Goal: Task Accomplishment & Management: Use online tool/utility

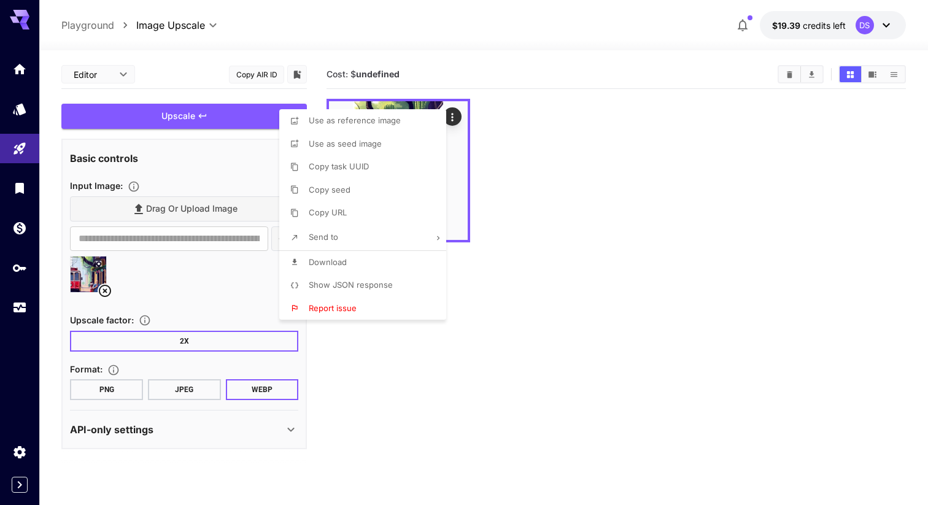
click at [548, 237] on div at bounding box center [464, 252] width 928 height 505
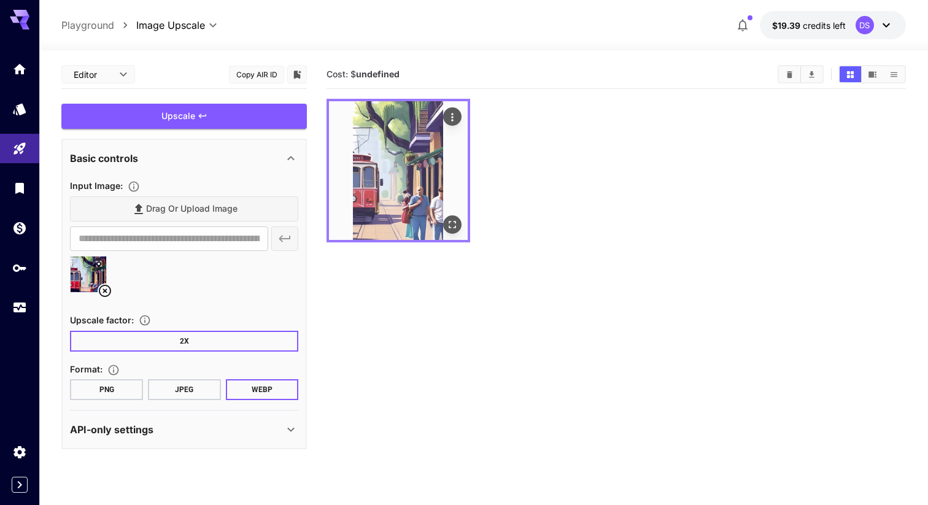
click at [404, 168] on img at bounding box center [398, 170] width 139 height 139
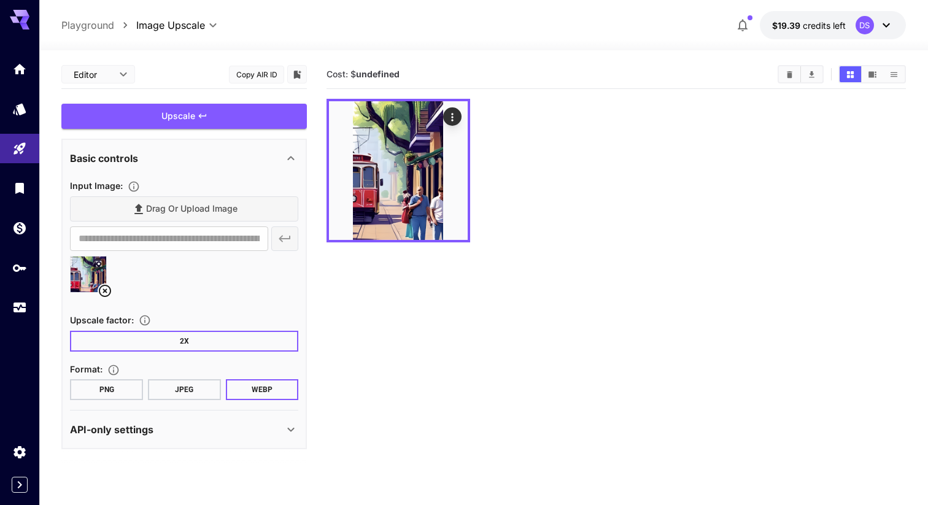
click at [139, 425] on p "API-only settings" at bounding box center [111, 429] width 83 height 15
click at [99, 266] on icon at bounding box center [98, 263] width 7 height 7
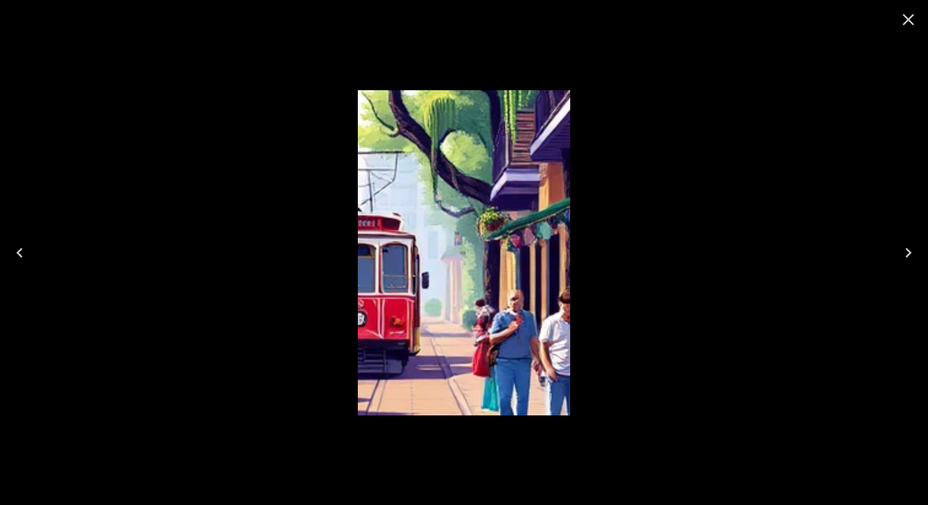
click at [910, 21] on icon "Close" at bounding box center [909, 20] width 12 height 12
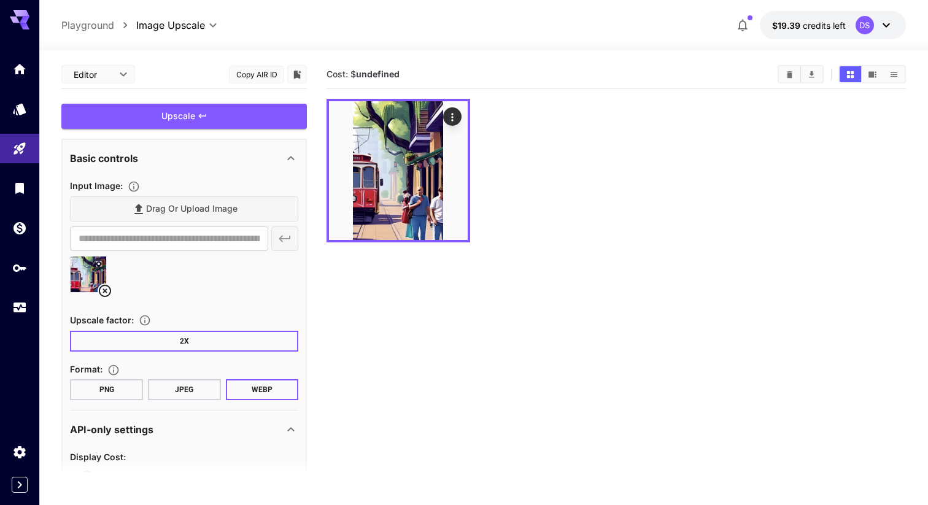
click at [215, 21] on body "**********" at bounding box center [464, 301] width 928 height 602
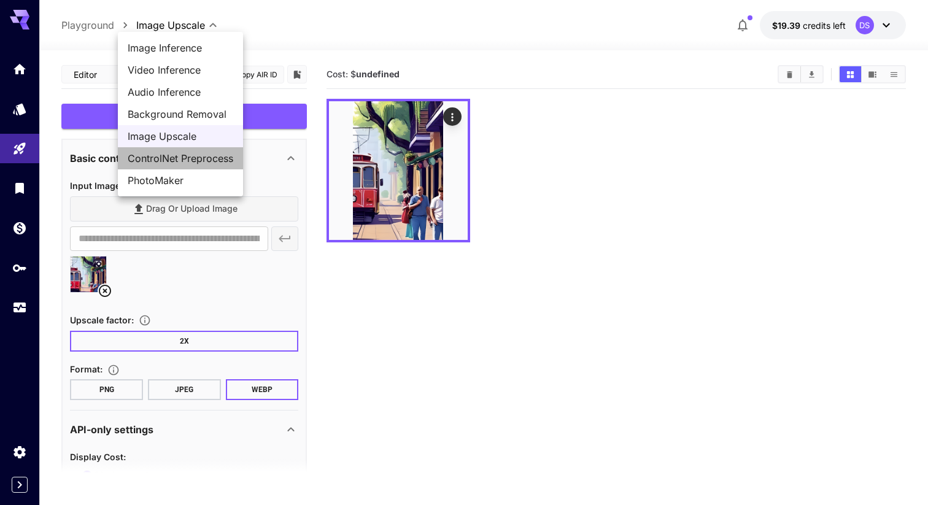
click at [174, 157] on span "ControlNet Preprocess" at bounding box center [181, 158] width 106 height 15
type input "**********"
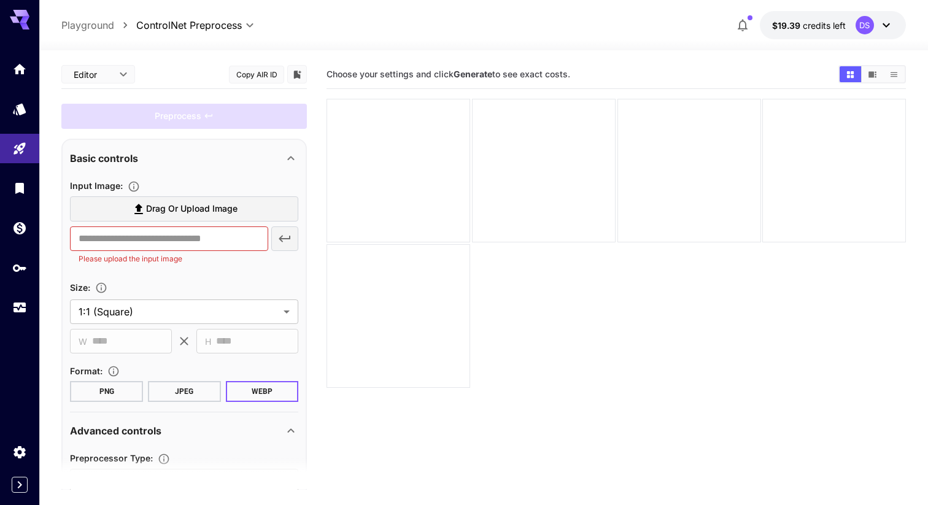
click at [157, 209] on span "Drag or upload image" at bounding box center [191, 208] width 91 height 15
click at [0, 0] on input "Drag or upload image" at bounding box center [0, 0] width 0 height 0
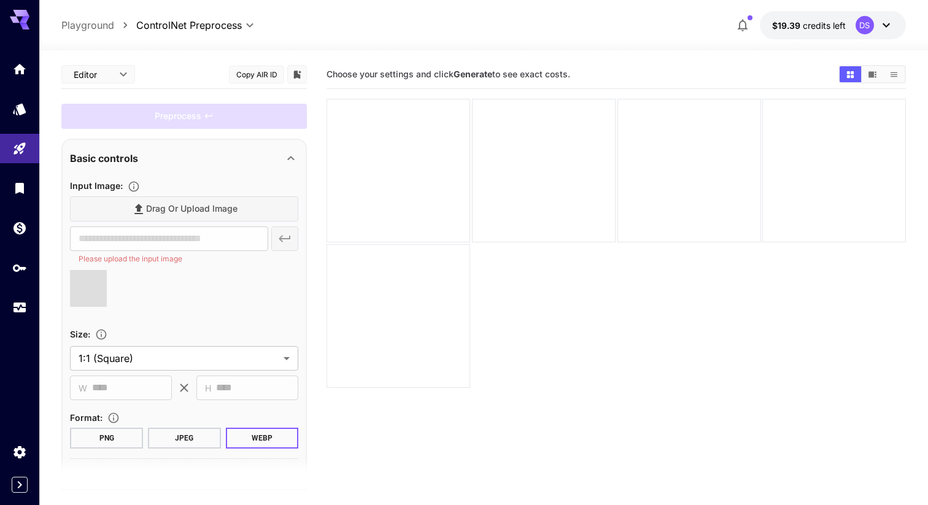
type input "**********"
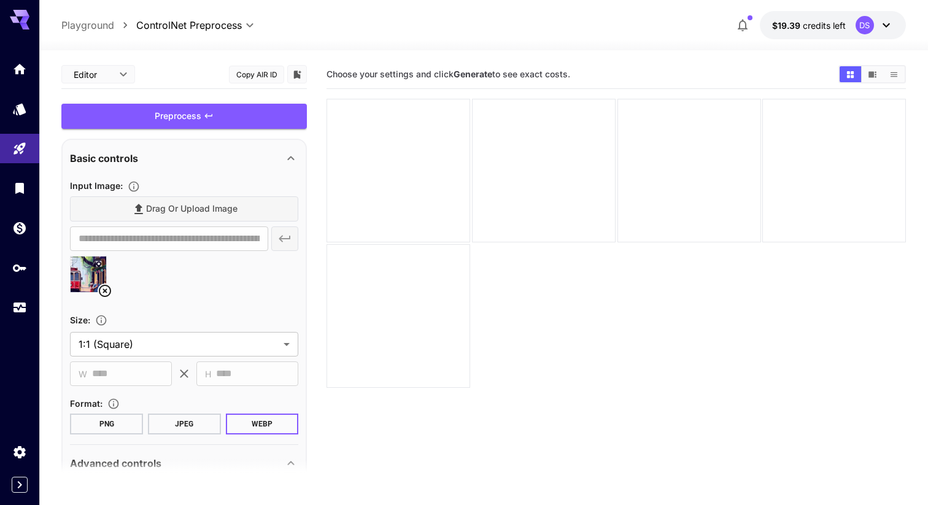
click at [99, 263] on icon at bounding box center [99, 264] width 6 height 6
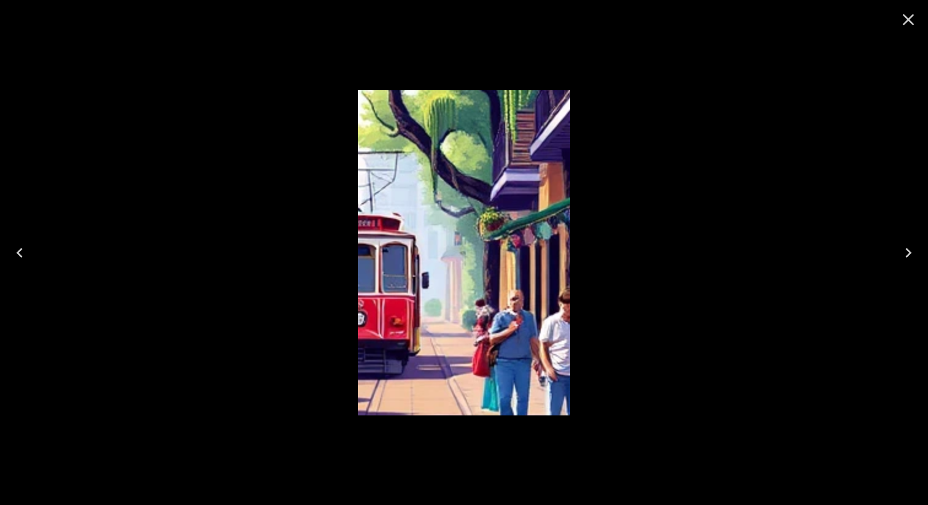
click at [905, 18] on icon "Close" at bounding box center [908, 20] width 20 height 20
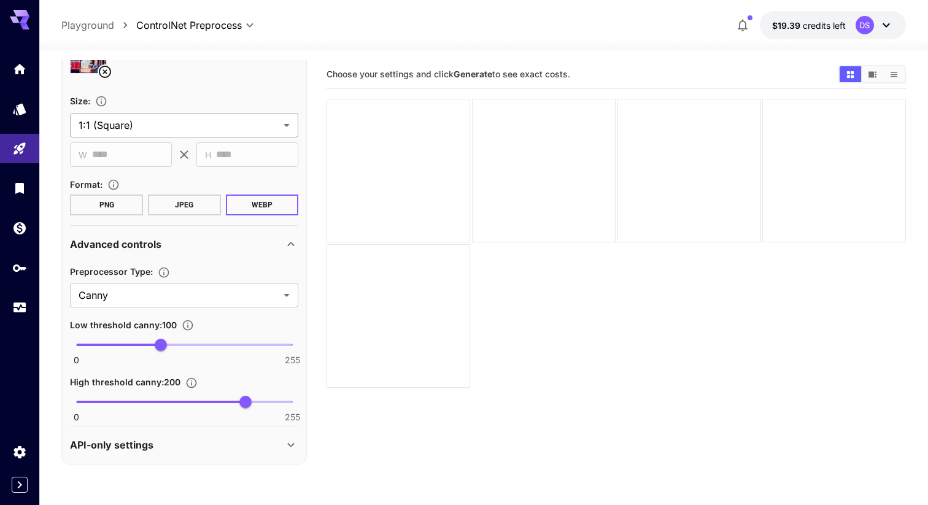
scroll to position [225, 0]
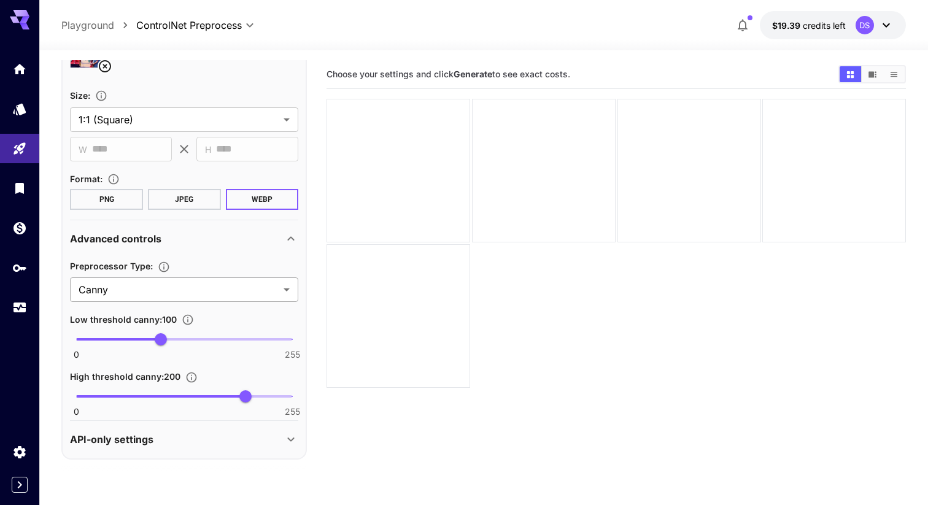
click at [199, 288] on body "**********" at bounding box center [464, 301] width 928 height 602
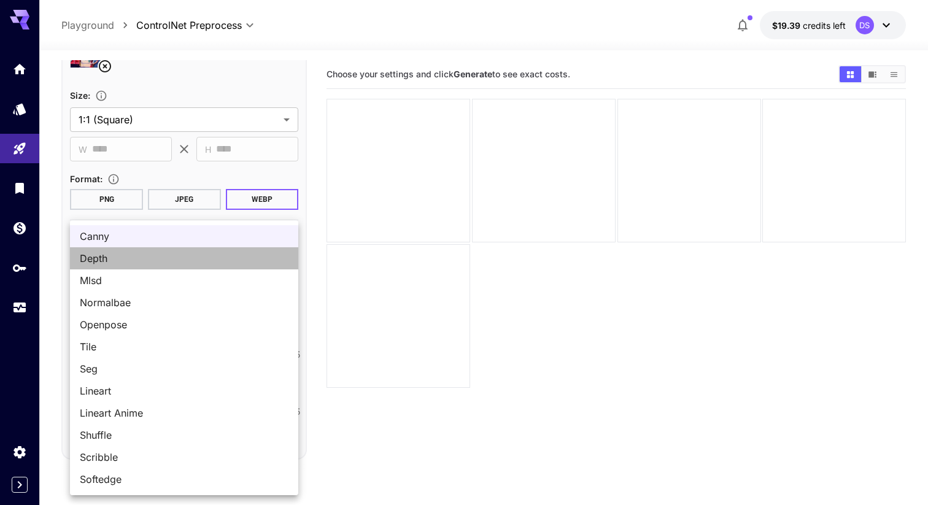
click at [150, 261] on span "Depth" at bounding box center [184, 258] width 209 height 15
type input "*****"
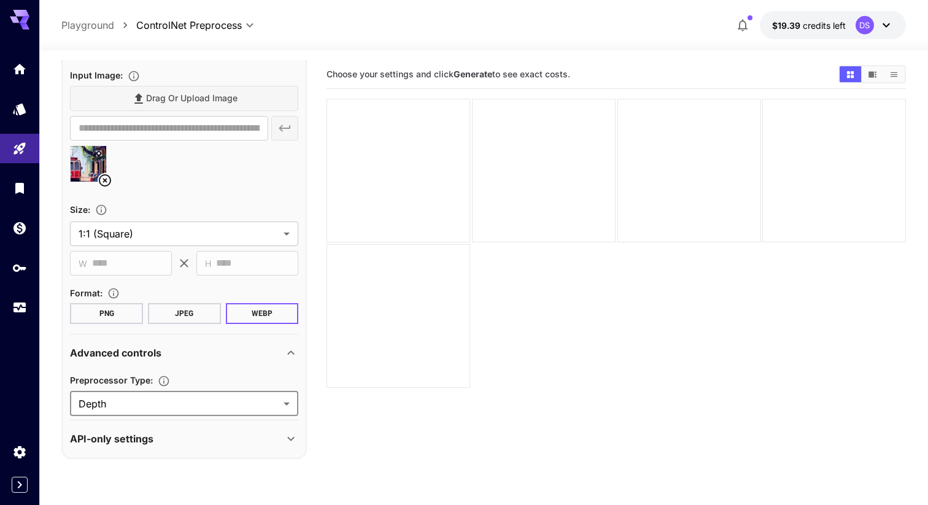
scroll to position [97, 0]
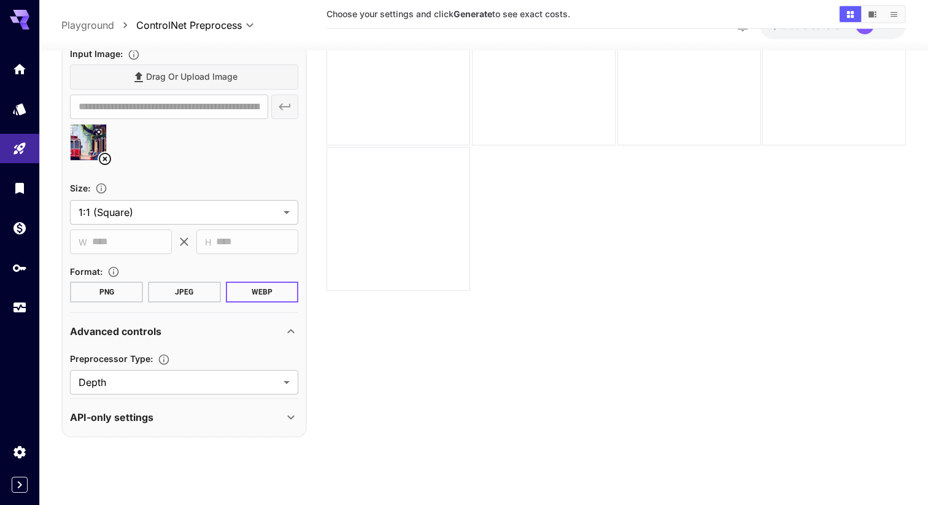
click at [158, 411] on div "API-only settings" at bounding box center [177, 417] width 214 height 15
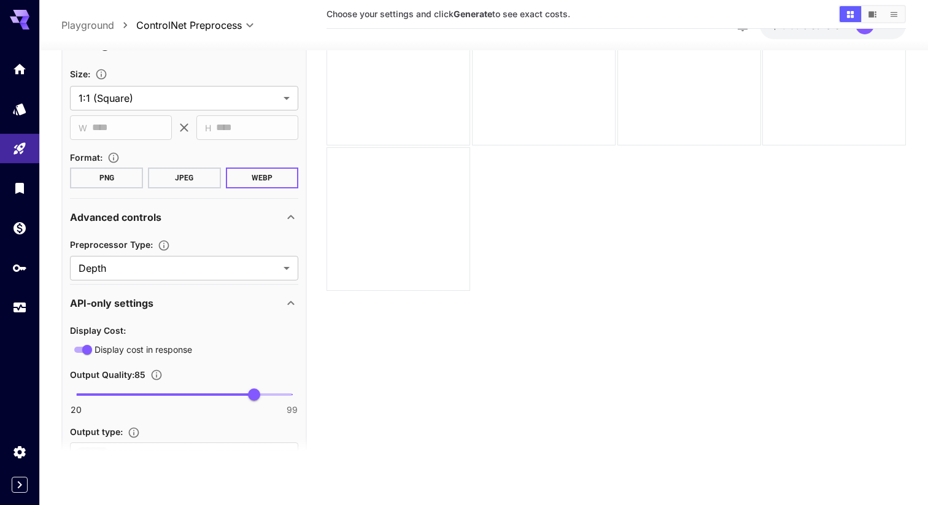
scroll to position [279, 0]
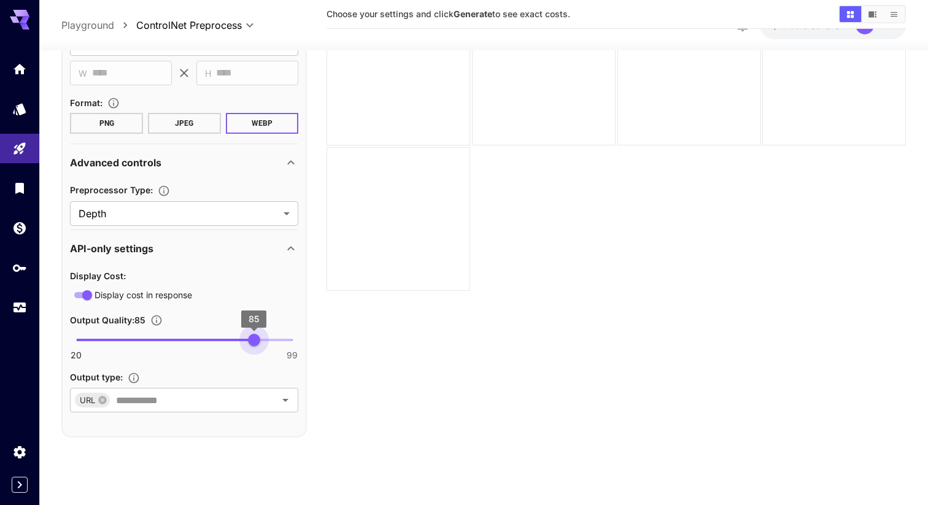
type input "**"
drag, startPoint x: 253, startPoint y: 340, endPoint x: 322, endPoint y: 342, distance: 68.7
click at [322, 342] on main "**********" at bounding box center [483, 220] width 844 height 515
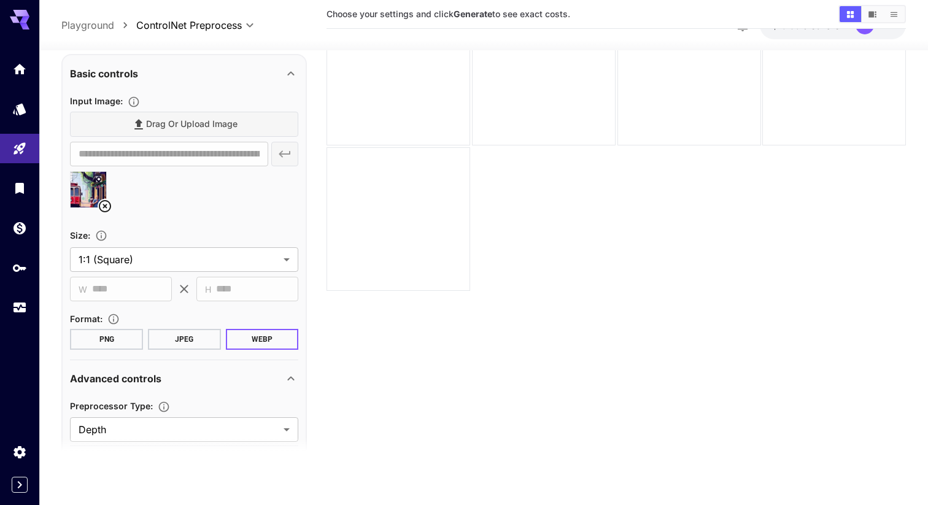
scroll to position [0, 0]
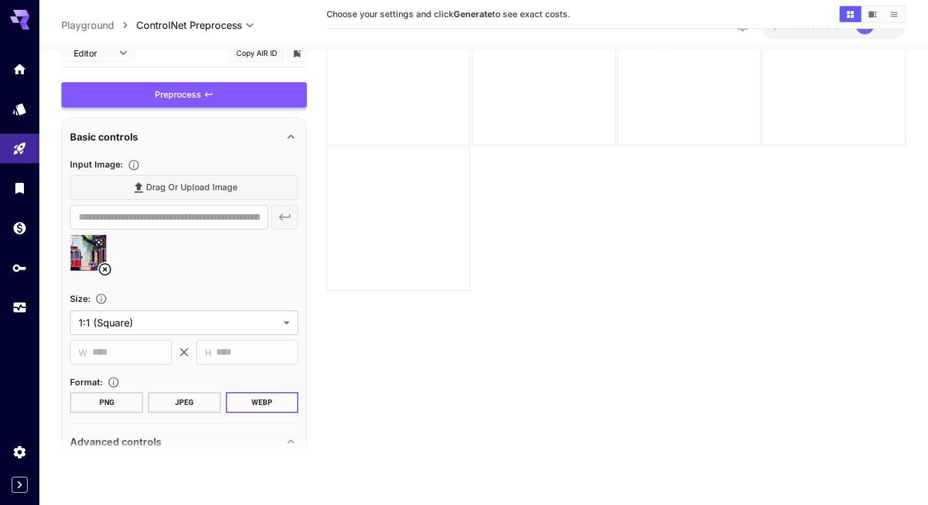
click at [199, 96] on div "Preprocess" at bounding box center [183, 94] width 245 height 25
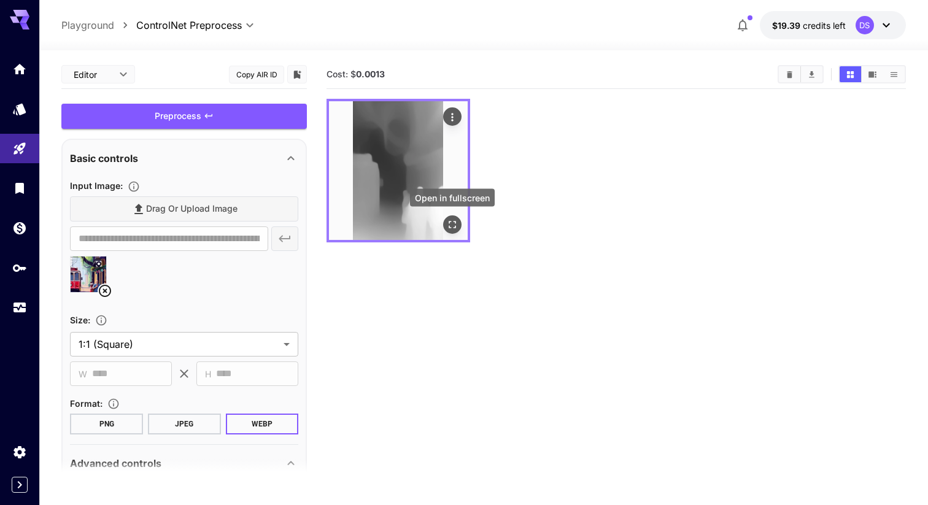
click at [452, 224] on icon "Open in fullscreen" at bounding box center [452, 224] width 12 height 12
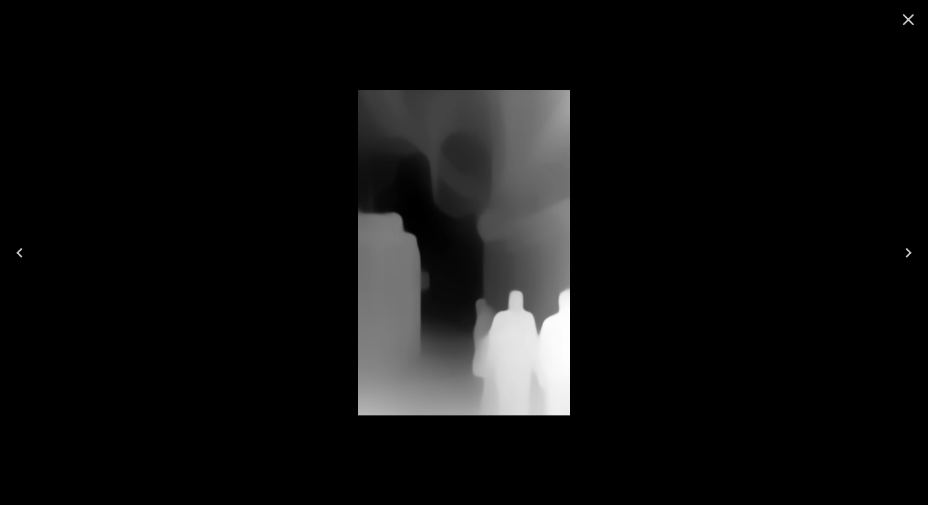
click at [913, 21] on icon "Close" at bounding box center [908, 20] width 20 height 20
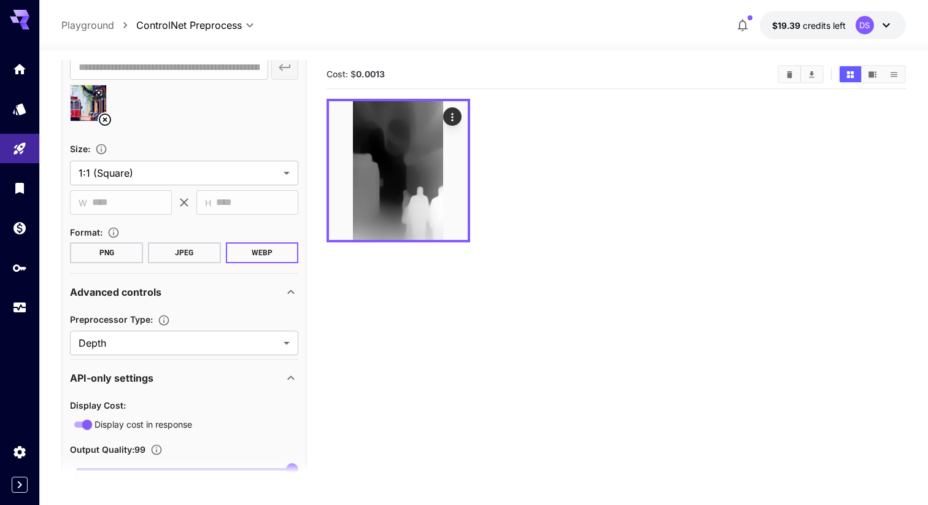
scroll to position [279, 0]
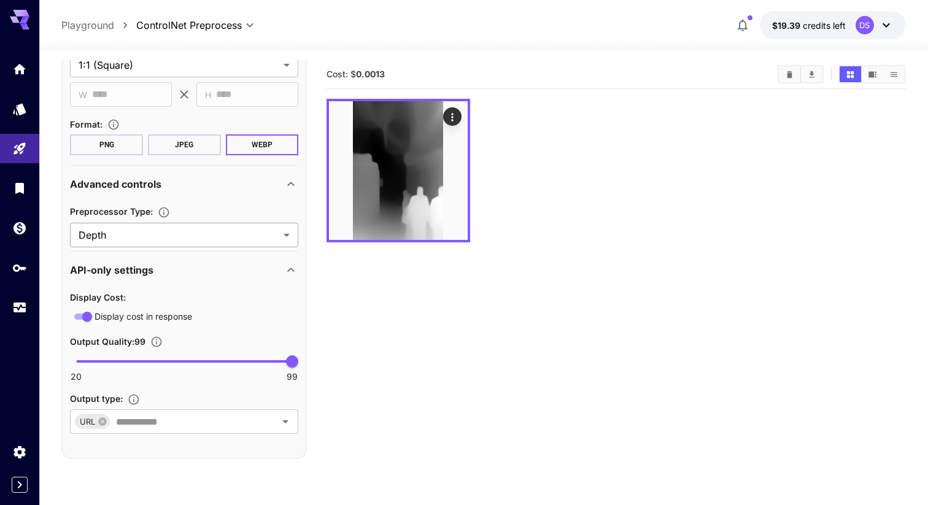
click at [148, 234] on body "**********" at bounding box center [464, 301] width 928 height 602
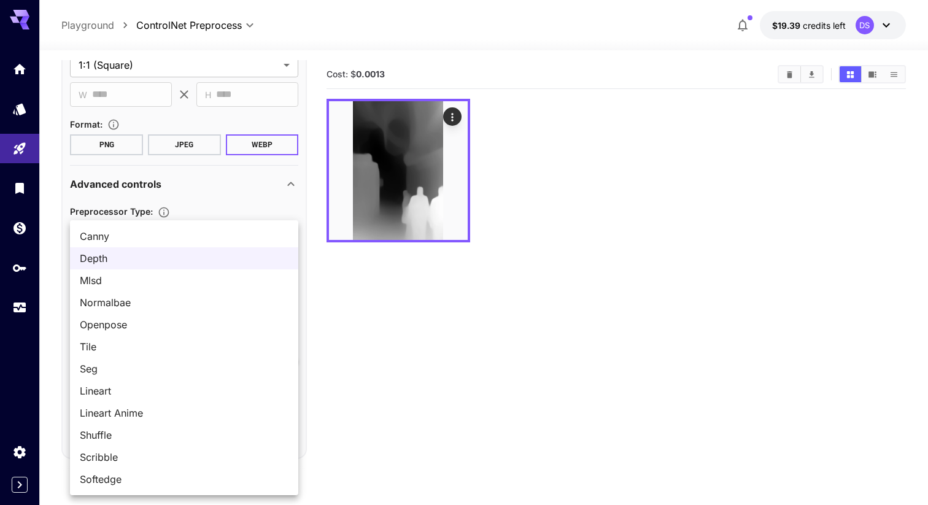
click at [148, 236] on span "Canny" at bounding box center [184, 236] width 209 height 15
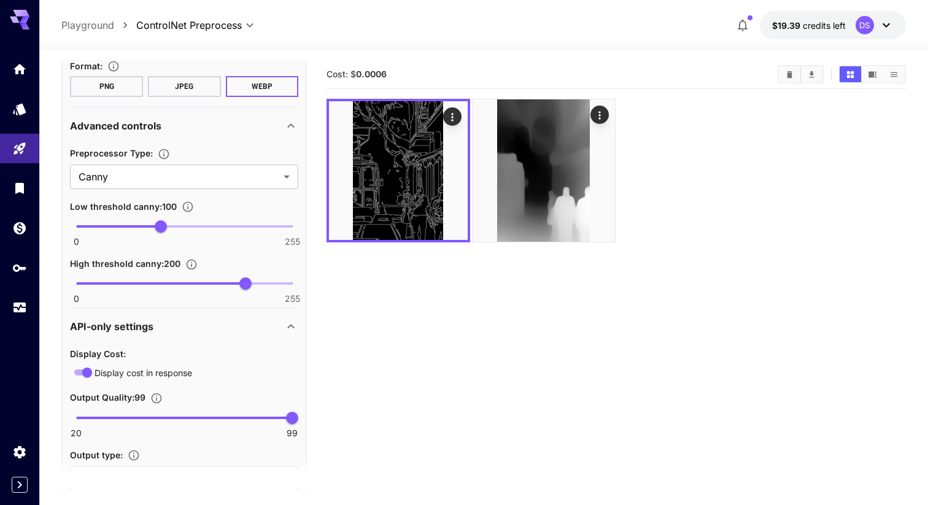
scroll to position [373, 0]
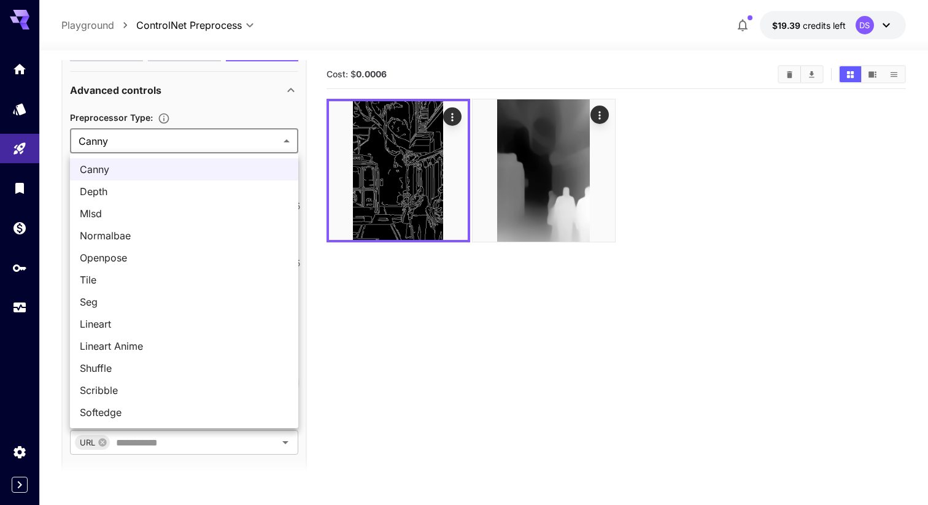
click at [183, 147] on body "**********" at bounding box center [464, 301] width 928 height 602
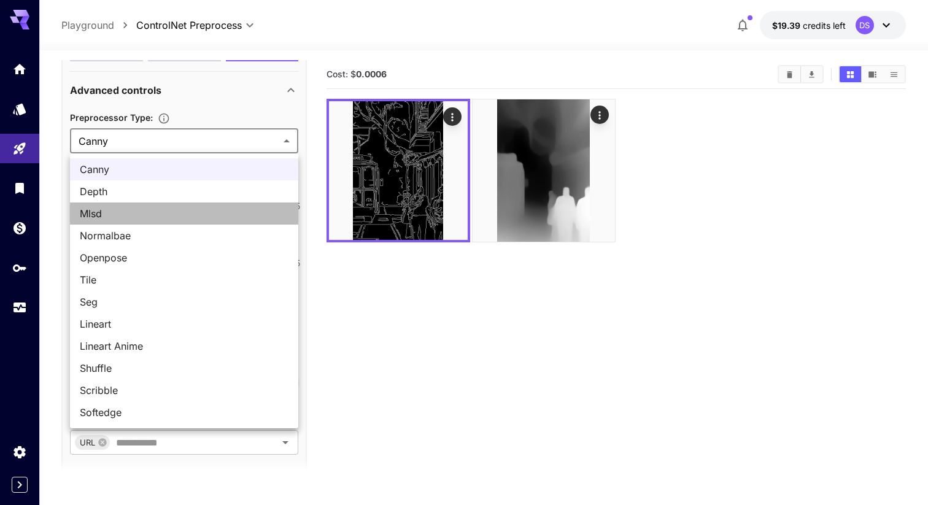
click at [161, 212] on span "Mlsd" at bounding box center [184, 213] width 209 height 15
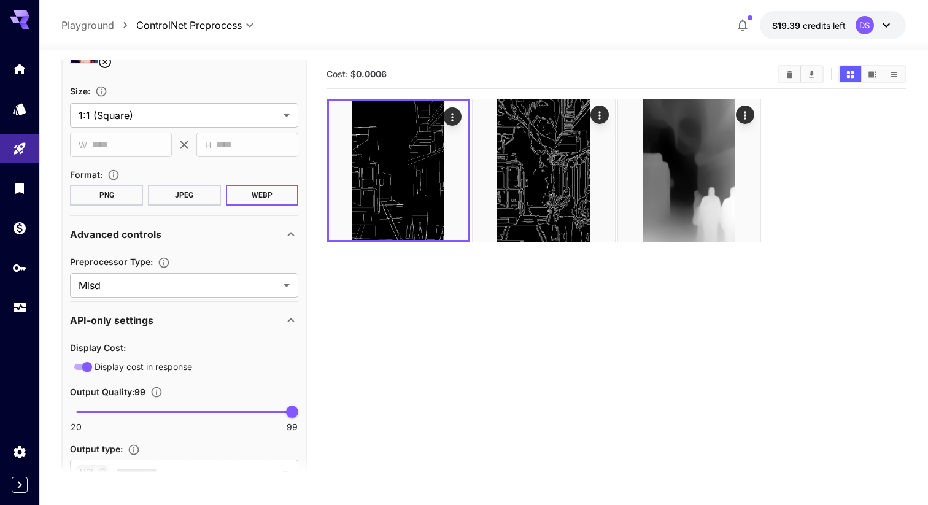
scroll to position [279, 0]
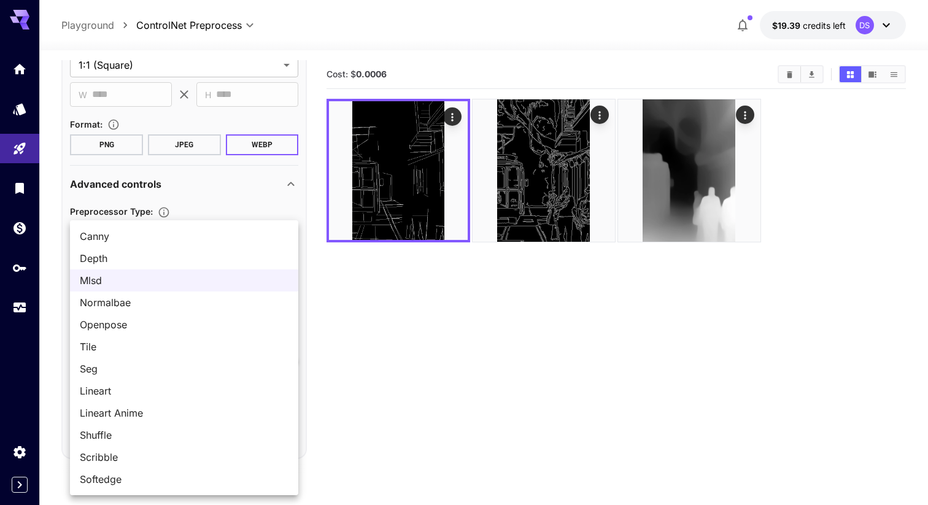
click at [177, 238] on body "**********" at bounding box center [464, 301] width 928 height 602
click at [158, 305] on span "Normalbae" at bounding box center [184, 302] width 209 height 15
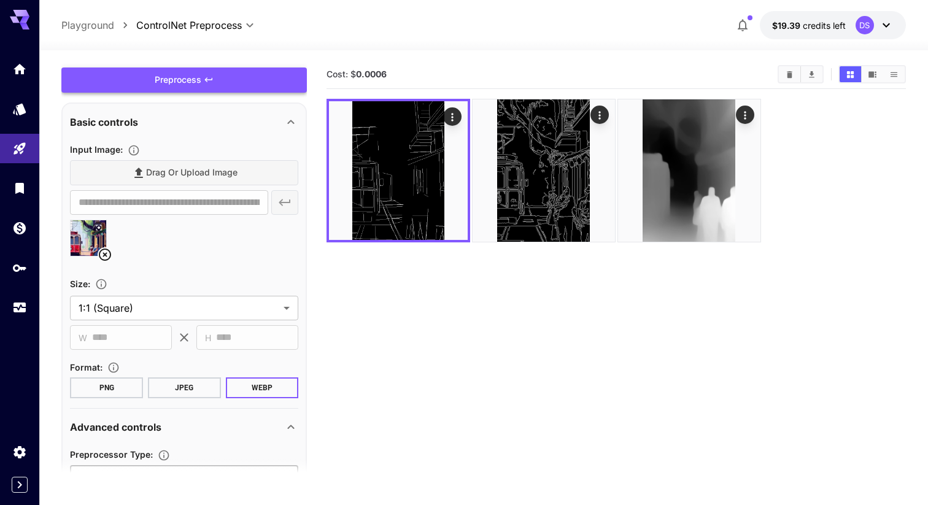
scroll to position [0, 0]
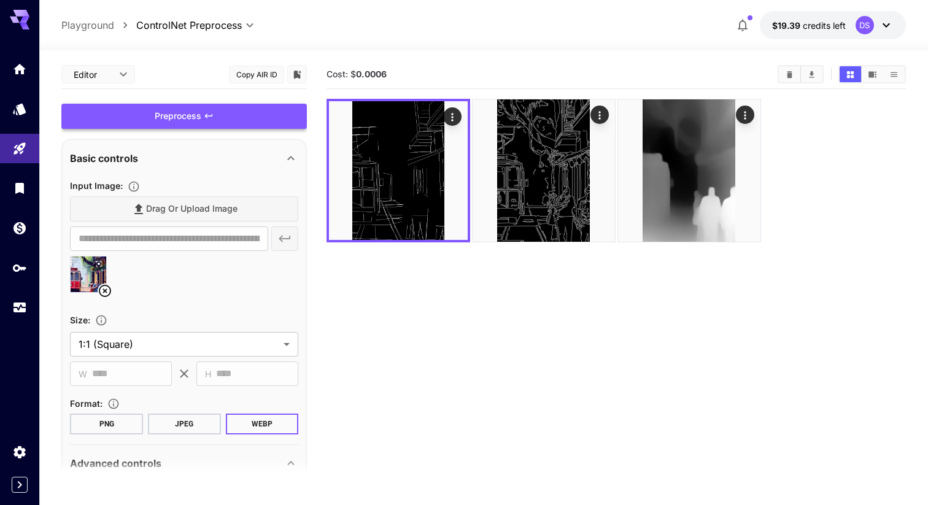
click at [214, 120] on div "Preprocess" at bounding box center [183, 116] width 245 height 25
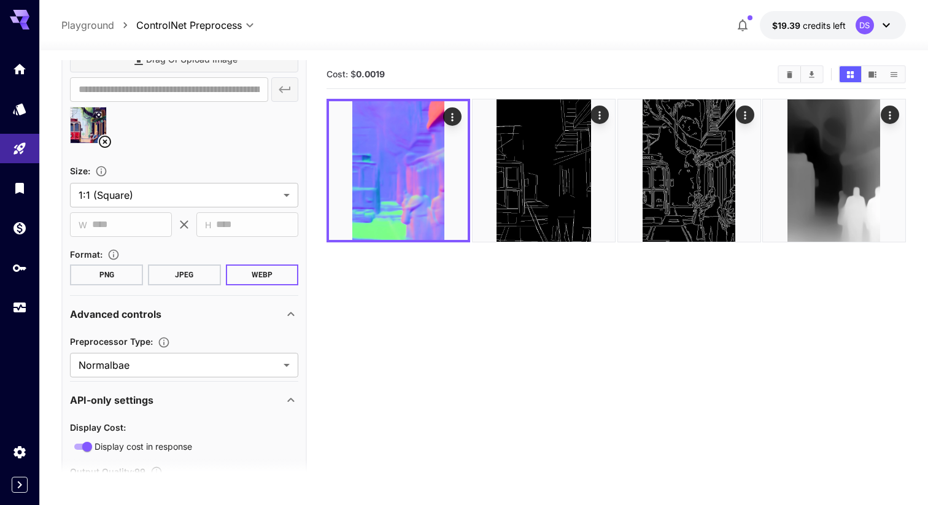
scroll to position [279, 0]
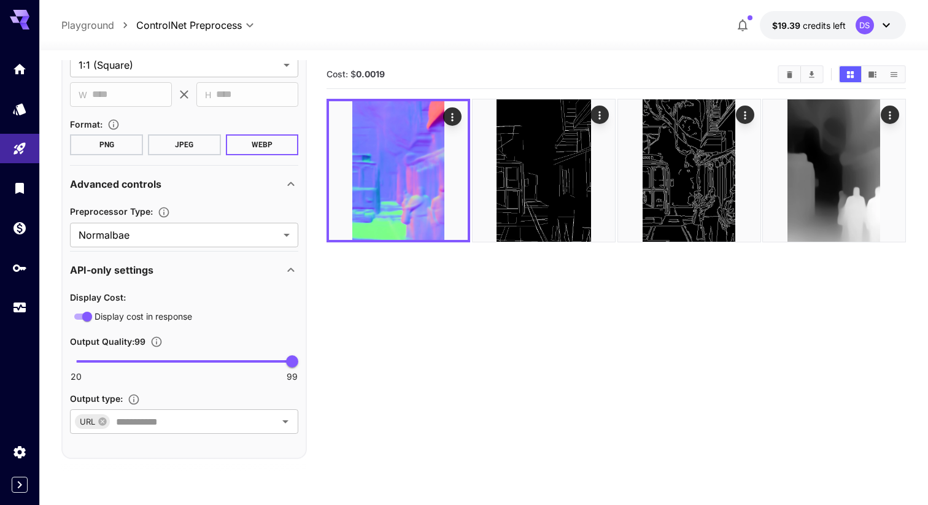
click at [185, 215] on div "Preprocessor Type :" at bounding box center [184, 211] width 228 height 15
click at [184, 234] on body "**********" at bounding box center [464, 301] width 928 height 602
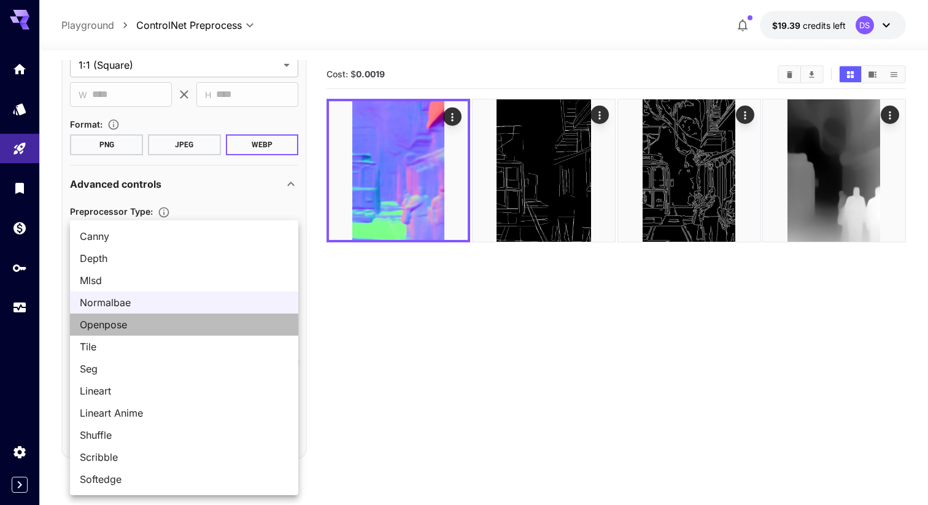
click at [155, 328] on span "Openpose" at bounding box center [184, 324] width 209 height 15
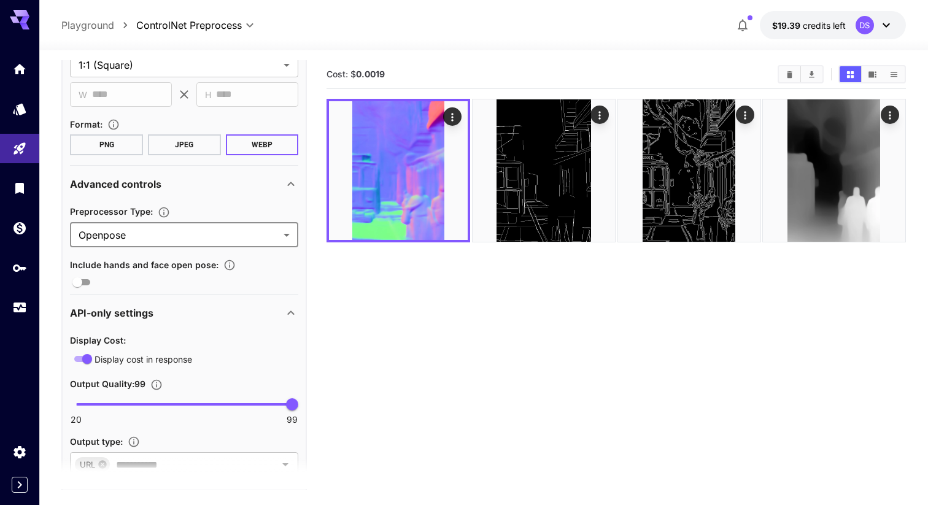
scroll to position [0, 0]
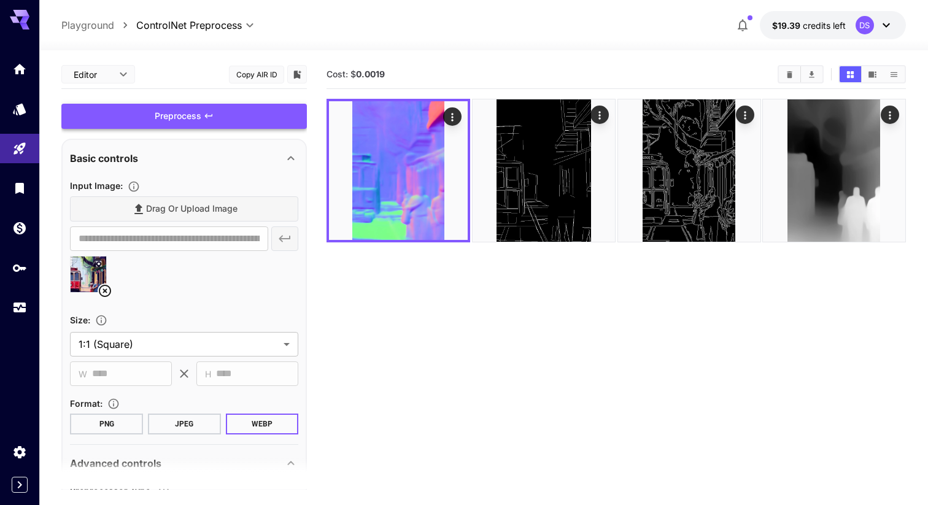
click at [209, 125] on div "Preprocess" at bounding box center [183, 116] width 245 height 25
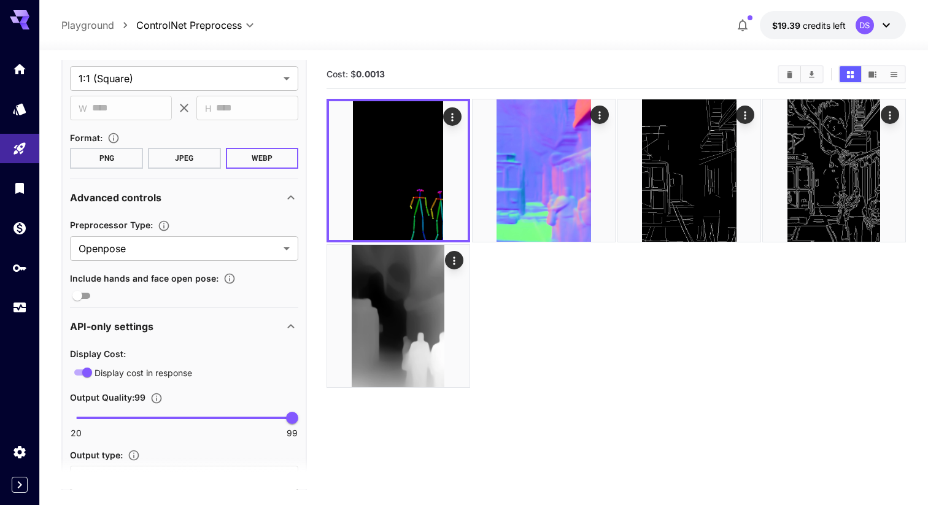
scroll to position [322, 0]
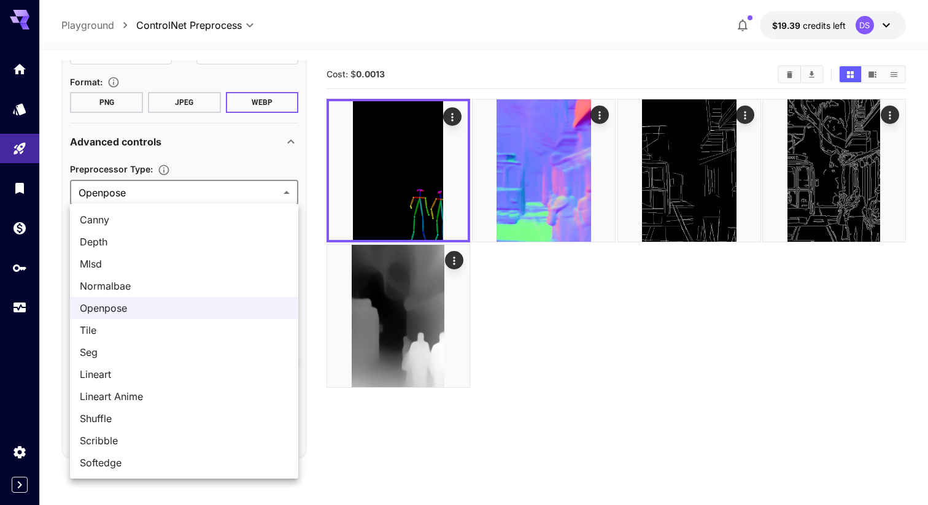
click at [188, 193] on body "**********" at bounding box center [464, 301] width 928 height 602
click at [153, 322] on li "Tile" at bounding box center [184, 330] width 228 height 22
type input "****"
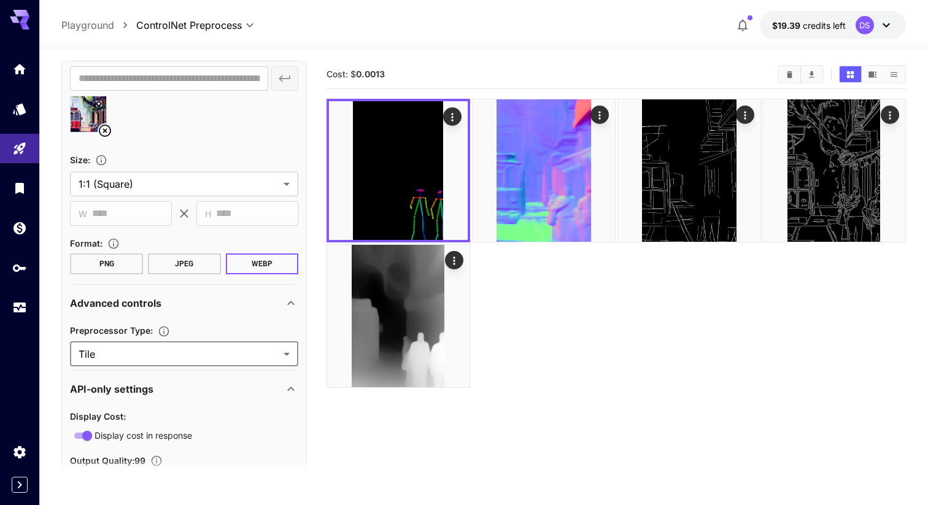
scroll to position [0, 0]
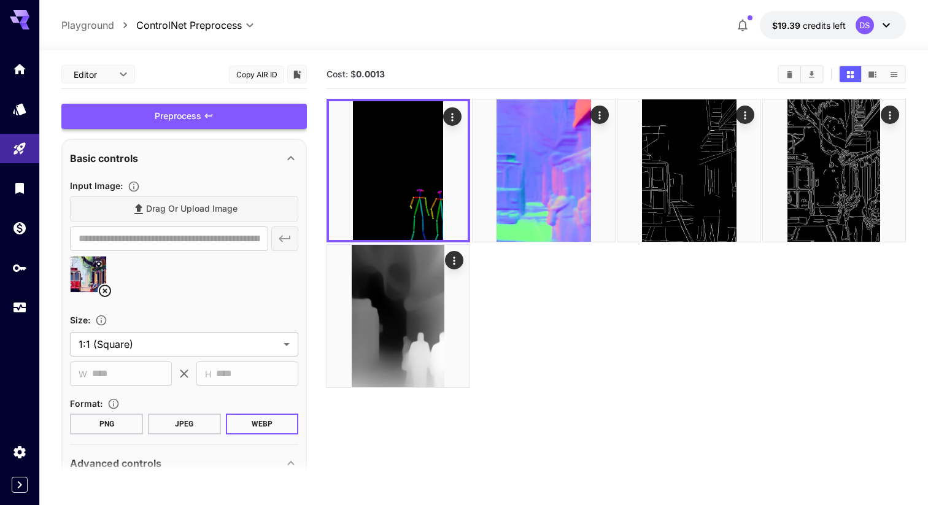
click at [184, 125] on div "Preprocess" at bounding box center [183, 116] width 245 height 25
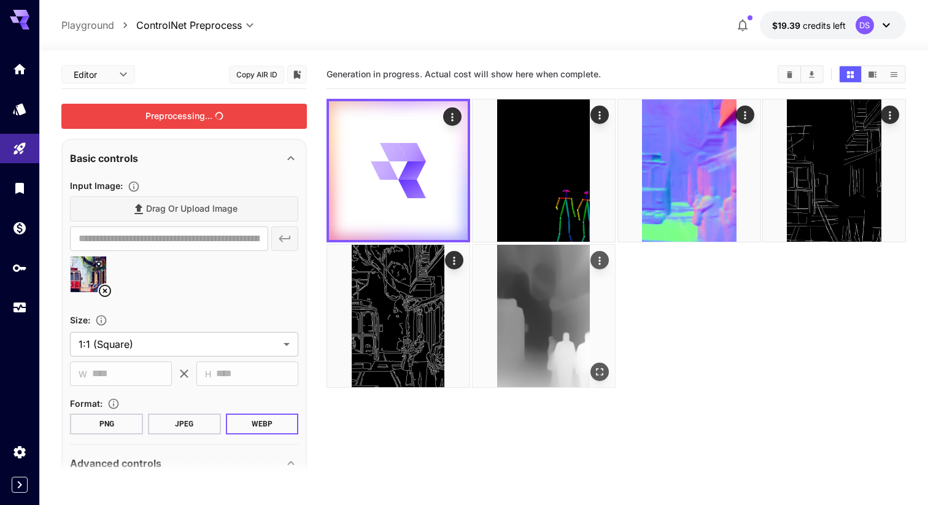
click at [558, 319] on img at bounding box center [543, 316] width 142 height 142
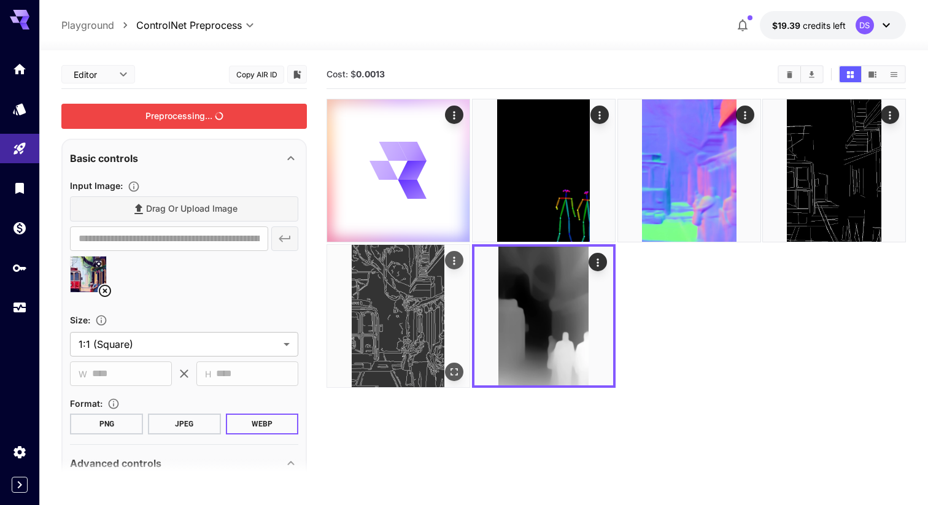
click at [420, 324] on img at bounding box center [398, 316] width 142 height 142
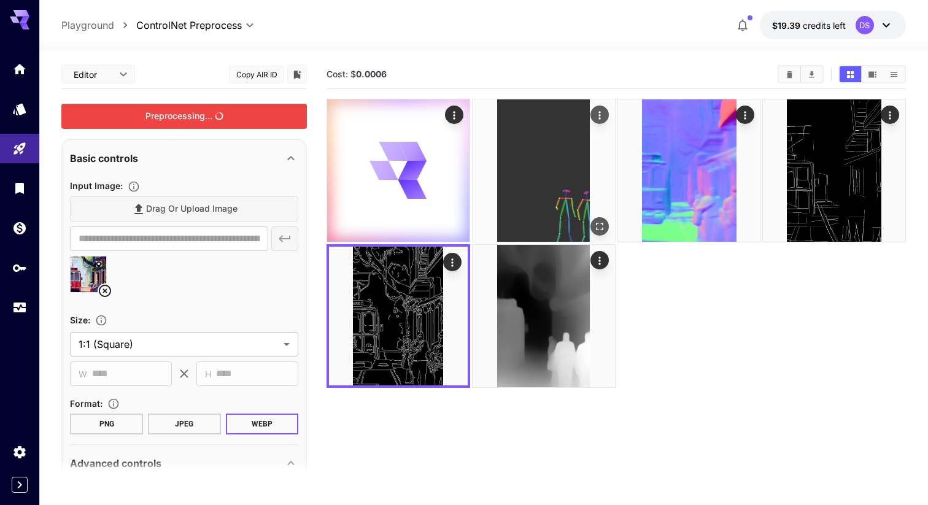
click at [547, 170] on img at bounding box center [543, 170] width 142 height 142
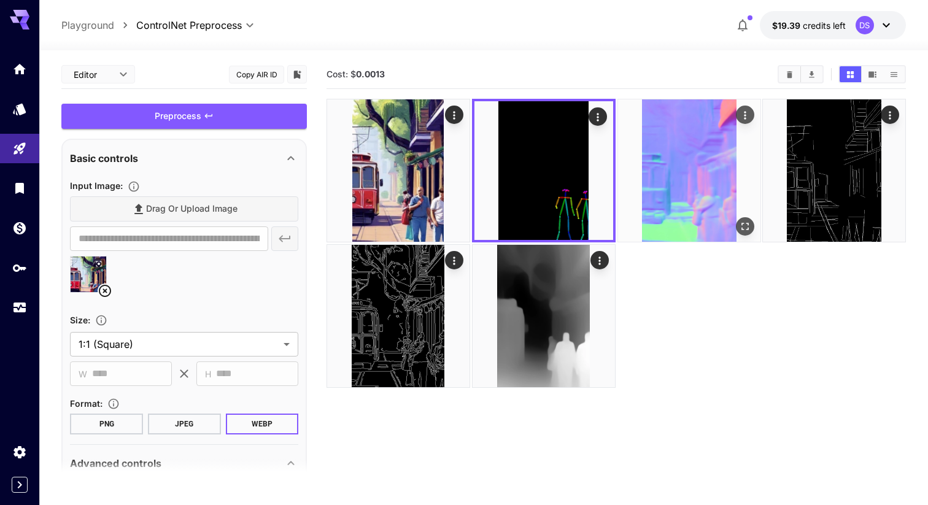
click at [659, 171] on img at bounding box center [689, 170] width 142 height 142
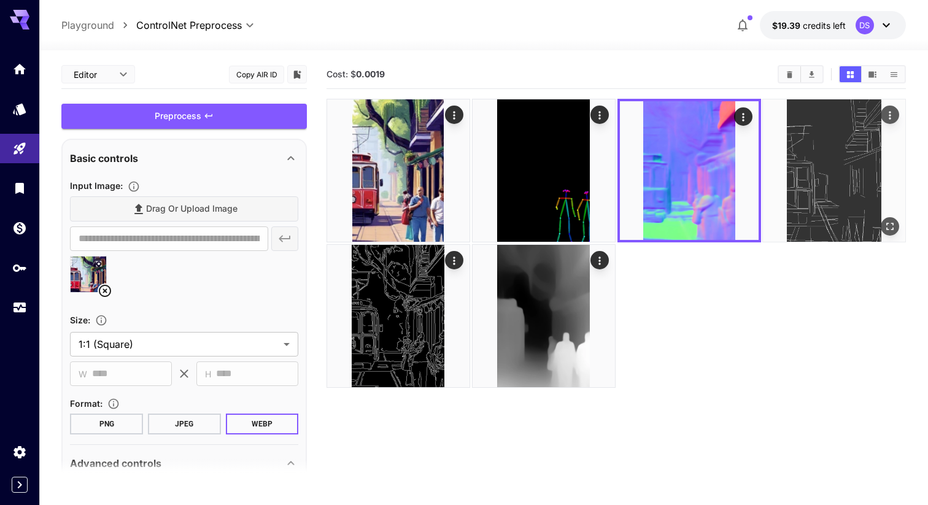
click at [838, 174] on img at bounding box center [834, 170] width 142 height 142
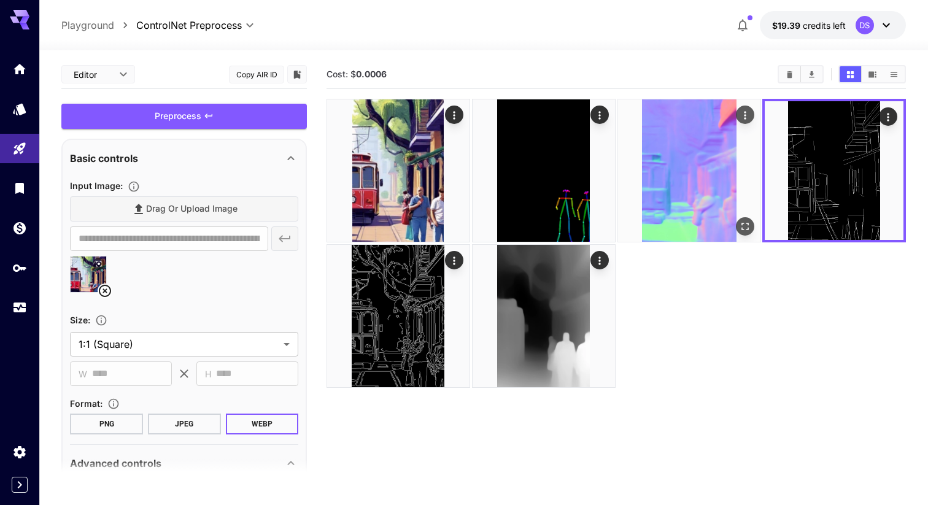
click at [734, 170] on img at bounding box center [689, 170] width 142 height 142
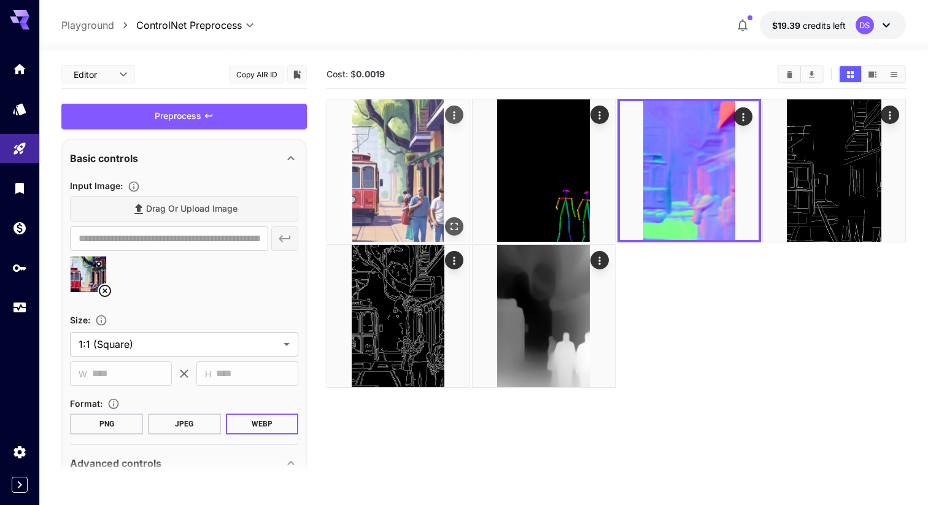
click at [422, 199] on img at bounding box center [398, 170] width 142 height 142
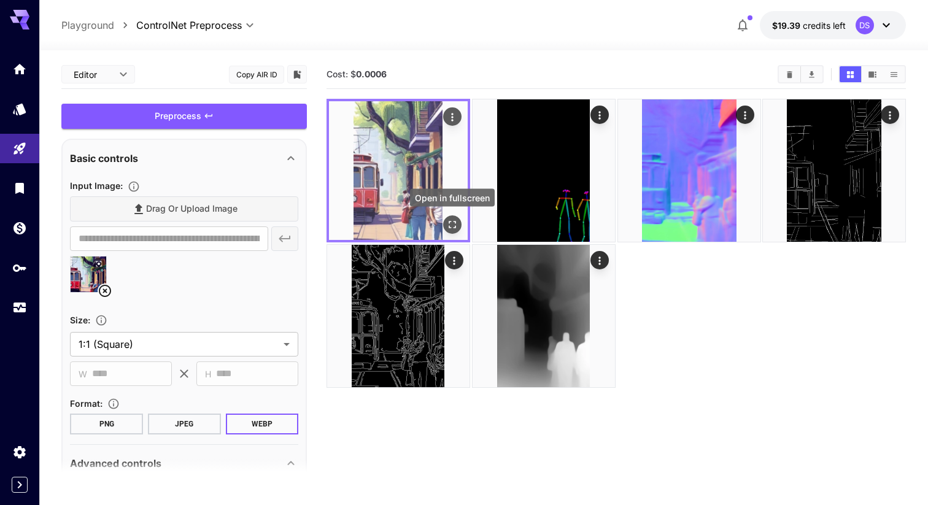
click at [454, 227] on icon "Open in fullscreen" at bounding box center [452, 224] width 7 height 7
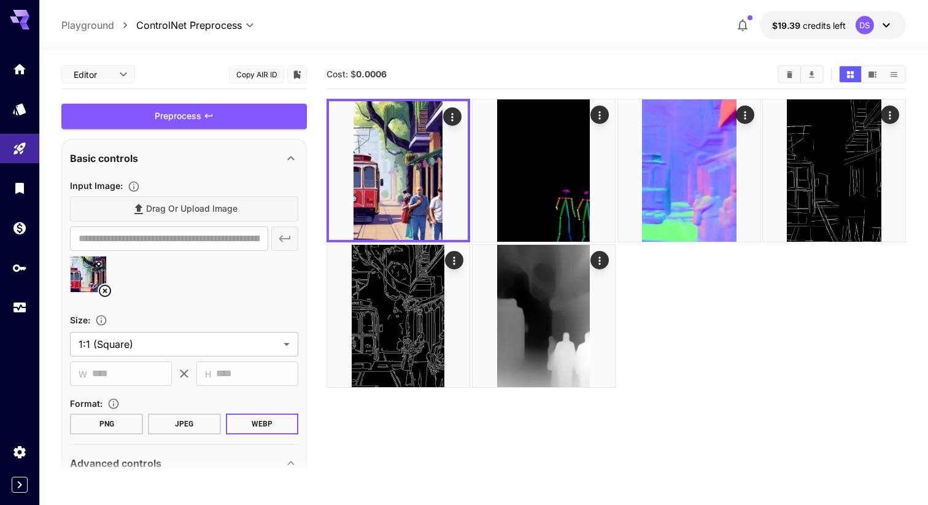
click at [97, 265] on icon at bounding box center [98, 263] width 7 height 7
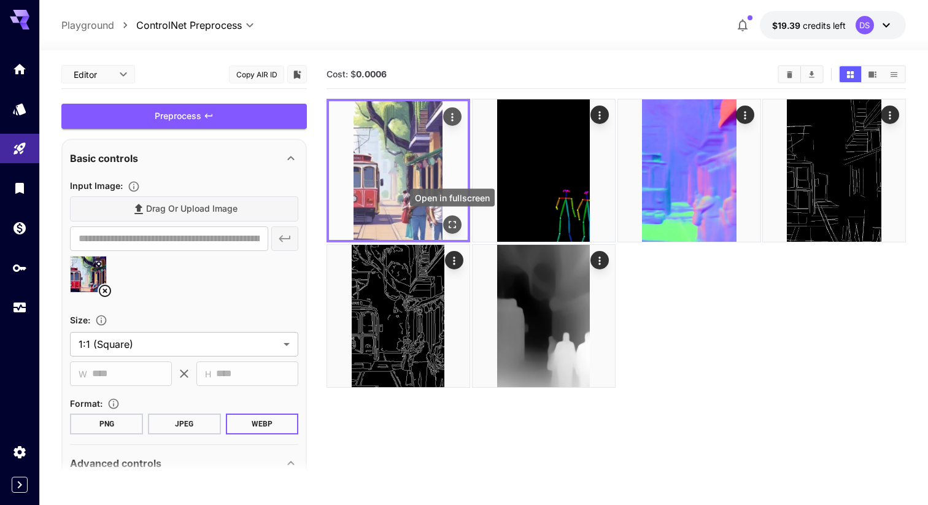
click at [455, 228] on icon "Open in fullscreen" at bounding box center [452, 224] width 12 height 12
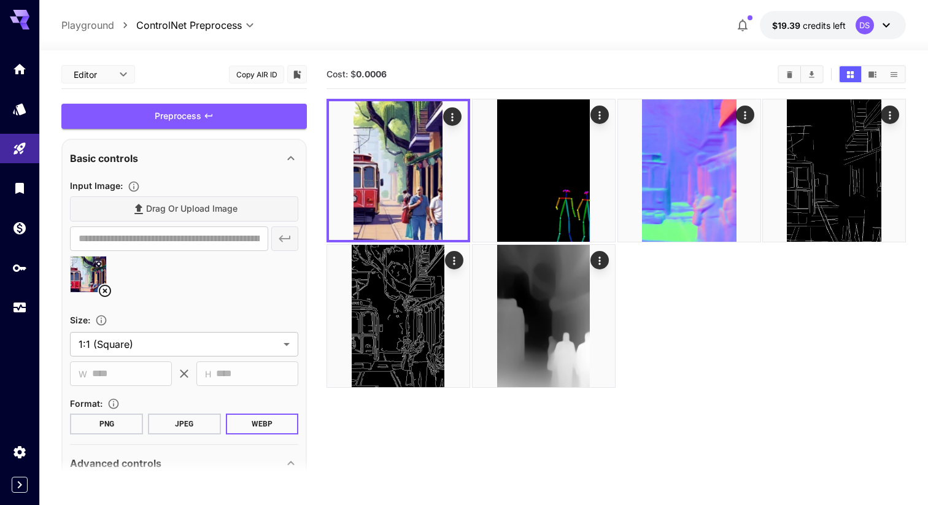
click at [99, 266] on icon at bounding box center [98, 263] width 7 height 7
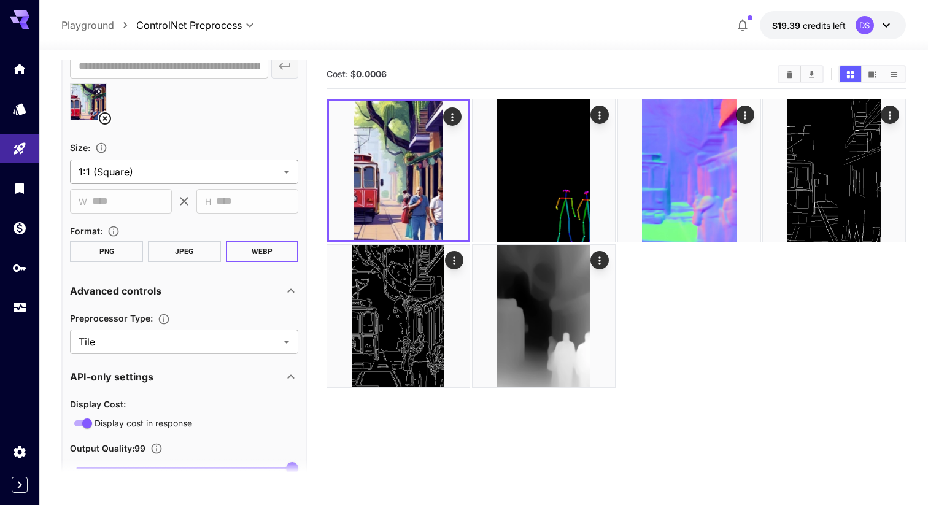
scroll to position [279, 0]
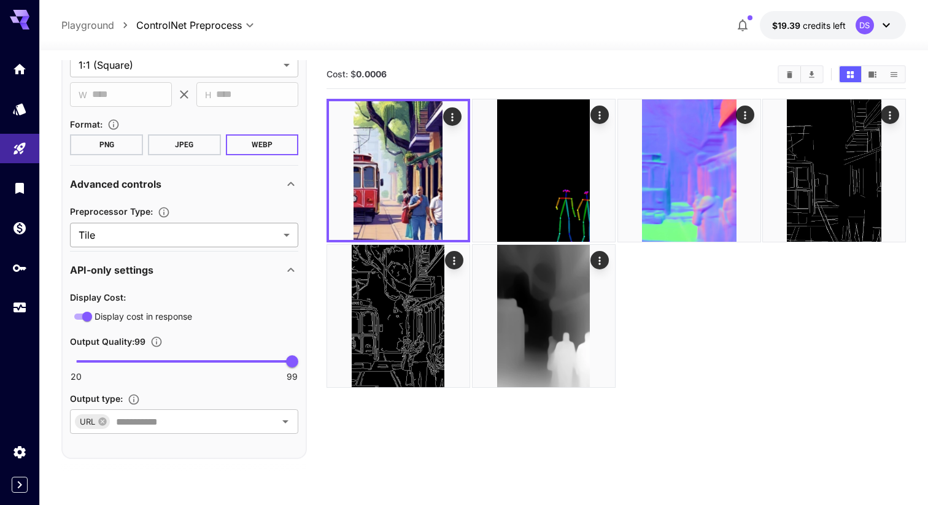
click at [153, 236] on body "**********" at bounding box center [464, 301] width 928 height 602
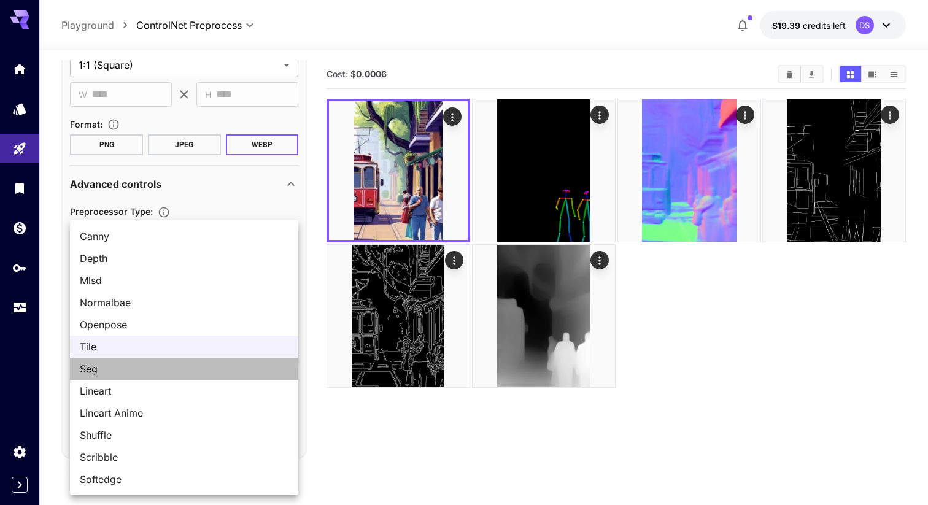
click at [142, 368] on span "Seg" at bounding box center [184, 368] width 209 height 15
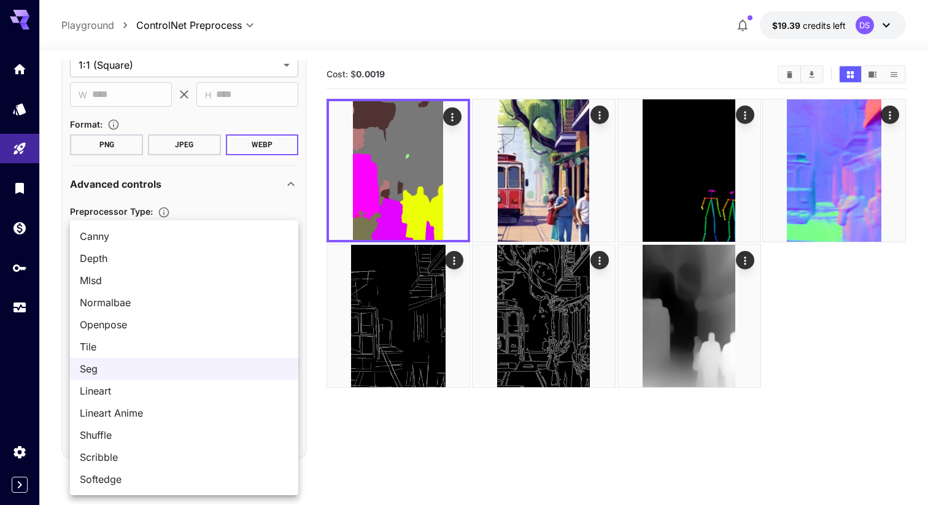
click at [179, 236] on body "**********" at bounding box center [464, 301] width 928 height 602
click at [137, 396] on span "Lineart" at bounding box center [184, 390] width 209 height 15
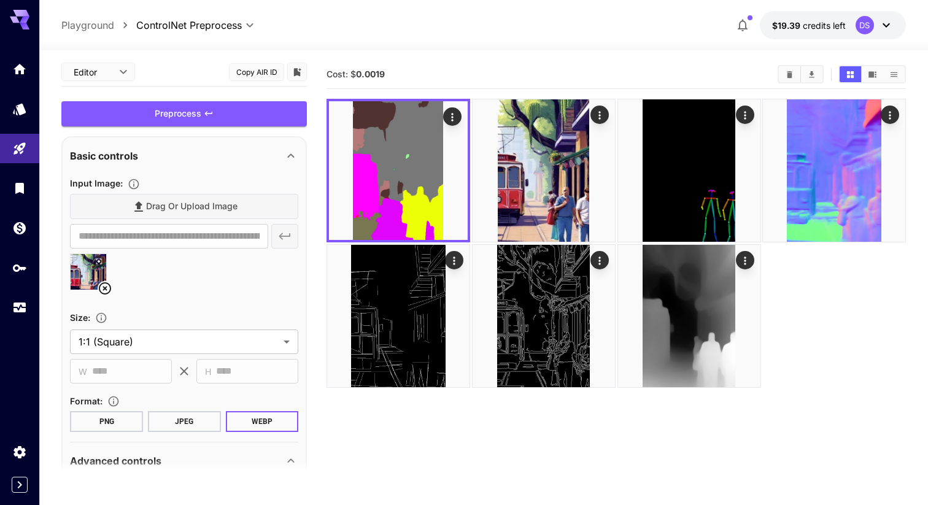
scroll to position [0, 0]
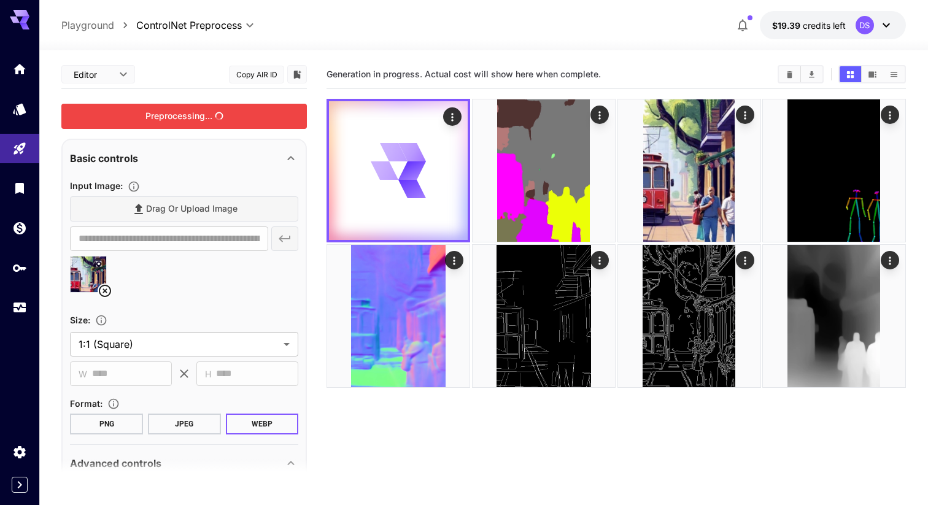
click at [189, 118] on div "Preprocessing..." at bounding box center [183, 116] width 245 height 25
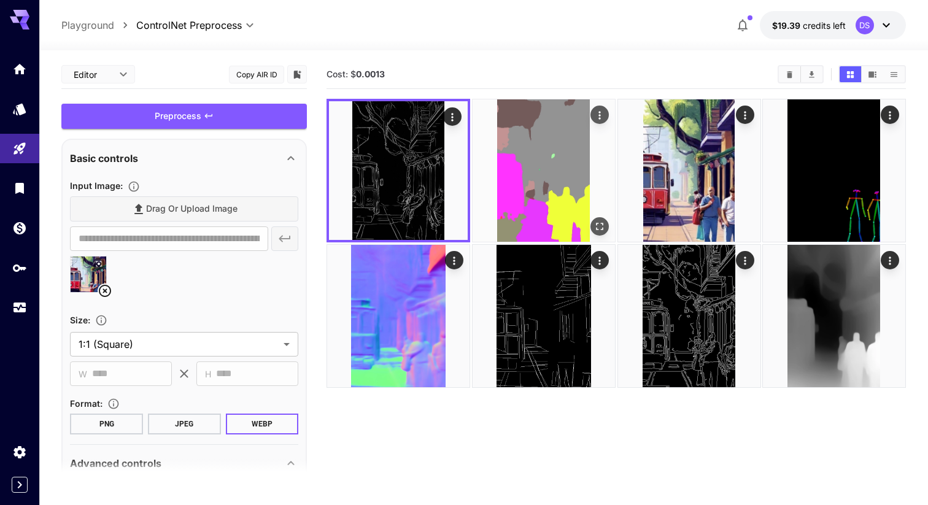
click at [571, 171] on img at bounding box center [543, 170] width 142 height 142
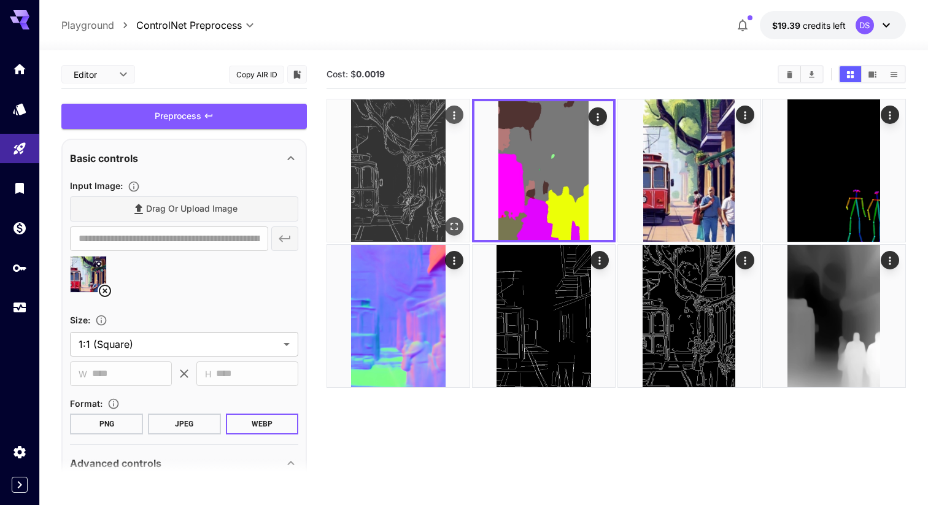
click at [384, 169] on img at bounding box center [398, 170] width 142 height 142
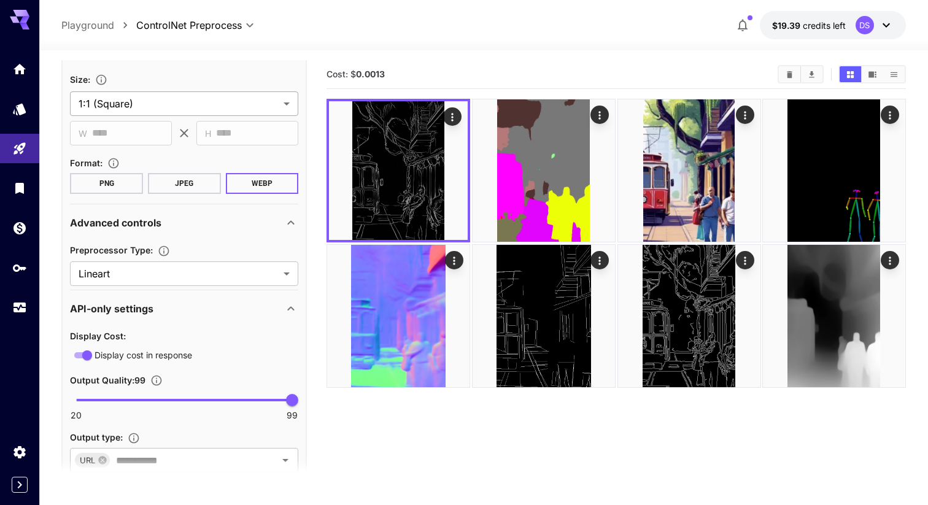
scroll to position [279, 0]
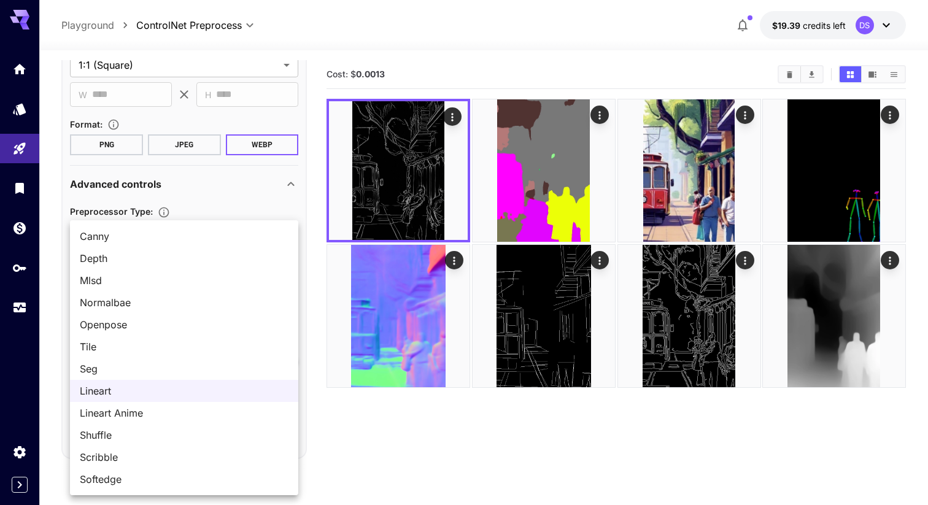
click at [193, 228] on body "**********" at bounding box center [464, 301] width 928 height 602
click at [161, 414] on span "Lineart Anime" at bounding box center [184, 413] width 209 height 15
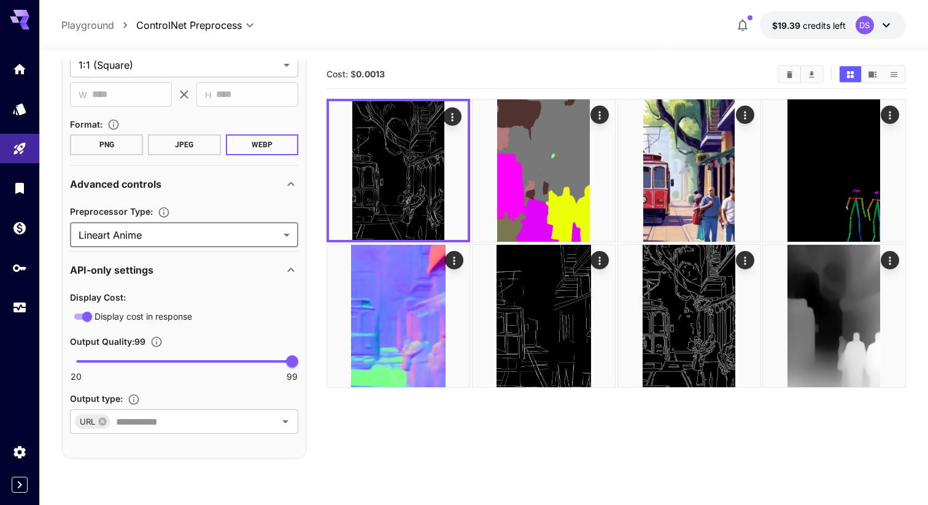
scroll to position [0, 0]
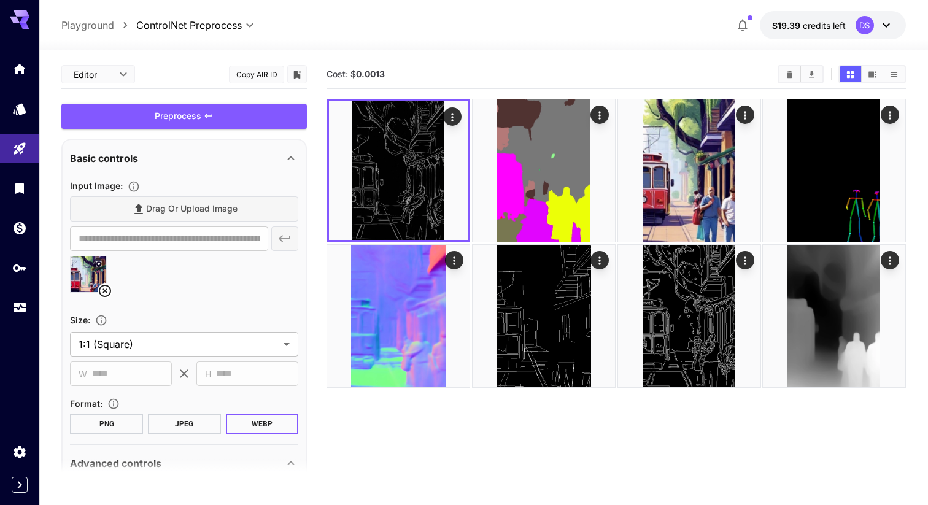
click at [225, 119] on div "Preprocess" at bounding box center [183, 116] width 245 height 25
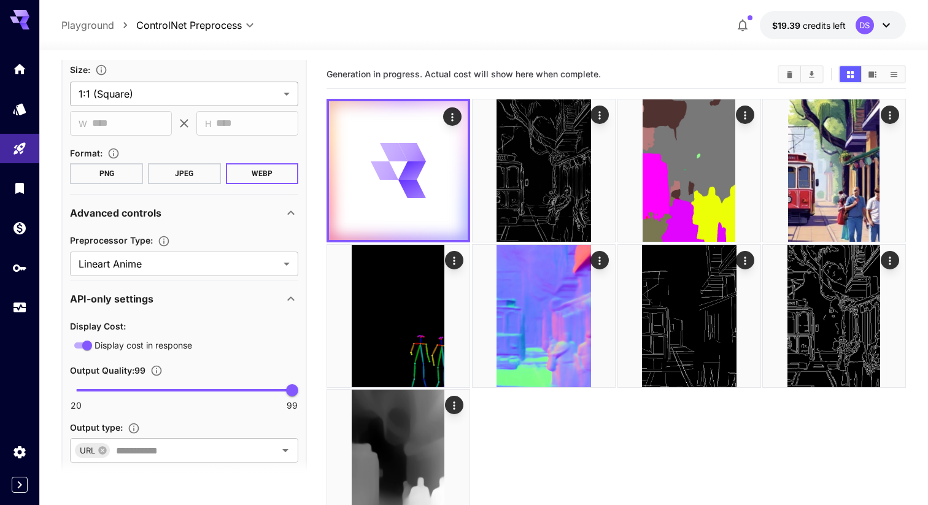
scroll to position [279, 0]
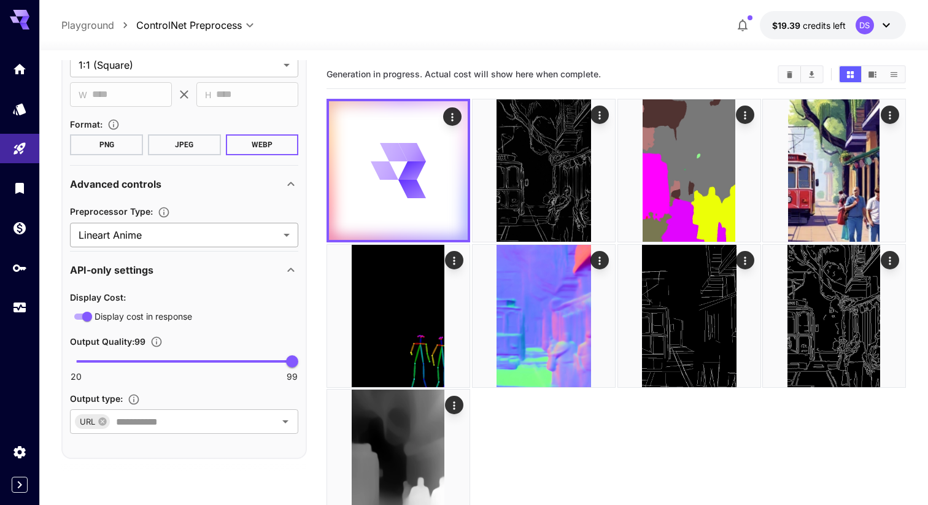
click at [188, 238] on body "**********" at bounding box center [464, 301] width 928 height 602
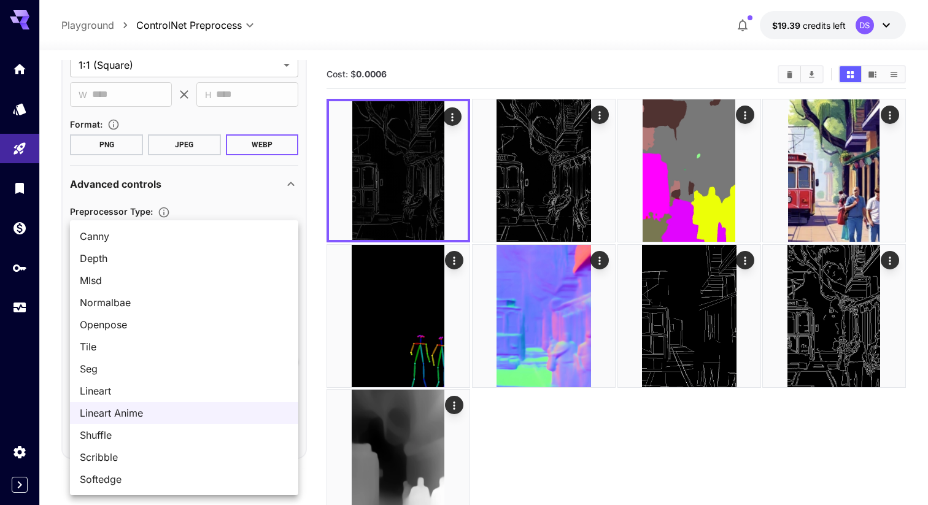
click at [186, 434] on span "Shuffle" at bounding box center [184, 435] width 209 height 15
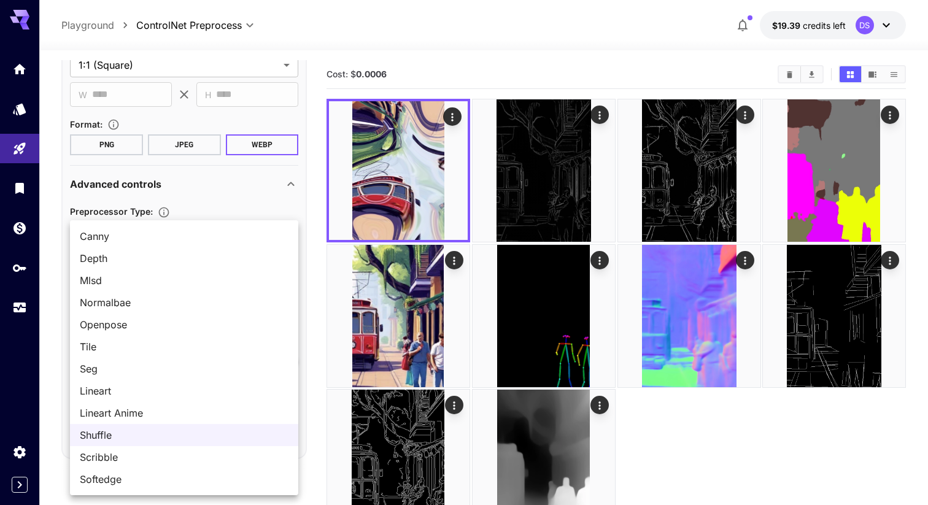
click at [207, 238] on body "**********" at bounding box center [464, 301] width 928 height 602
click at [177, 455] on span "Scribble" at bounding box center [184, 457] width 209 height 15
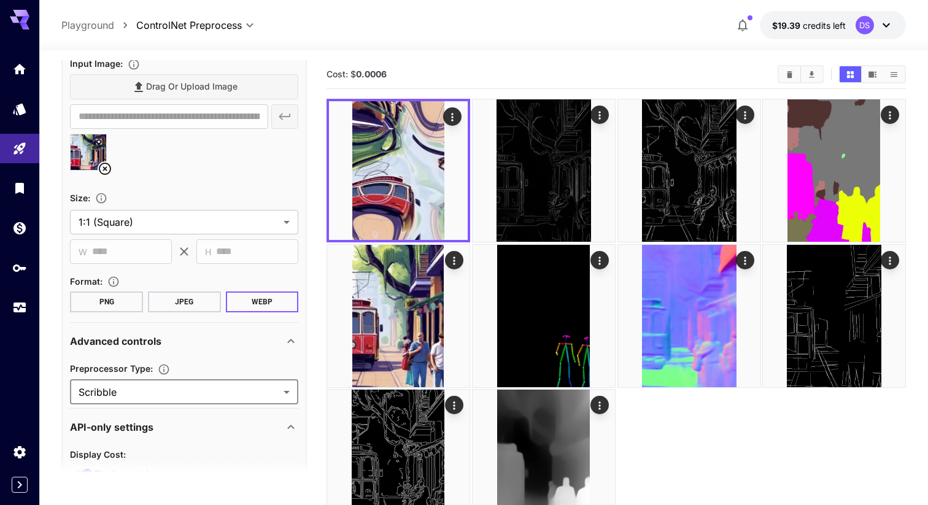
scroll to position [0, 0]
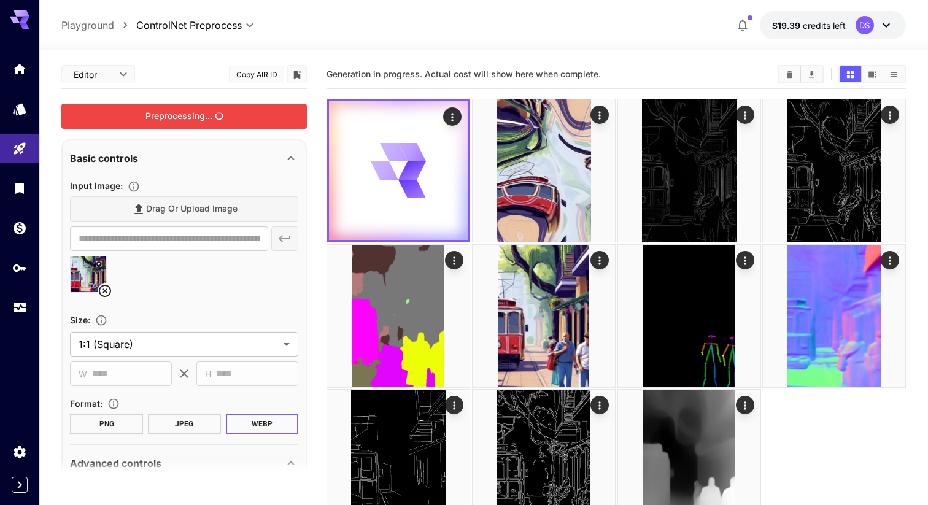
click at [179, 118] on div "Preprocessing..." at bounding box center [183, 116] width 245 height 25
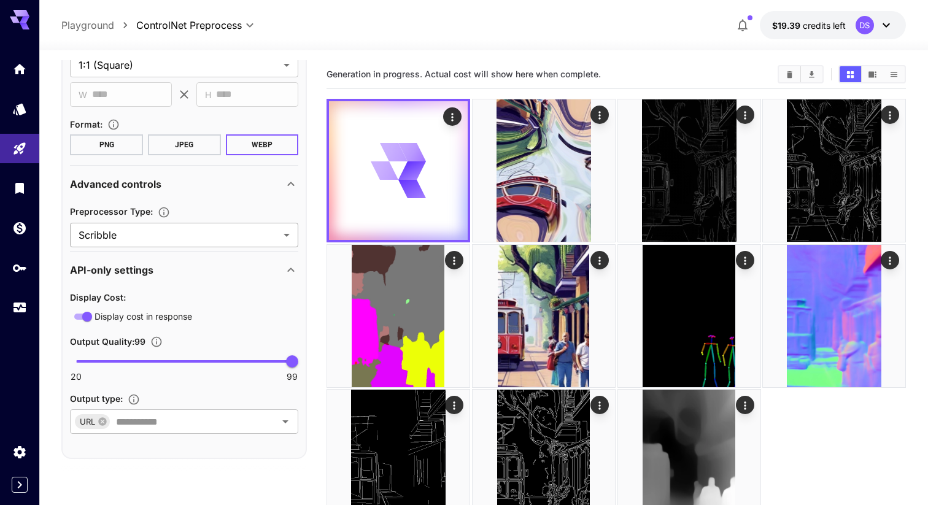
click at [182, 236] on body "**********" at bounding box center [464, 301] width 928 height 602
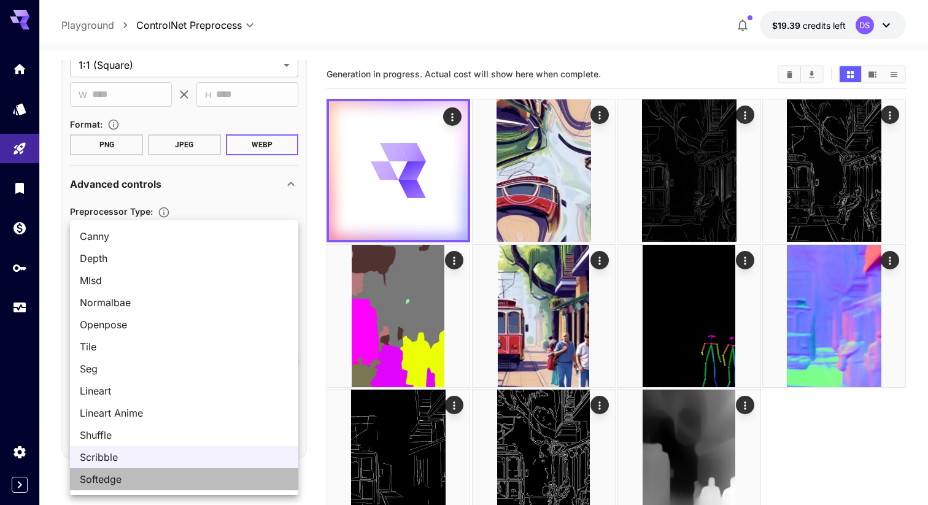
click at [178, 478] on span "Softedge" at bounding box center [184, 479] width 209 height 15
type input "********"
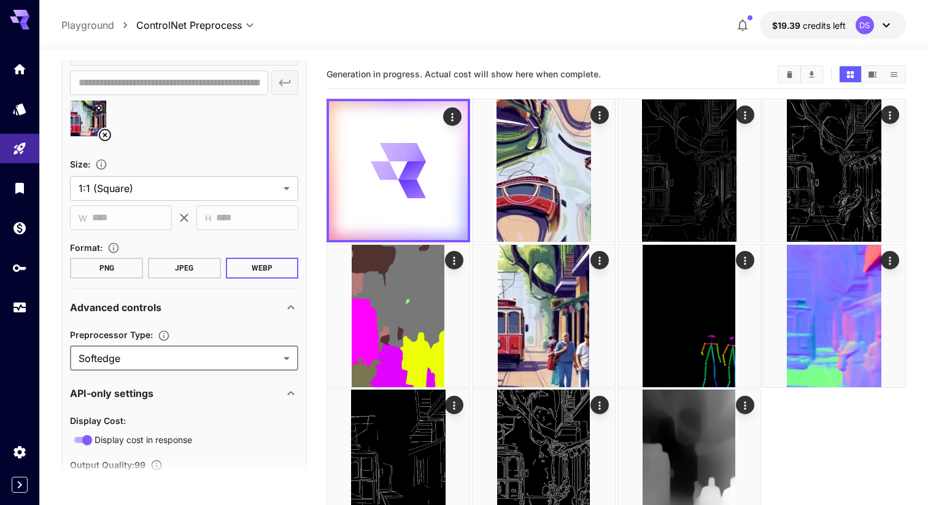
scroll to position [0, 0]
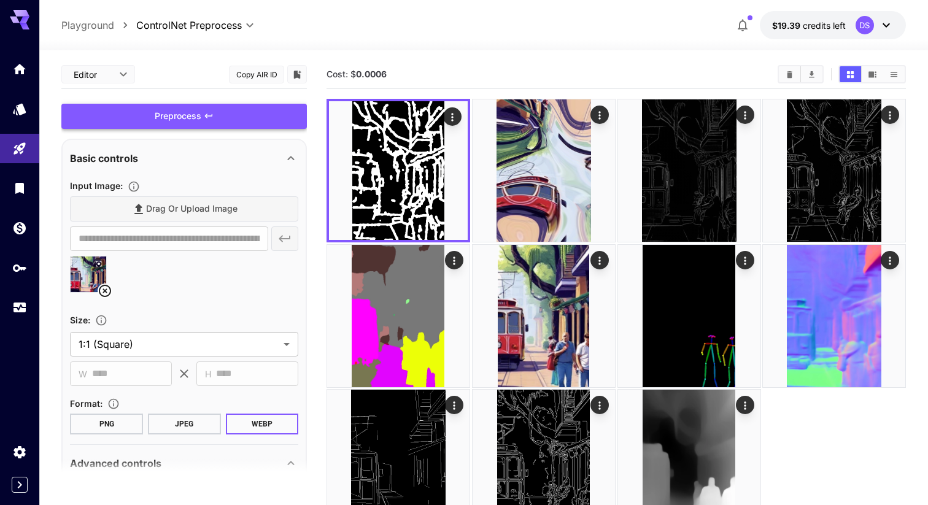
click at [174, 117] on div "Preprocess" at bounding box center [183, 116] width 245 height 25
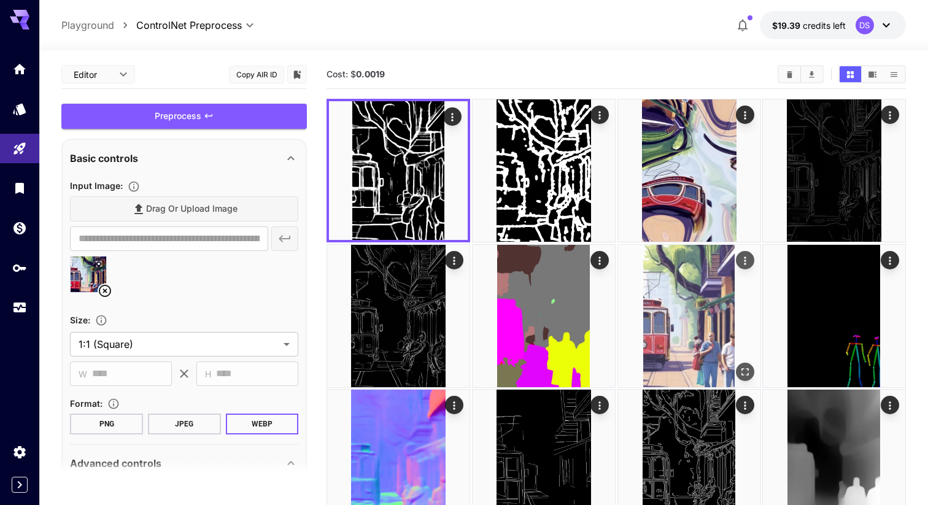
scroll to position [97, 0]
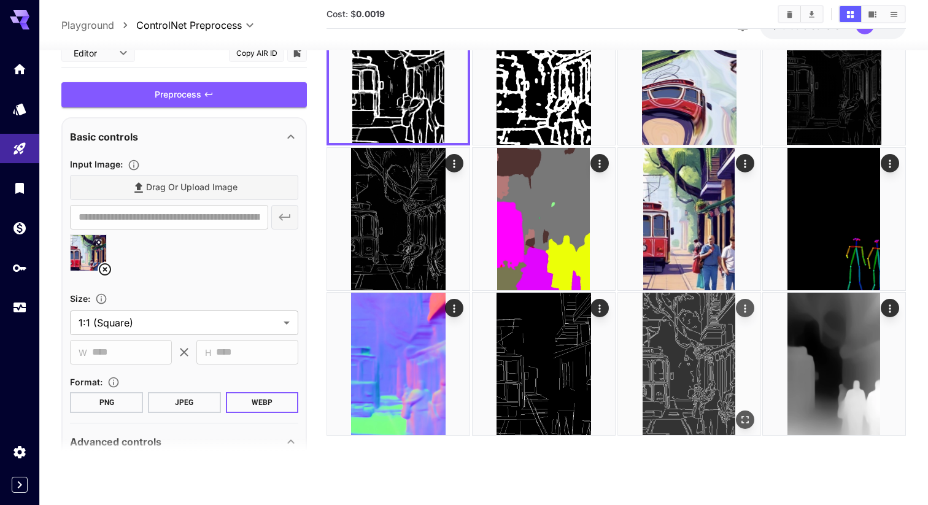
click at [745, 311] on icon "Actions" at bounding box center [744, 308] width 12 height 12
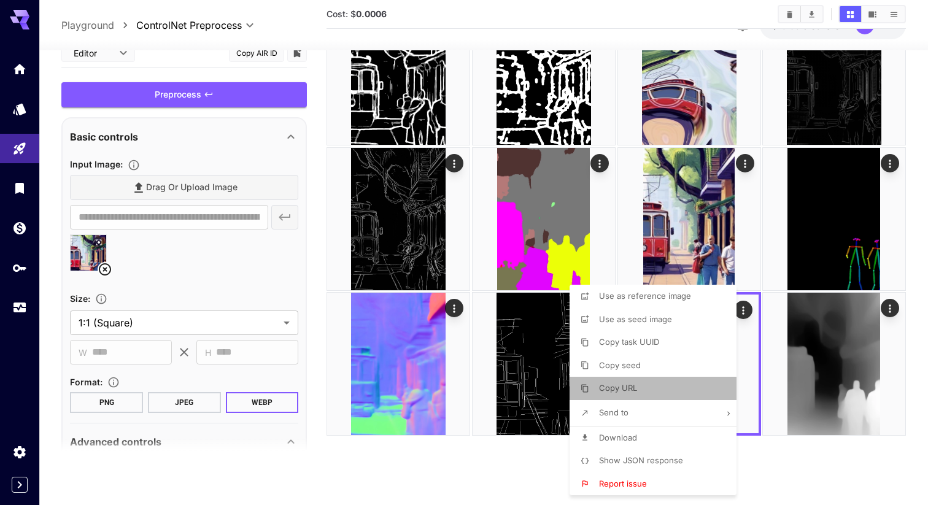
click at [646, 390] on li "Copy URL" at bounding box center [656, 388] width 174 height 23
click at [163, 277] on div at bounding box center [464, 252] width 928 height 505
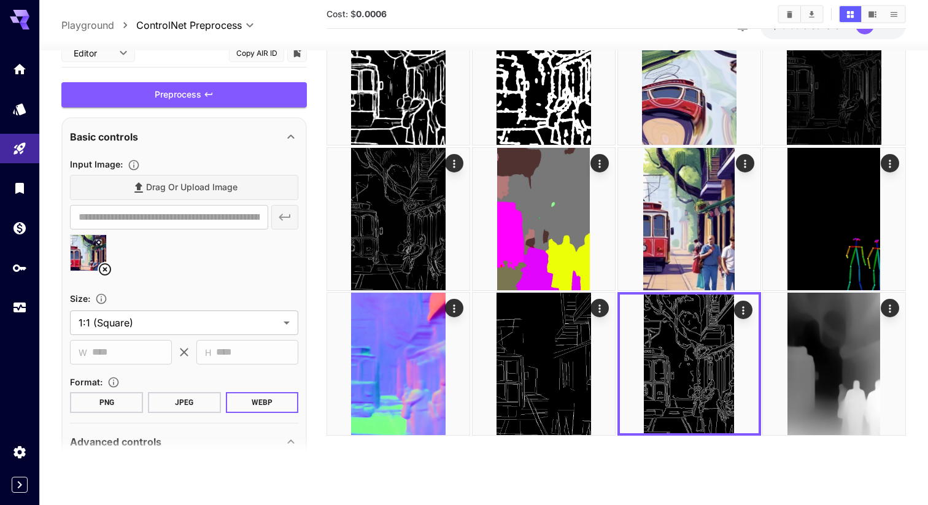
click at [250, 25] on body "**********" at bounding box center [464, 204] width 928 height 602
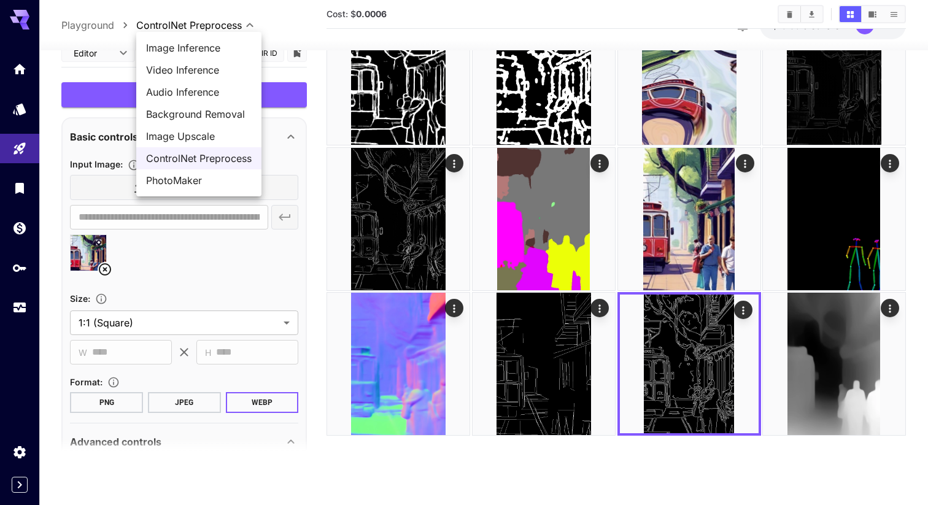
click at [195, 138] on span "Image Upscale" at bounding box center [199, 136] width 106 height 15
type input "**********"
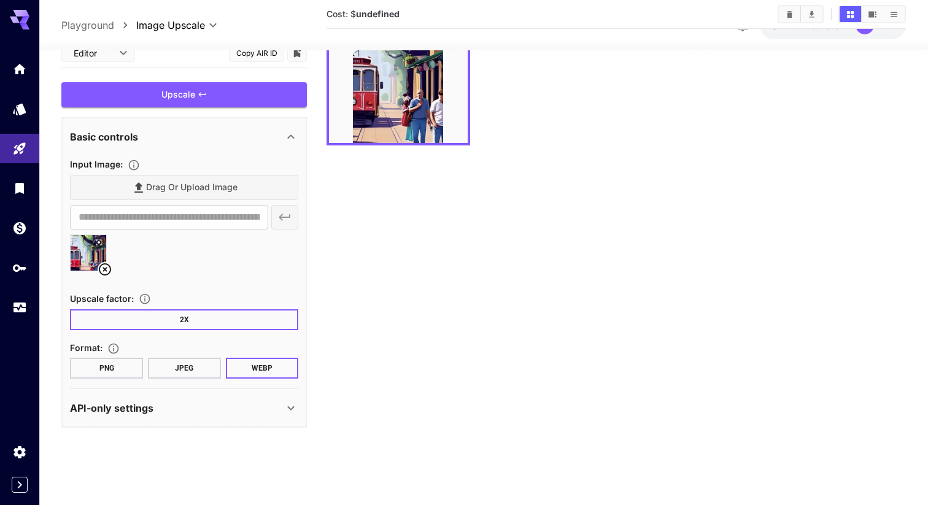
click at [106, 269] on icon at bounding box center [105, 269] width 12 height 12
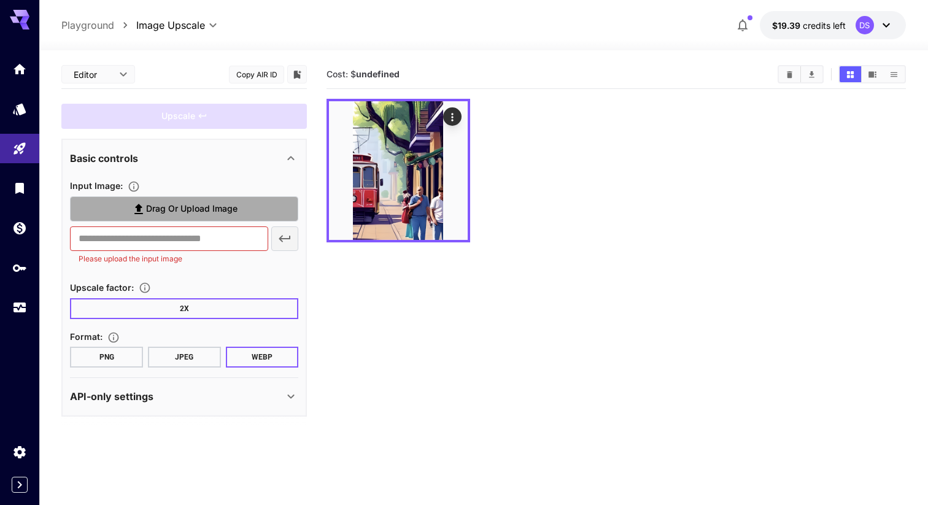
click at [213, 208] on span "Drag or upload image" at bounding box center [191, 208] width 91 height 15
click at [0, 0] on input "Drag or upload image" at bounding box center [0, 0] width 0 height 0
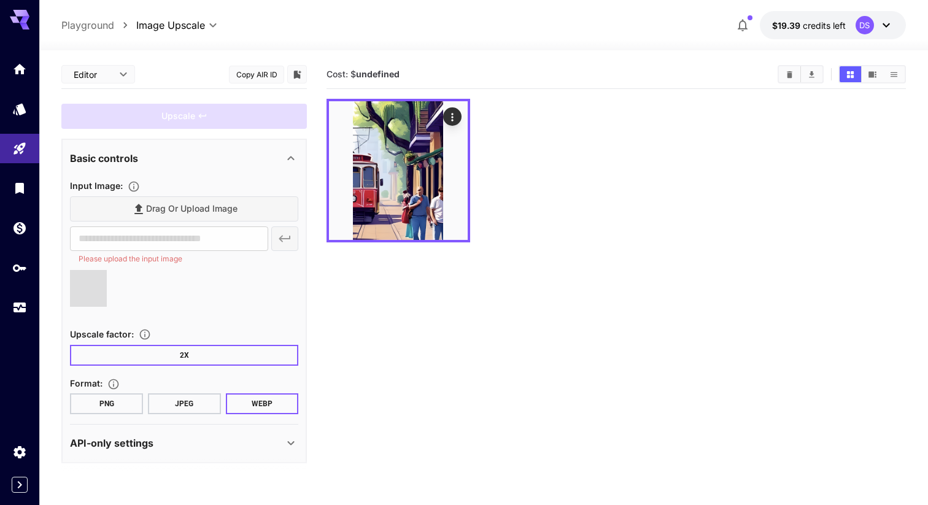
type input "**********"
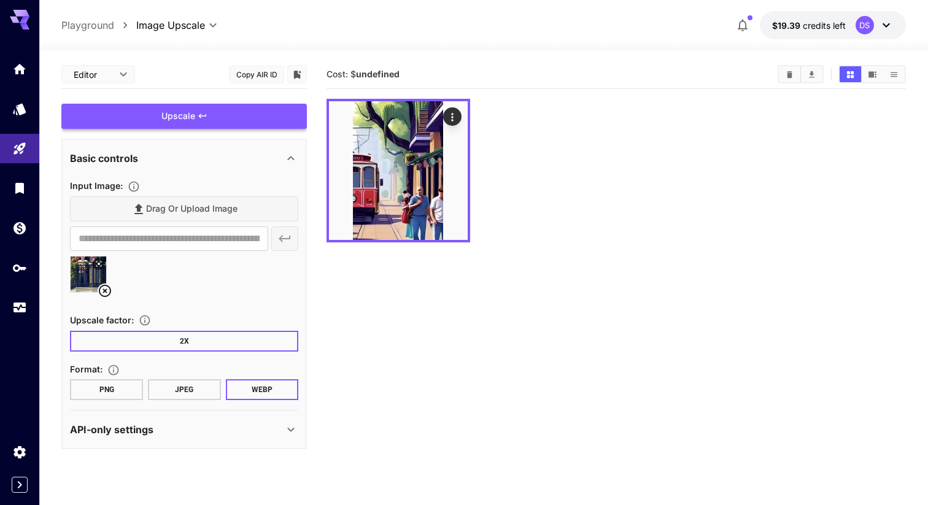
click at [226, 117] on div "Upscale" at bounding box center [183, 116] width 245 height 25
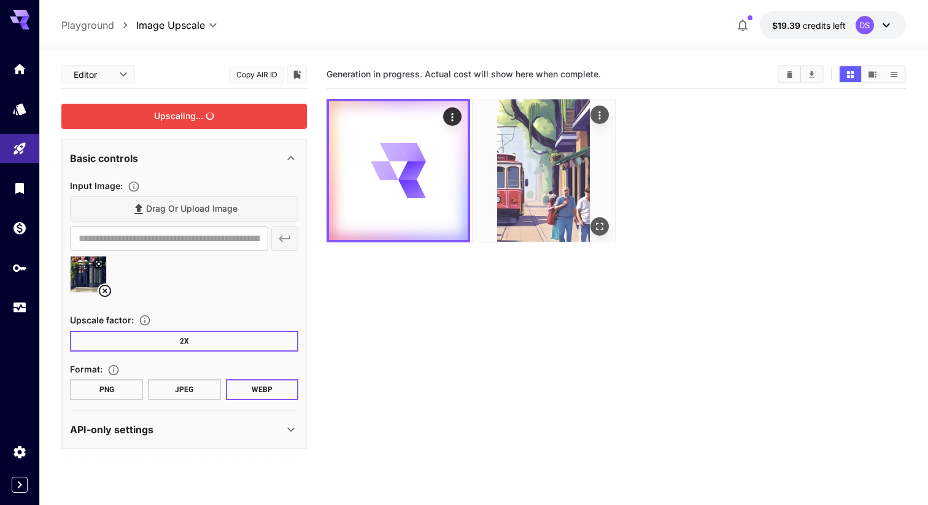
click at [525, 187] on img at bounding box center [543, 170] width 142 height 142
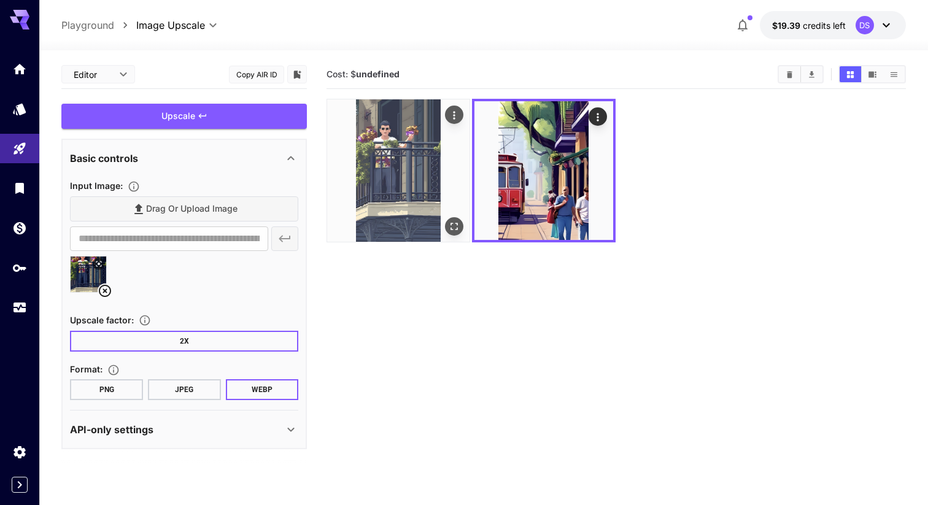
click at [453, 228] on icon "Open in fullscreen" at bounding box center [454, 226] width 12 height 12
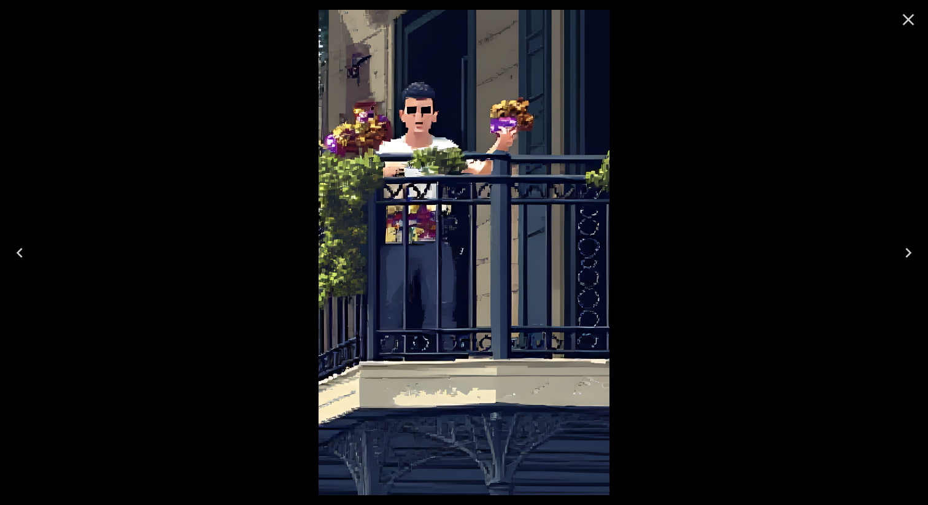
click at [912, 23] on icon "Close" at bounding box center [909, 20] width 12 height 12
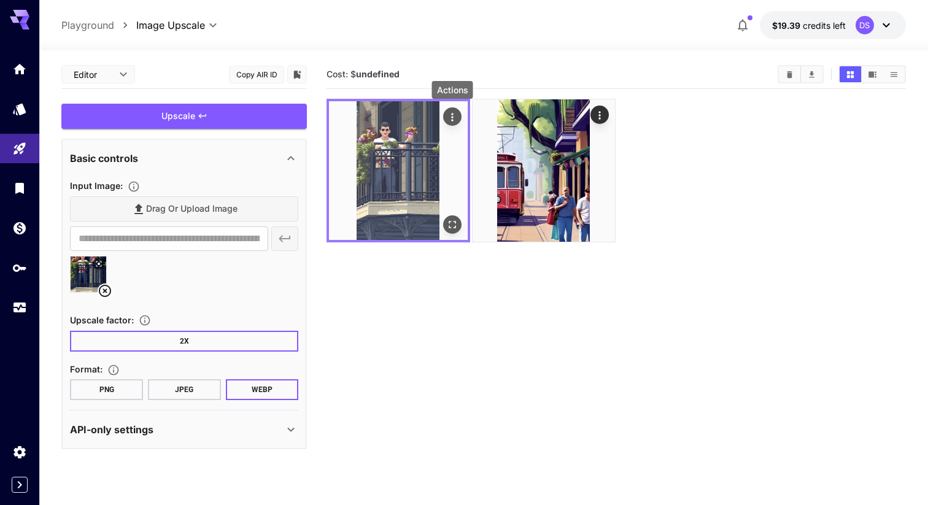
click at [453, 115] on icon "Actions" at bounding box center [452, 117] width 12 height 12
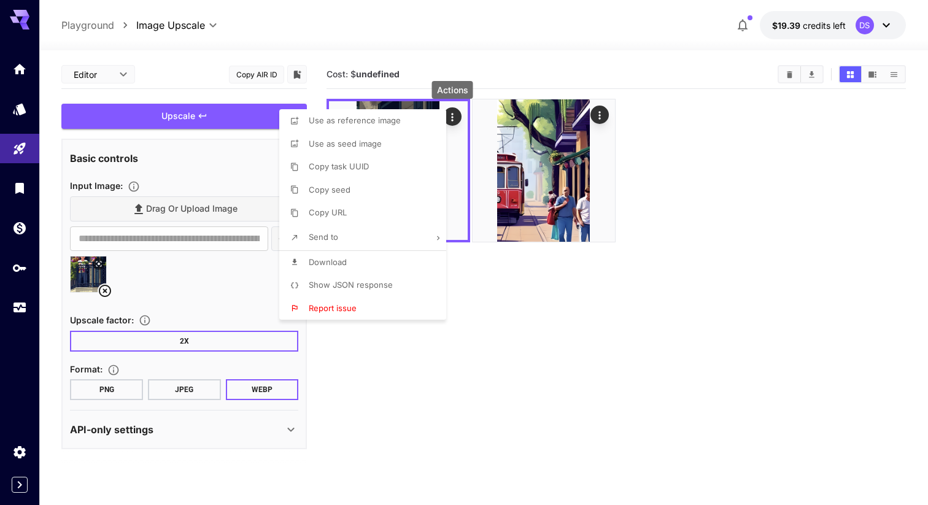
click at [349, 218] on li "Copy URL" at bounding box center [366, 212] width 174 height 23
click at [457, 117] on div at bounding box center [464, 252] width 928 height 505
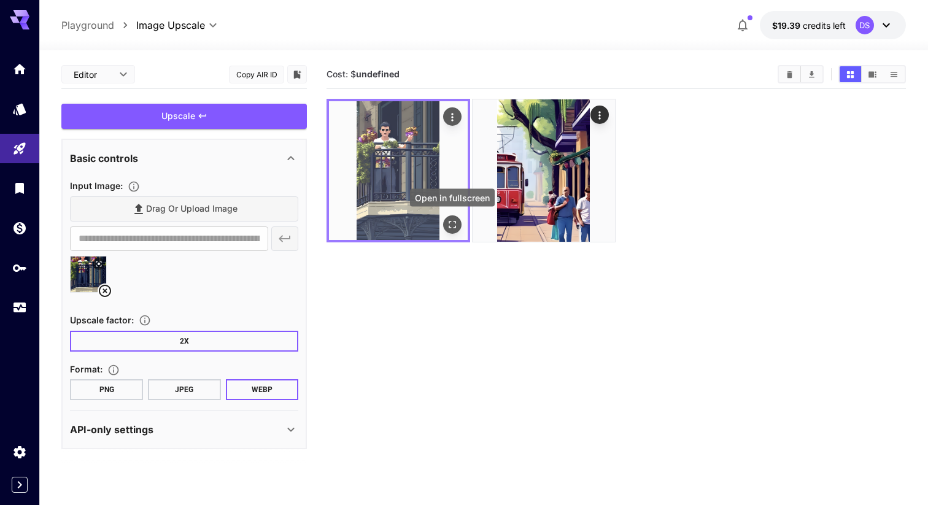
click at [455, 225] on icon "Open in fullscreen" at bounding box center [452, 224] width 12 height 12
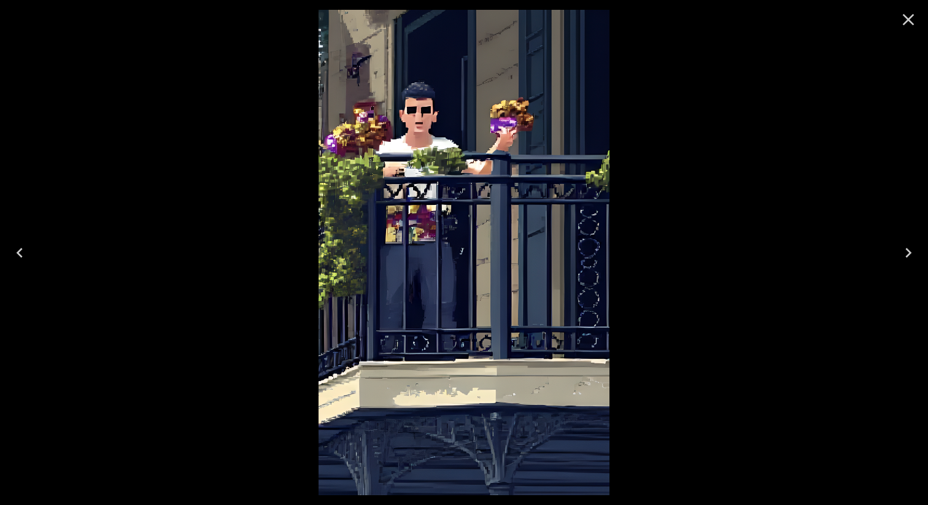
click at [914, 19] on icon "Close" at bounding box center [908, 20] width 20 height 20
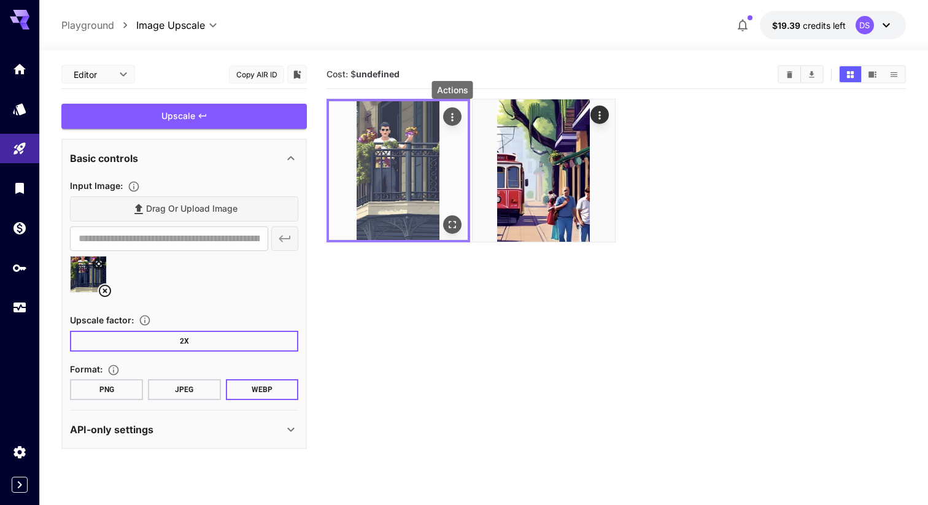
click at [453, 115] on icon "Actions" at bounding box center [452, 117] width 12 height 12
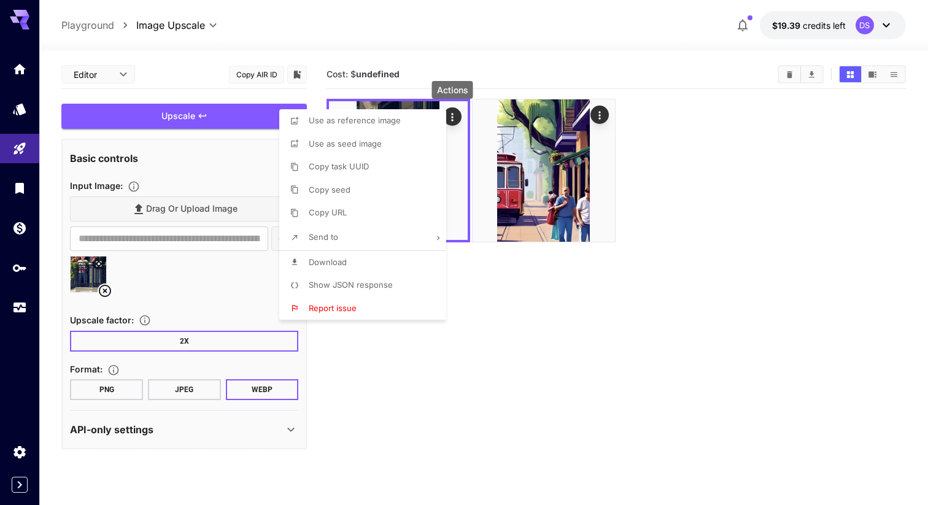
click at [354, 214] on li "Copy URL" at bounding box center [366, 212] width 174 height 23
click at [697, 186] on div at bounding box center [464, 252] width 928 height 505
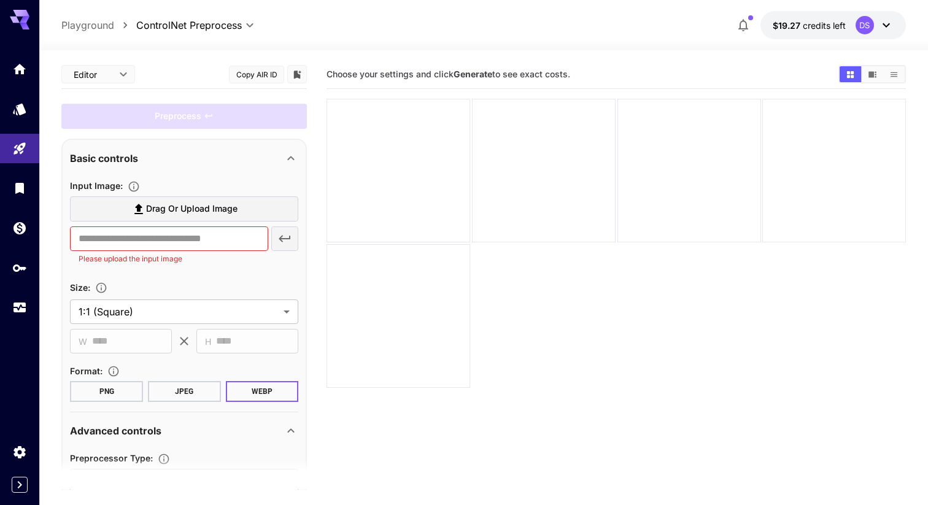
click at [542, 75] on span "Choose your settings and click Generate to see exact costs." at bounding box center [448, 74] width 244 height 10
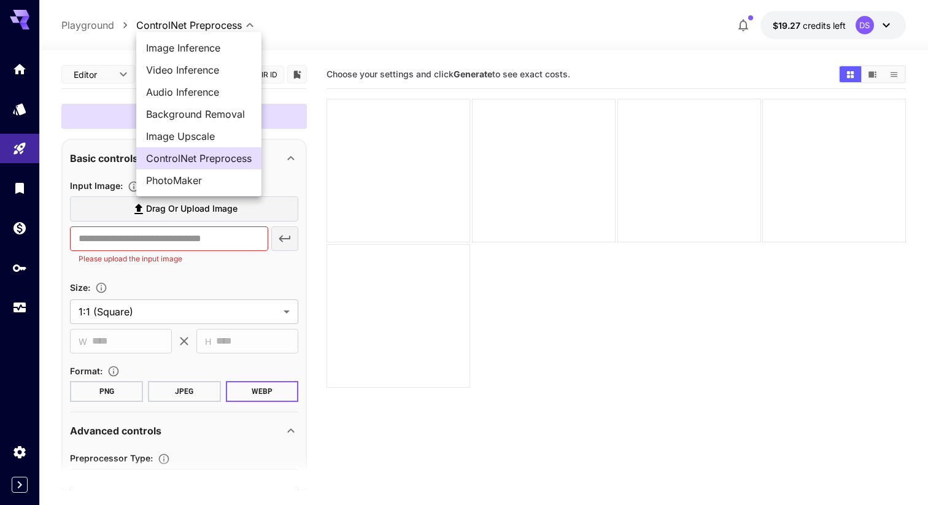
click at [254, 23] on body "**********" at bounding box center [464, 301] width 928 height 602
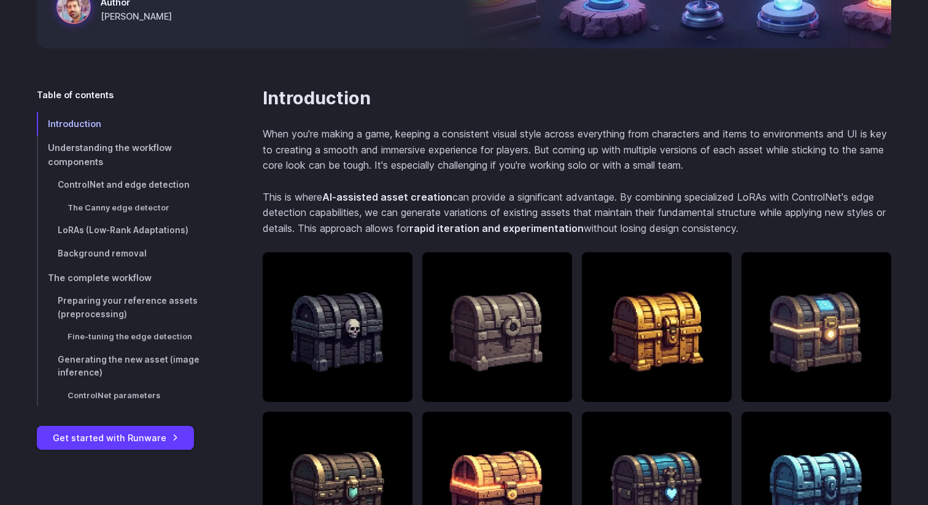
scroll to position [334, 0]
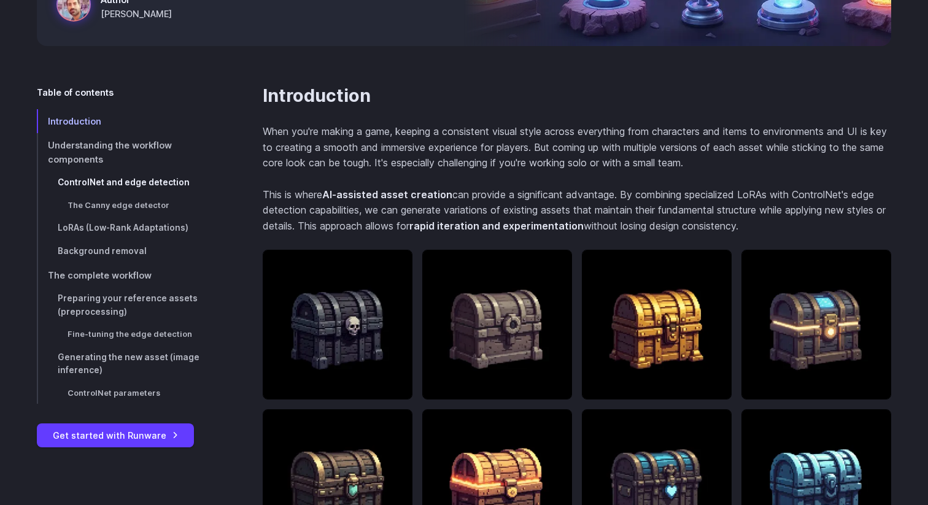
click at [136, 186] on span "ControlNet and edge detection" at bounding box center [124, 182] width 132 height 10
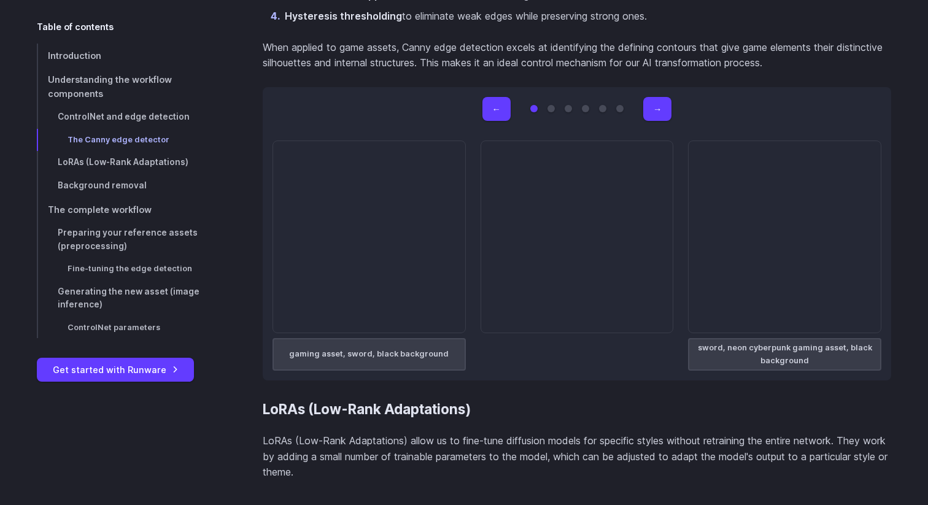
scroll to position [1794, 0]
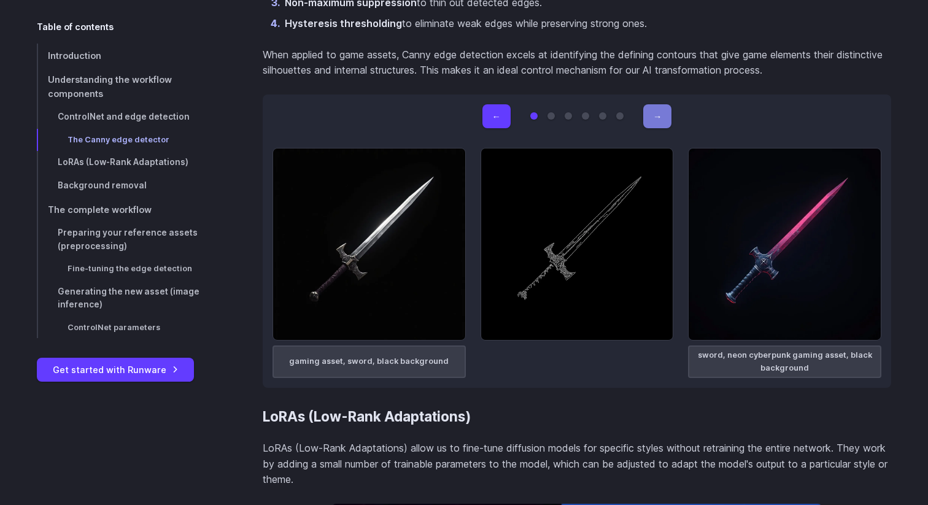
click at [658, 112] on button "→" at bounding box center [657, 116] width 28 height 24
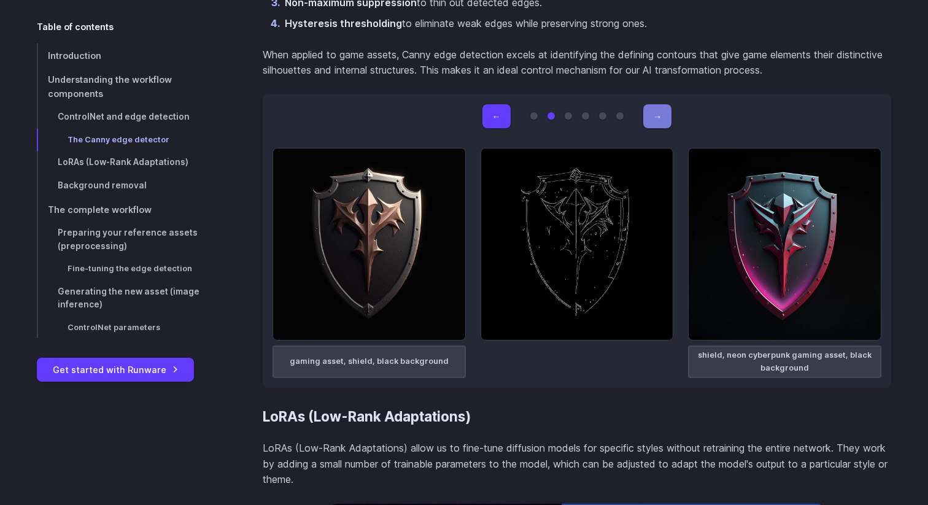
click at [658, 112] on button "→" at bounding box center [657, 116] width 28 height 24
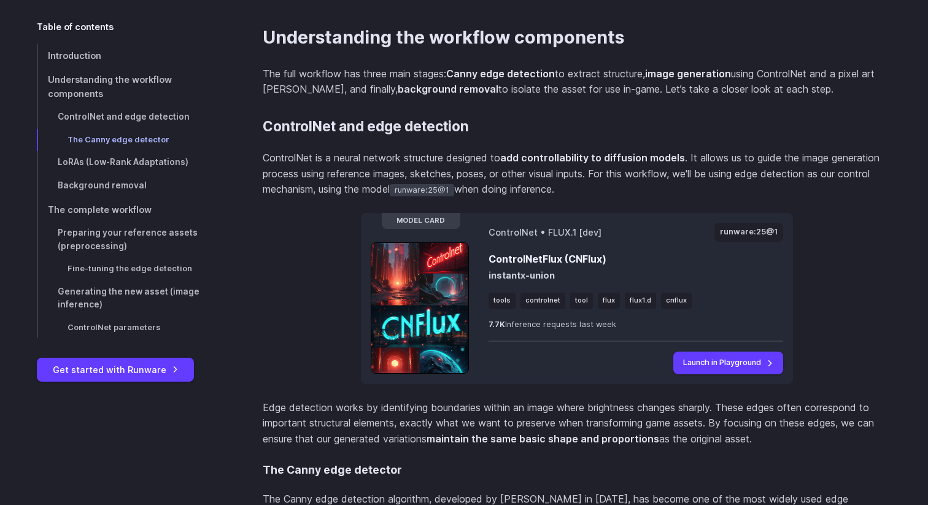
scroll to position [1113, 0]
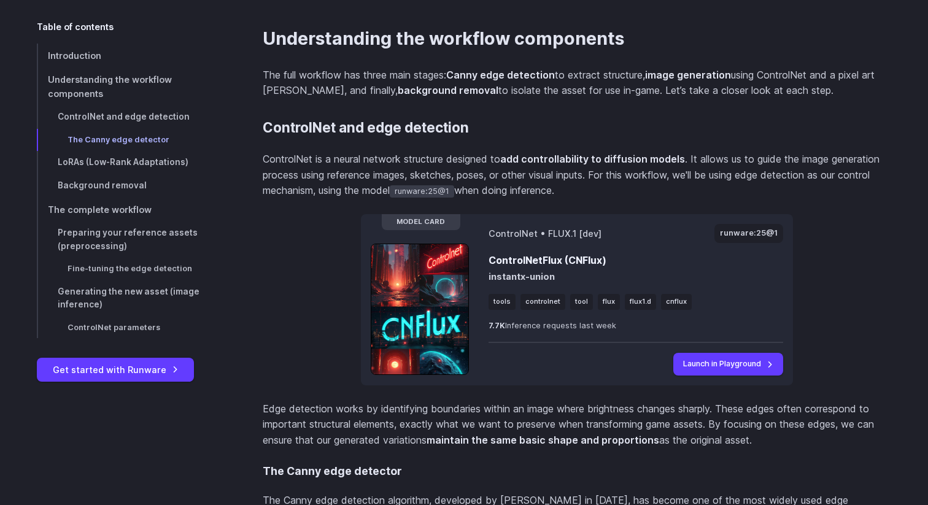
click at [546, 302] on li "controlnet" at bounding box center [542, 302] width 45 height 16
click at [496, 96] on p "The full workflow has three main stages: Canny edge detection to extract struct…" at bounding box center [577, 82] width 628 height 31
click at [163, 237] on span "Preparing your reference assets (preprocessing)" at bounding box center [128, 239] width 140 height 23
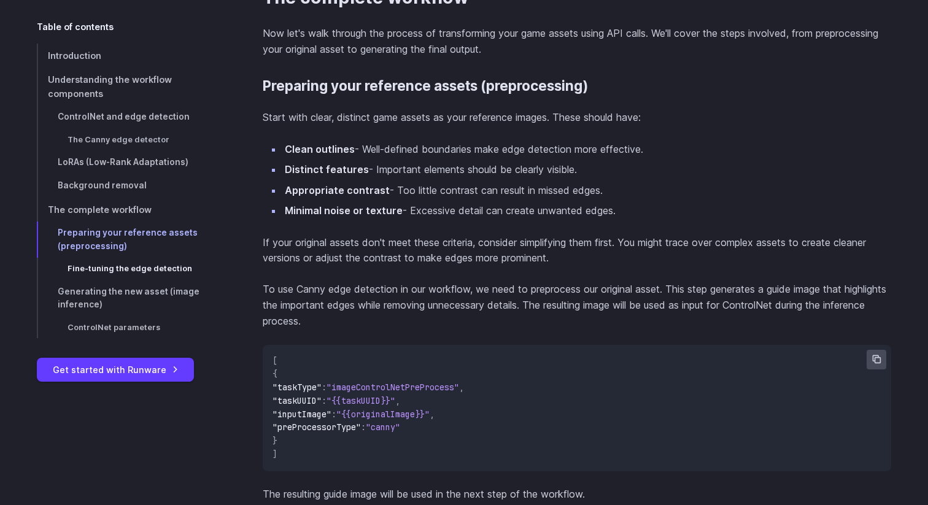
click at [163, 267] on span "Fine-tuning the edge detection" at bounding box center [129, 268] width 125 height 9
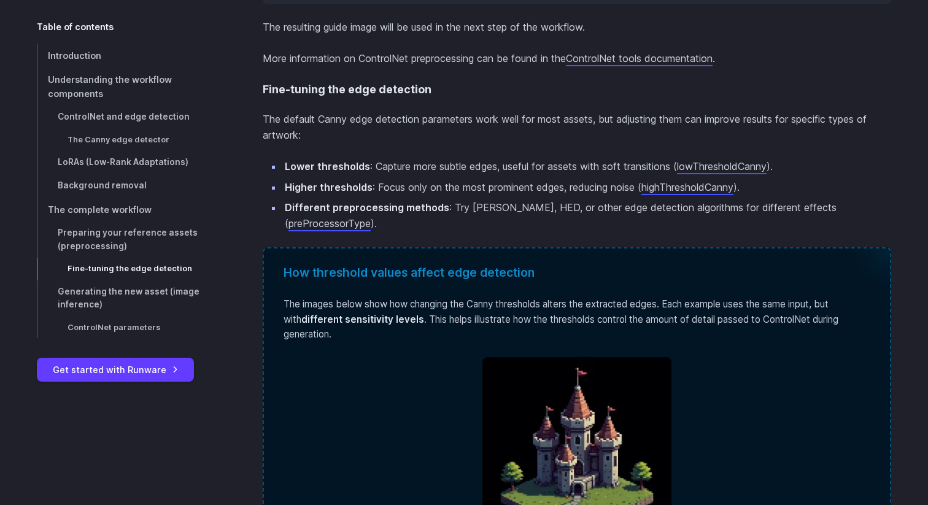
scroll to position [3655, 0]
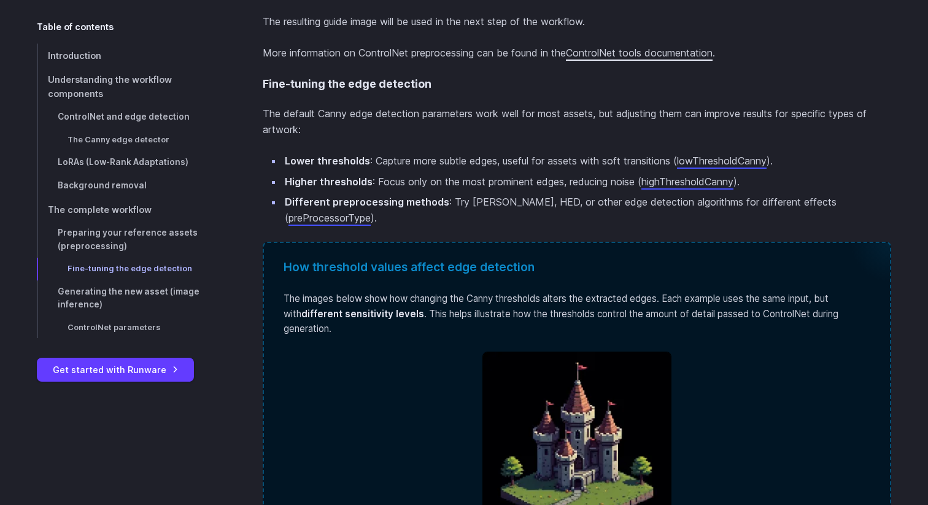
click at [609, 57] on link "ControlNet tools documentation" at bounding box center [639, 53] width 147 height 12
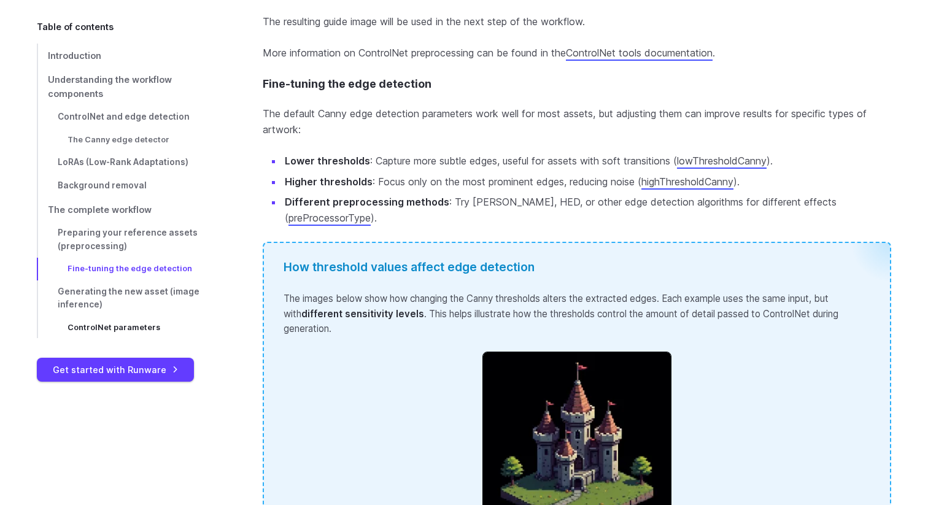
click at [147, 329] on span "ControlNet parameters" at bounding box center [113, 327] width 93 height 9
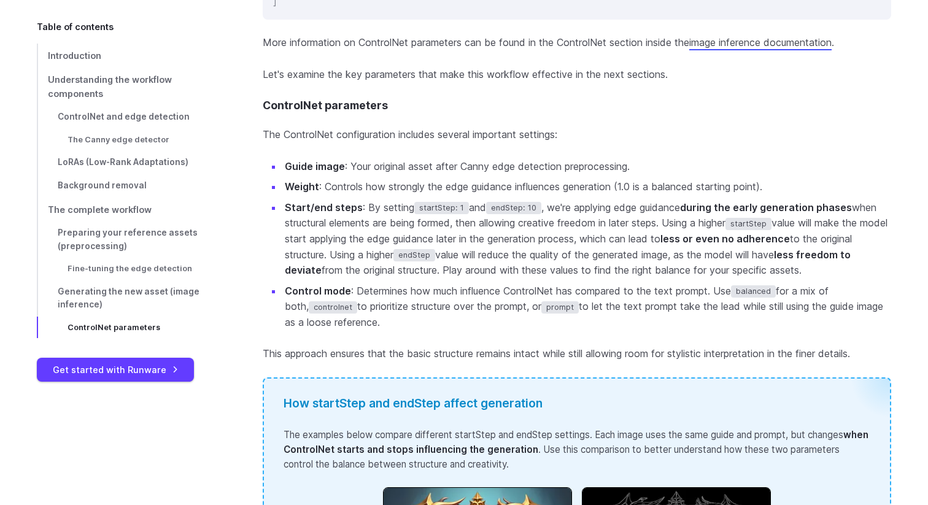
scroll to position [4989, 0]
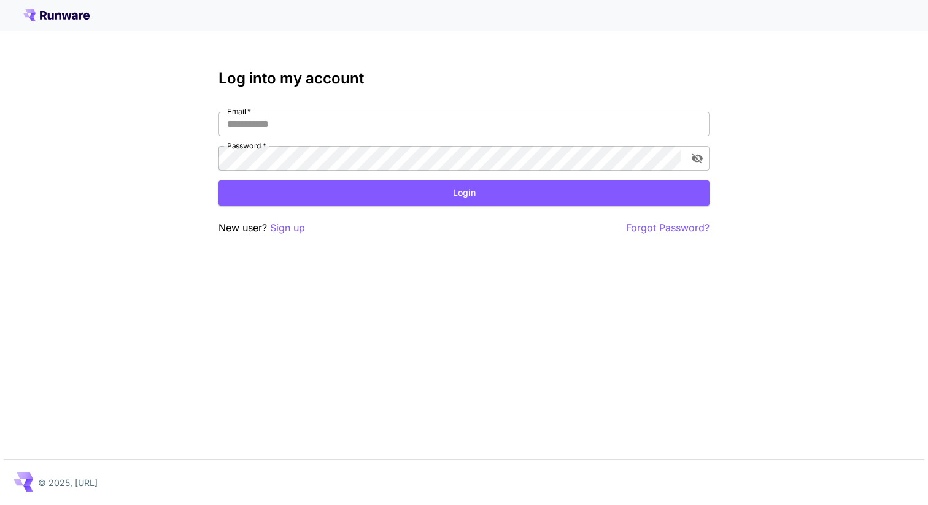
type input "**********"
click at [396, 120] on input "**********" at bounding box center [463, 124] width 491 height 25
click at [427, 95] on div "**********" at bounding box center [463, 153] width 491 height 166
click at [428, 194] on button "Login" at bounding box center [463, 192] width 491 height 25
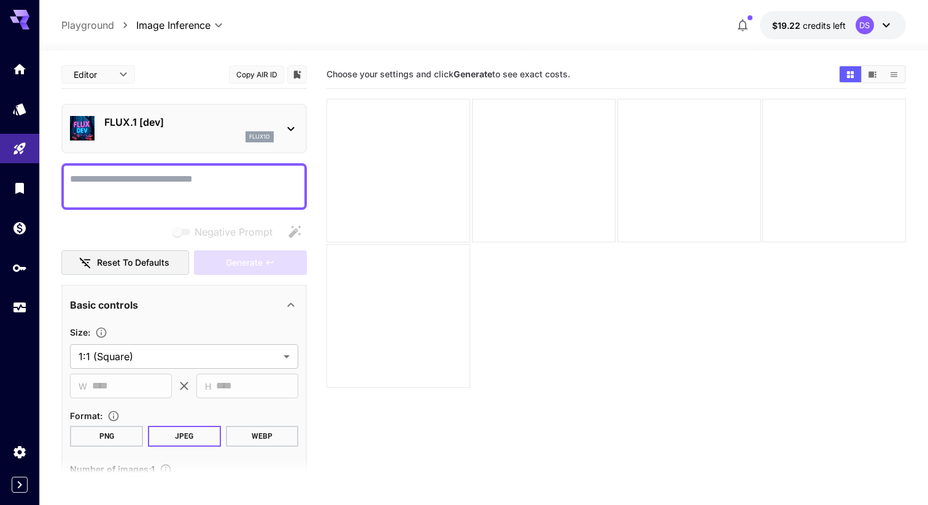
click at [207, 188] on textarea "Negative Prompt" at bounding box center [184, 186] width 228 height 29
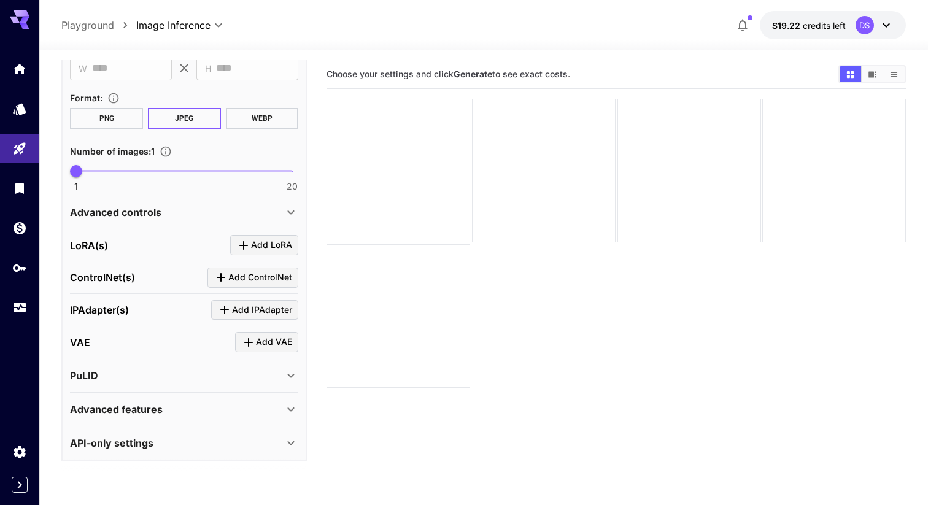
scroll to position [437, 0]
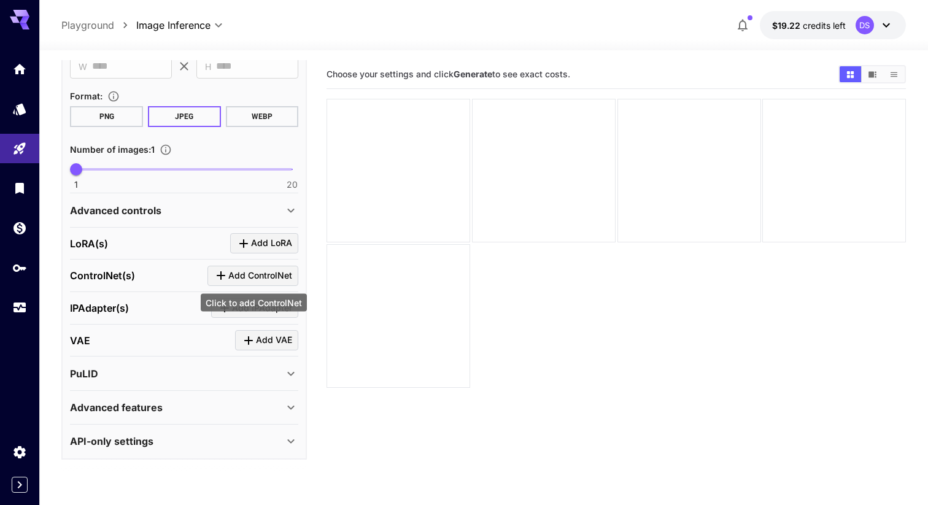
type textarea "**********"
click at [246, 272] on span "Add ControlNet" at bounding box center [260, 275] width 64 height 15
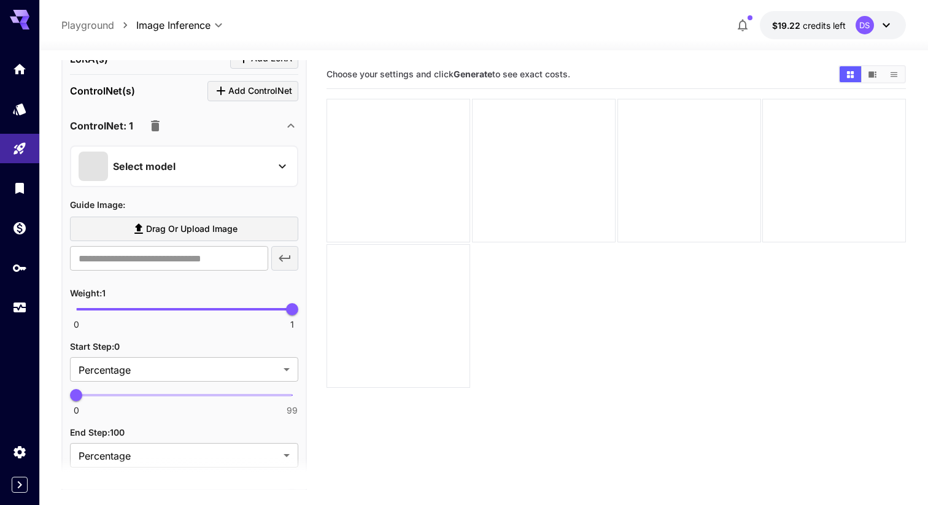
scroll to position [623, 0]
click at [181, 165] on div "Select model" at bounding box center [174, 164] width 191 height 29
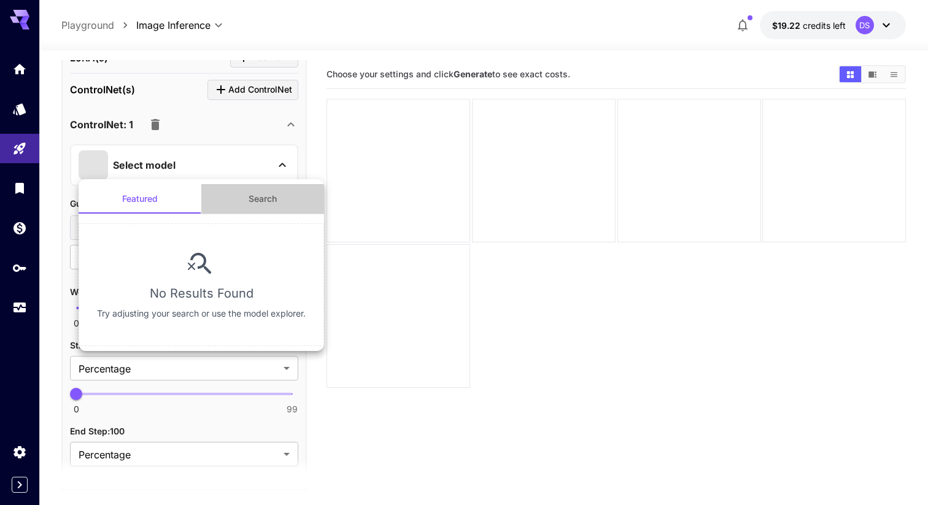
click at [240, 193] on button "Search" at bounding box center [262, 198] width 123 height 29
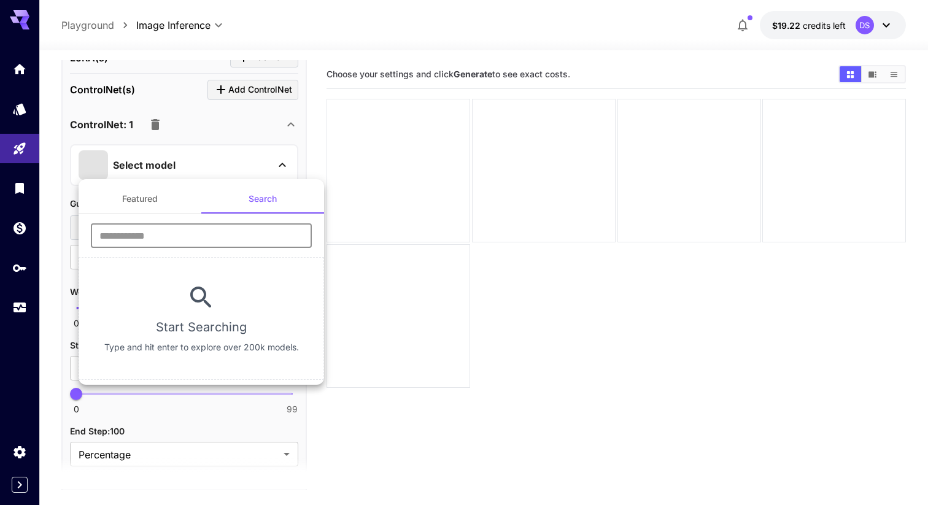
click at [225, 239] on input "text" at bounding box center [201, 235] width 221 height 25
click at [165, 205] on button "Featured" at bounding box center [140, 198] width 123 height 29
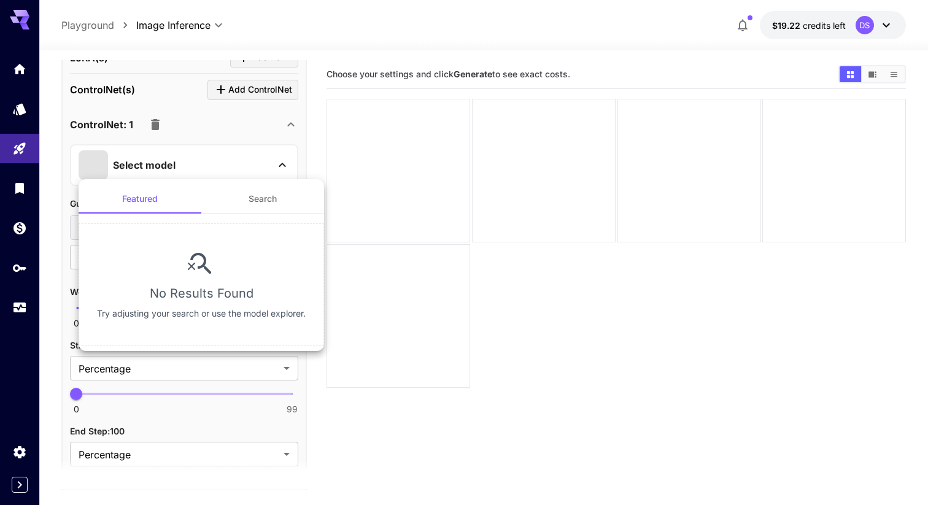
click at [210, 128] on div at bounding box center [464, 252] width 928 height 505
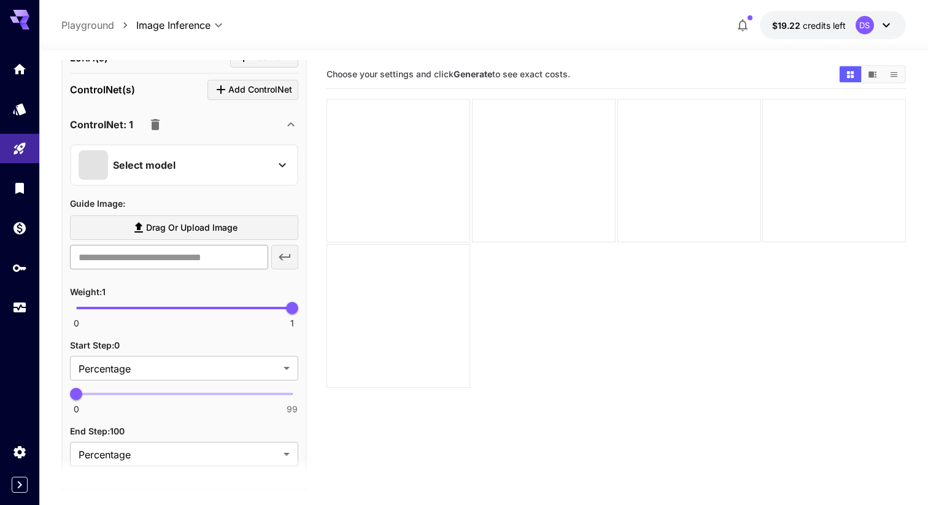
click at [230, 260] on input "text" at bounding box center [169, 257] width 198 height 25
click at [166, 172] on div "Select model" at bounding box center [174, 164] width 191 height 29
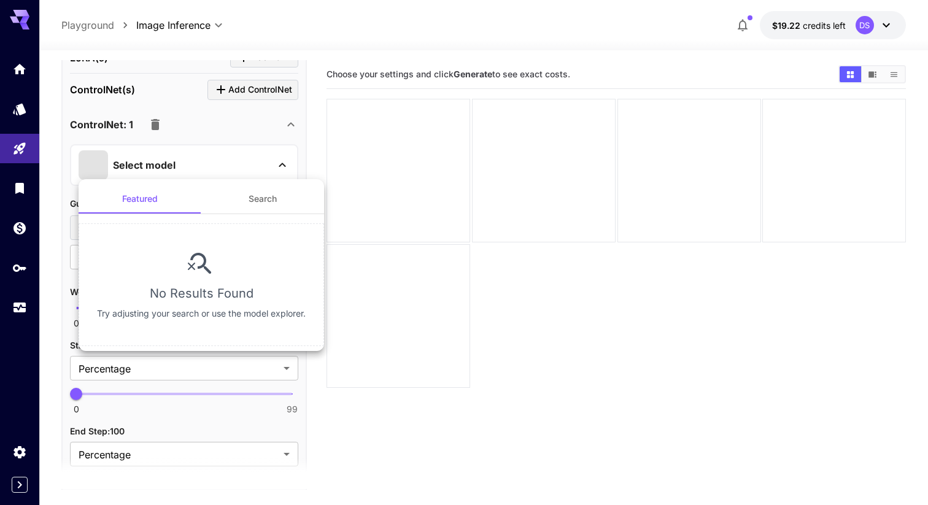
click at [193, 128] on div at bounding box center [464, 252] width 928 height 505
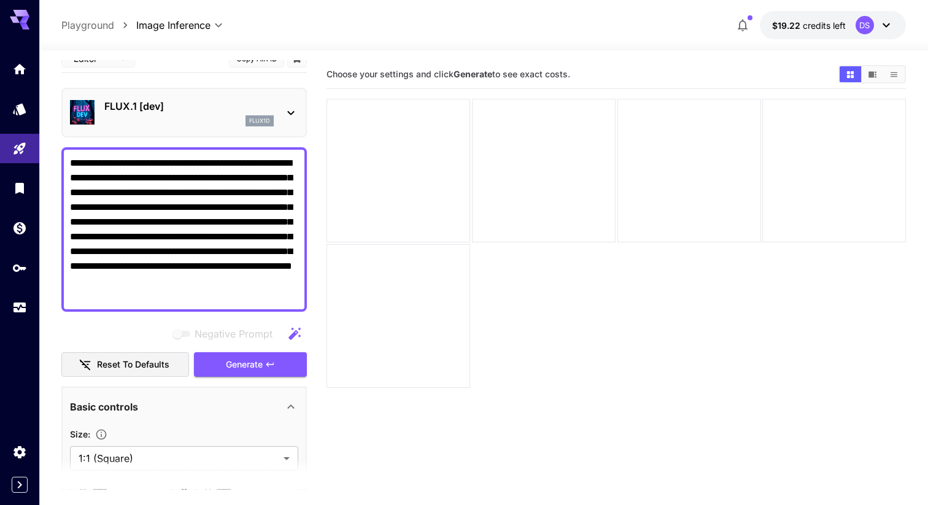
scroll to position [0, 0]
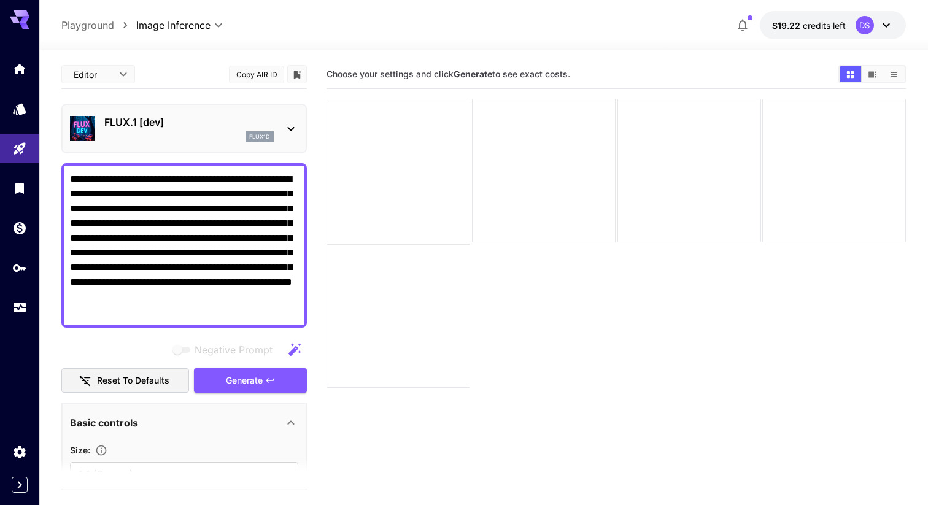
click at [476, 72] on b "Generate" at bounding box center [472, 74] width 39 height 10
click at [30, 236] on link at bounding box center [19, 228] width 39 height 30
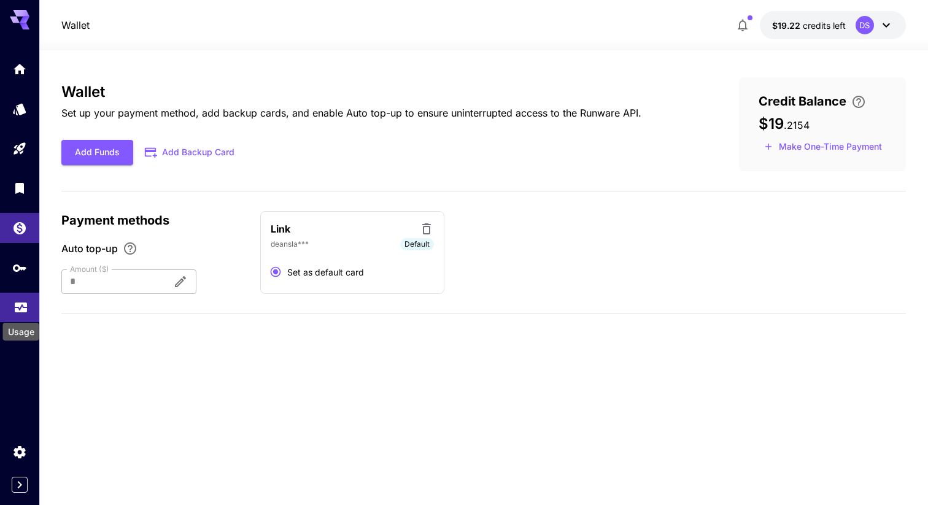
click at [17, 314] on div "Usage" at bounding box center [21, 328] width 39 height 28
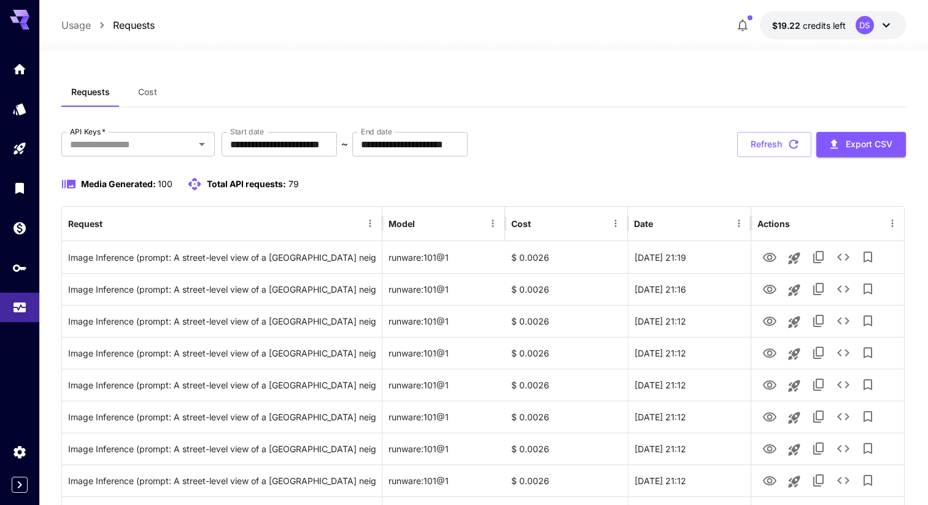
click at [316, 184] on div "Media Generated: 100 Total API requests: 79" at bounding box center [483, 184] width 844 height 15
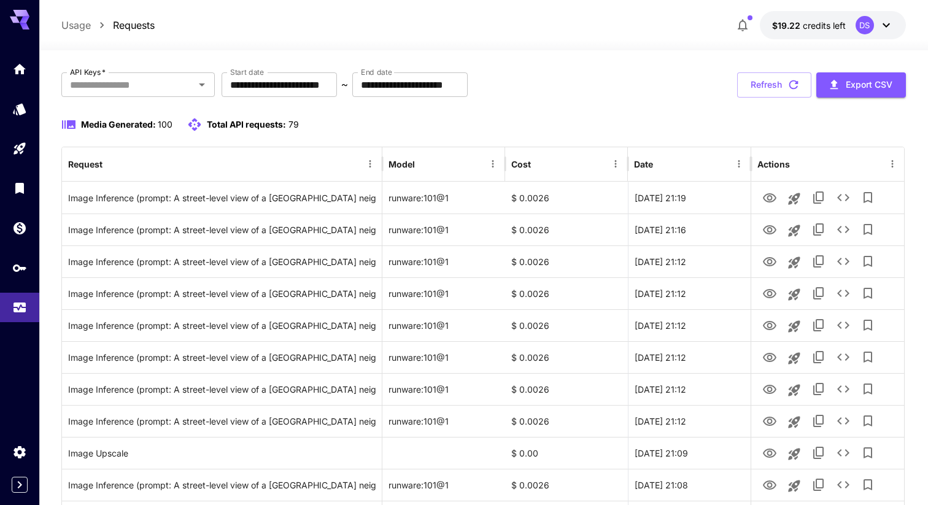
scroll to position [62, 0]
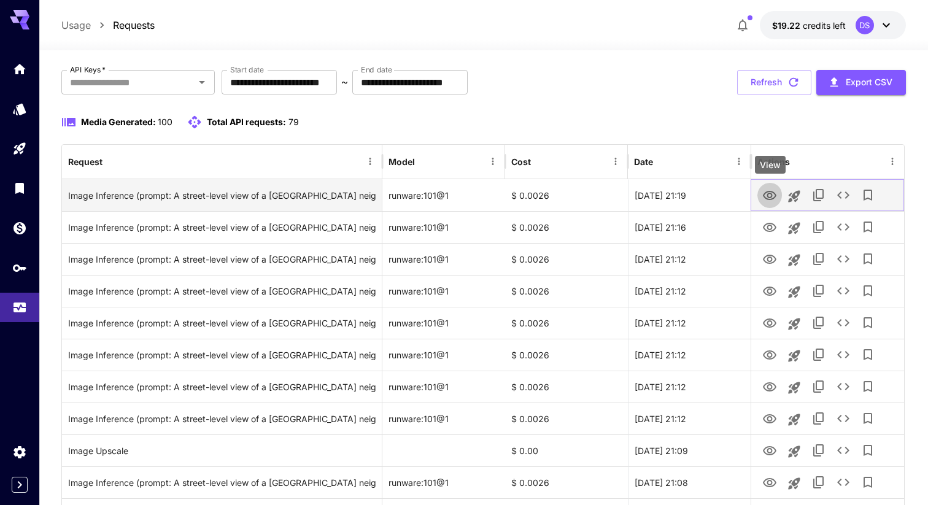
click at [776, 196] on icon "View" at bounding box center [769, 195] width 15 height 15
click at [798, 195] on icon "Launch in playground" at bounding box center [794, 196] width 15 height 15
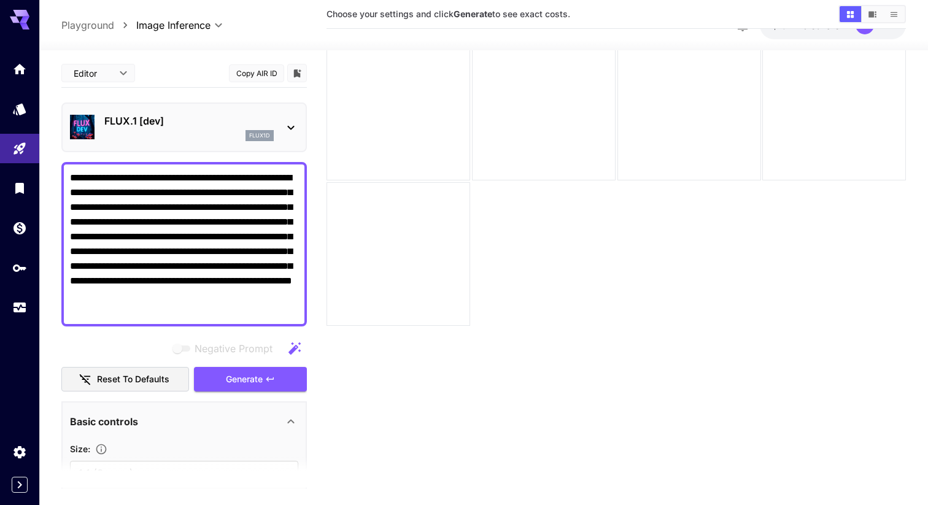
type input "**********"
type input "**"
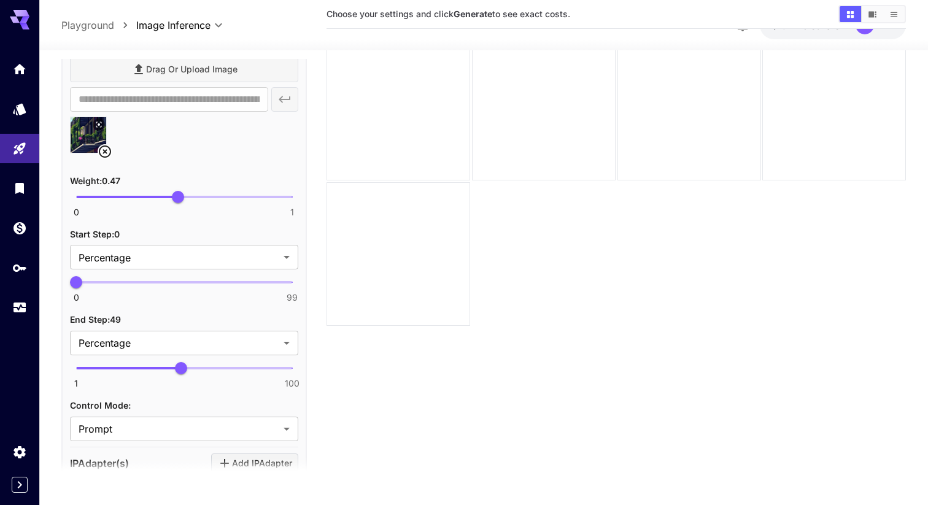
scroll to position [796, 0]
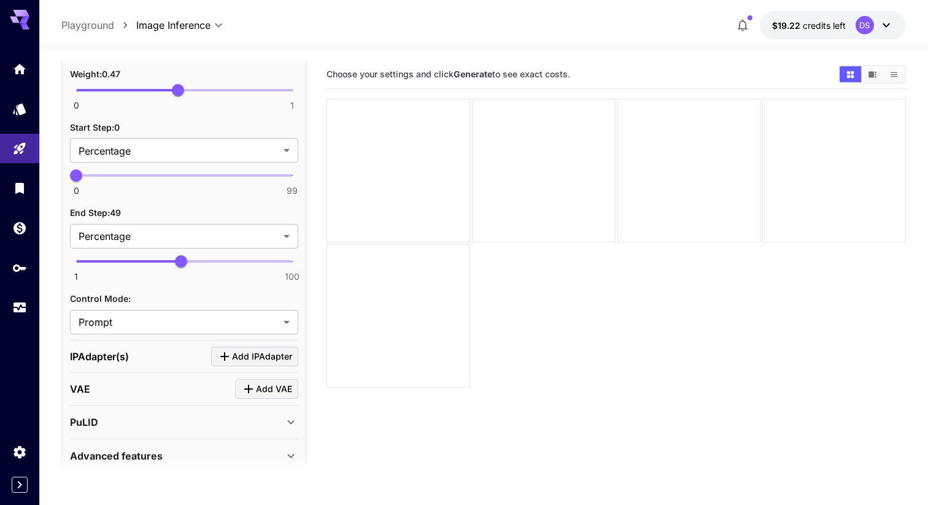
scroll to position [897, 0]
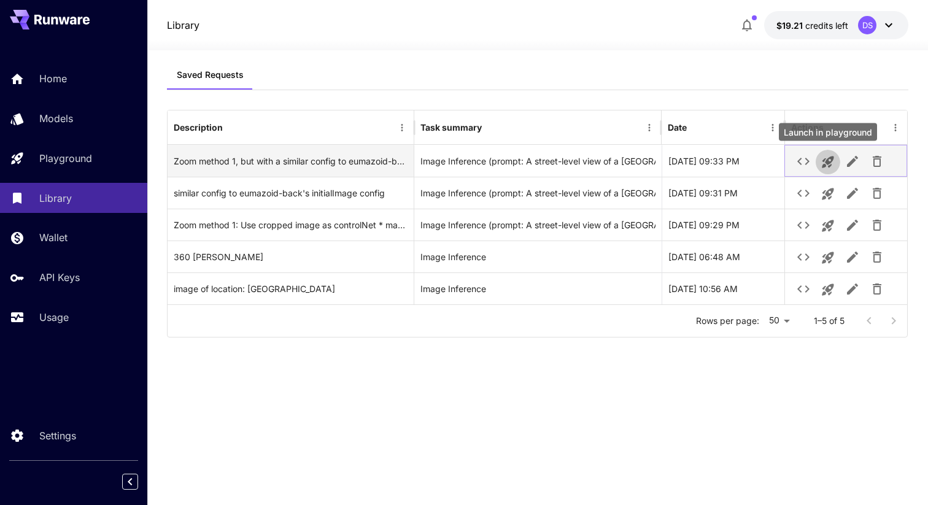
click at [827, 160] on icon "Launch in playground" at bounding box center [828, 162] width 12 height 12
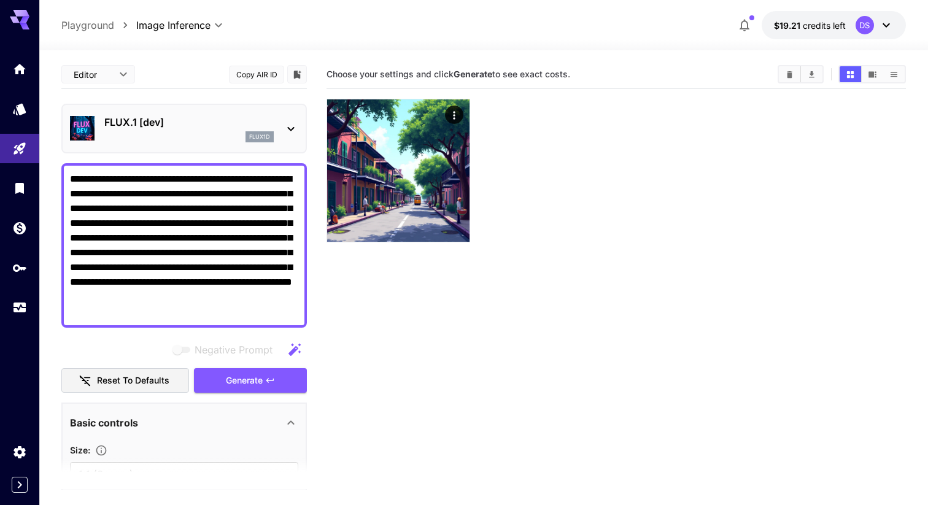
type input "**********"
type input "**"
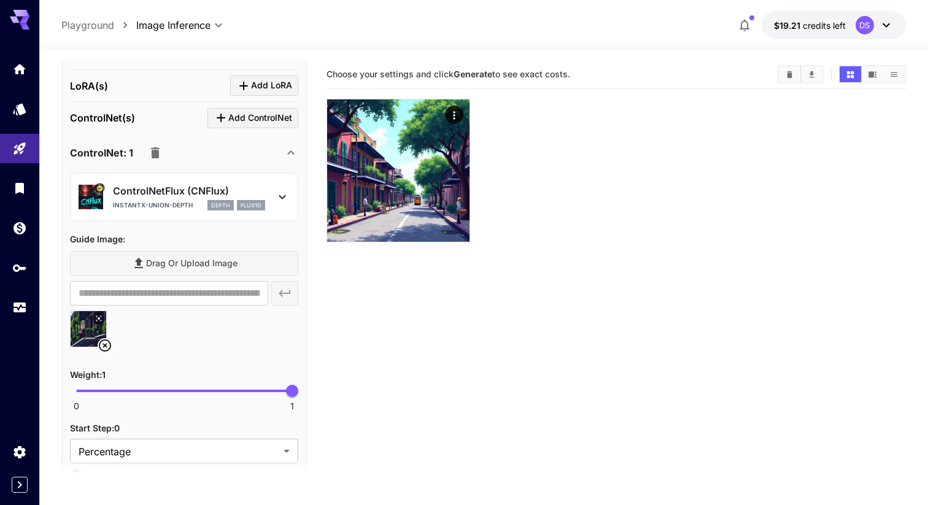
scroll to position [609, 0]
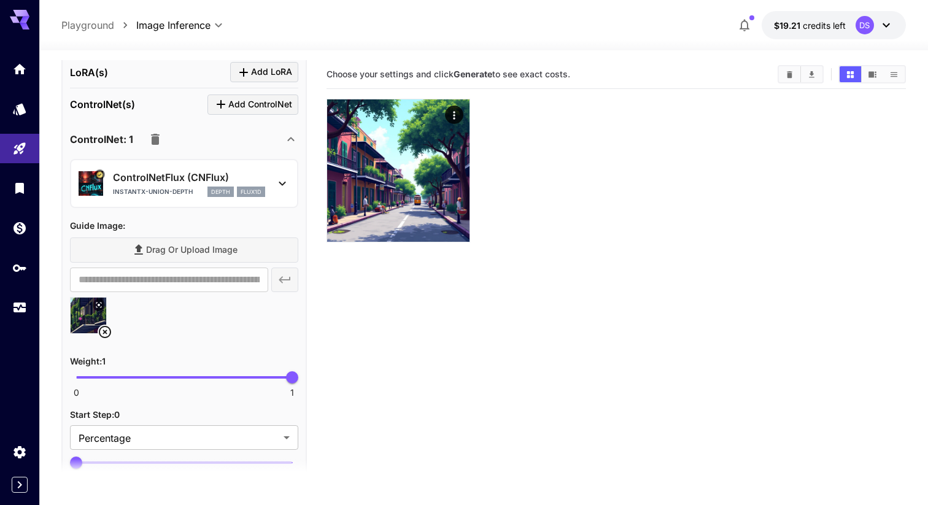
click at [105, 333] on icon at bounding box center [105, 332] width 15 height 15
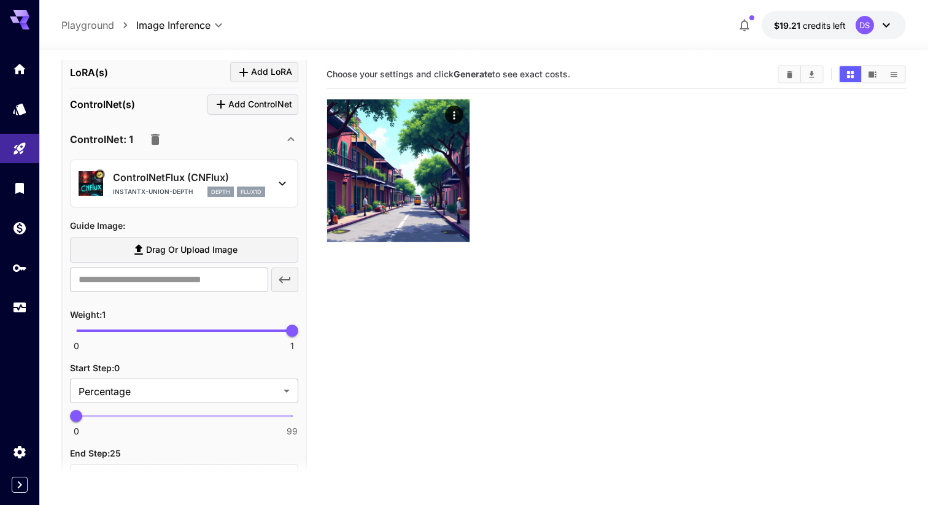
click at [239, 247] on label "Drag or upload image" at bounding box center [184, 249] width 228 height 25
click at [0, 0] on input "Drag or upload image" at bounding box center [0, 0] width 0 height 0
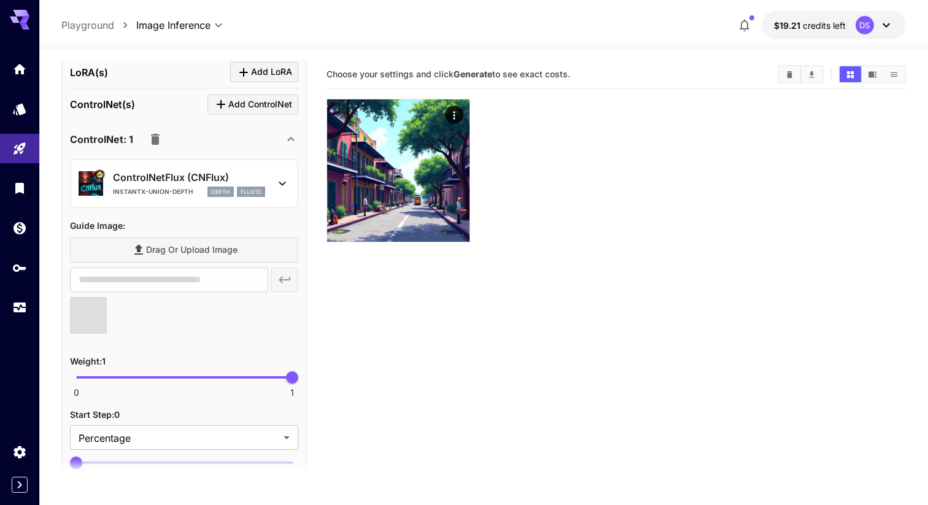
type input "**********"
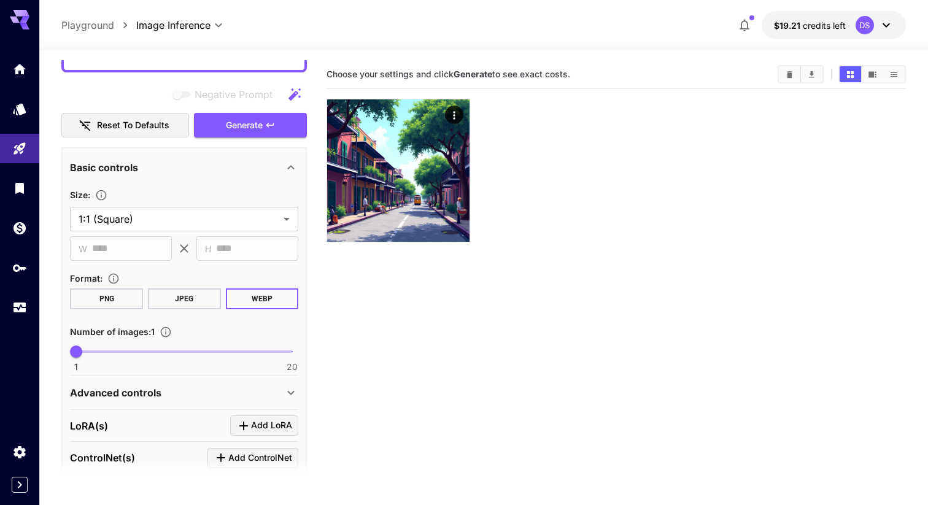
scroll to position [172, 0]
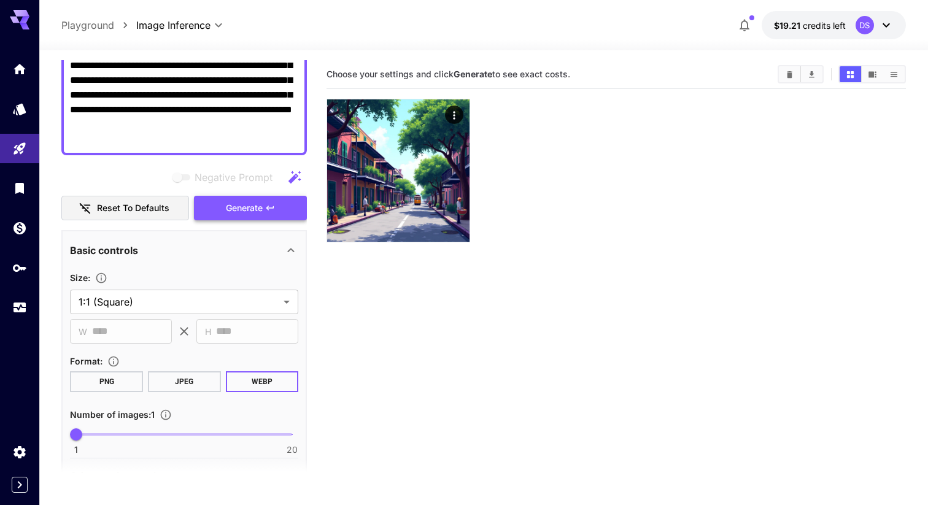
click at [261, 209] on span "Generate" at bounding box center [244, 208] width 37 height 15
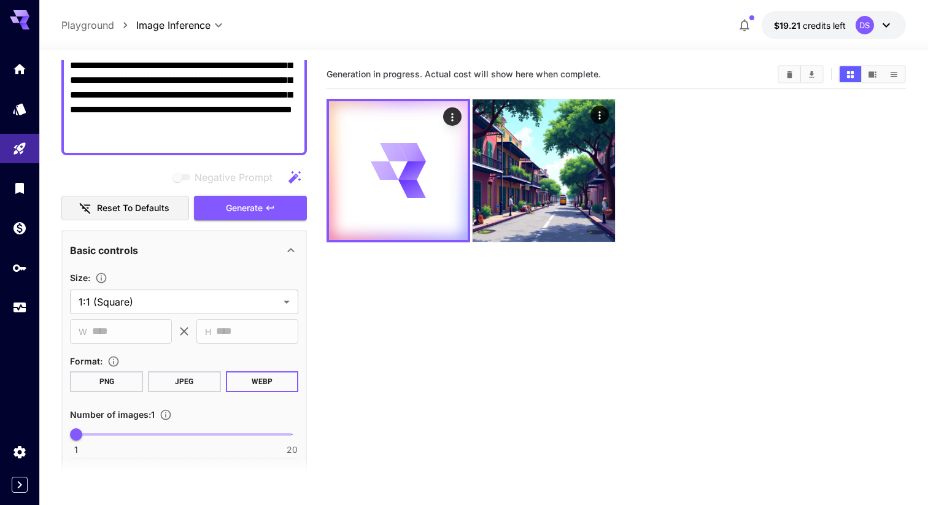
click at [457, 290] on section "Generation in progress. Actual cost will show here when complete." at bounding box center [615, 312] width 579 height 505
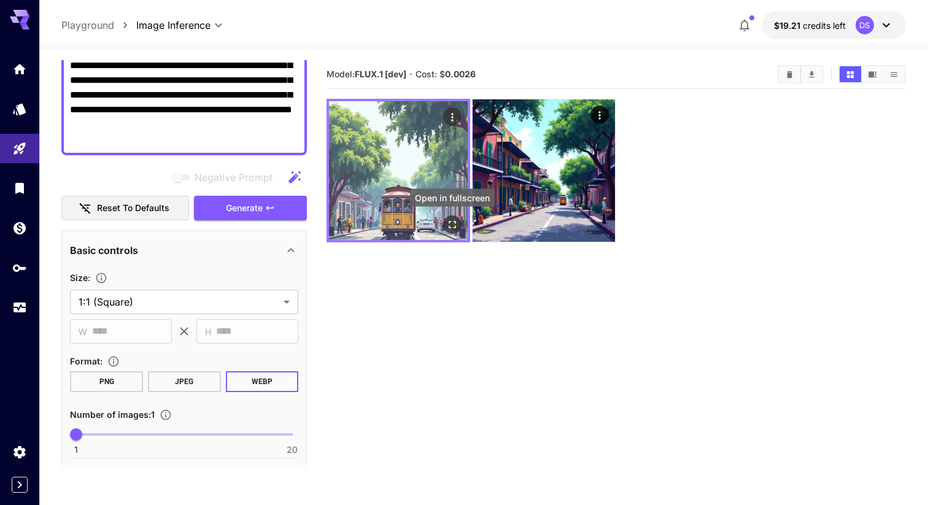
click at [458, 226] on button "Open in fullscreen" at bounding box center [452, 224] width 18 height 18
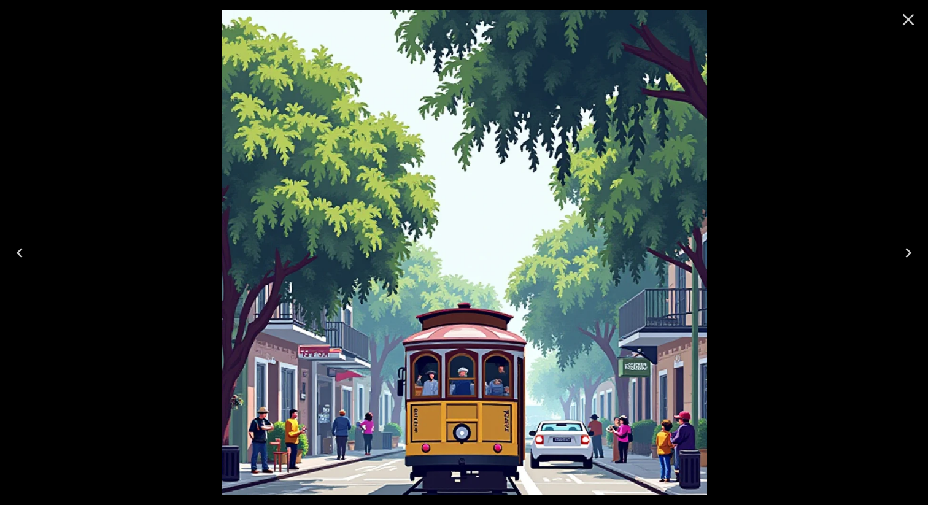
click at [911, 18] on icon "Close" at bounding box center [908, 20] width 20 height 20
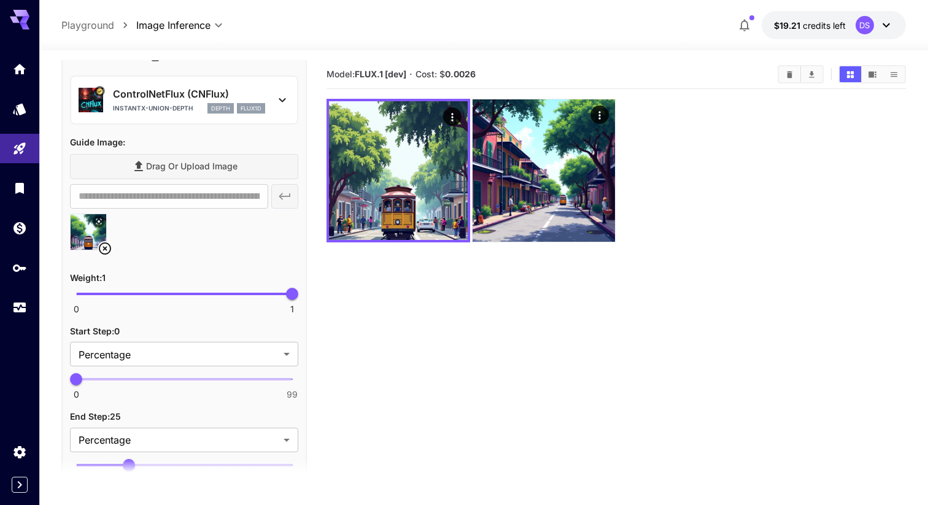
scroll to position [706, 0]
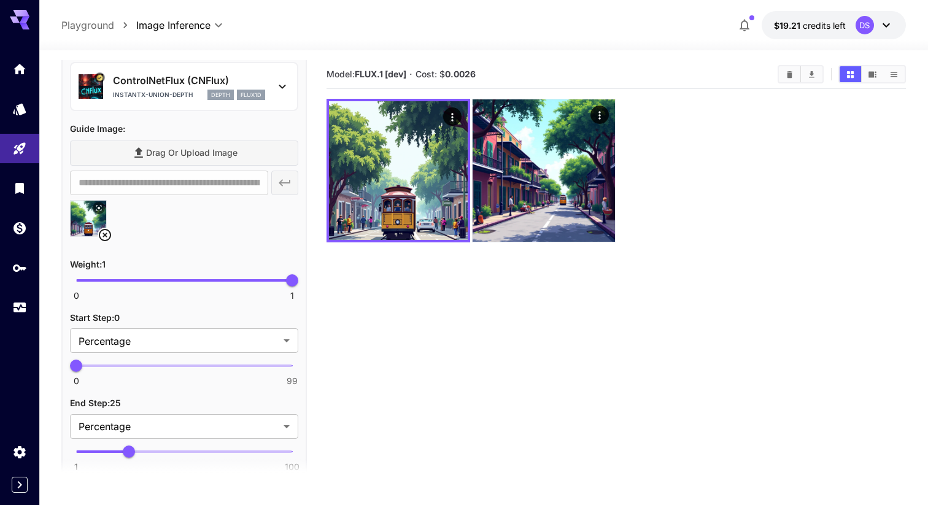
click at [104, 234] on icon at bounding box center [105, 235] width 12 height 12
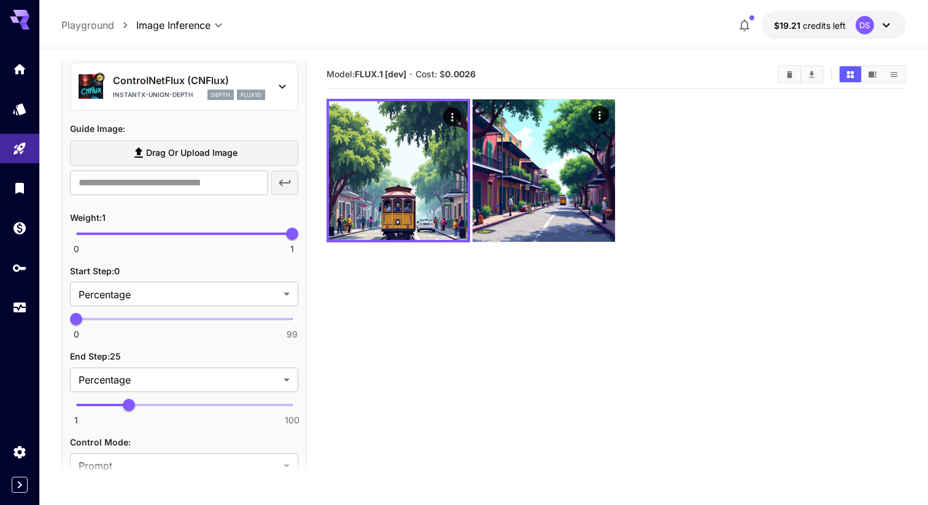
click at [195, 154] on span "Drag or upload image" at bounding box center [191, 152] width 91 height 15
click at [0, 0] on input "Drag or upload image" at bounding box center [0, 0] width 0 height 0
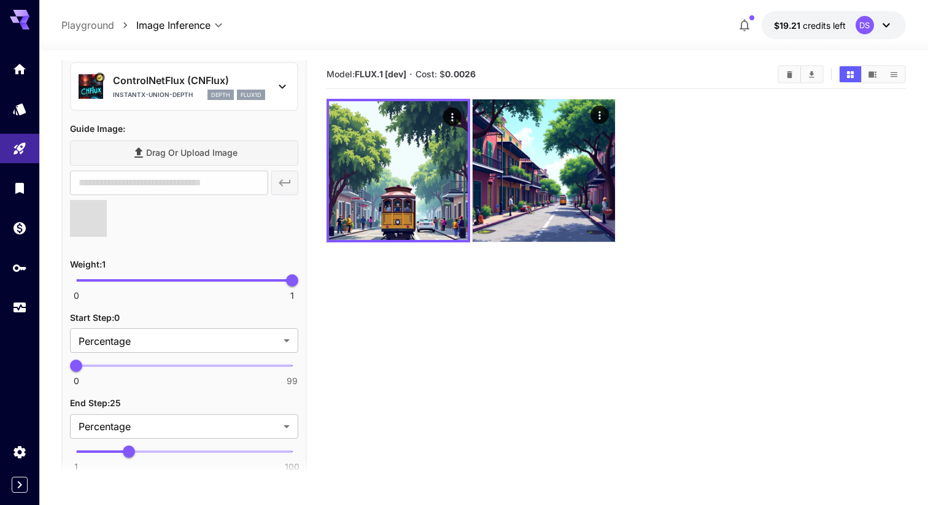
type input "**********"
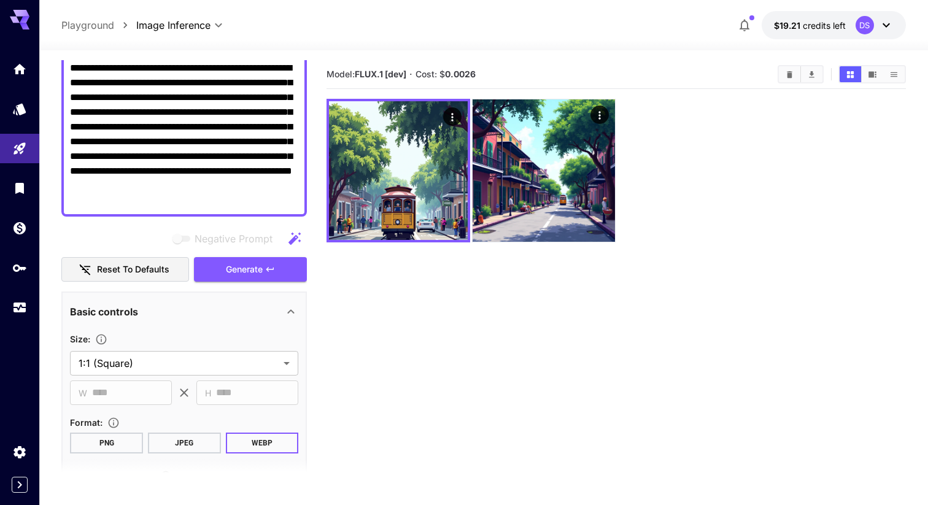
scroll to position [0, 0]
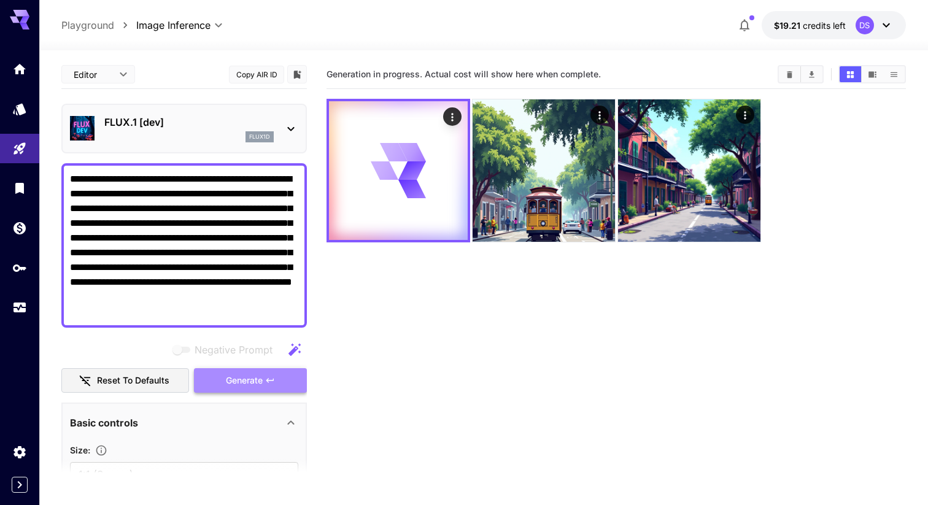
click at [242, 380] on span "Generate" at bounding box center [244, 380] width 37 height 15
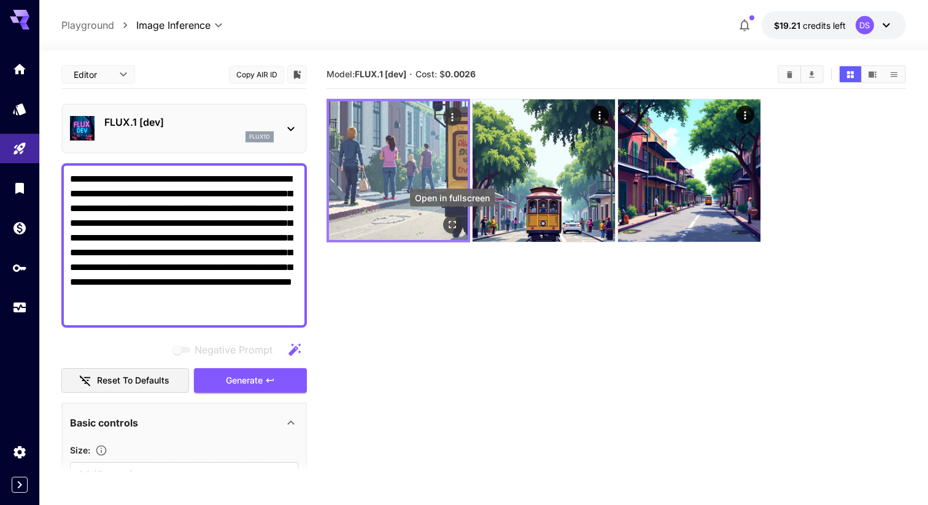
click at [452, 226] on icon "Open in fullscreen" at bounding box center [452, 224] width 12 height 12
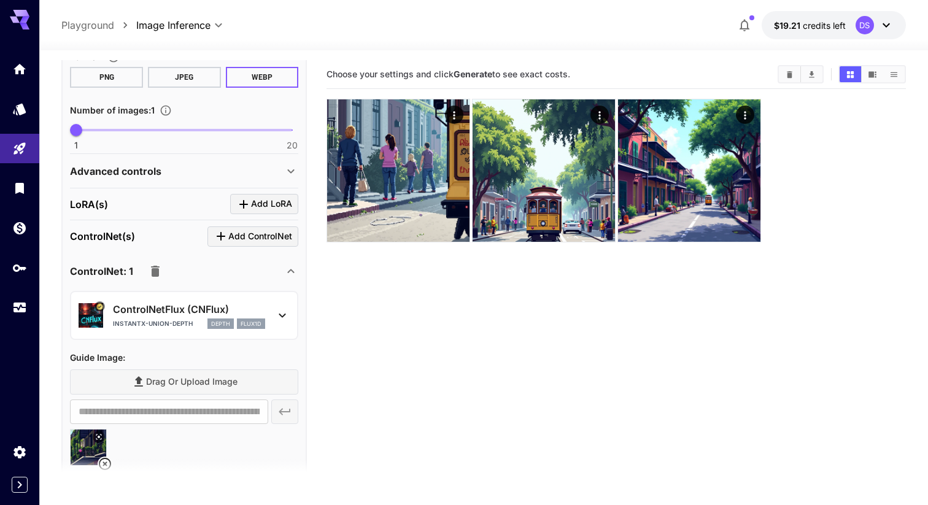
scroll to position [557, 0]
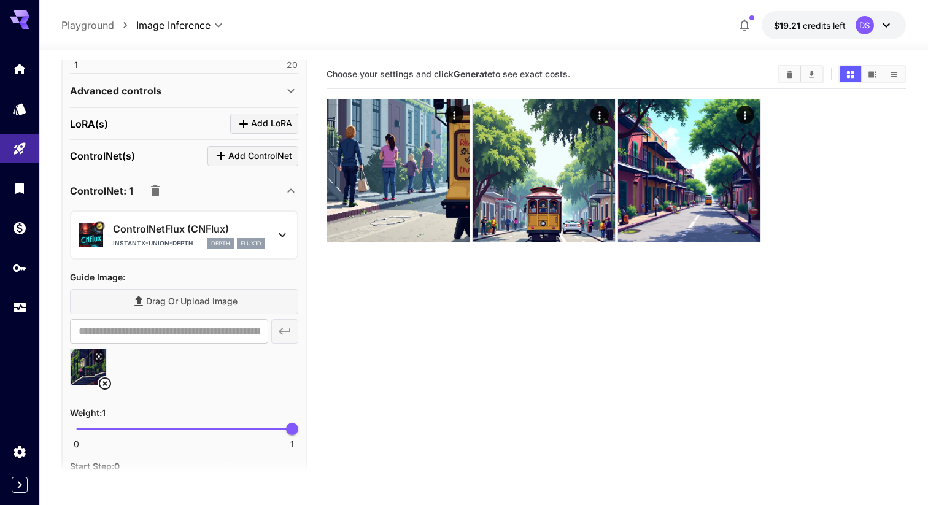
click at [104, 382] on icon at bounding box center [105, 383] width 12 height 12
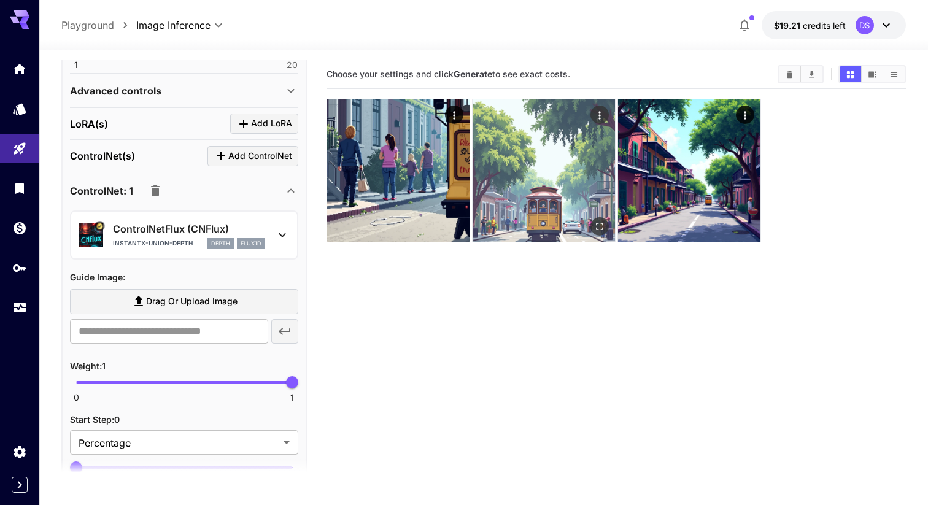
click at [541, 177] on img at bounding box center [543, 170] width 142 height 142
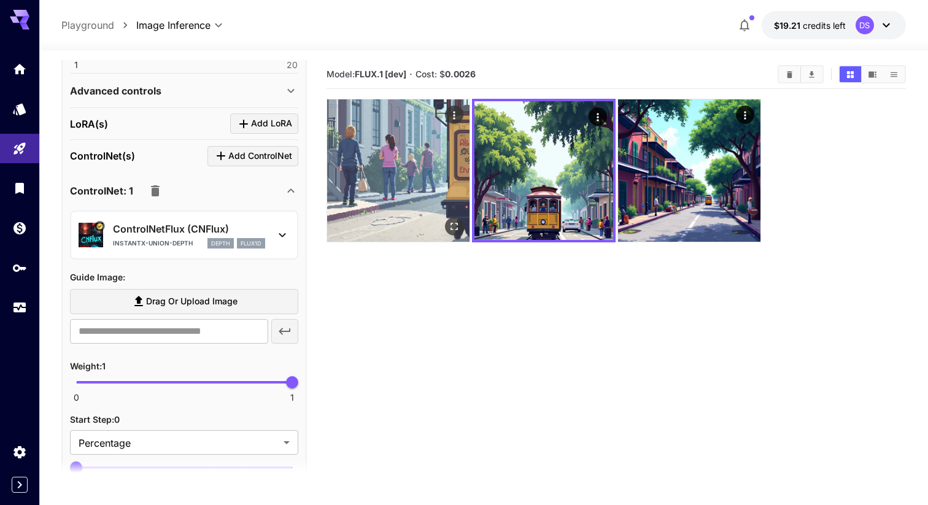
click at [432, 168] on img at bounding box center [398, 170] width 142 height 142
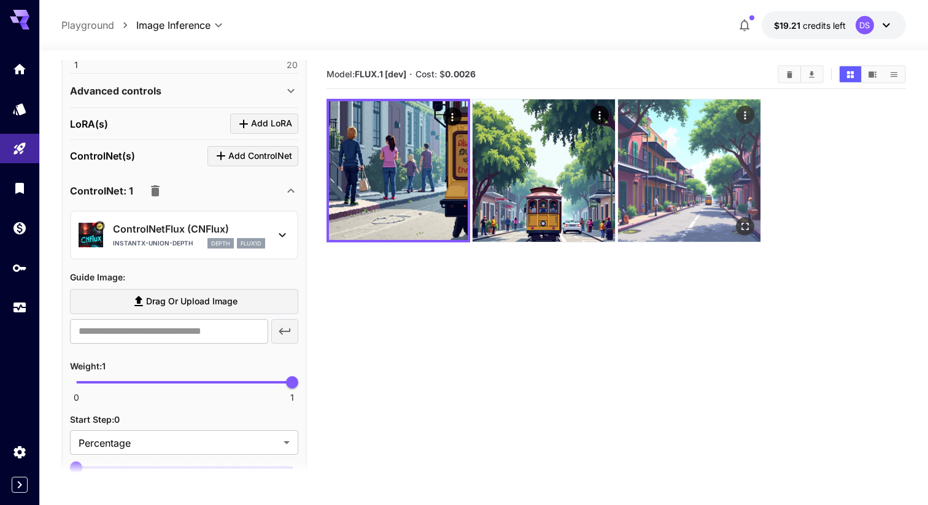
click at [703, 189] on img at bounding box center [689, 170] width 142 height 142
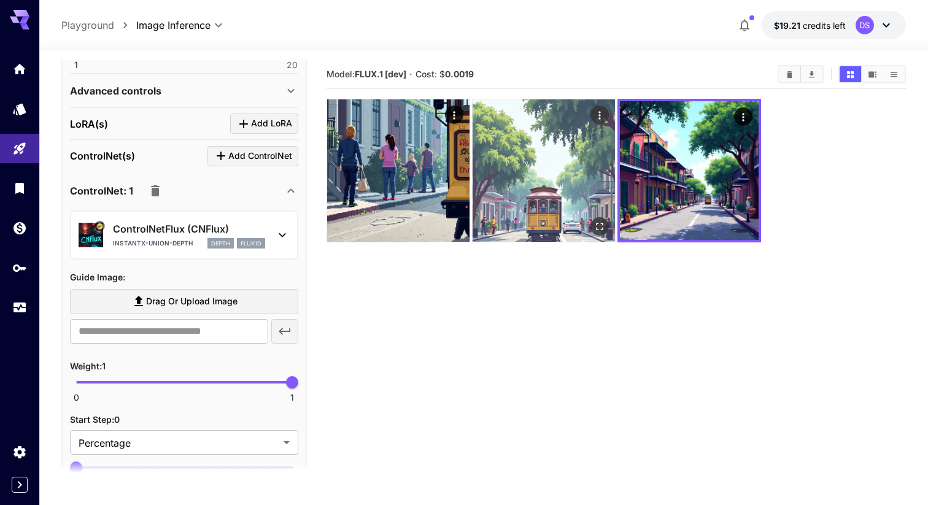
click at [523, 167] on img at bounding box center [543, 170] width 142 height 142
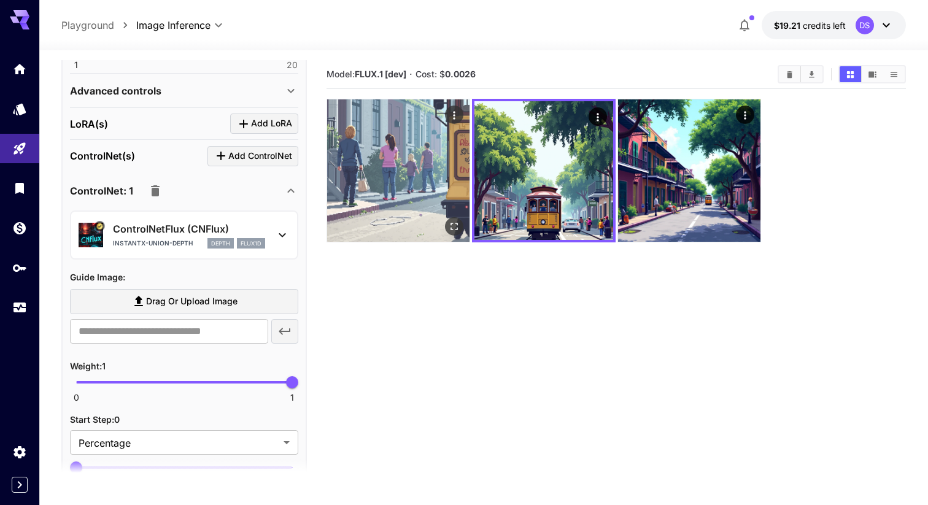
click at [430, 161] on img at bounding box center [398, 170] width 142 height 142
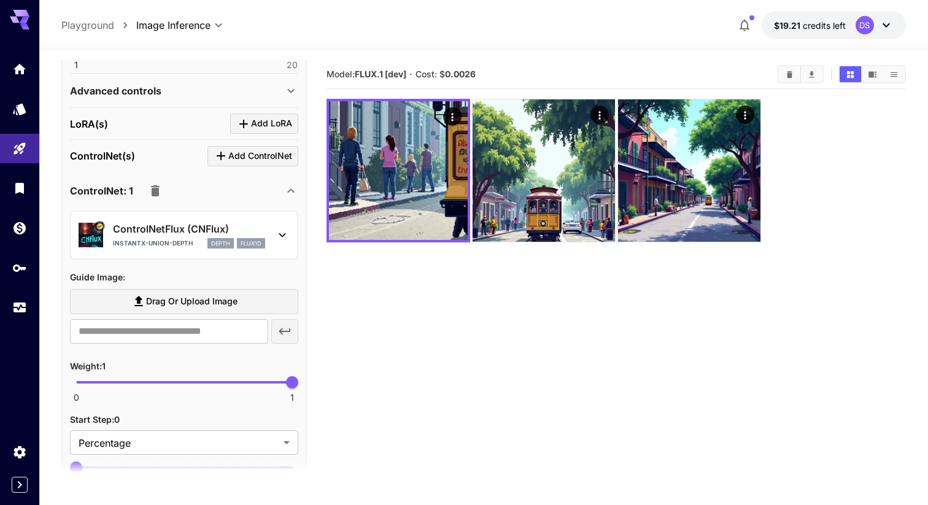
click at [172, 306] on span "Drag or upload image" at bounding box center [191, 301] width 91 height 15
click at [0, 0] on input "Drag or upload image" at bounding box center [0, 0] width 0 height 0
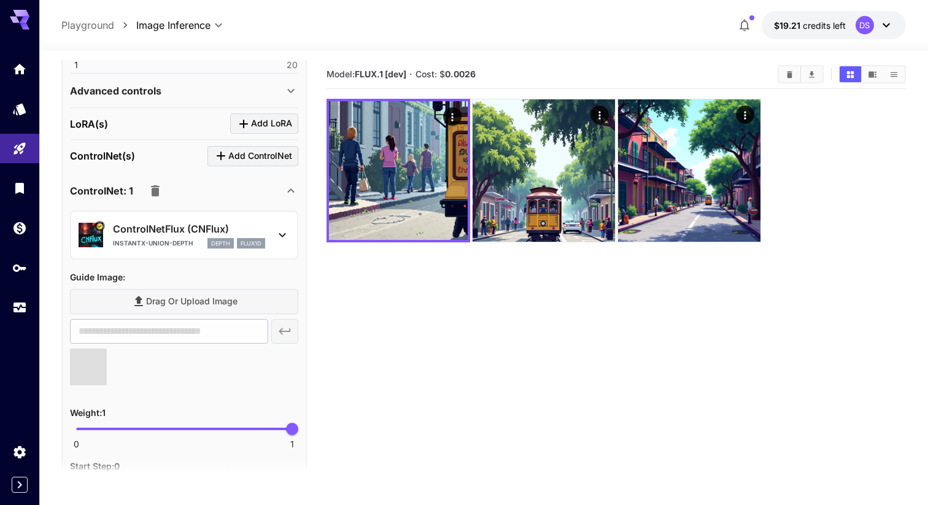
type input "**********"
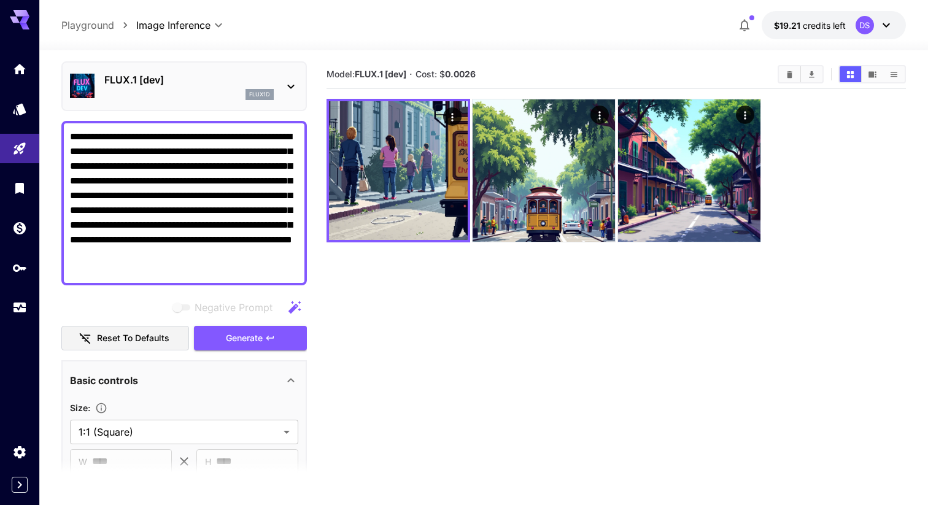
scroll to position [0, 0]
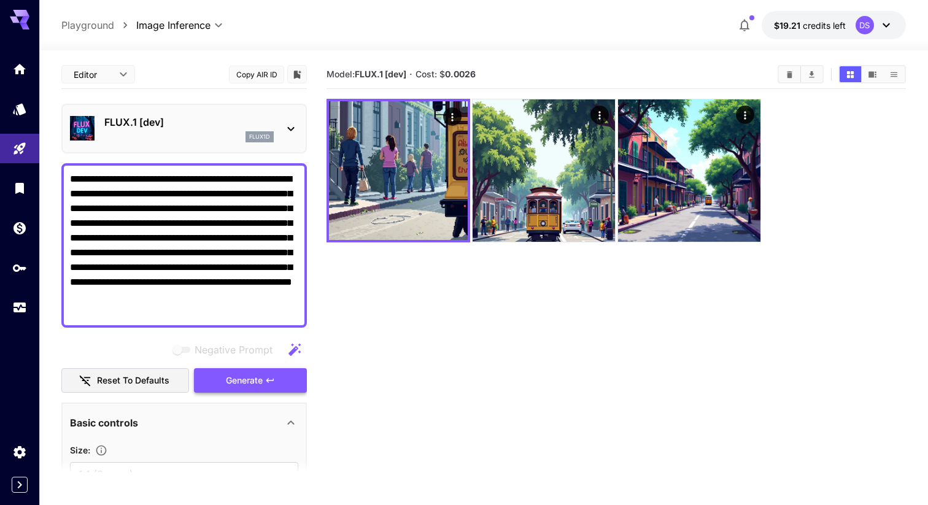
click at [243, 377] on span "Generate" at bounding box center [244, 380] width 37 height 15
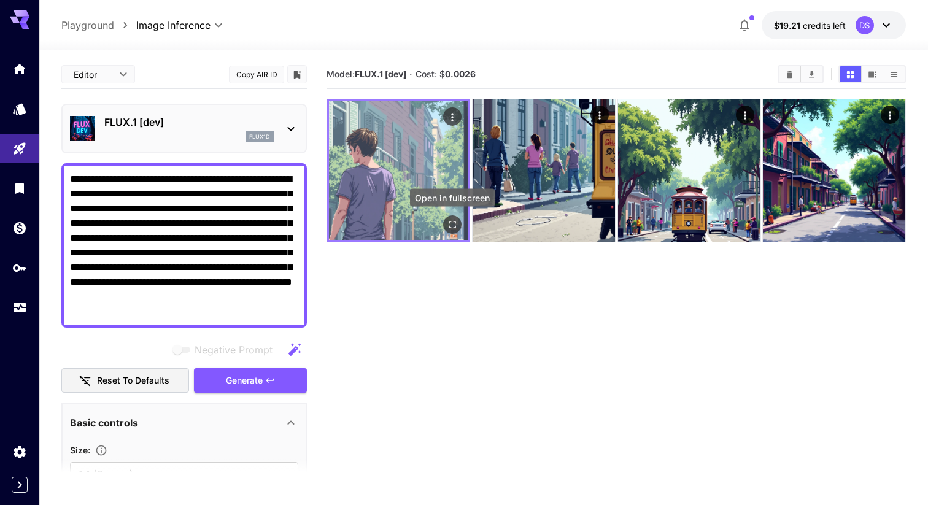
click at [454, 225] on icon "Open in fullscreen" at bounding box center [452, 224] width 12 height 12
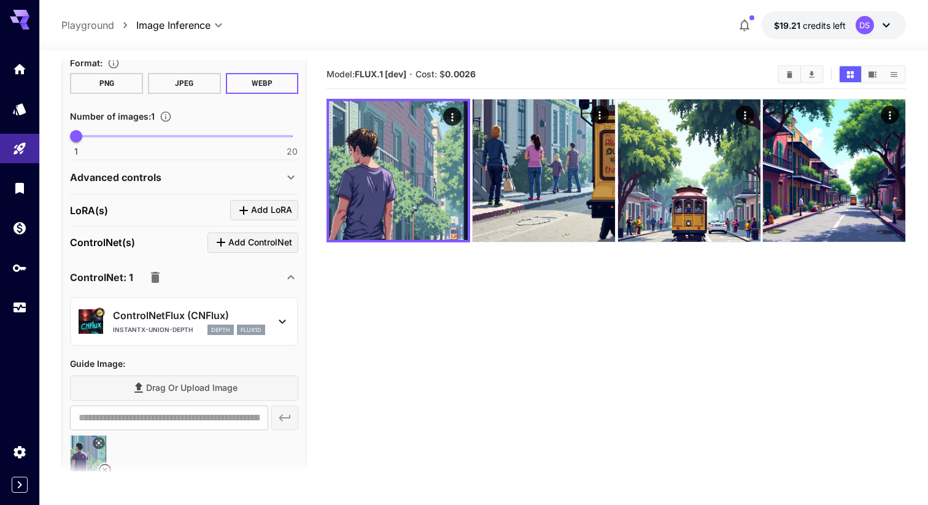
scroll to position [531, 0]
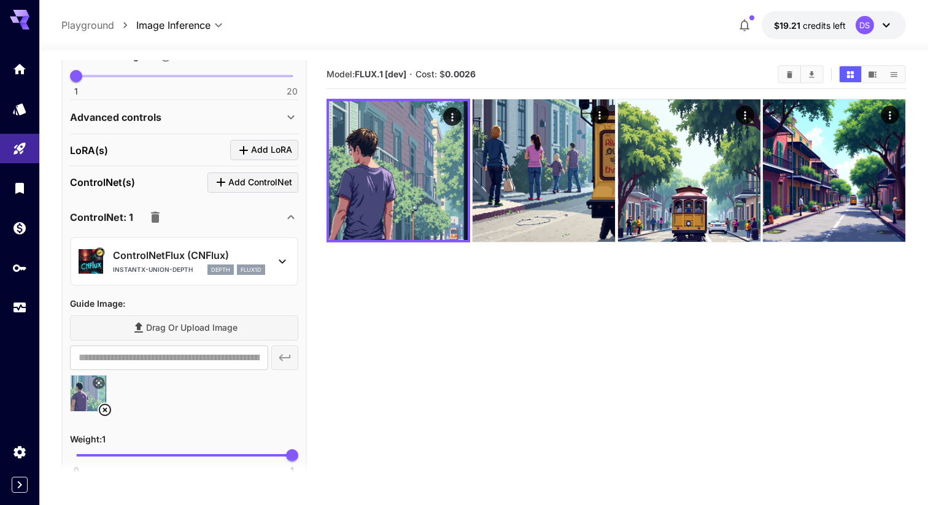
click at [105, 410] on icon at bounding box center [105, 410] width 12 height 12
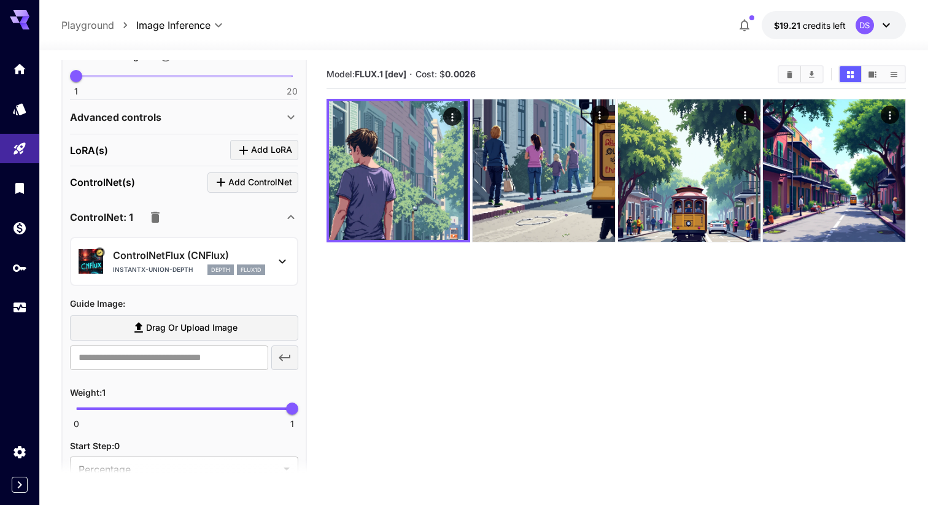
click at [217, 325] on span "Drag or upload image" at bounding box center [191, 327] width 91 height 15
click at [0, 0] on input "Drag or upload image" at bounding box center [0, 0] width 0 height 0
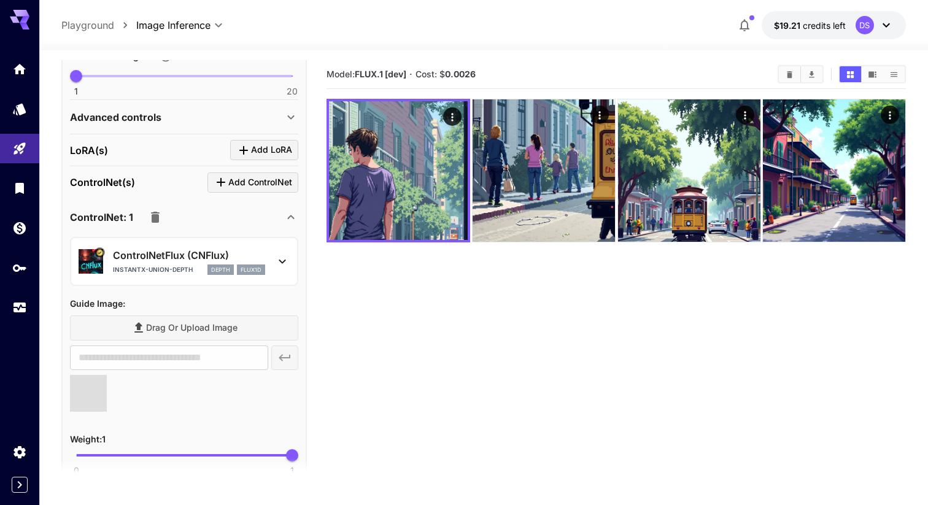
type input "**********"
click at [100, 384] on icon at bounding box center [98, 382] width 7 height 7
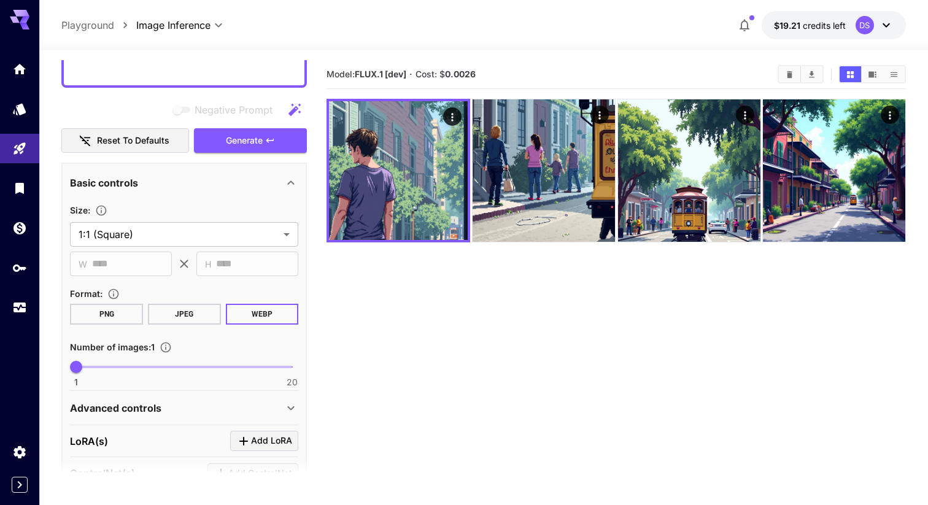
scroll to position [0, 0]
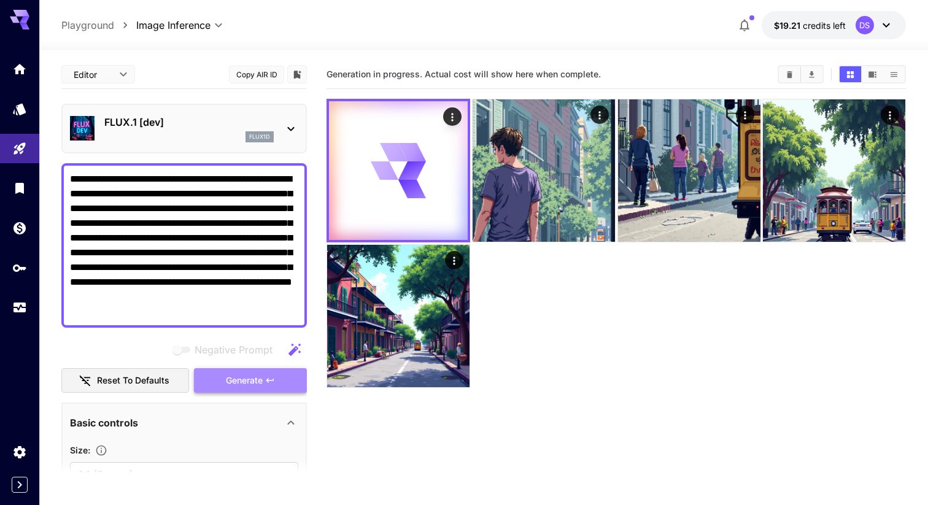
click at [237, 383] on span "Generate" at bounding box center [244, 380] width 37 height 15
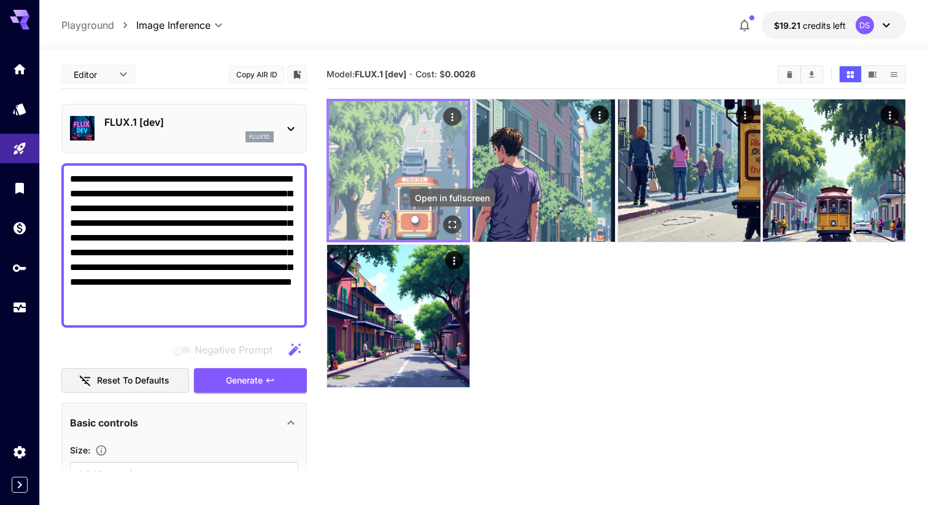
click at [450, 225] on icon "Open in fullscreen" at bounding box center [452, 224] width 12 height 12
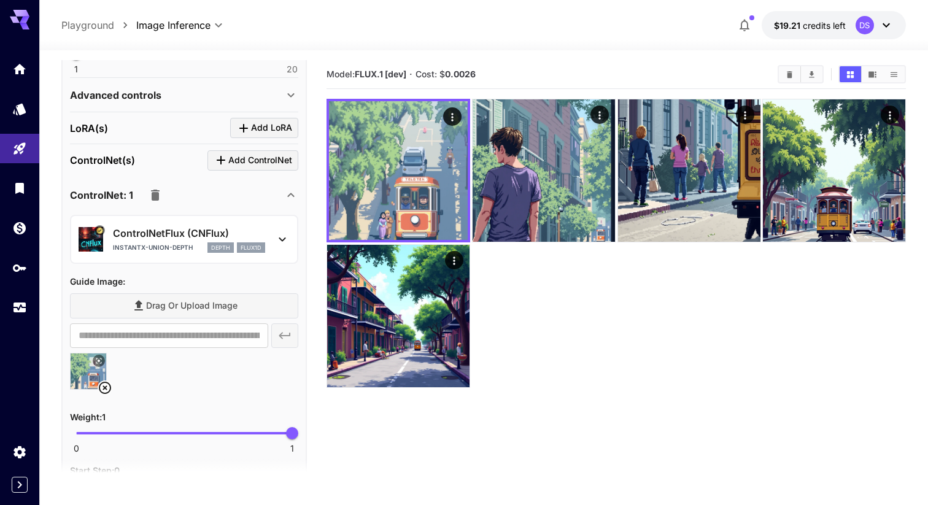
scroll to position [635, 0]
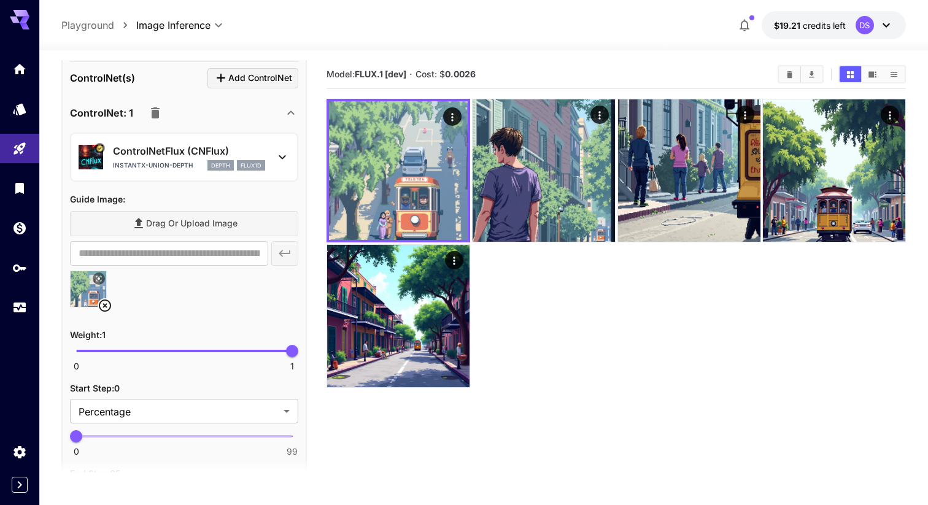
click at [107, 306] on icon at bounding box center [105, 305] width 12 height 12
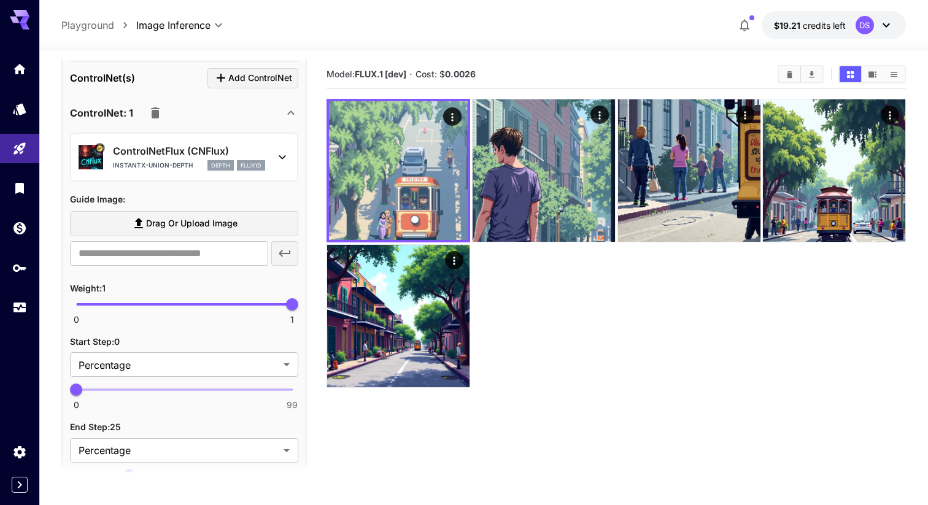
click at [175, 232] on label "Drag or upload image" at bounding box center [184, 223] width 228 height 25
click at [0, 0] on input "Drag or upload image" at bounding box center [0, 0] width 0 height 0
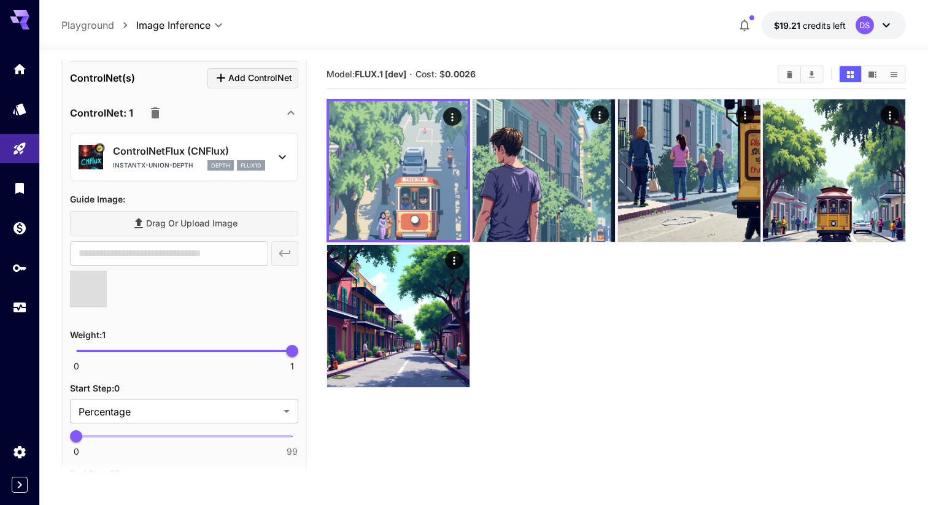
type input "**********"
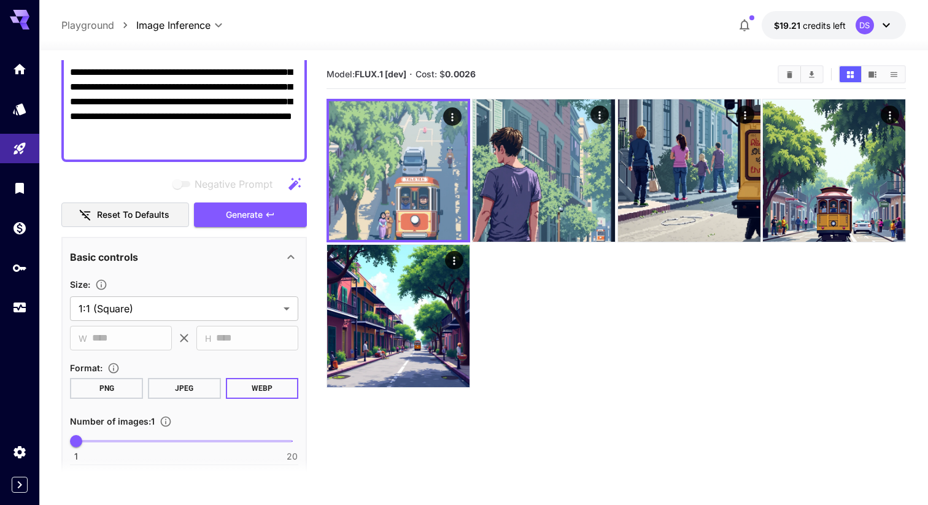
scroll to position [0, 0]
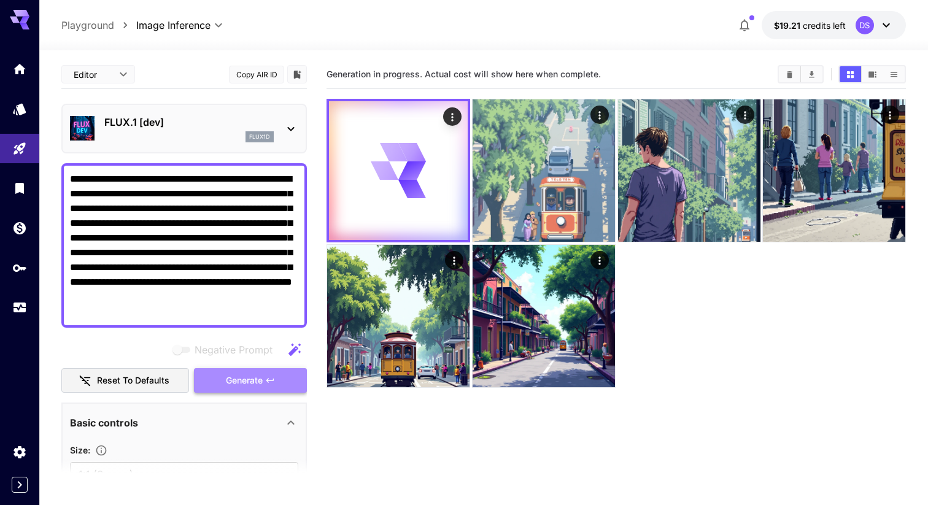
click at [241, 383] on span "Generate" at bounding box center [244, 380] width 37 height 15
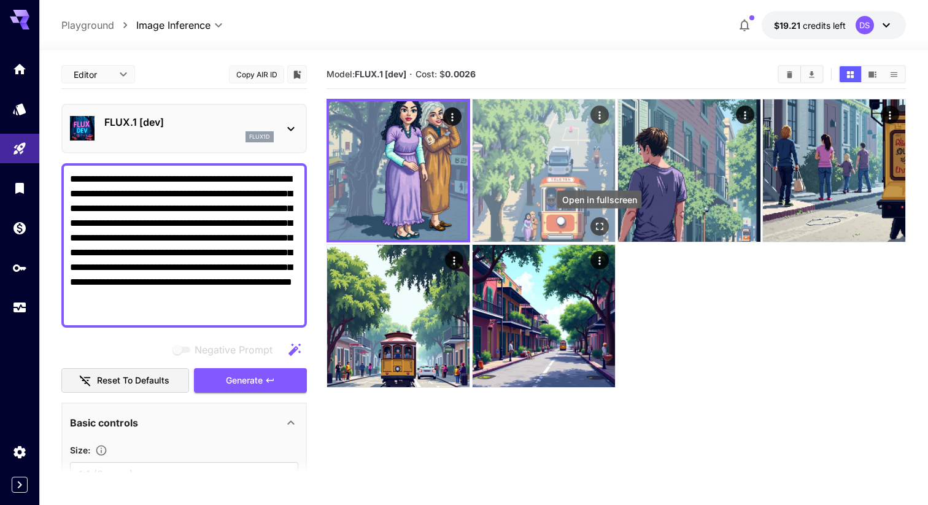
click at [599, 225] on icon "Open in fullscreen" at bounding box center [599, 226] width 12 height 12
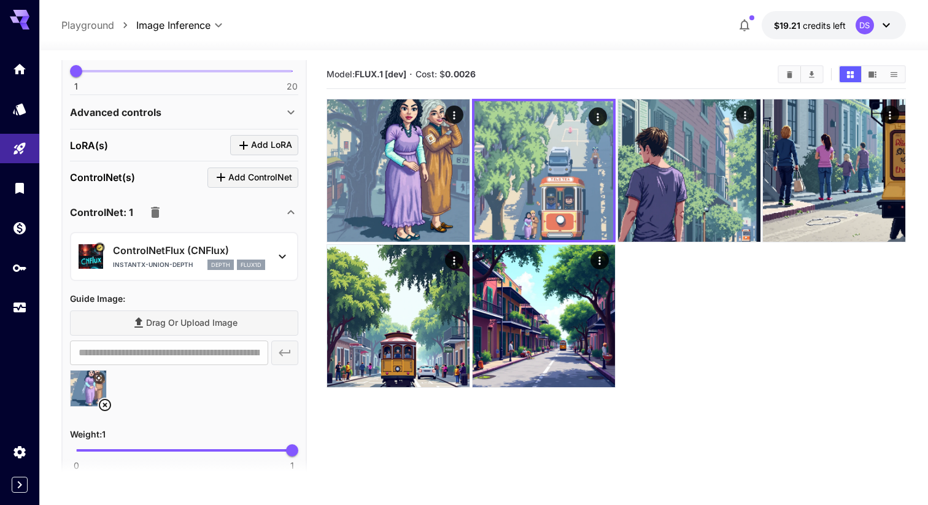
scroll to position [551, 0]
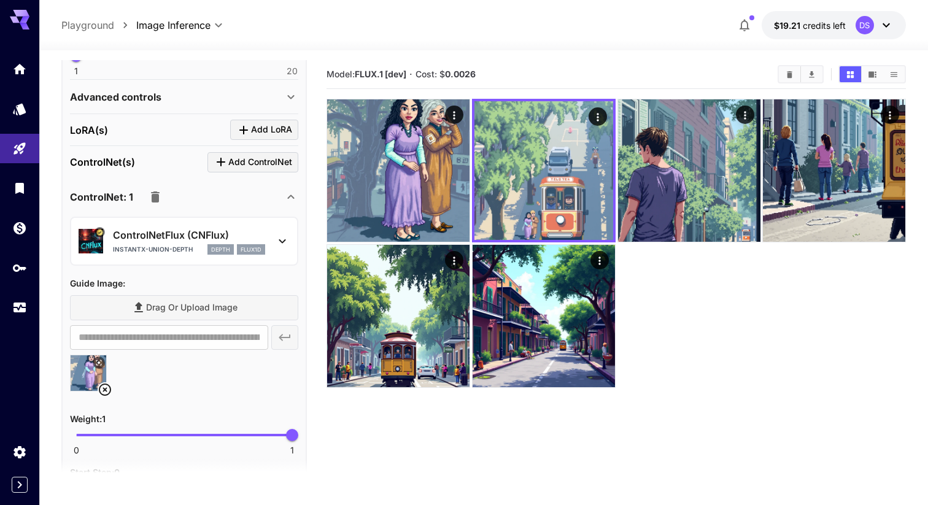
click at [104, 391] on icon at bounding box center [105, 389] width 15 height 15
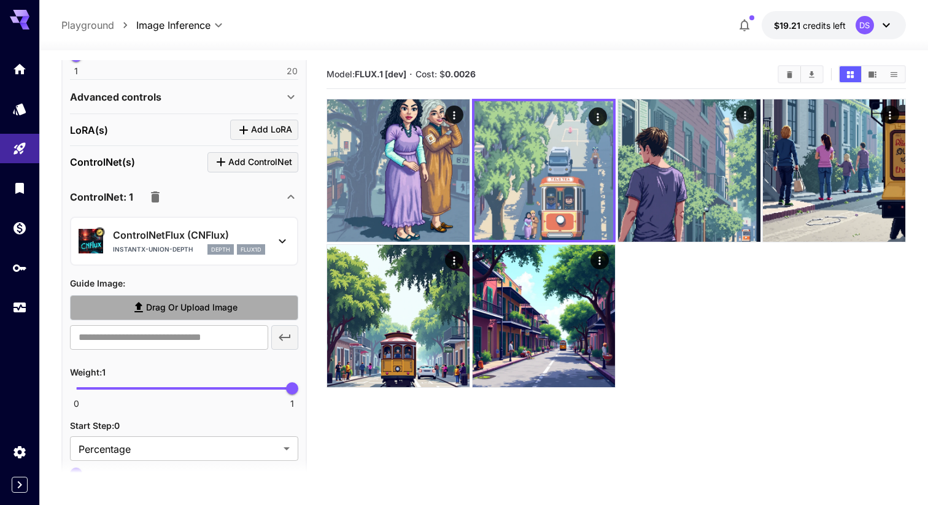
click at [220, 312] on span "Drag or upload image" at bounding box center [191, 307] width 91 height 15
click at [0, 0] on input "Drag or upload image" at bounding box center [0, 0] width 0 height 0
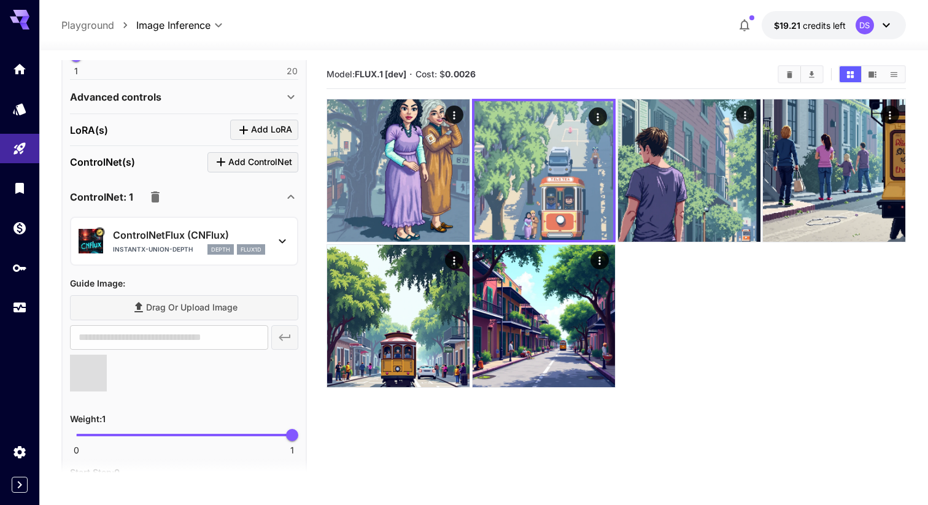
type input "**********"
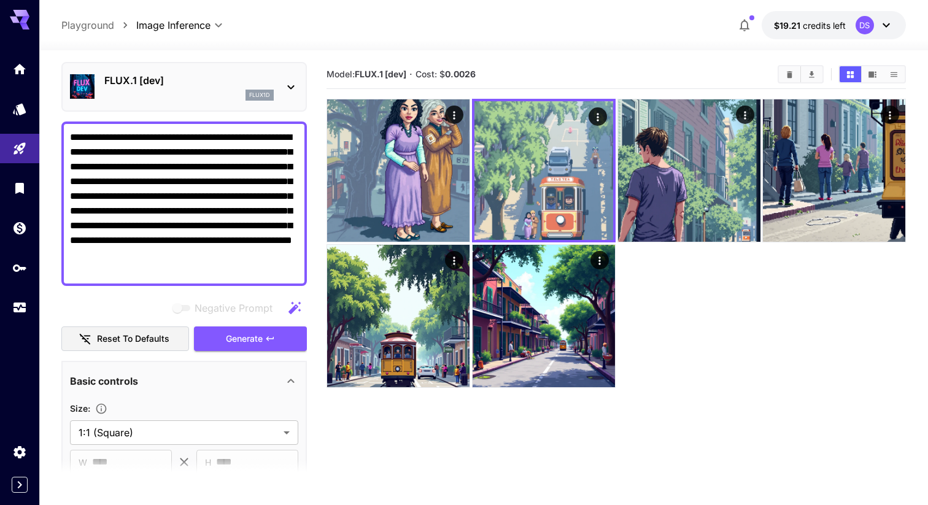
scroll to position [0, 0]
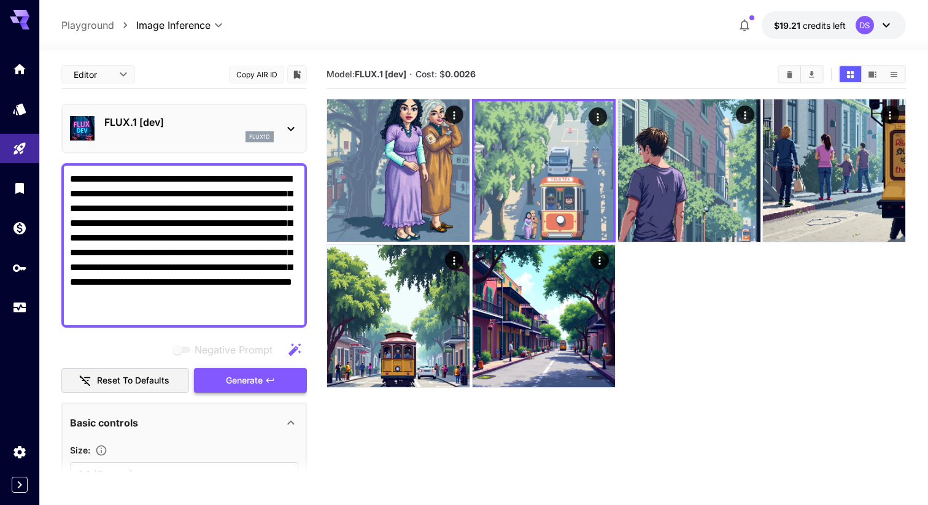
click at [255, 382] on span "Generate" at bounding box center [244, 380] width 37 height 15
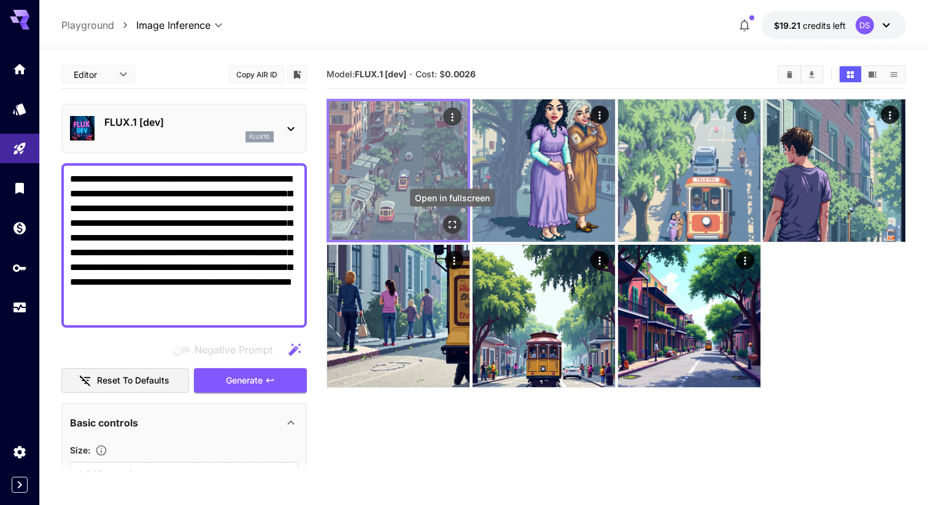
click at [455, 226] on icon "Open in fullscreen" at bounding box center [452, 224] width 7 height 7
click at [425, 171] on img at bounding box center [398, 170] width 139 height 139
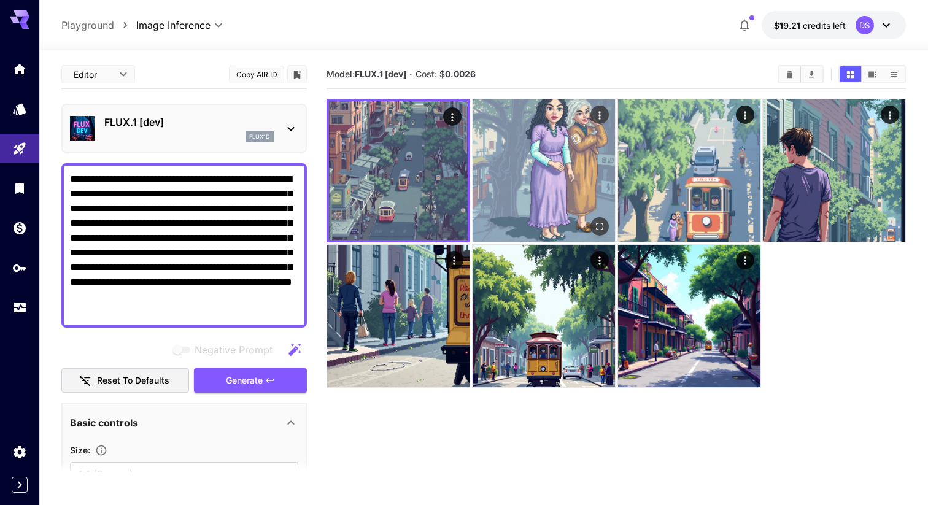
click at [533, 182] on img at bounding box center [543, 170] width 142 height 142
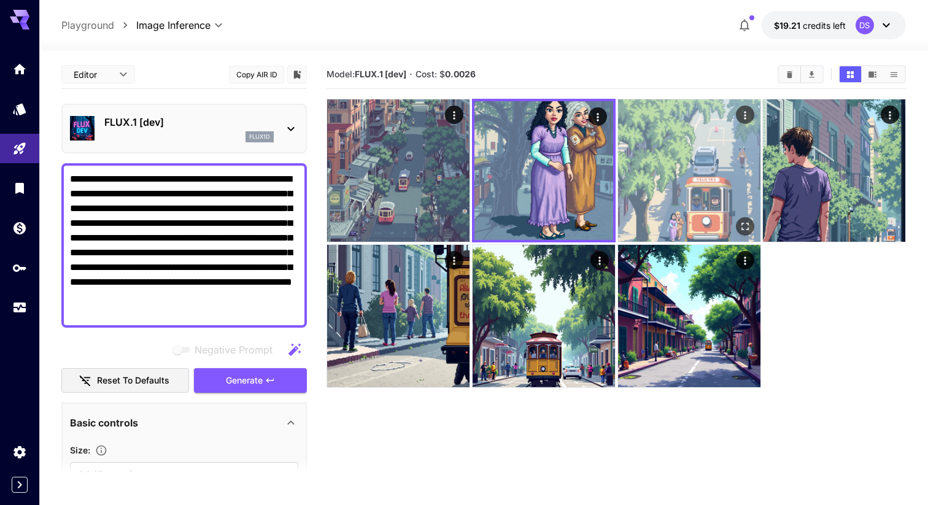
click at [679, 189] on img at bounding box center [689, 170] width 142 height 142
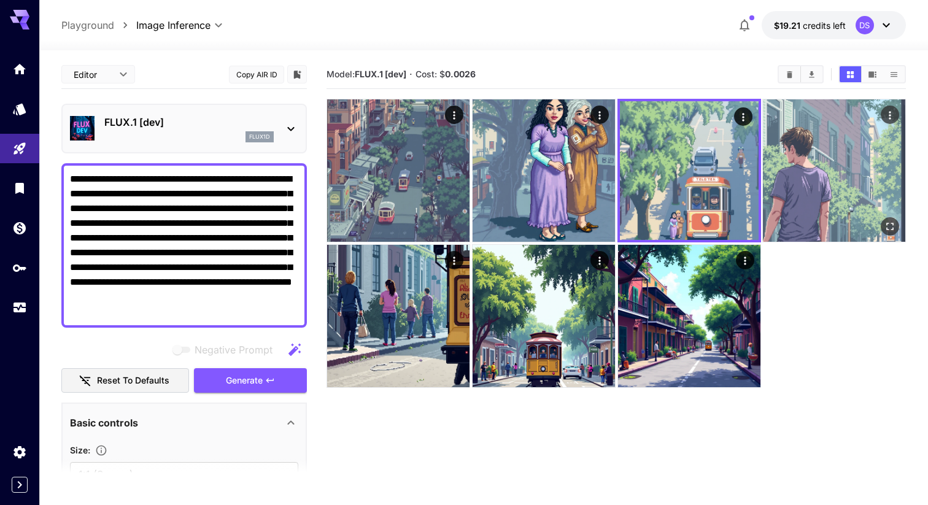
click at [820, 187] on img at bounding box center [834, 170] width 142 height 142
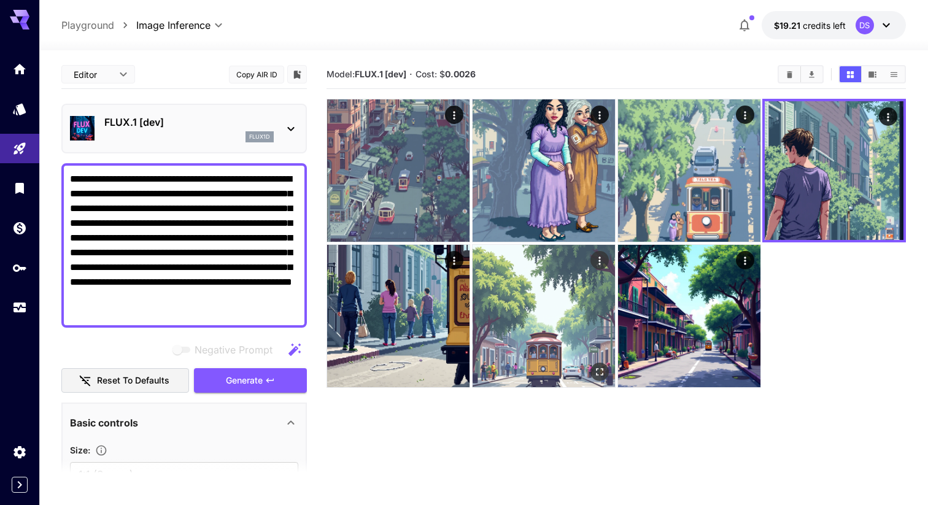
click at [579, 317] on img at bounding box center [543, 316] width 142 height 142
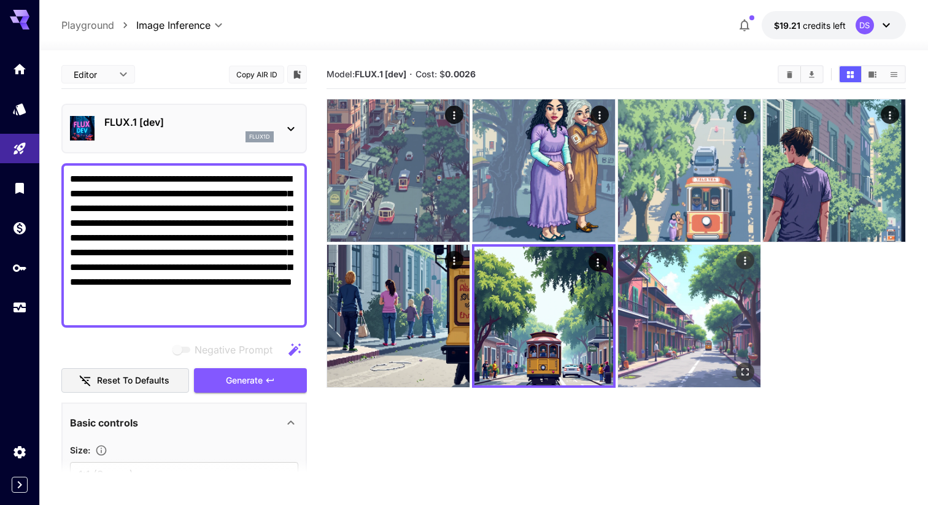
click at [671, 327] on img at bounding box center [689, 316] width 142 height 142
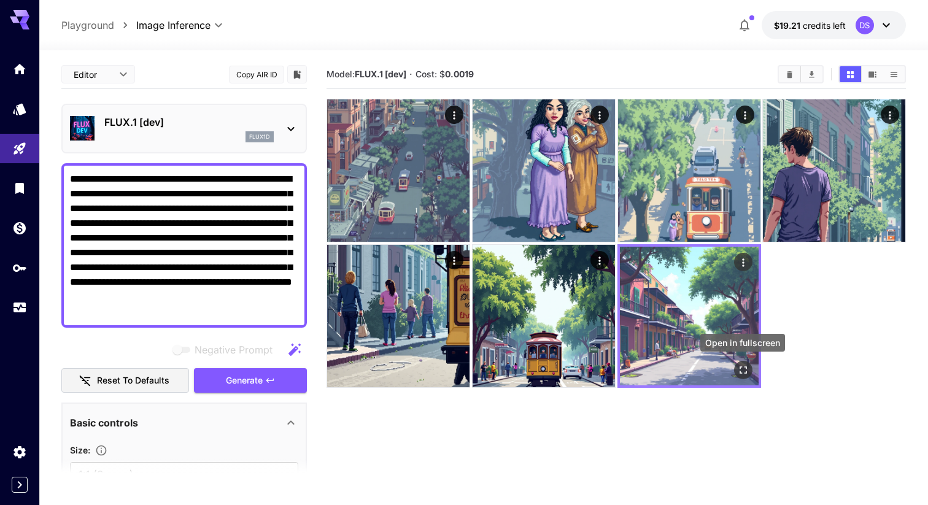
click at [741, 371] on icon "Open in fullscreen" at bounding box center [742, 369] width 12 height 12
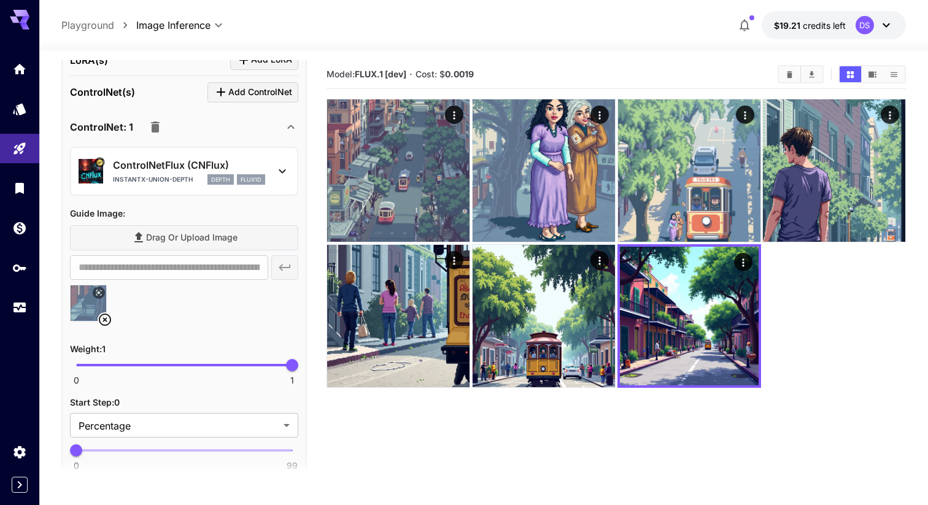
scroll to position [651, 0]
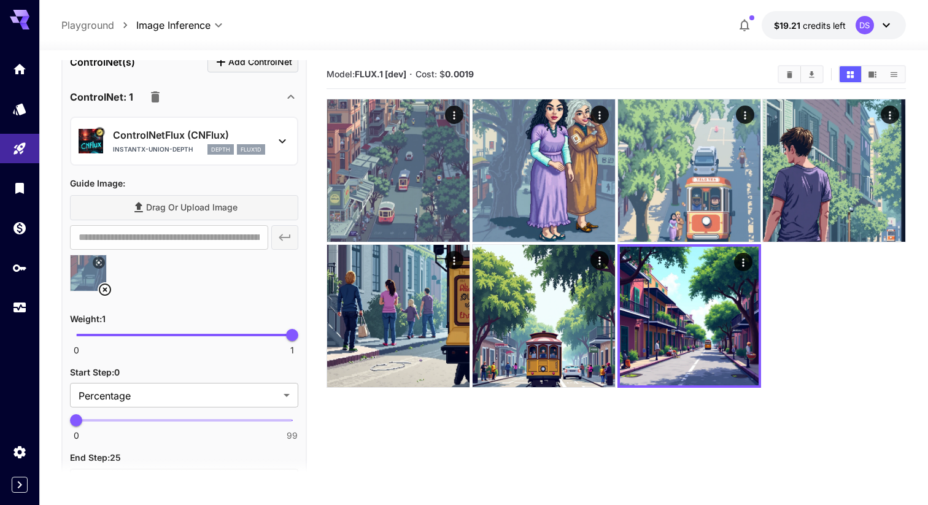
click at [107, 292] on icon at bounding box center [105, 289] width 15 height 15
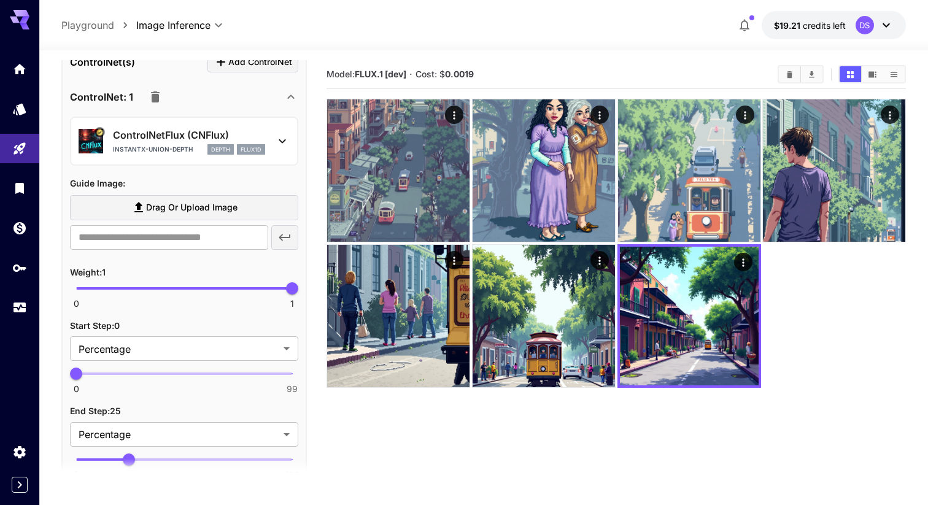
click at [204, 205] on span "Drag or upload image" at bounding box center [191, 207] width 91 height 15
click at [0, 0] on input "Drag or upload image" at bounding box center [0, 0] width 0 height 0
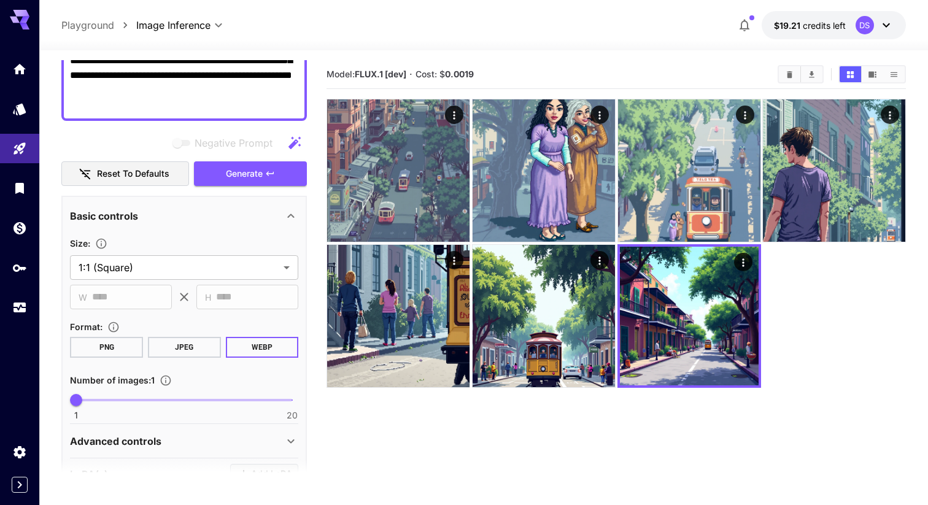
scroll to position [0, 0]
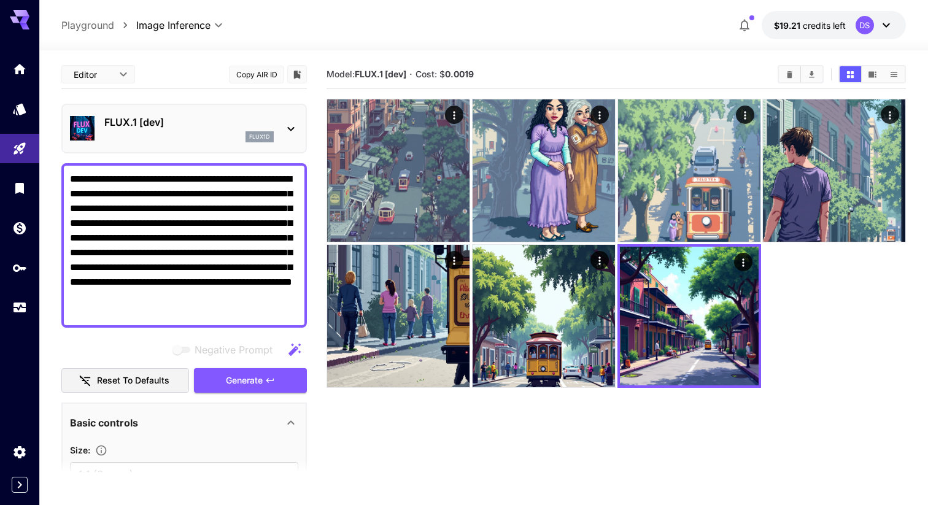
type input "**********"
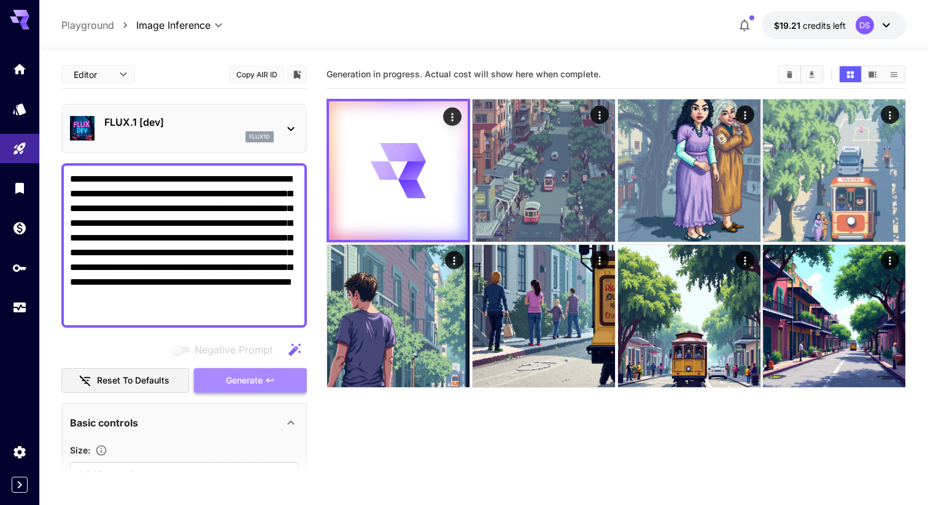
click at [255, 383] on span "Generate" at bounding box center [244, 380] width 37 height 15
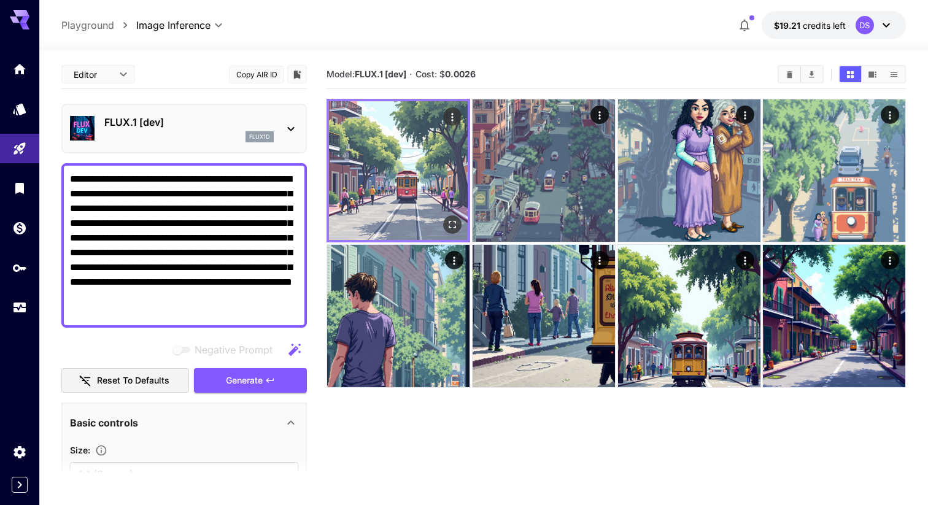
click at [449, 226] on icon "Open in fullscreen" at bounding box center [452, 224] width 7 height 7
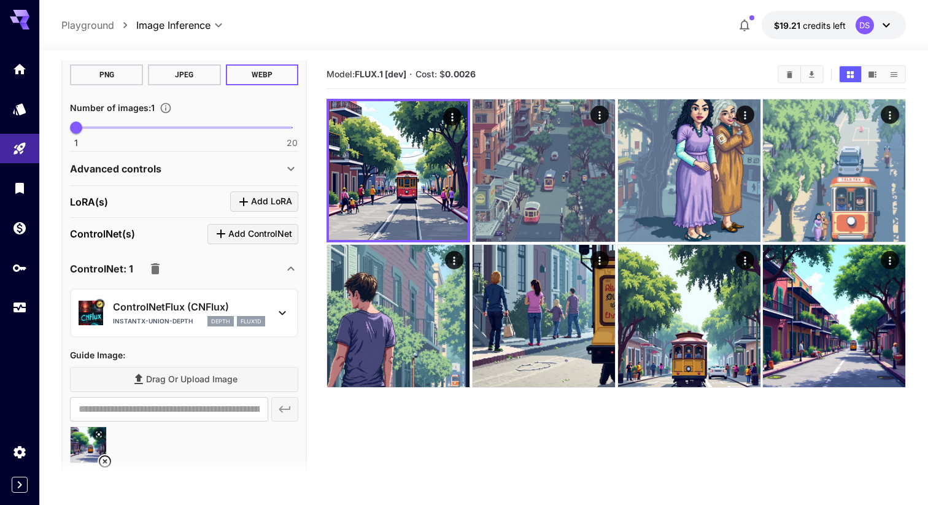
scroll to position [576, 0]
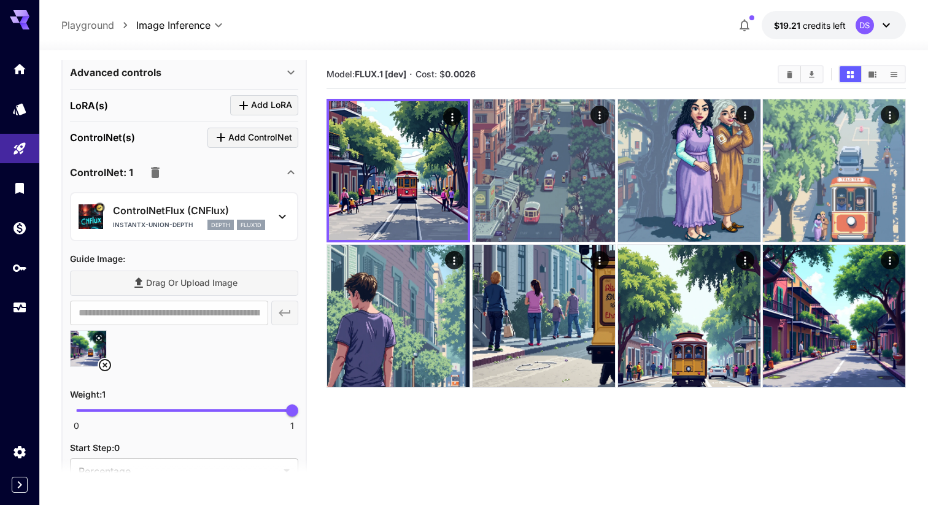
click at [105, 366] on icon at bounding box center [105, 365] width 15 height 15
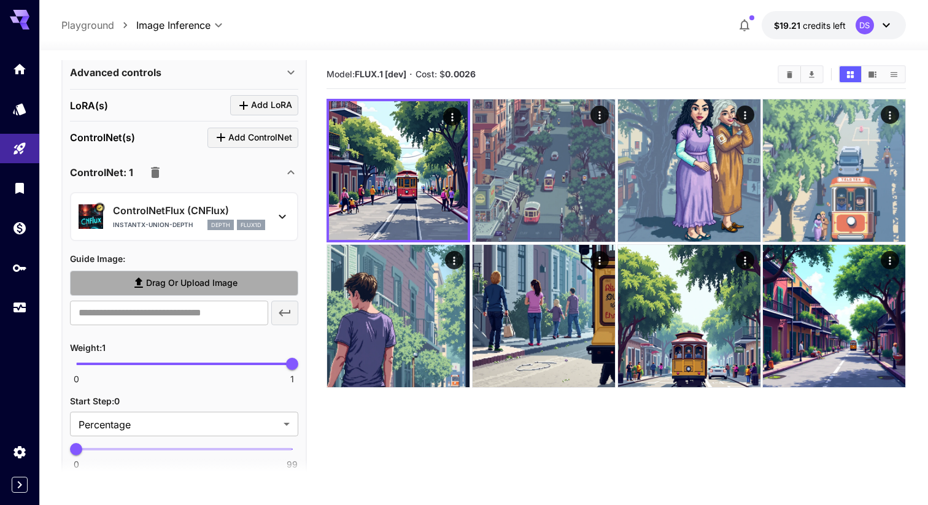
click at [186, 287] on span "Drag or upload image" at bounding box center [191, 283] width 91 height 15
click at [0, 0] on input "Drag or upload image" at bounding box center [0, 0] width 0 height 0
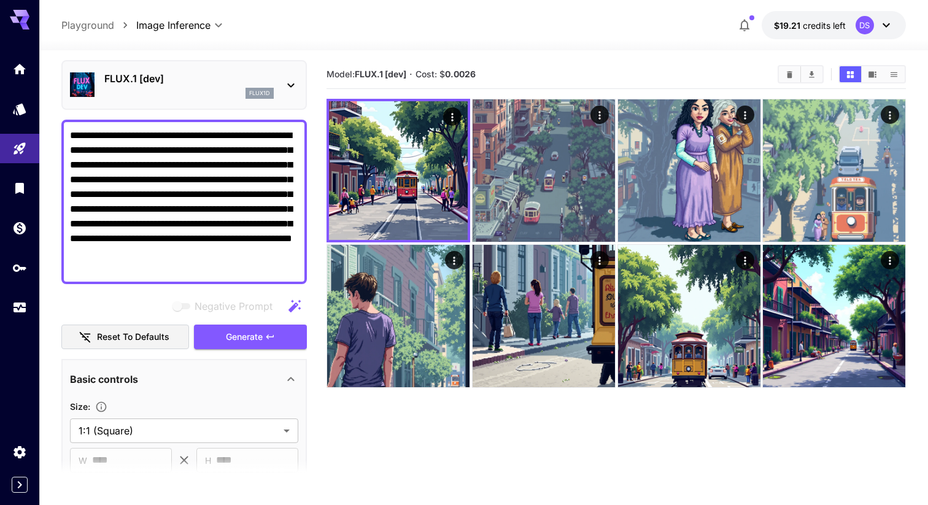
scroll to position [0, 0]
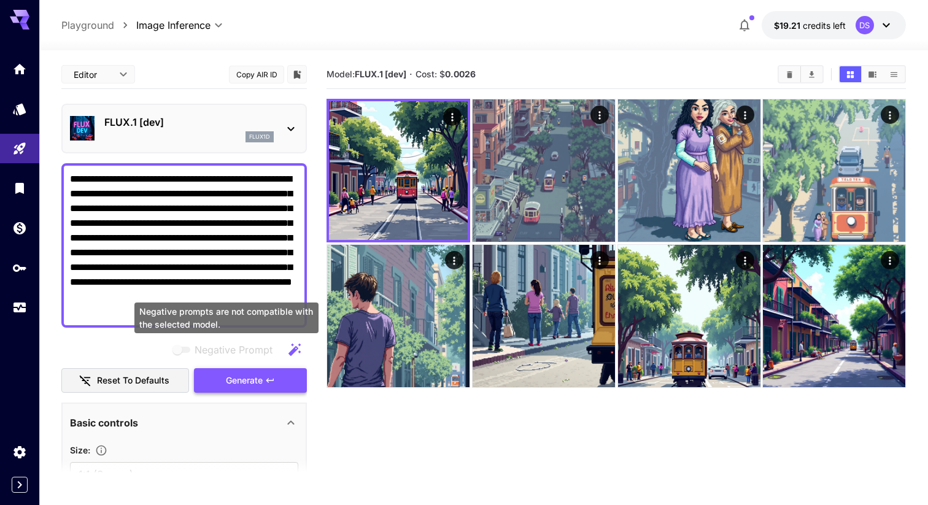
type input "**********"
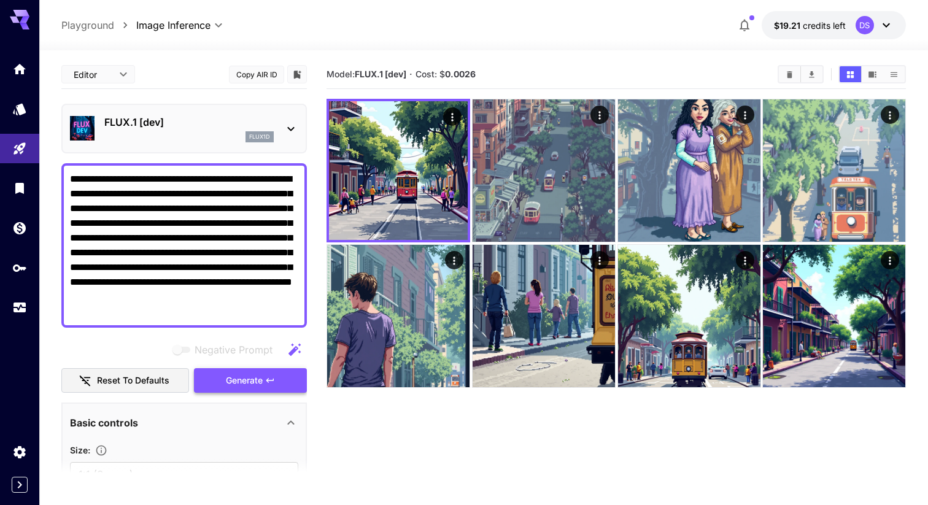
click at [256, 383] on span "Generate" at bounding box center [244, 380] width 37 height 15
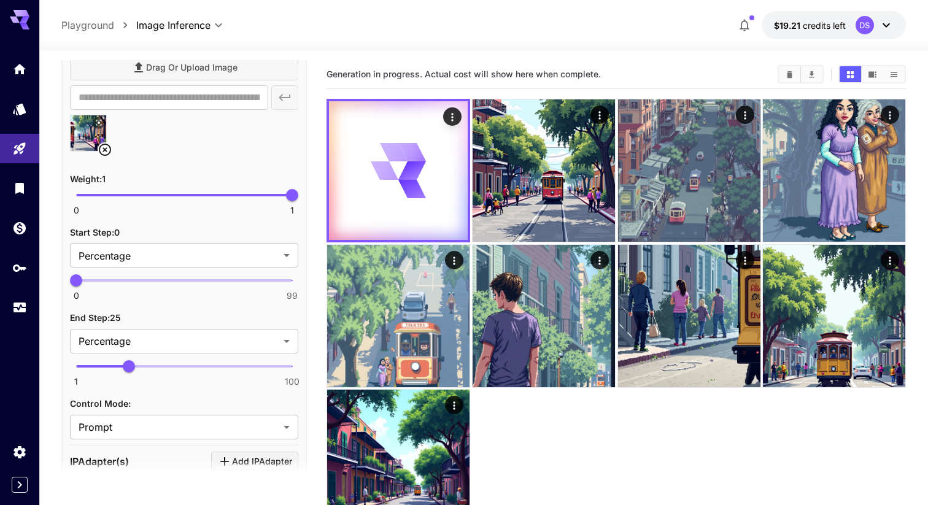
scroll to position [803, 0]
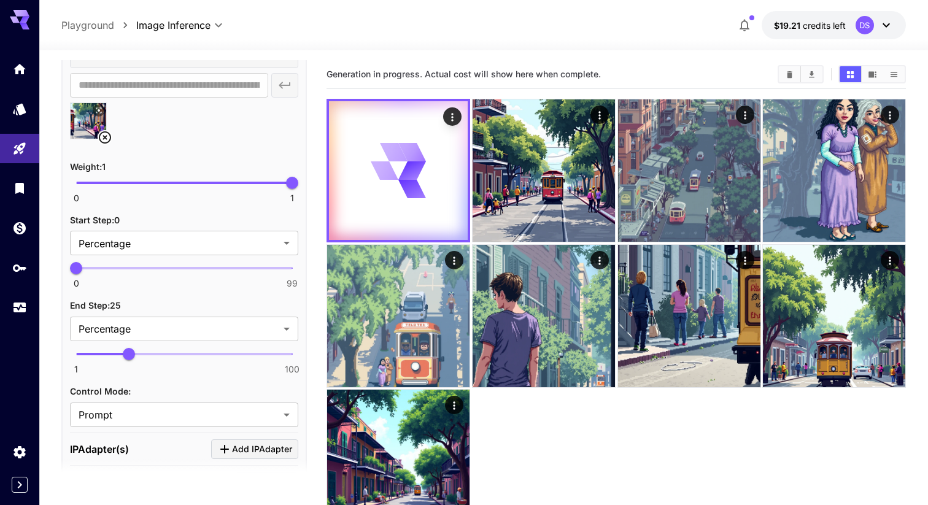
click at [97, 108] on icon at bounding box center [98, 110] width 7 height 7
type input "****"
click at [187, 183] on span "0 1 1" at bounding box center [184, 183] width 216 height 18
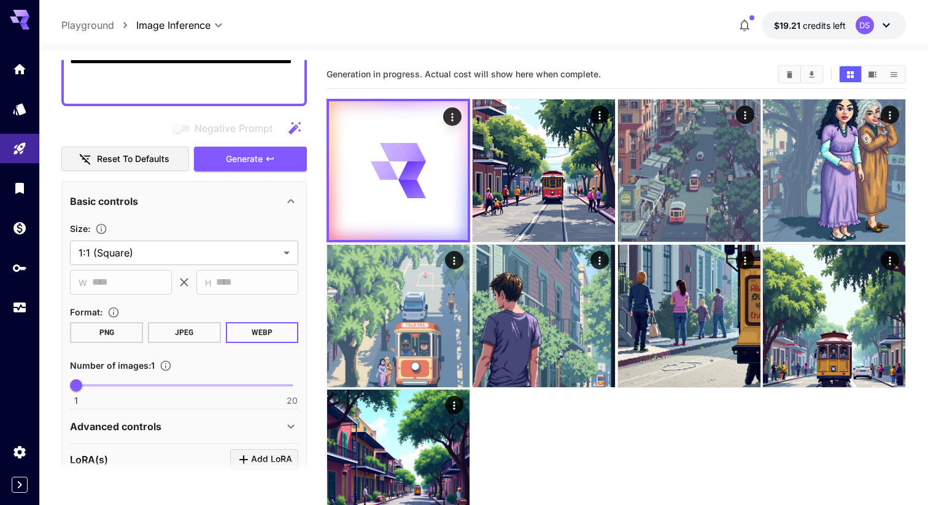
scroll to position [0, 0]
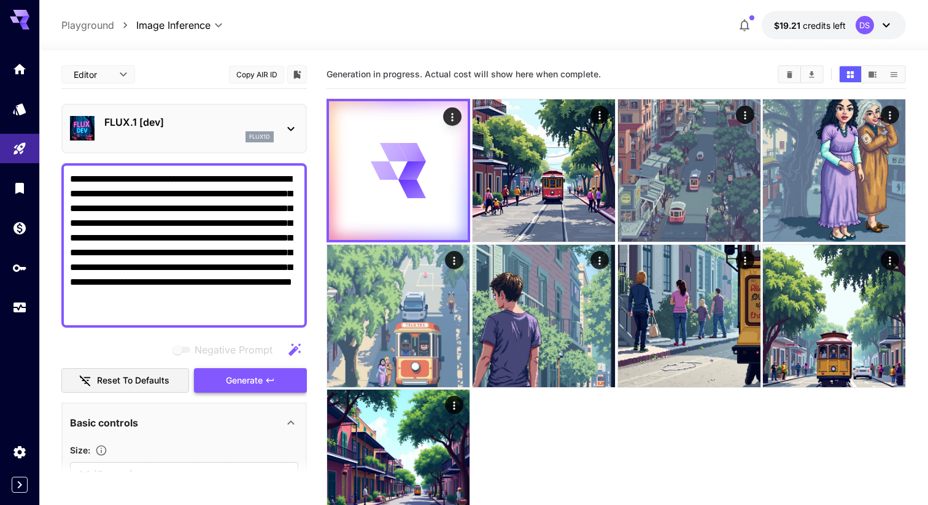
click at [250, 384] on span "Generate" at bounding box center [244, 380] width 37 height 15
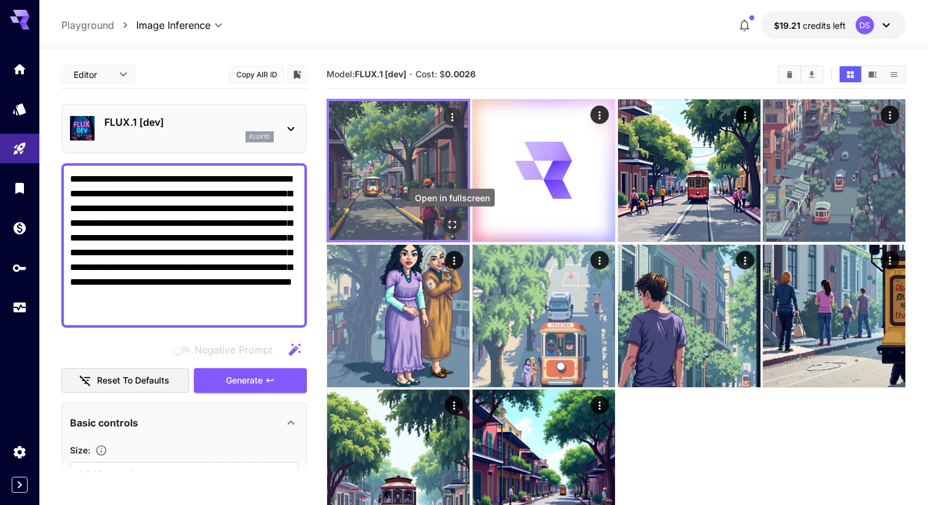
click at [452, 226] on icon "Open in fullscreen" at bounding box center [452, 224] width 12 height 12
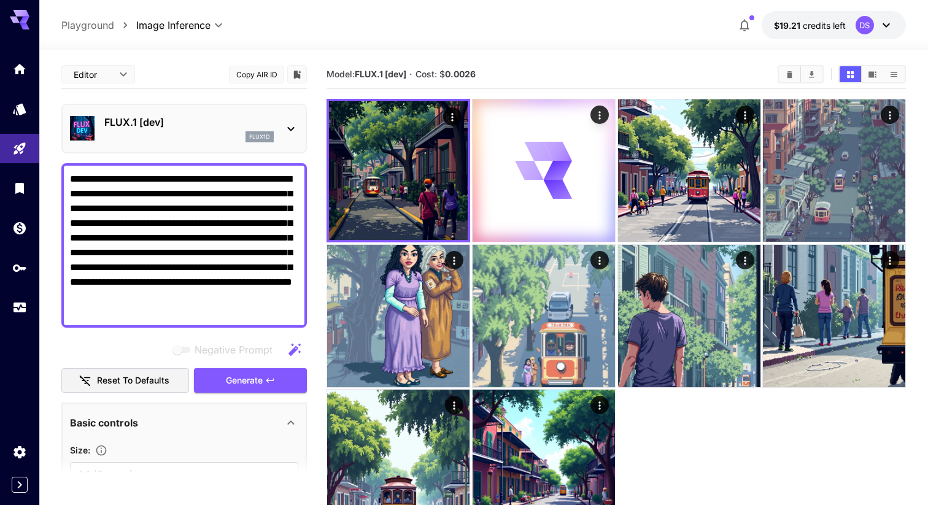
click at [455, 74] on b "0.0026" at bounding box center [460, 74] width 31 height 10
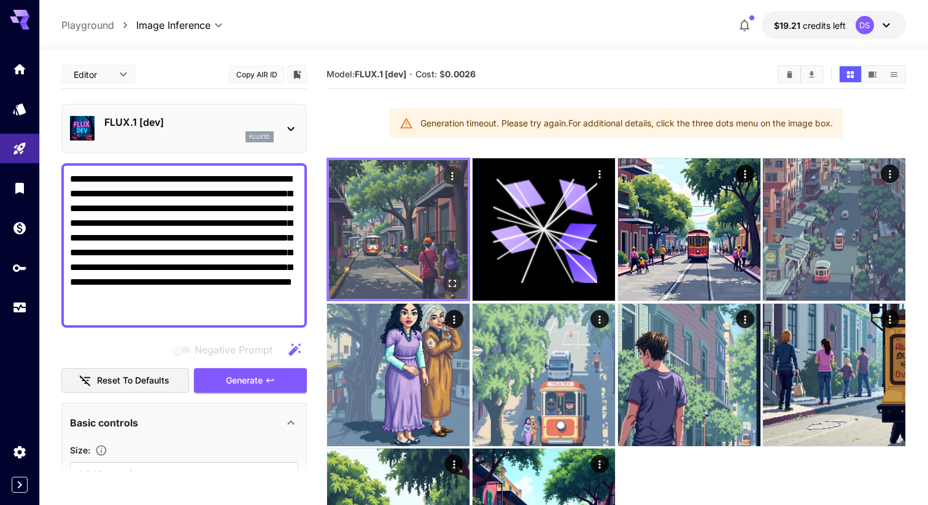
click at [456, 276] on button "Open in fullscreen" at bounding box center [452, 283] width 18 height 18
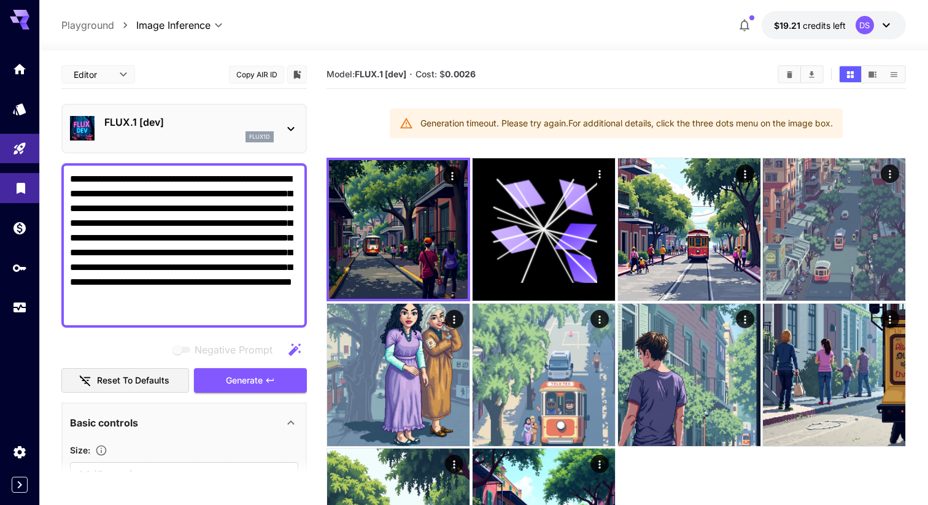
click at [19, 189] on icon "Library" at bounding box center [21, 186] width 9 height 11
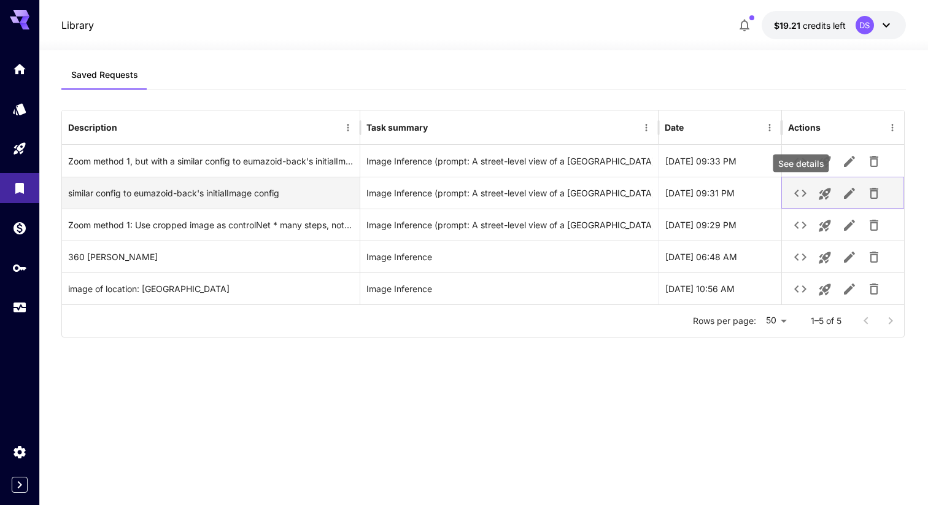
click at [804, 196] on icon "See details" at bounding box center [800, 193] width 15 height 15
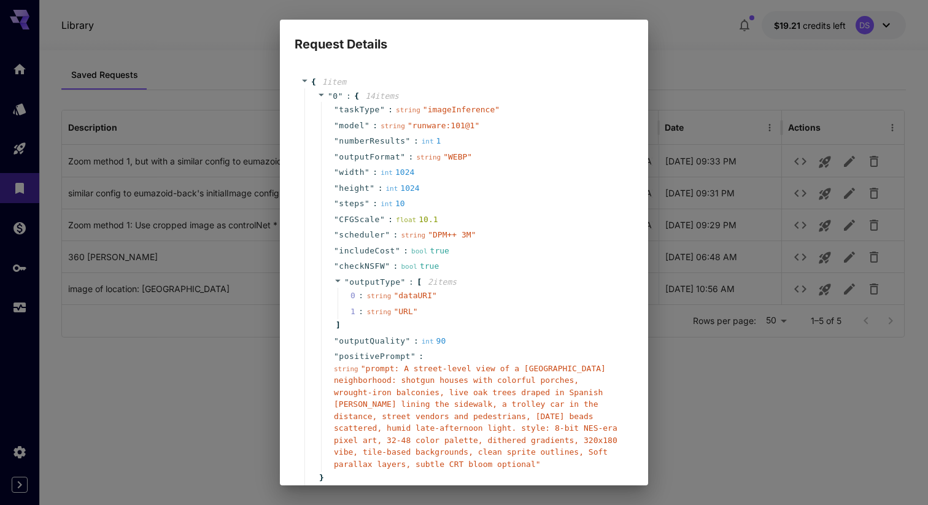
click at [401, 283] on span """ at bounding box center [403, 281] width 5 height 9
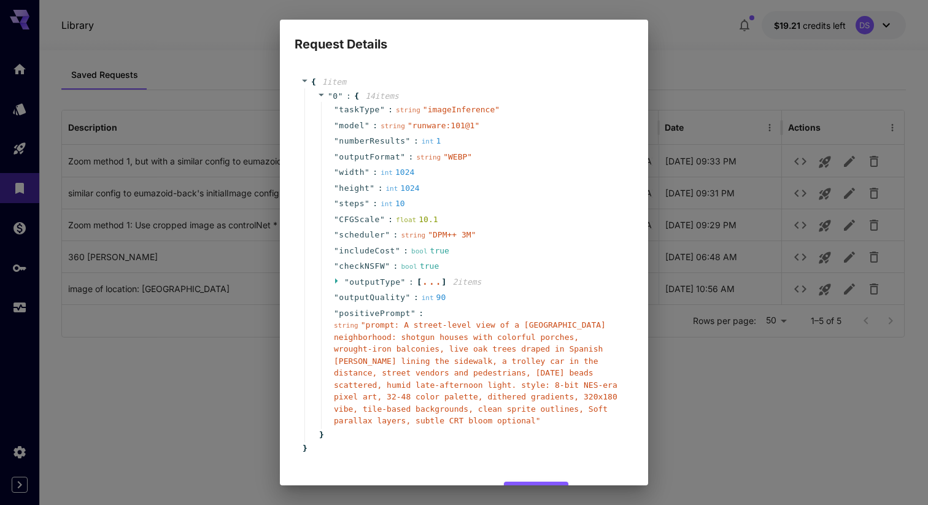
click at [401, 283] on span """ at bounding box center [403, 281] width 5 height 9
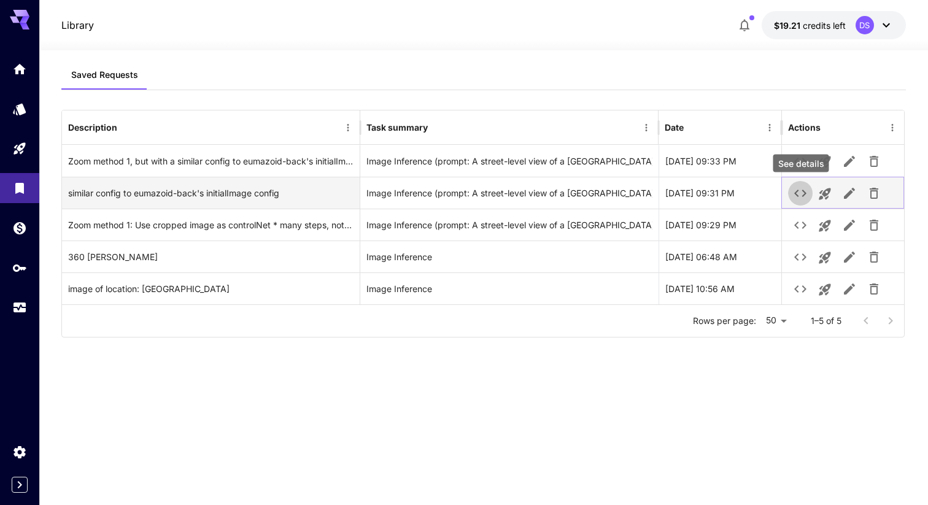
click at [803, 192] on icon "See details" at bounding box center [800, 193] width 15 height 15
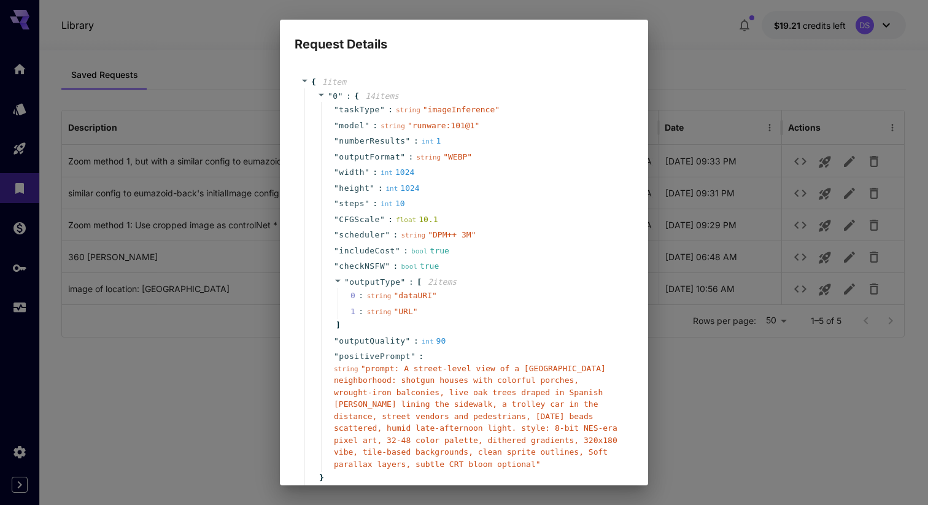
click at [387, 172] on span "int" at bounding box center [386, 173] width 12 height 8
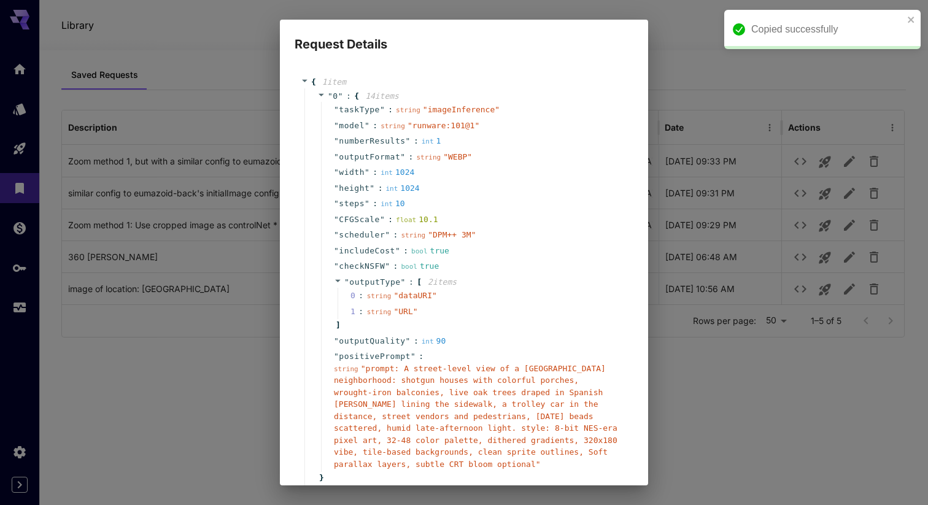
click at [353, 165] on div "" width " : int 1024" at bounding box center [472, 172] width 303 height 16
click at [351, 145] on span "numberResults" at bounding box center [372, 141] width 66 height 12
click at [341, 79] on span "1 item" at bounding box center [334, 81] width 24 height 9
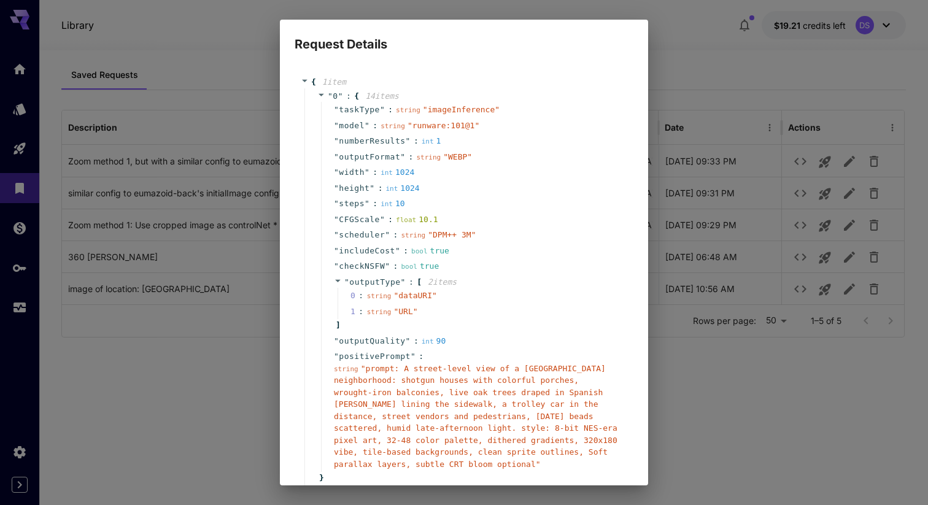
click at [360, 111] on span "taskType" at bounding box center [359, 110] width 41 height 12
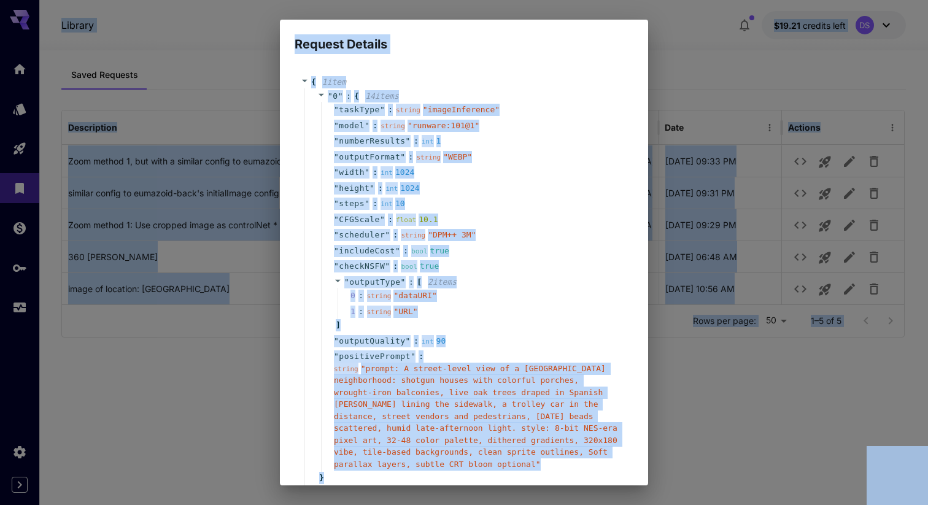
click at [360, 111] on span "taskType" at bounding box center [359, 110] width 41 height 12
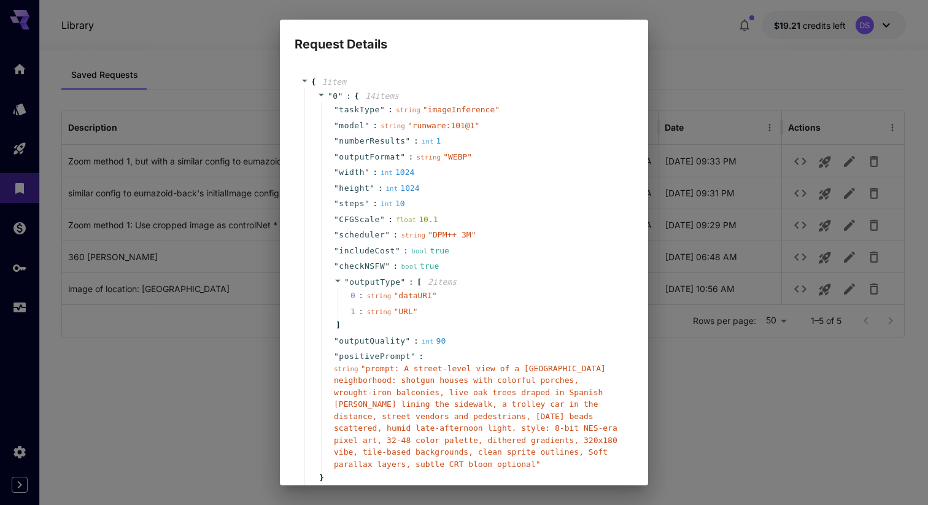
click at [307, 80] on icon at bounding box center [305, 81] width 8 height 8
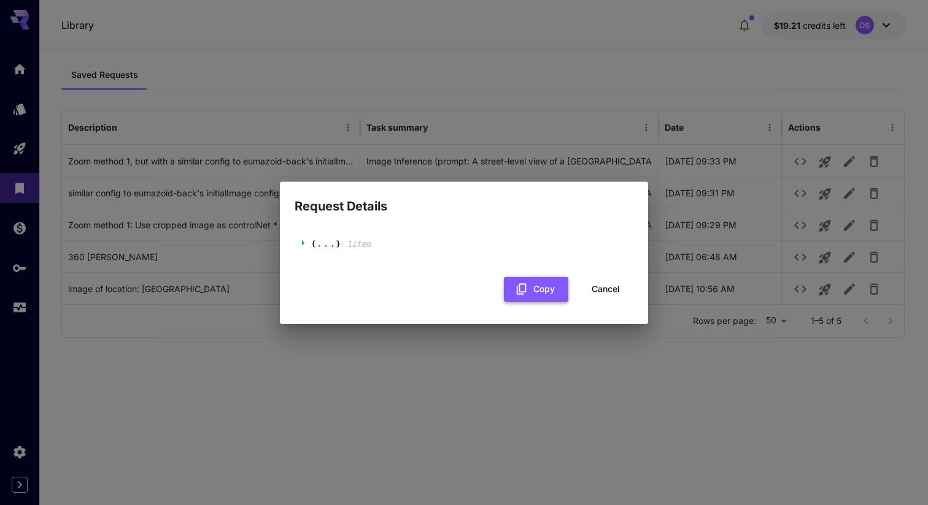
click at [534, 291] on button "Copy" at bounding box center [536, 289] width 64 height 25
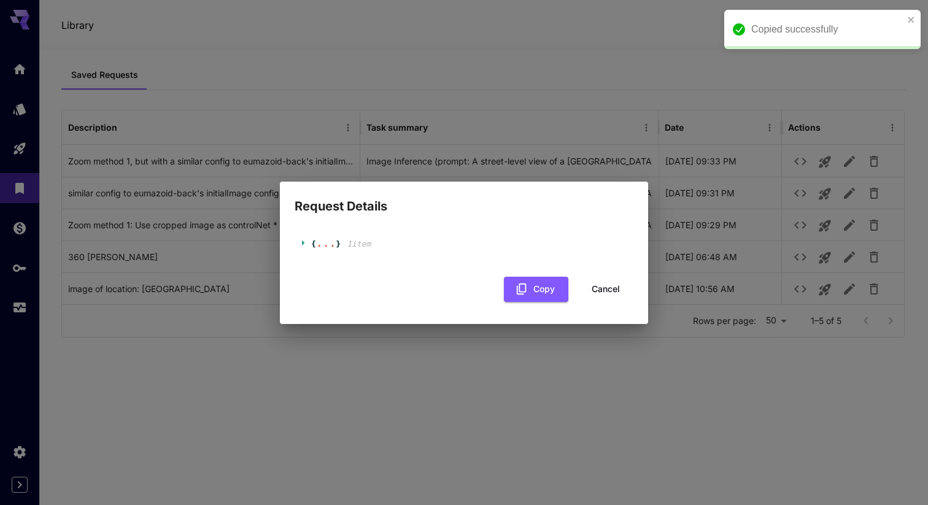
click at [322, 245] on div "..." at bounding box center [326, 243] width 20 height 6
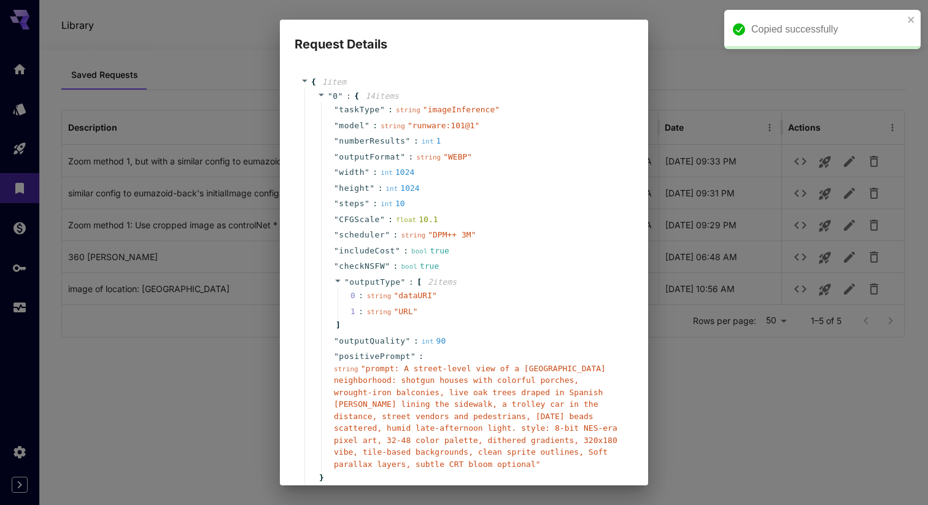
scroll to position [86, 0]
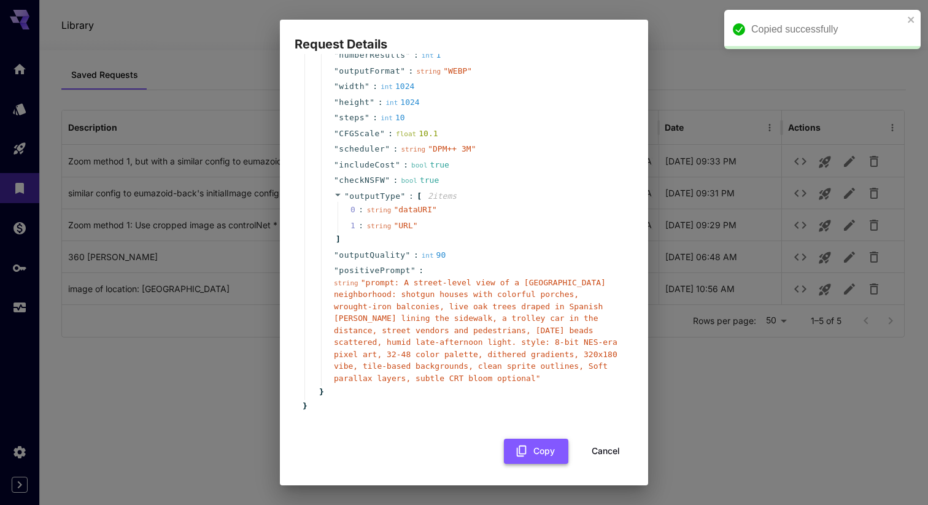
click at [533, 453] on button "Copy" at bounding box center [536, 451] width 64 height 25
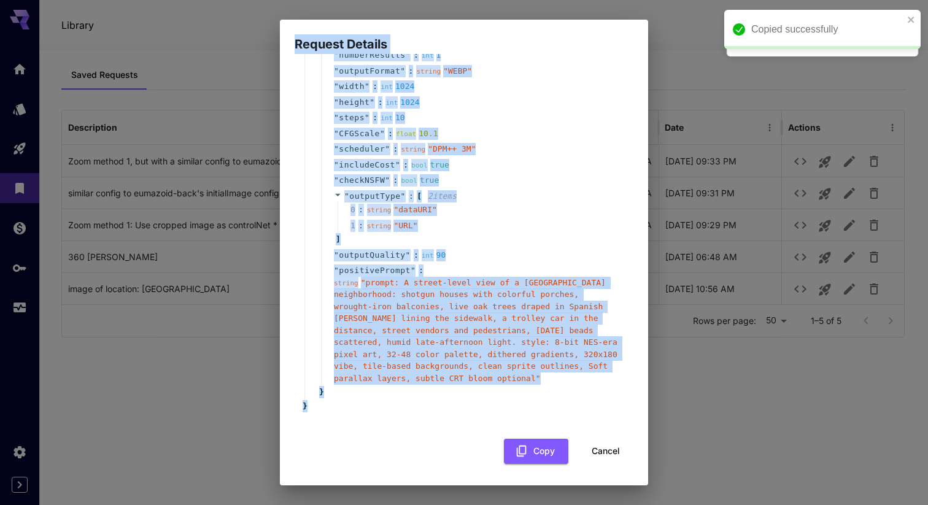
scroll to position [0, 0]
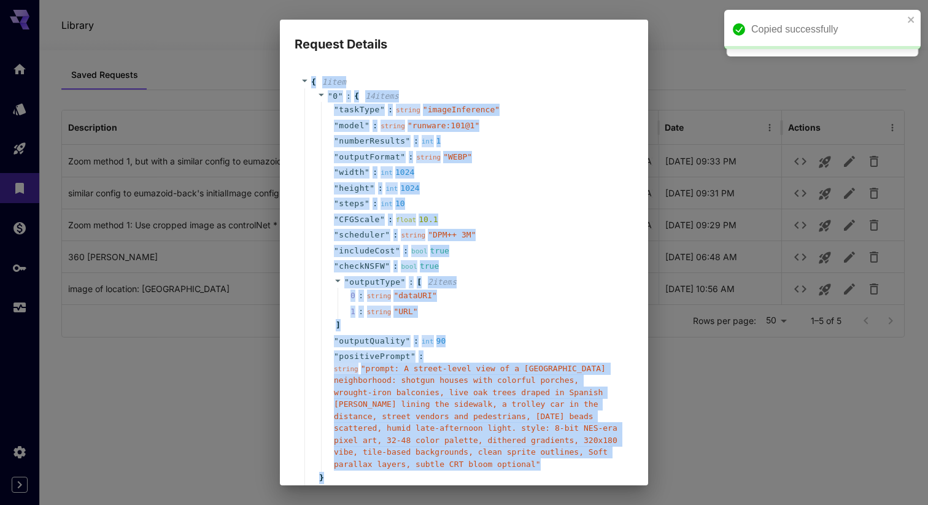
drag, startPoint x: 310, startPoint y: 404, endPoint x: 302, endPoint y: 85, distance: 319.2
click at [302, 85] on div "{ 1 item " 0 " : { 14 item s " taskType " : string " imageInference " " model "…" at bounding box center [464, 287] width 326 height 422
copy div "{ 1 item " 0 " : { 14 item s " taskType " : string " imageInference " " model "…"
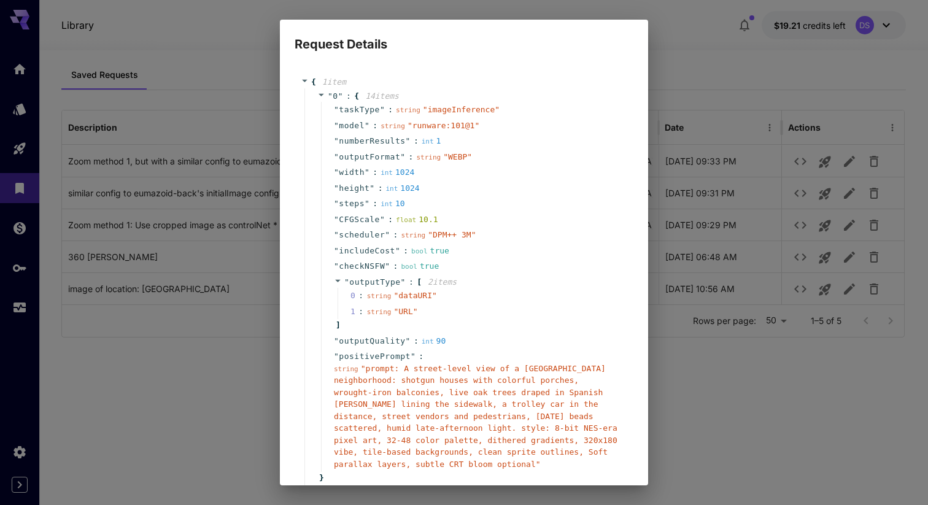
click at [714, 161] on div "Request Details { 1 item " 0 " : { 14 item s " taskType " : string " imageInfer…" at bounding box center [464, 252] width 928 height 505
click at [676, 40] on div "Request Details { 1 item " 0 " : { 14 item s " taskType " : string " imageInfer…" at bounding box center [464, 252] width 928 height 505
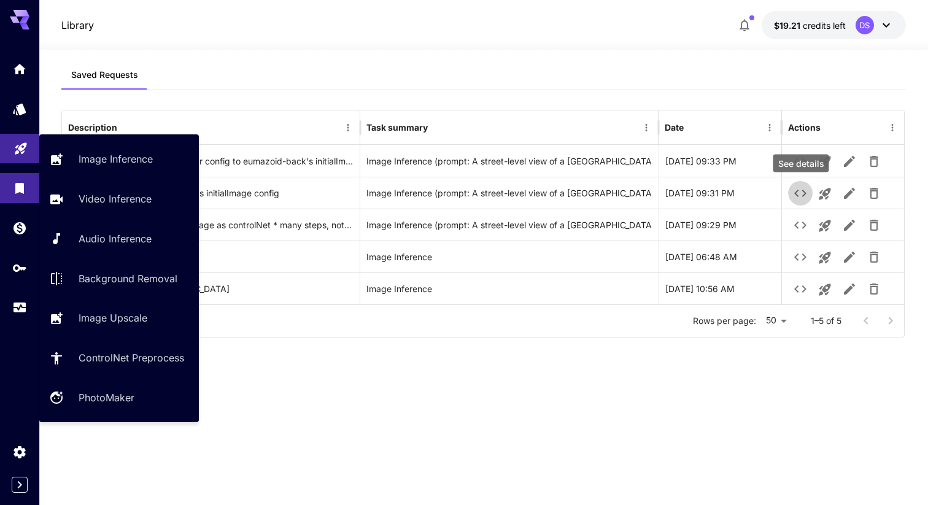
click at [22, 153] on body "Library $19.21 credits left DS Saved Requests Description Task summary Date Act…" at bounding box center [464, 252] width 928 height 505
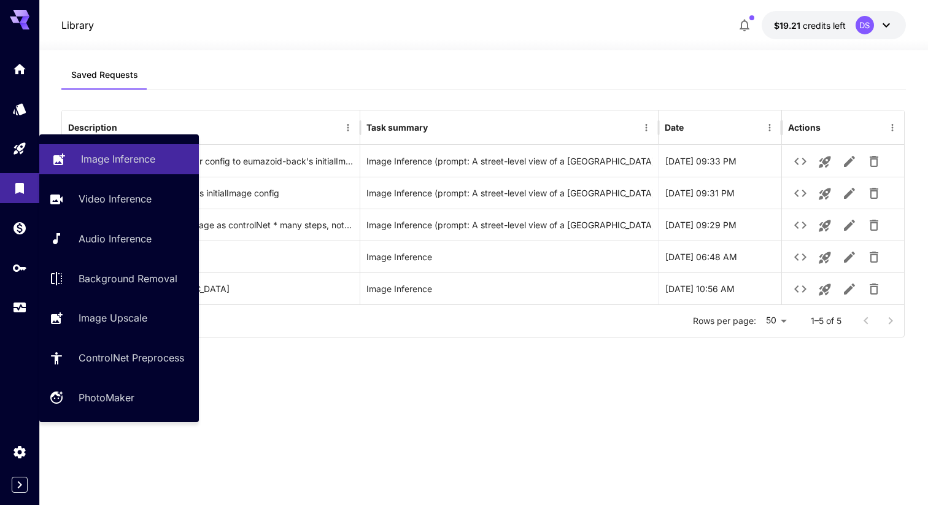
click at [89, 153] on p "Image Inference" at bounding box center [118, 159] width 74 height 15
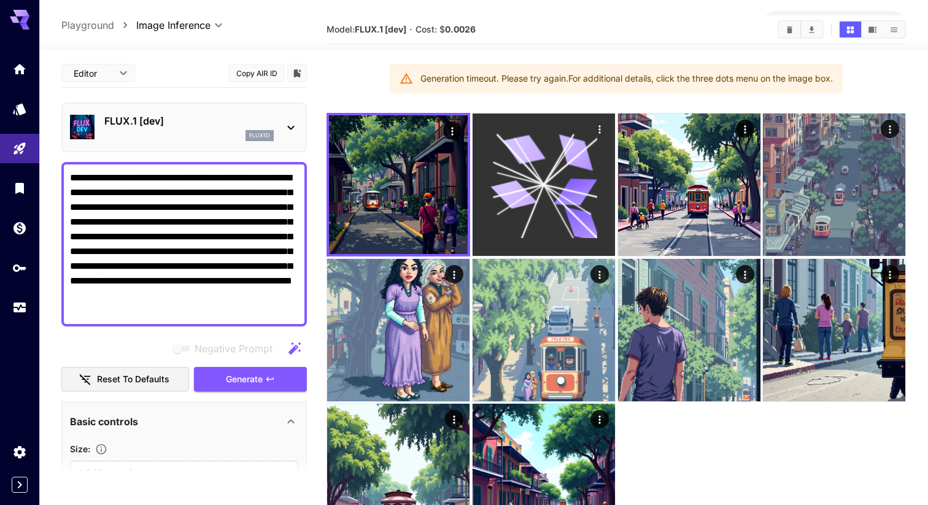
scroll to position [123, 0]
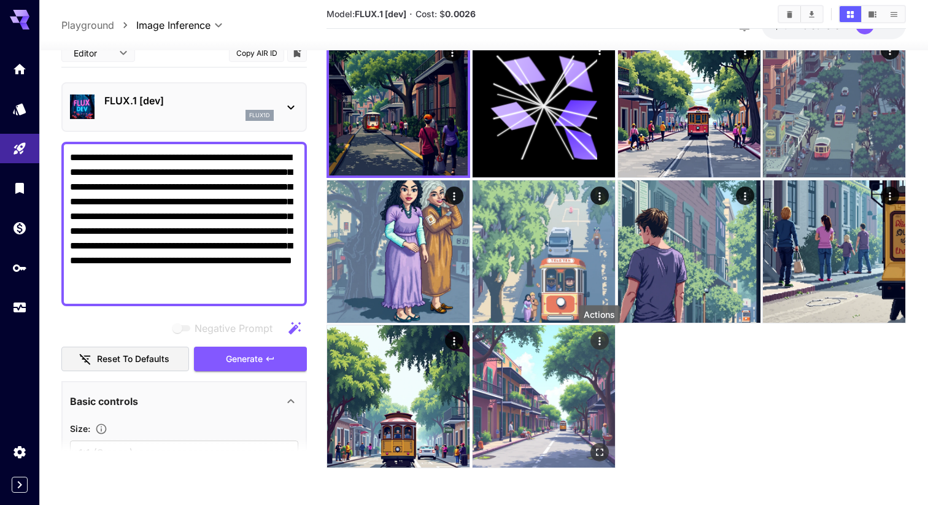
click at [601, 342] on icon "Actions" at bounding box center [599, 341] width 12 height 12
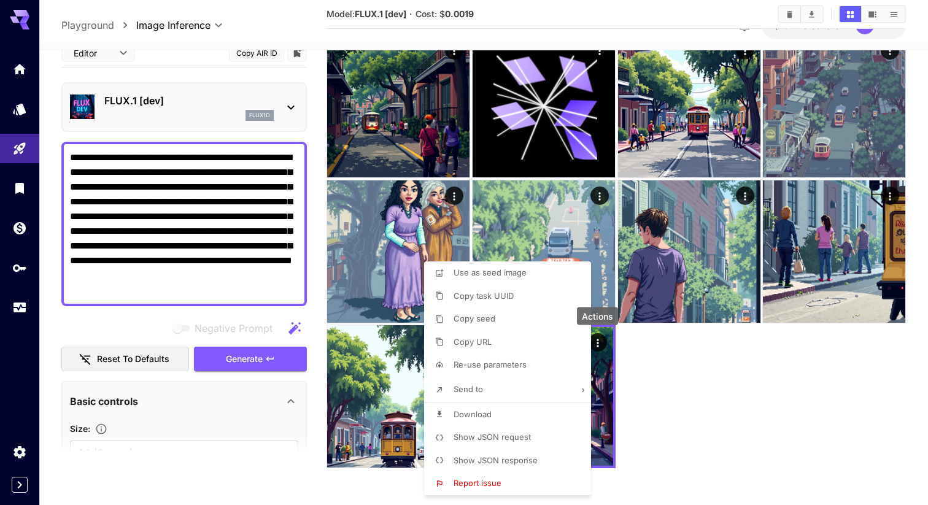
click at [522, 420] on li "Download" at bounding box center [511, 414] width 174 height 23
click at [501, 413] on li "Download" at bounding box center [511, 414] width 174 height 23
click at [680, 357] on div at bounding box center [464, 252] width 928 height 505
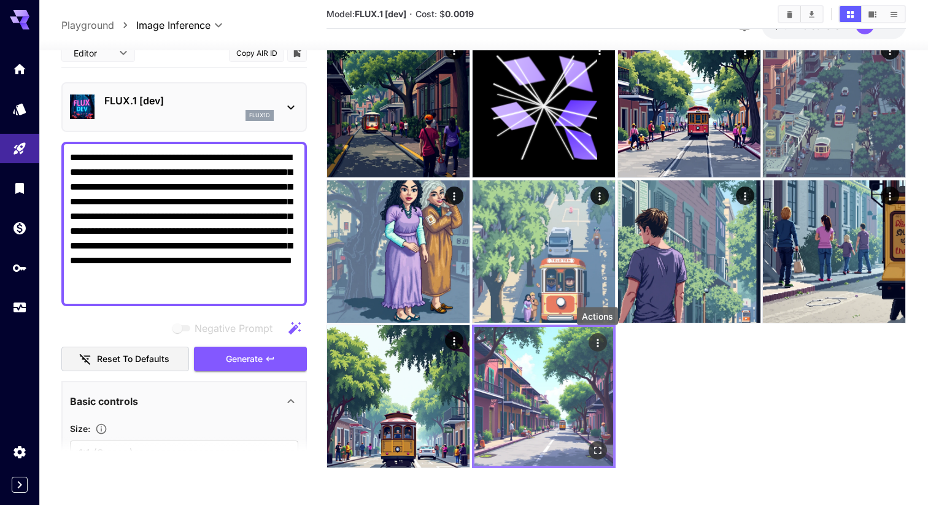
click at [599, 342] on icon "Actions" at bounding box center [597, 343] width 12 height 12
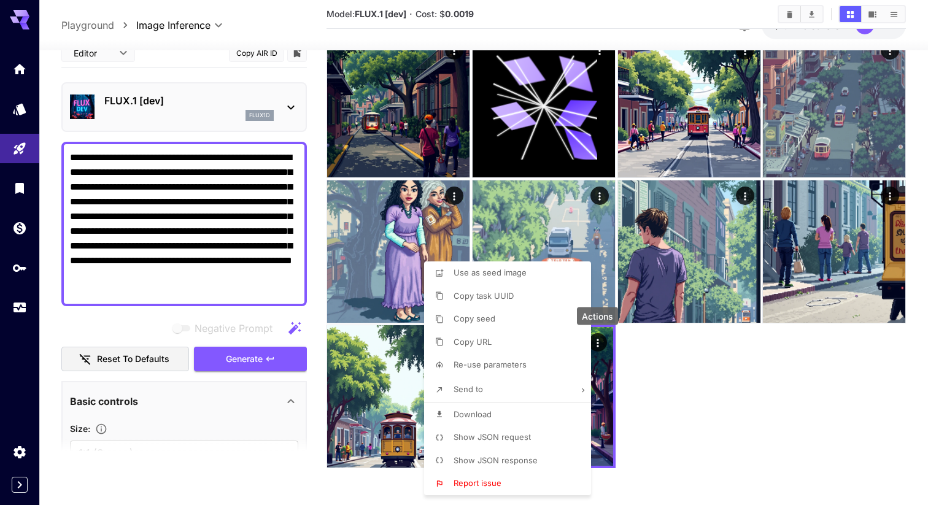
click at [526, 439] on span "Show JSON request" at bounding box center [491, 437] width 77 height 10
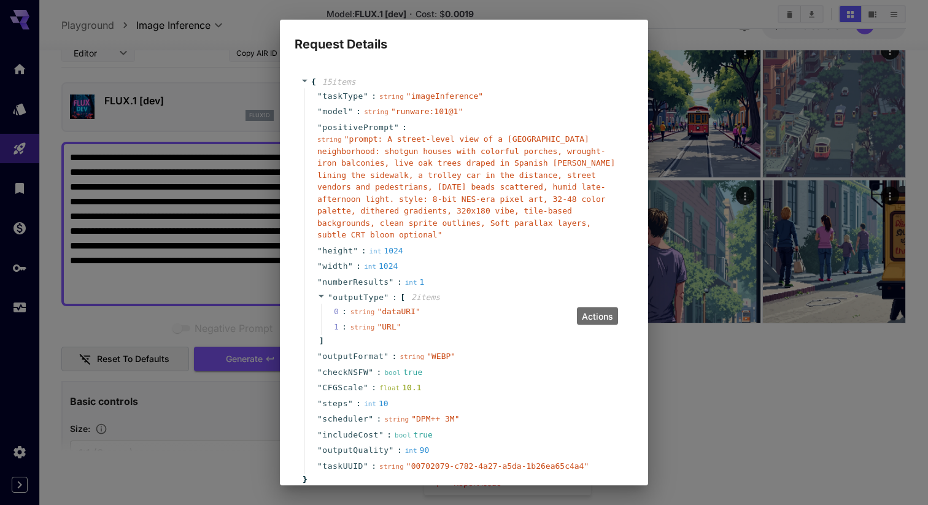
scroll to position [74, 0]
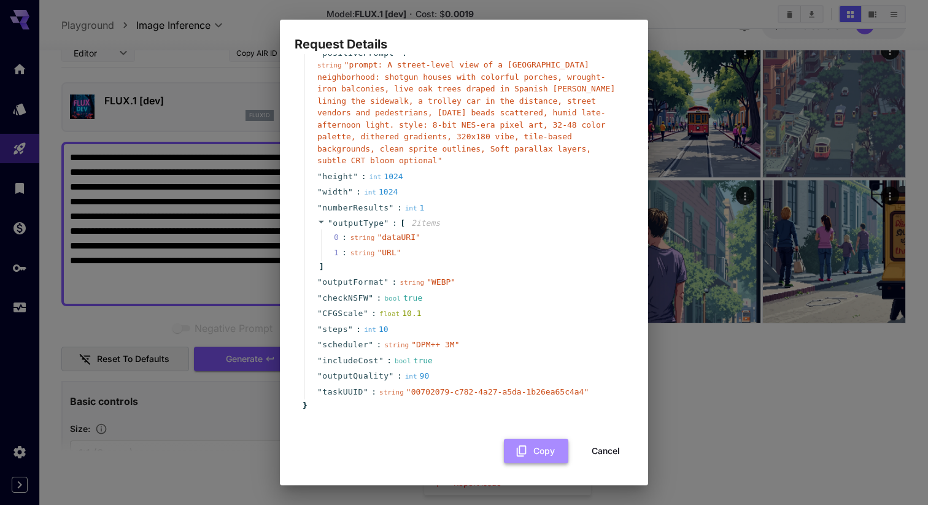
click at [537, 454] on button "Copy" at bounding box center [536, 451] width 64 height 25
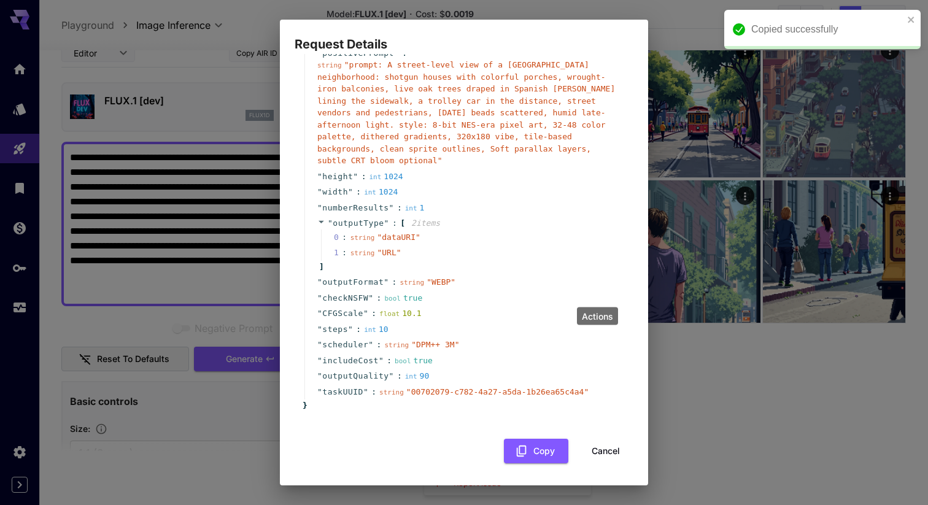
click at [609, 458] on button "Cancel" at bounding box center [605, 451] width 55 height 25
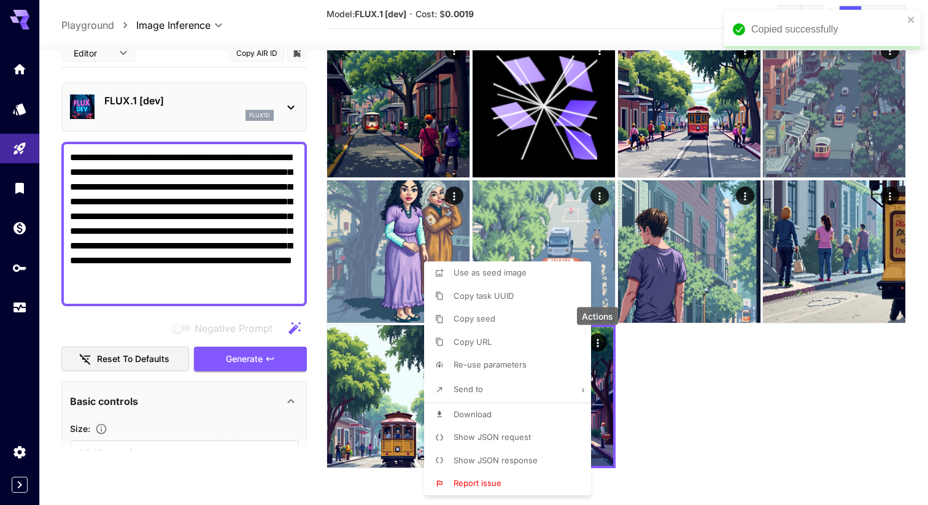
click at [674, 400] on div at bounding box center [464, 252] width 928 height 505
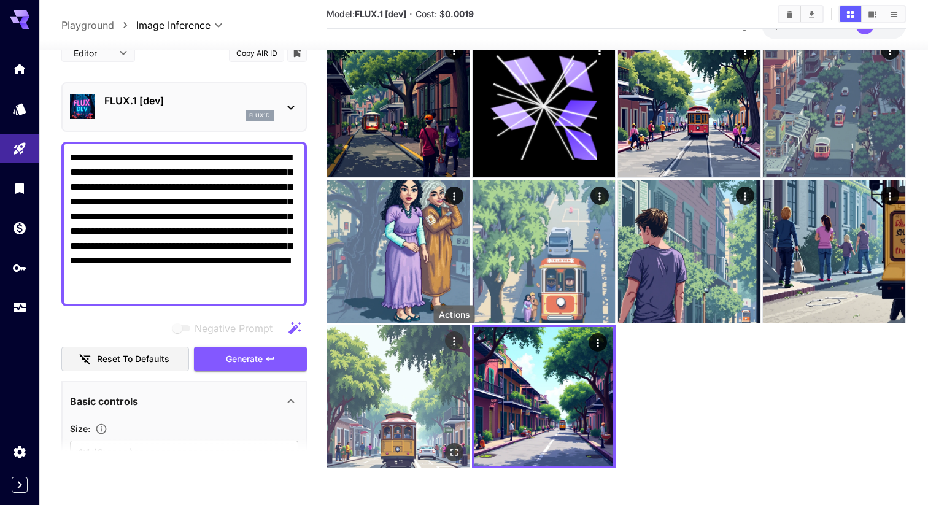
click at [455, 340] on icon "Actions" at bounding box center [454, 341] width 12 height 12
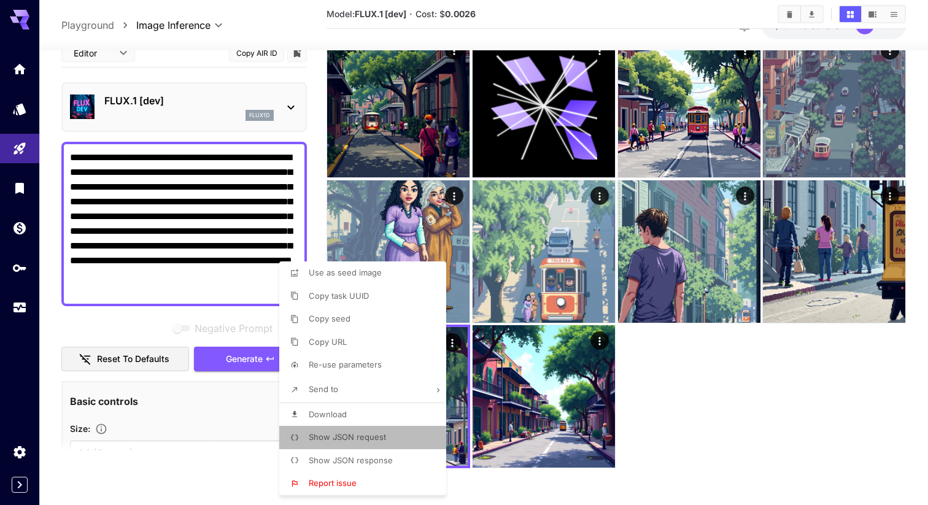
click at [382, 439] on span "Show JSON request" at bounding box center [347, 437] width 77 height 10
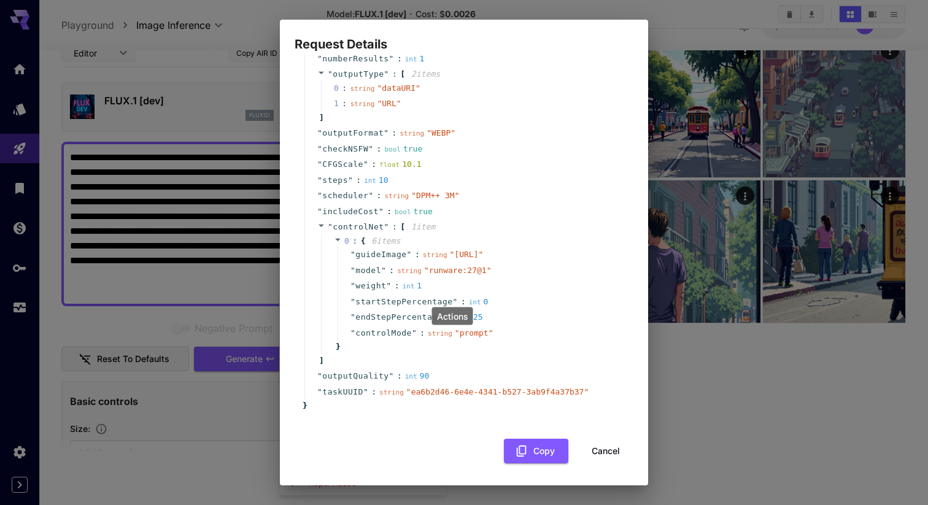
scroll to position [247, 0]
click at [542, 449] on button "Copy" at bounding box center [536, 451] width 64 height 25
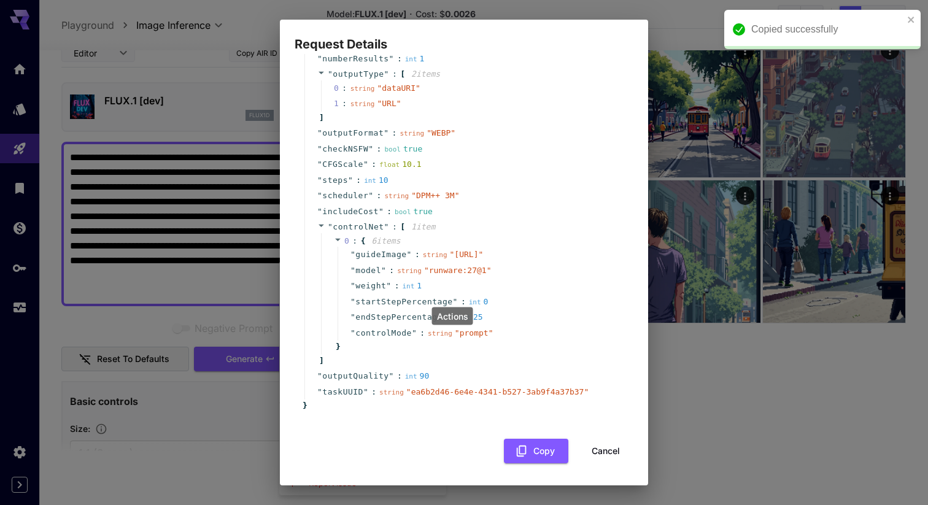
click at [598, 458] on button "Cancel" at bounding box center [605, 451] width 55 height 25
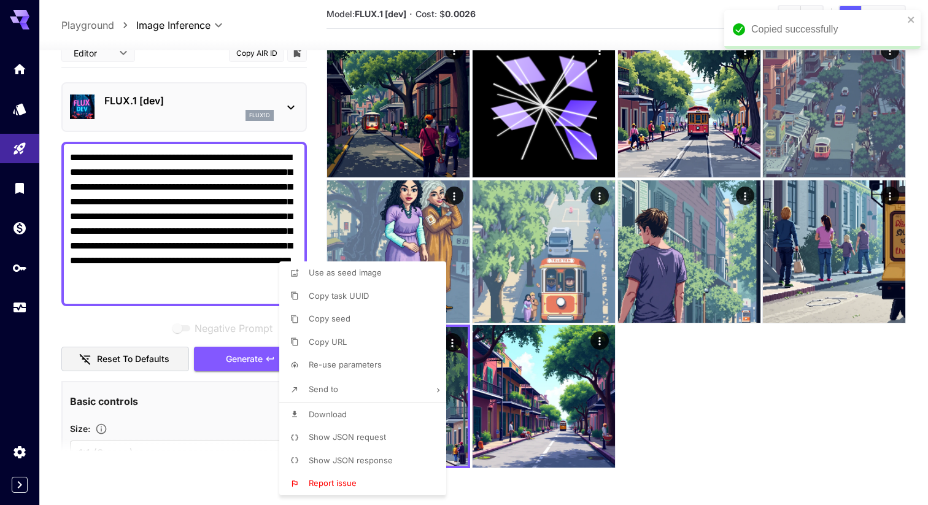
click at [602, 345] on div at bounding box center [464, 252] width 928 height 505
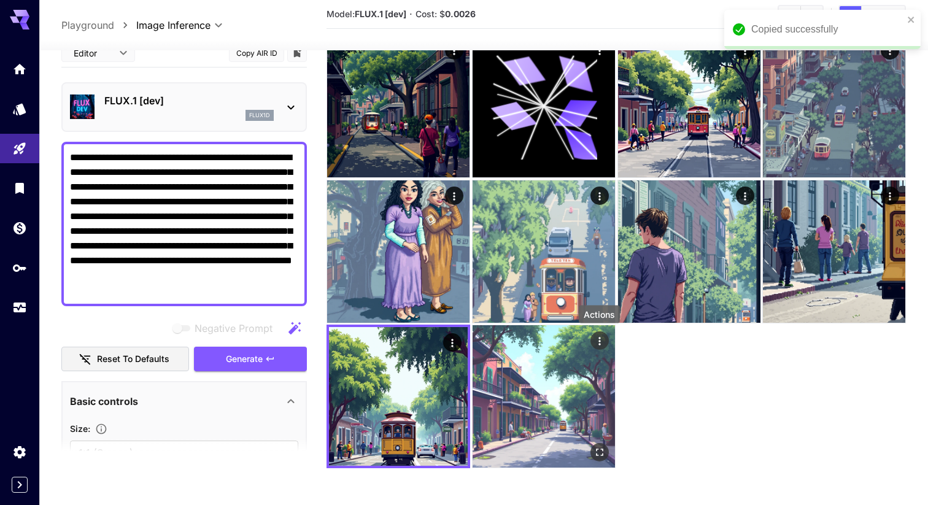
click at [600, 341] on icon "Actions" at bounding box center [599, 341] width 12 height 12
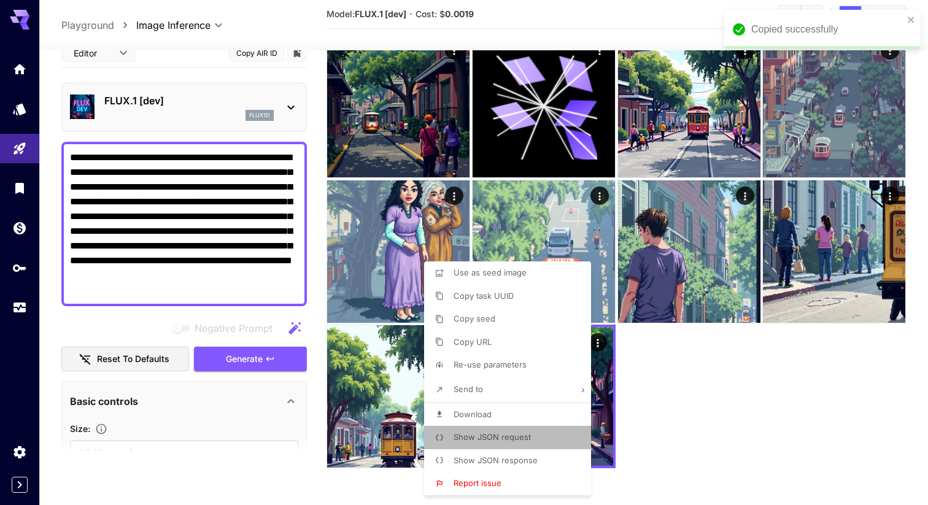
click at [511, 437] on span "Show JSON request" at bounding box center [491, 437] width 77 height 10
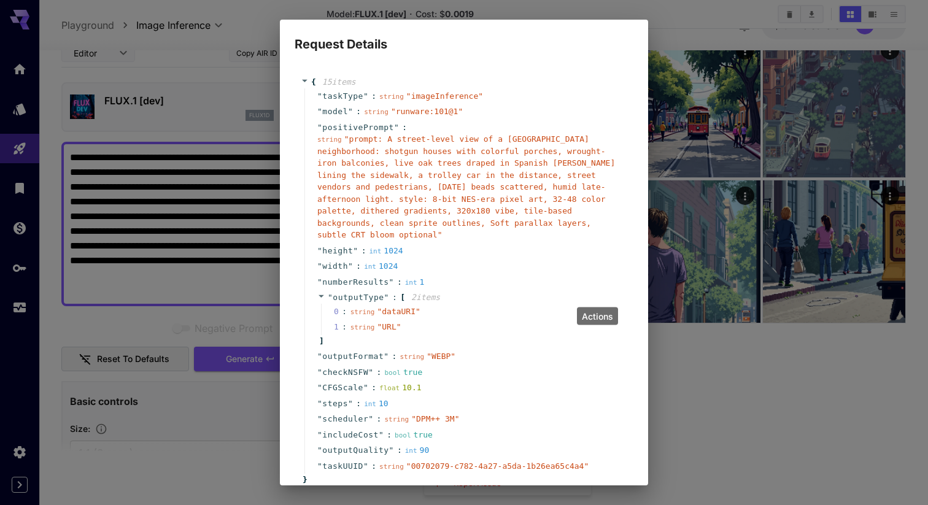
scroll to position [74, 0]
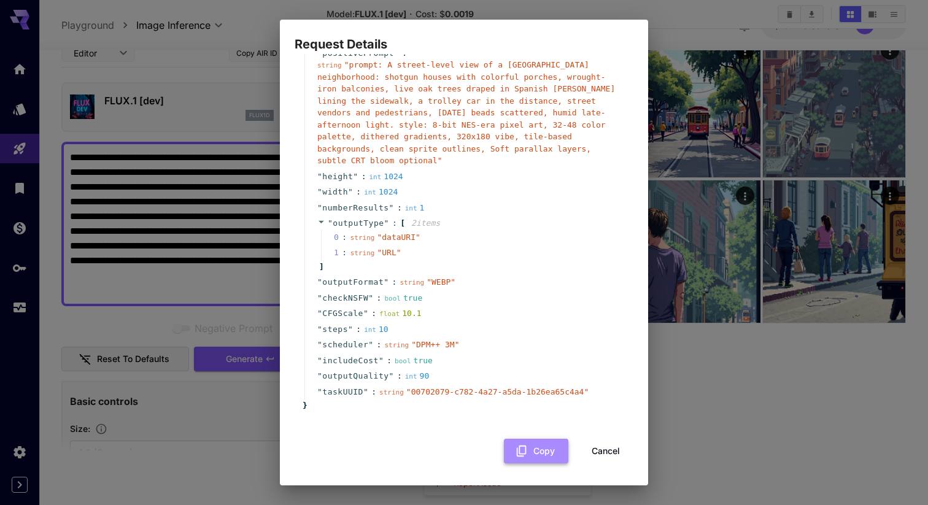
click at [530, 450] on button "Copy" at bounding box center [536, 451] width 64 height 25
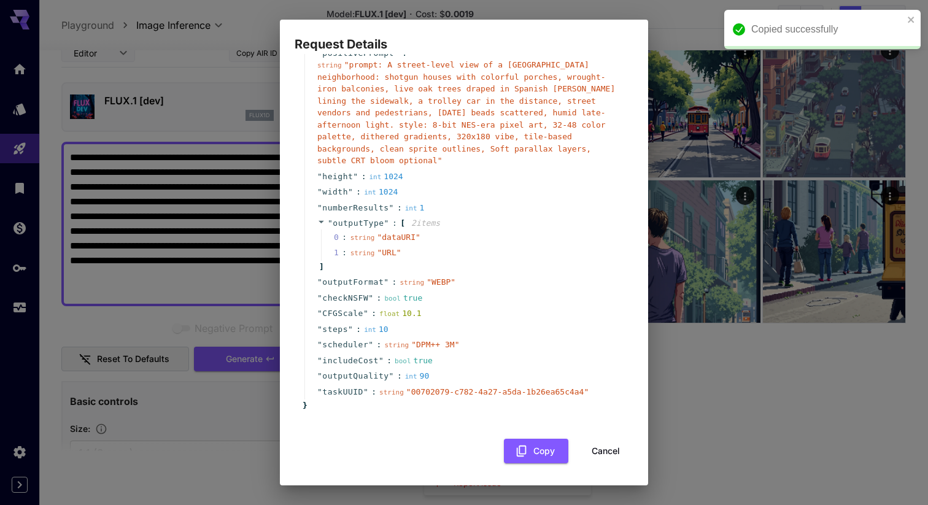
click at [604, 451] on button "Cancel" at bounding box center [605, 451] width 55 height 25
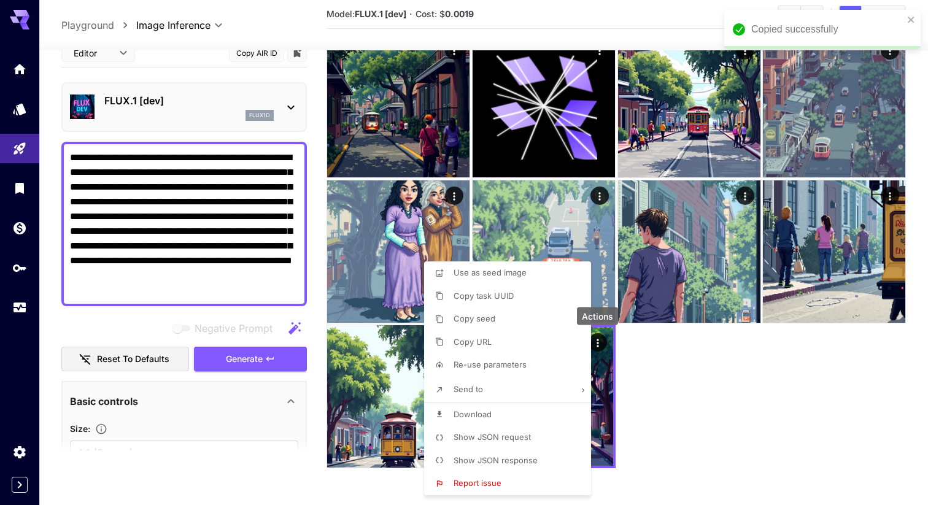
click at [677, 393] on div at bounding box center [464, 252] width 928 height 505
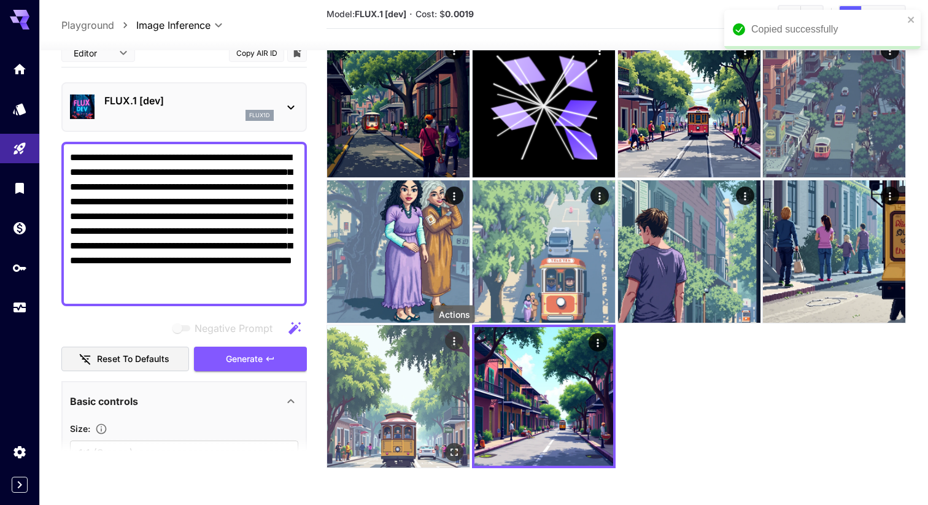
click at [453, 342] on icon "Actions" at bounding box center [454, 341] width 12 height 12
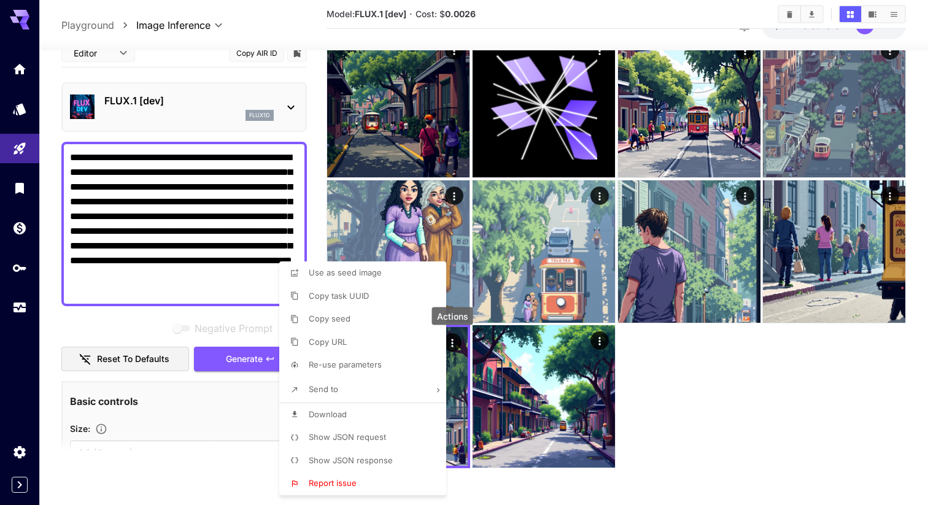
click at [345, 410] on span "Download" at bounding box center [328, 414] width 38 height 10
click at [764, 387] on div at bounding box center [464, 252] width 928 height 505
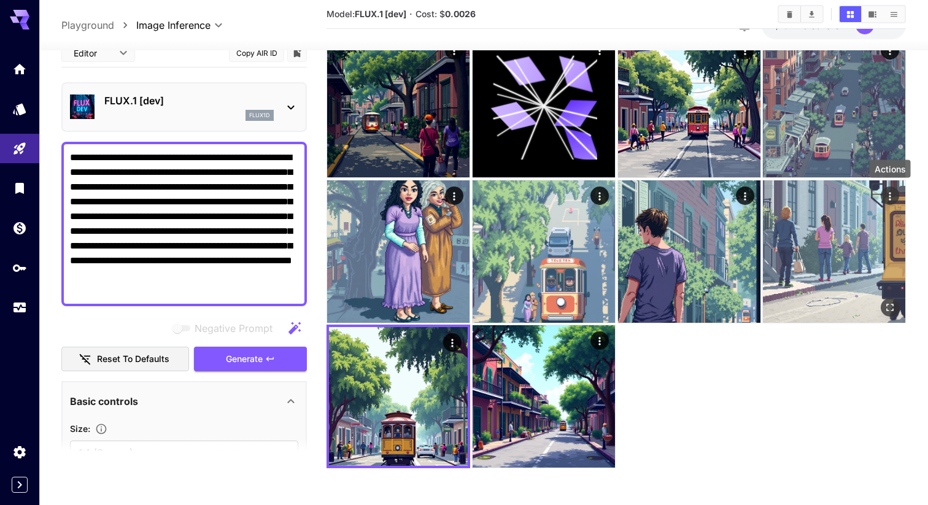
click at [887, 198] on icon "Actions" at bounding box center [890, 196] width 12 height 12
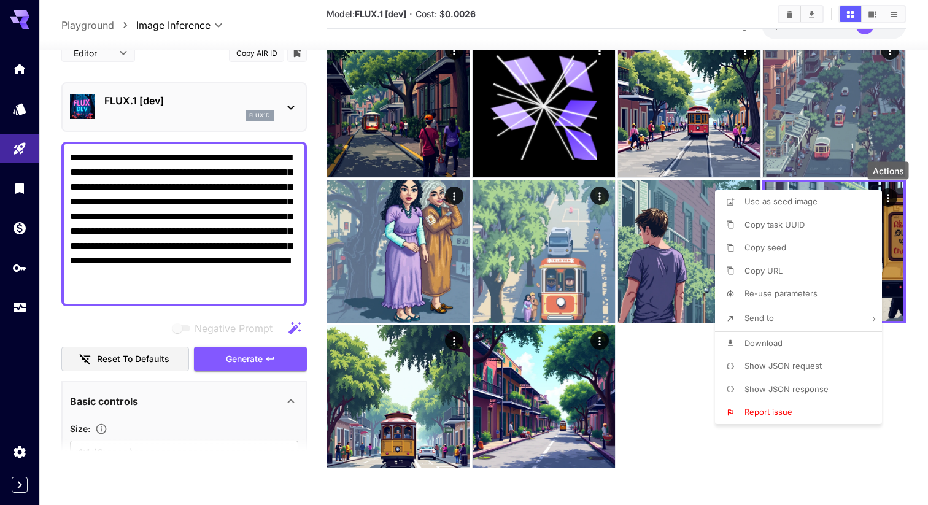
click at [776, 349] on li "Download" at bounding box center [802, 343] width 174 height 23
click at [687, 374] on div at bounding box center [464, 252] width 928 height 505
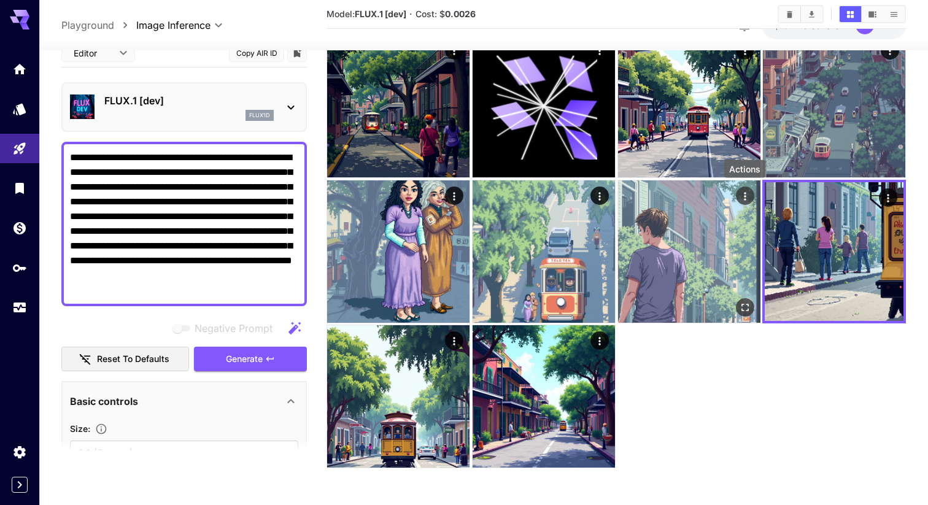
click at [742, 192] on icon "Actions" at bounding box center [744, 196] width 12 height 12
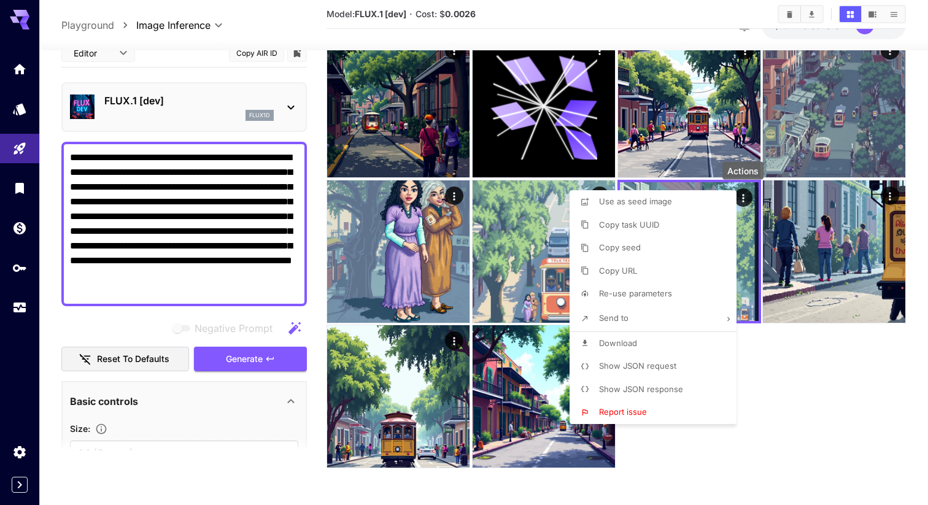
click at [645, 337] on li "Download" at bounding box center [656, 343] width 174 height 23
click at [790, 388] on div at bounding box center [464, 252] width 928 height 505
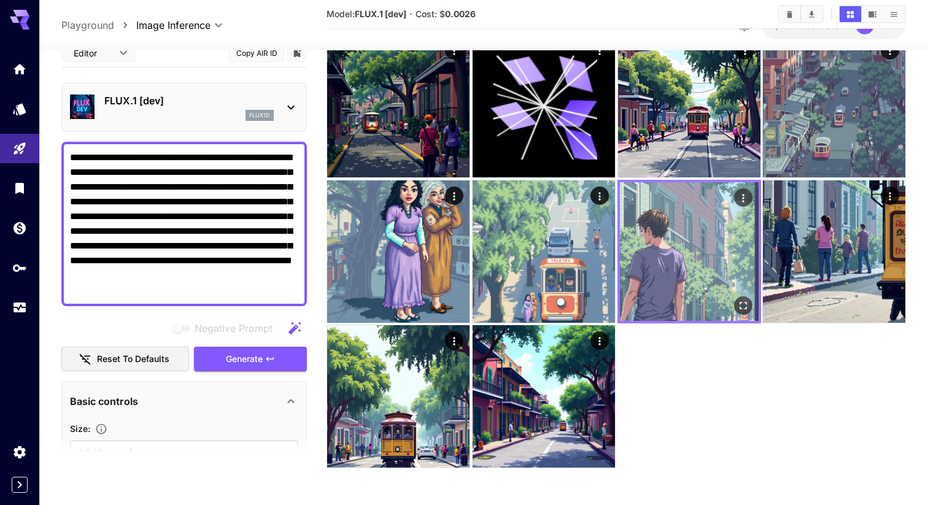
click at [739, 304] on icon "Open in fullscreen" at bounding box center [742, 305] width 12 height 12
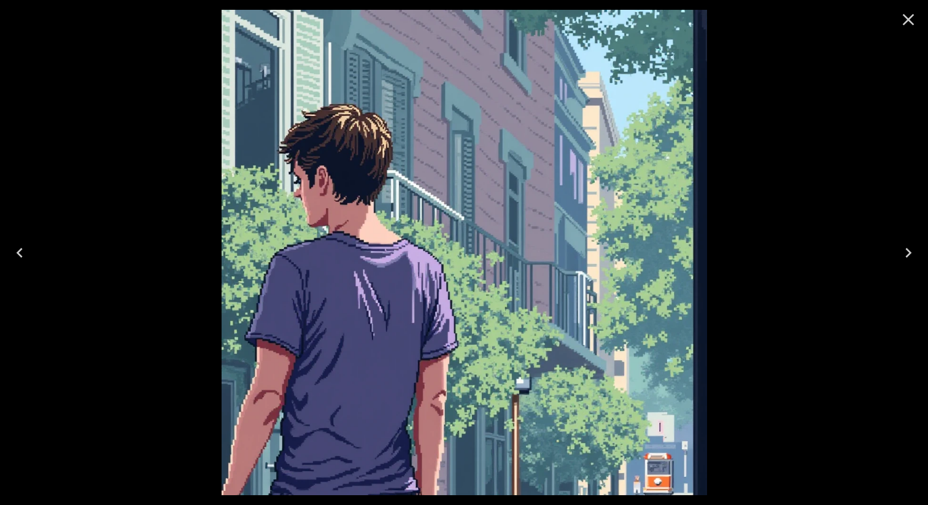
click at [912, 23] on icon "Close" at bounding box center [909, 20] width 12 height 12
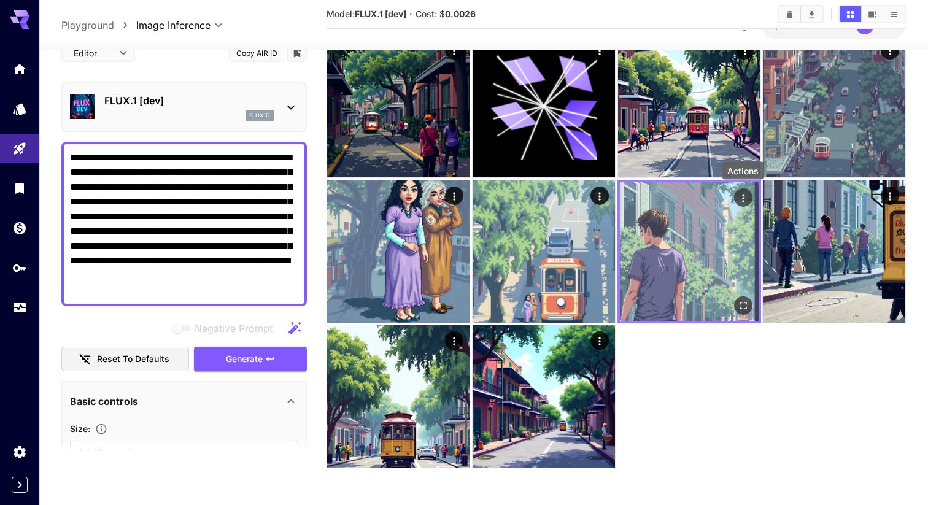
click at [741, 195] on icon "Actions" at bounding box center [742, 197] width 12 height 12
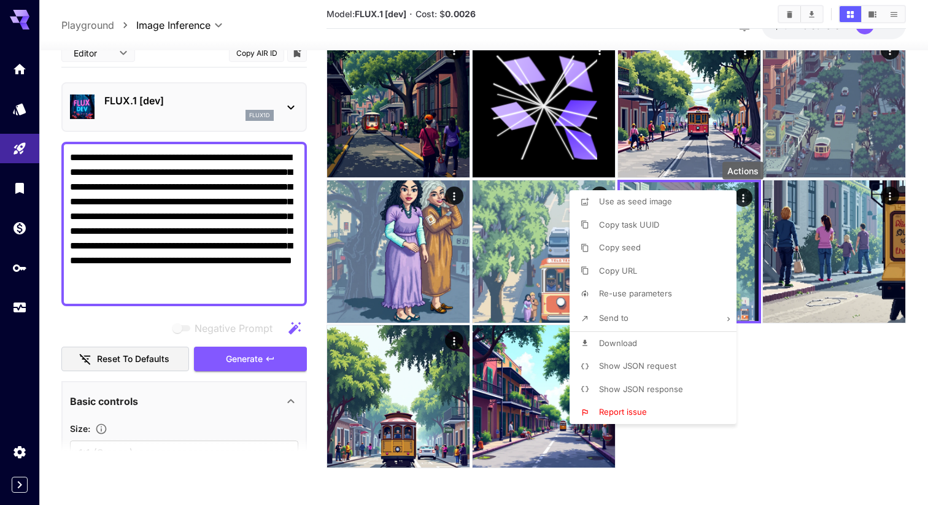
click at [807, 376] on div at bounding box center [464, 252] width 928 height 505
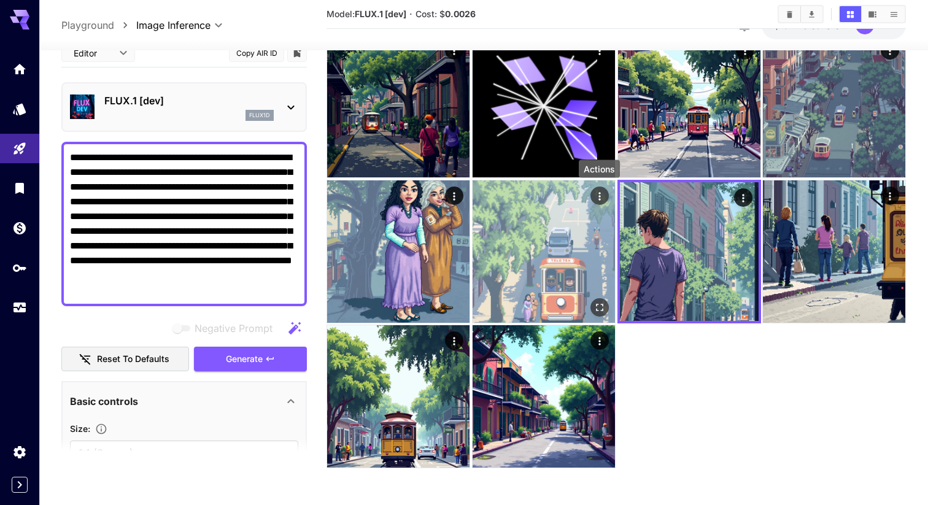
click at [601, 195] on icon "Actions" at bounding box center [599, 196] width 12 height 12
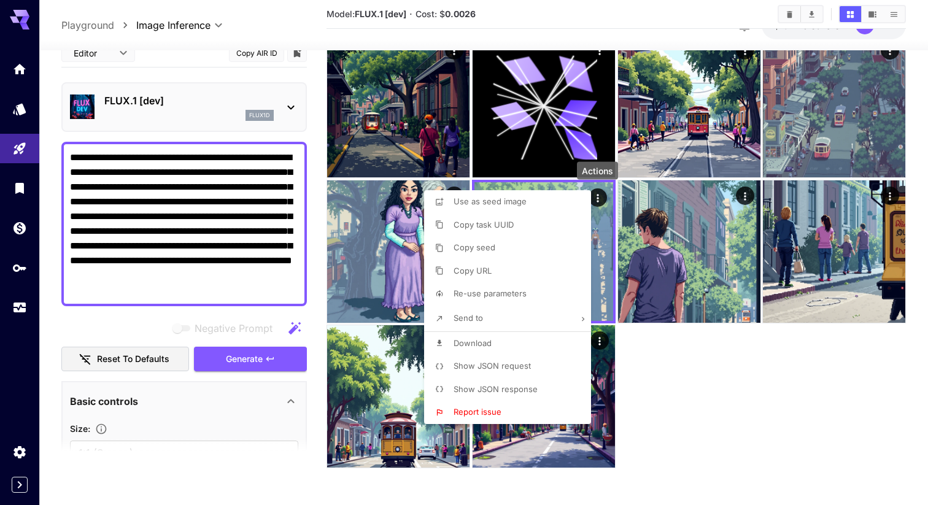
click at [521, 339] on li "Download" at bounding box center [511, 343] width 174 height 23
click at [733, 391] on div at bounding box center [464, 252] width 928 height 505
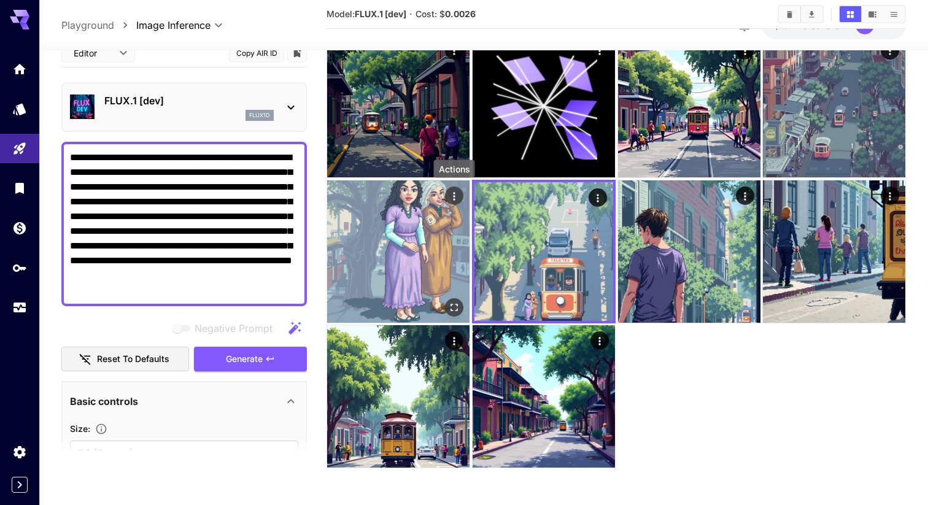
click at [456, 196] on icon "Actions" at bounding box center [454, 196] width 12 height 12
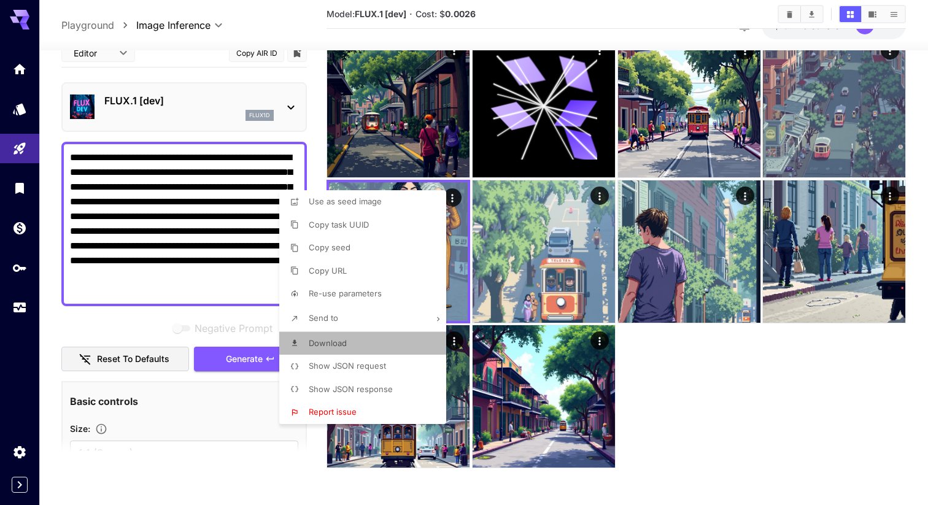
click at [355, 342] on li "Download" at bounding box center [366, 343] width 174 height 23
click at [753, 377] on div at bounding box center [464, 252] width 928 height 505
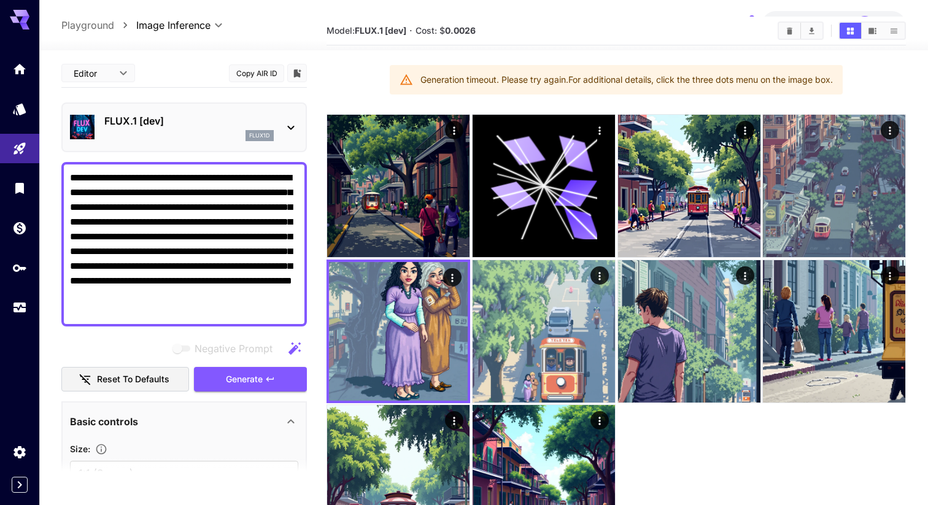
scroll to position [42, 0]
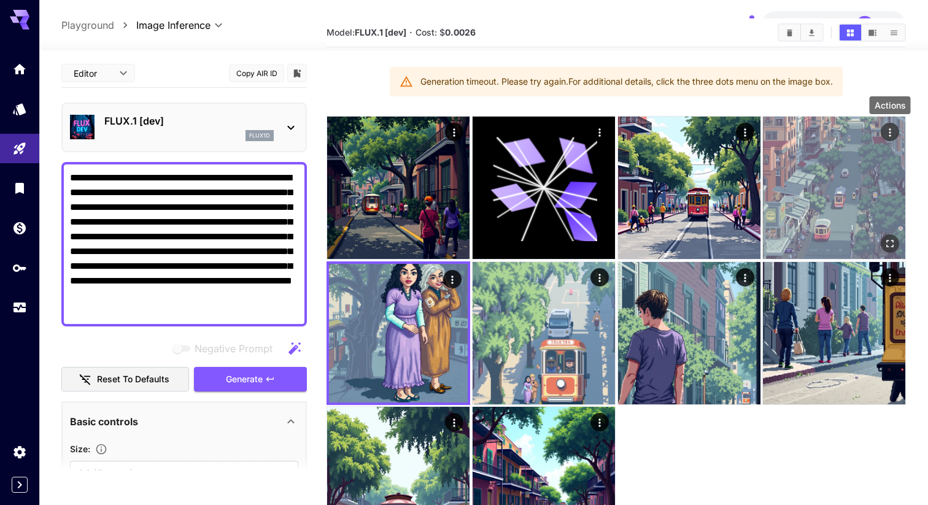
click at [892, 134] on icon "Actions" at bounding box center [890, 132] width 12 height 12
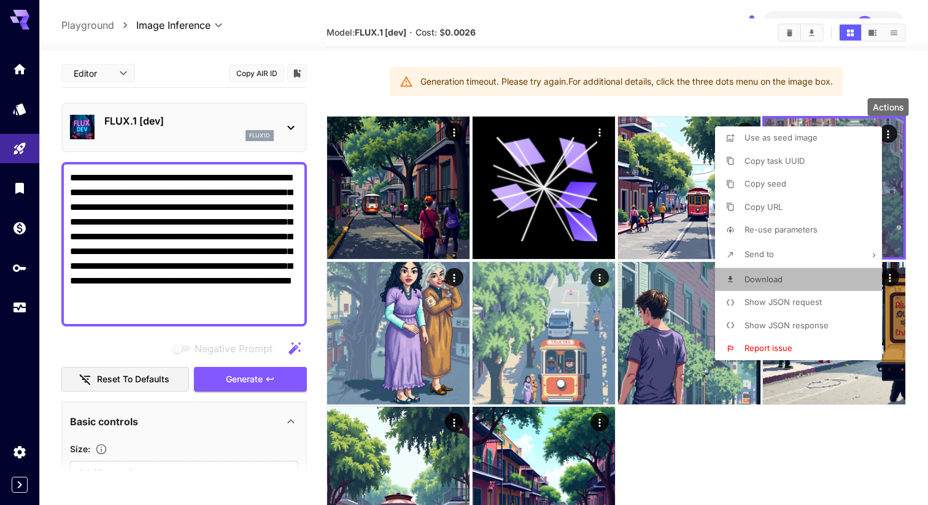
click at [787, 279] on li "Download" at bounding box center [802, 279] width 174 height 23
click at [663, 432] on div at bounding box center [464, 252] width 928 height 505
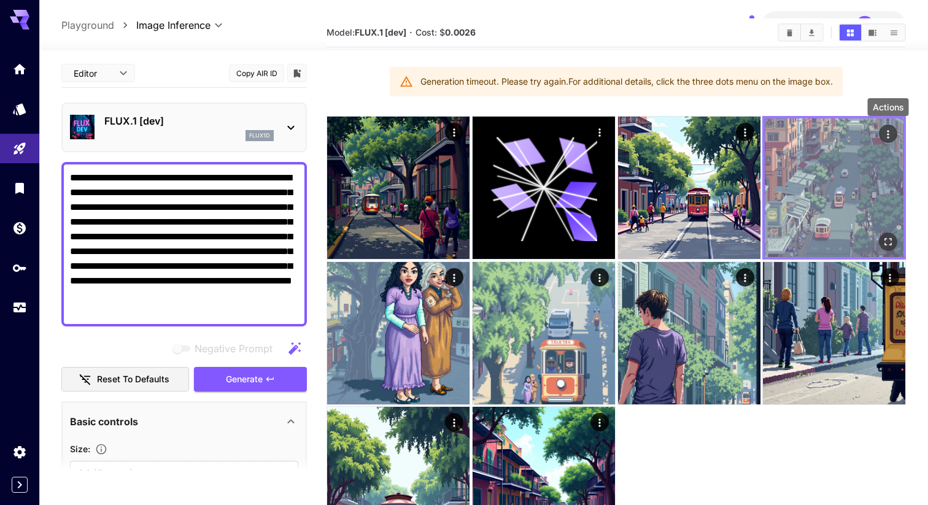
click at [885, 135] on icon "Actions" at bounding box center [888, 134] width 12 height 12
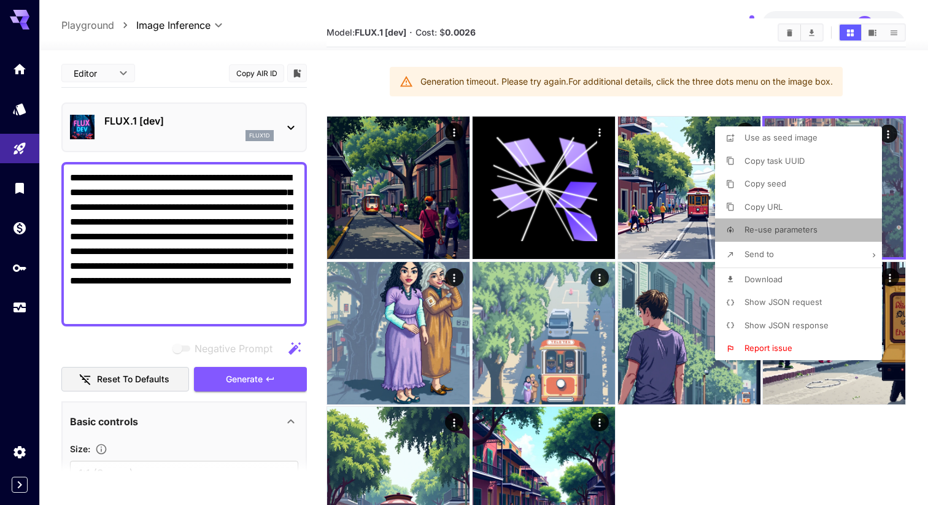
click at [802, 228] on span "Re-use parameters" at bounding box center [780, 230] width 73 height 10
type input "*********"
type input "*"
type input "*******"
type input "*"
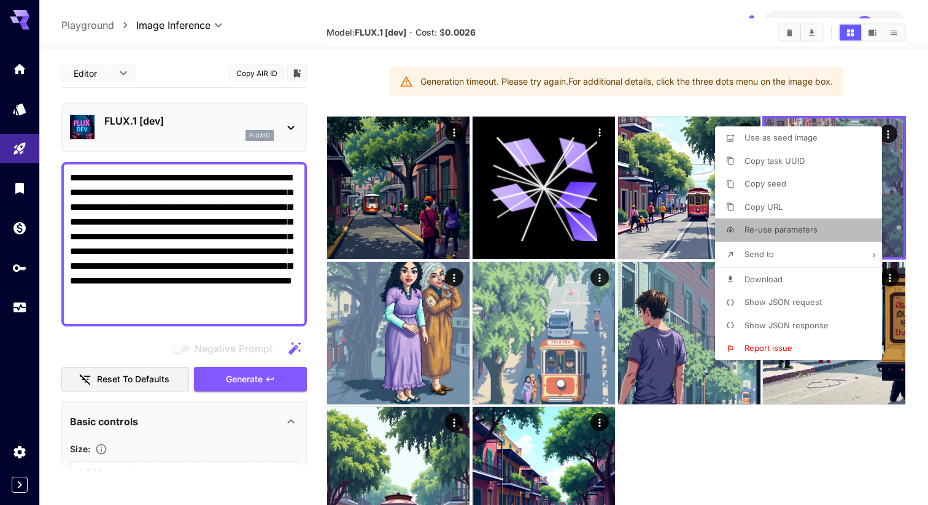
type input "**"
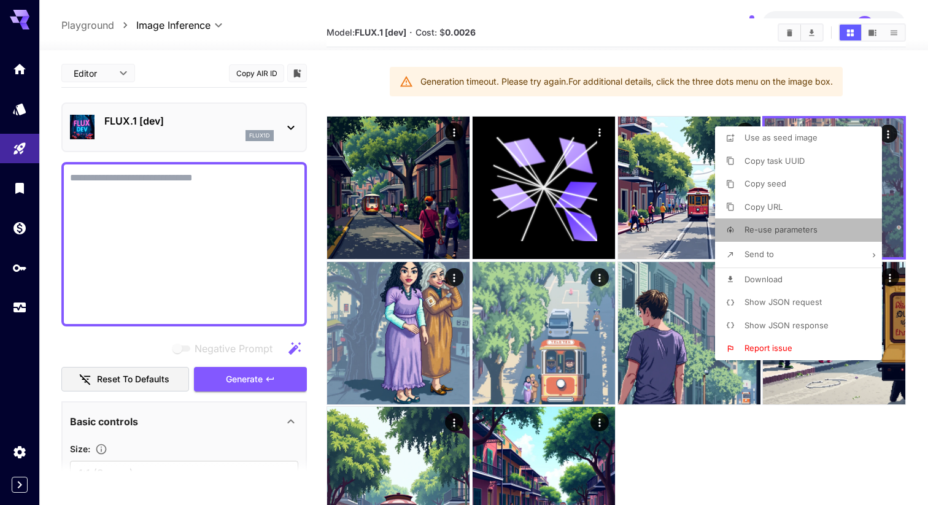
type textarea "**********"
type input "**********"
type input "****"
type input "**"
type input "****"
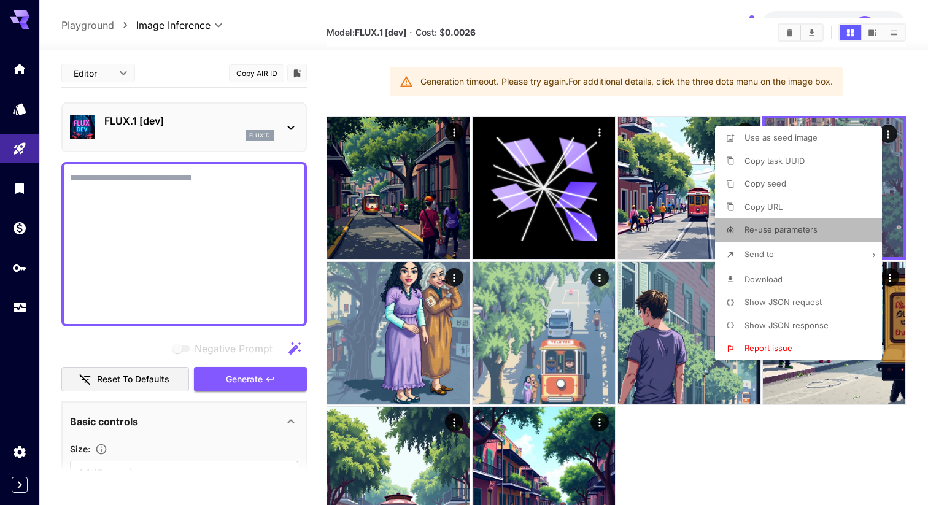
type input "****"
type input "**"
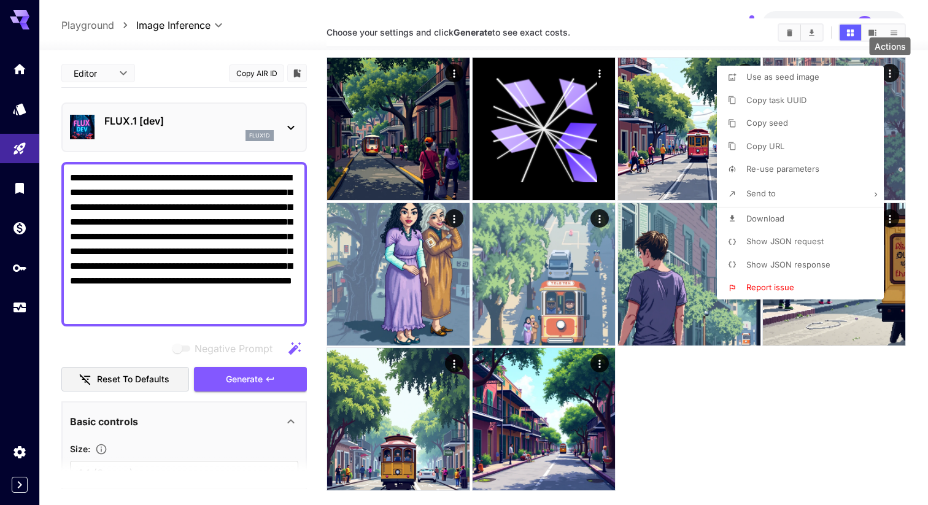
type input "**********"
type input "**"
click at [159, 244] on div at bounding box center [464, 252] width 928 height 505
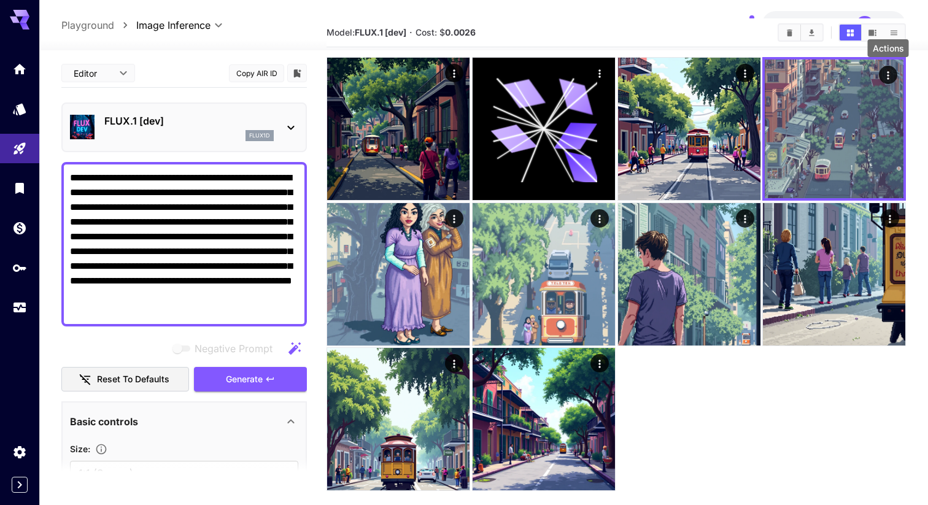
click at [173, 221] on textarea "**********" at bounding box center [184, 244] width 228 height 147
drag, startPoint x: 135, startPoint y: 193, endPoint x: 190, endPoint y: 250, distance: 78.5
click at [190, 250] on textarea "**********" at bounding box center [184, 244] width 228 height 147
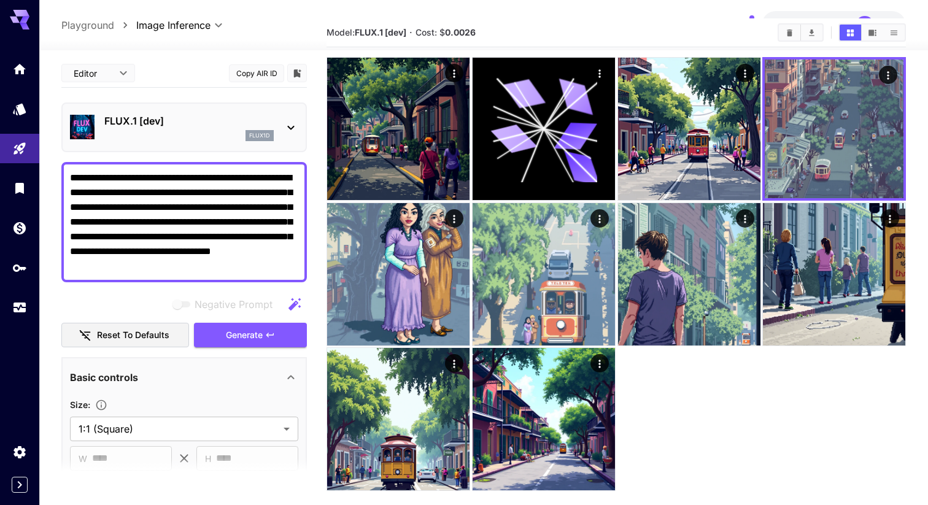
type textarea "**********"
click at [238, 335] on span "Generate" at bounding box center [244, 335] width 37 height 15
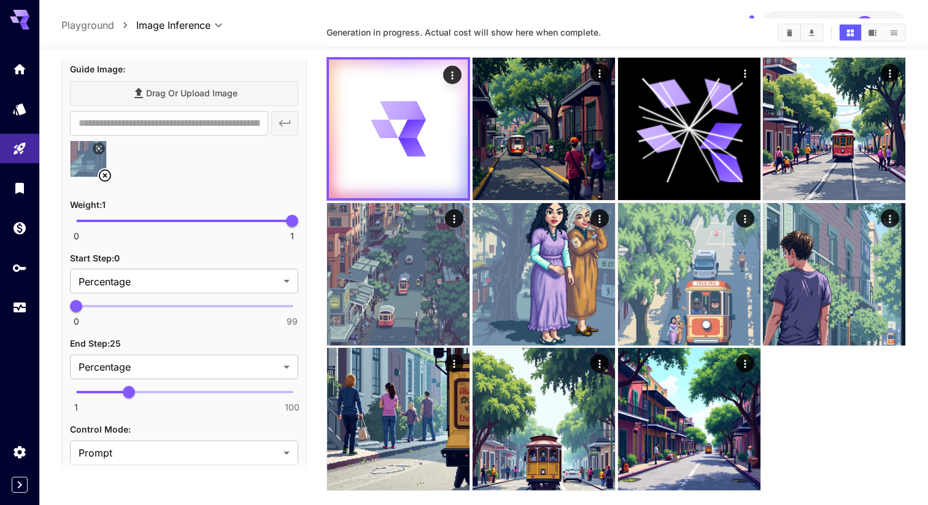
scroll to position [722, 0]
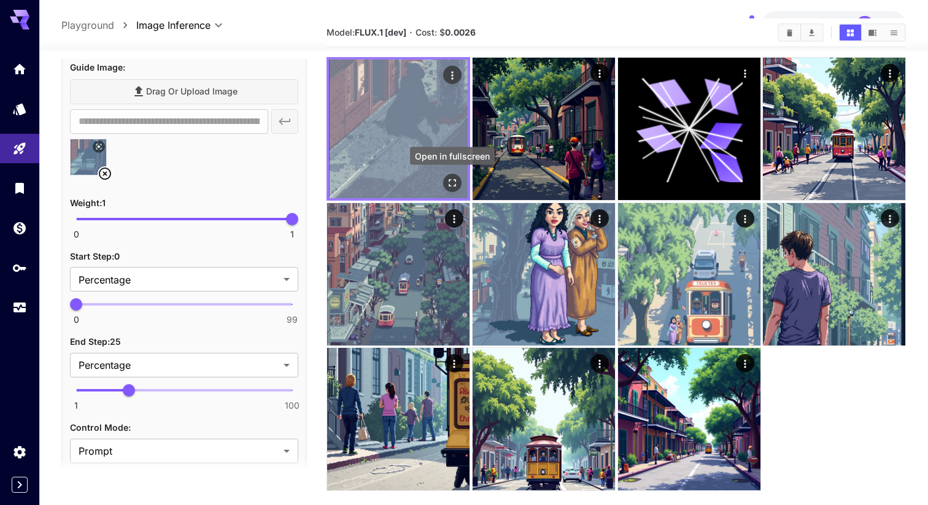
click at [453, 184] on icon "Open in fullscreen" at bounding box center [452, 183] width 12 height 12
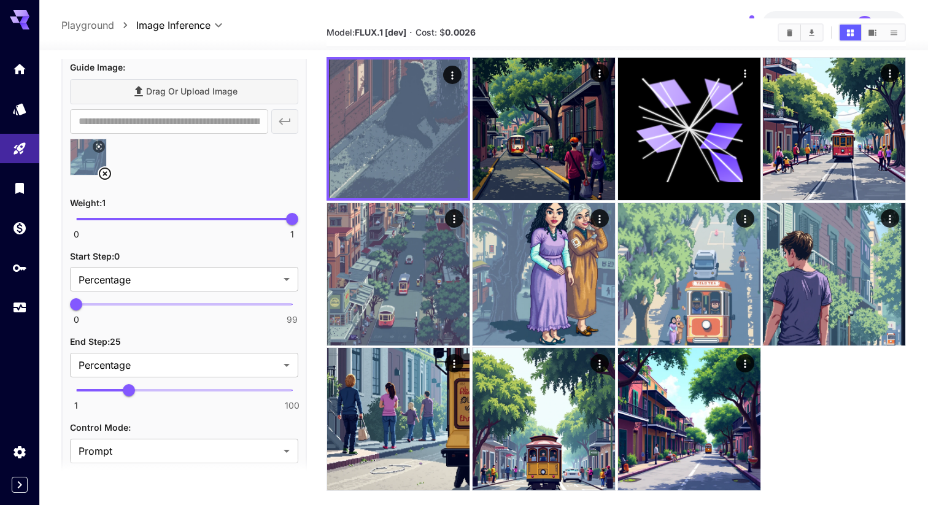
type input "****"
click at [179, 219] on span "0 1 1" at bounding box center [184, 219] width 216 height 18
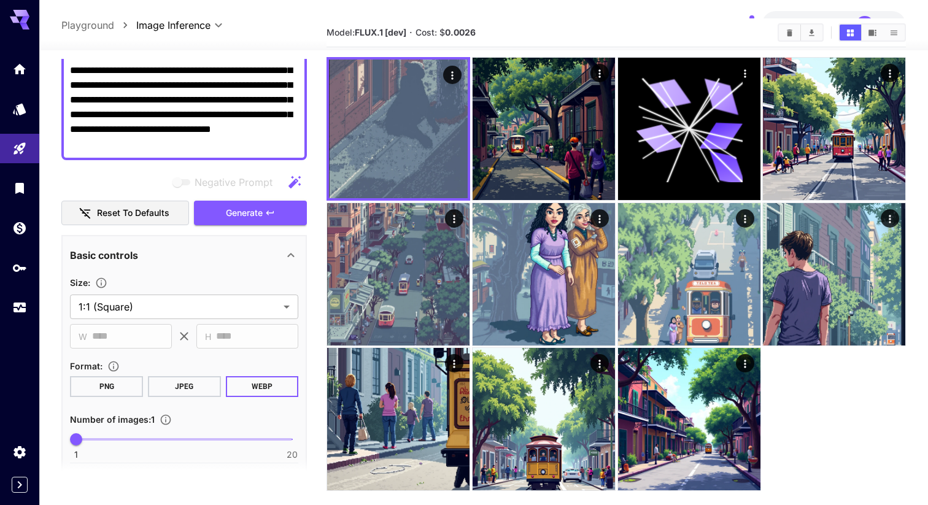
scroll to position [0, 0]
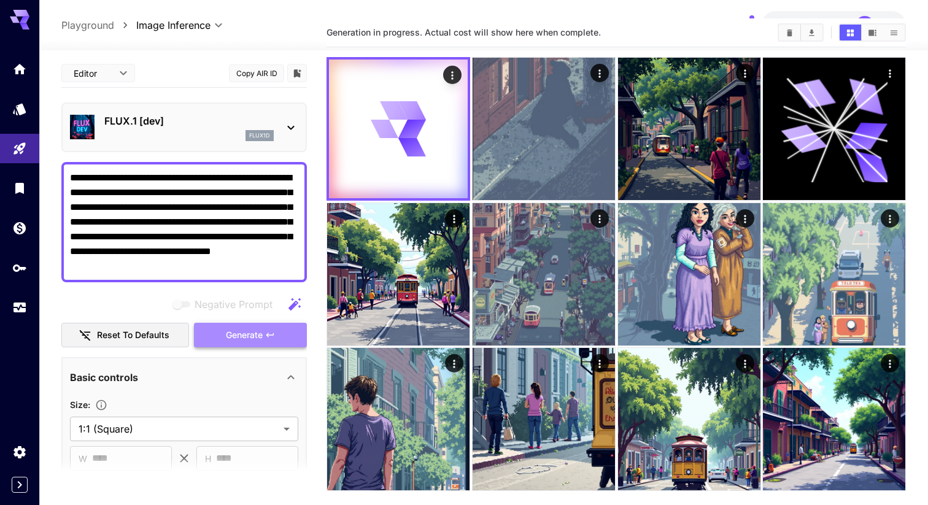
click at [237, 338] on span "Generate" at bounding box center [244, 335] width 37 height 15
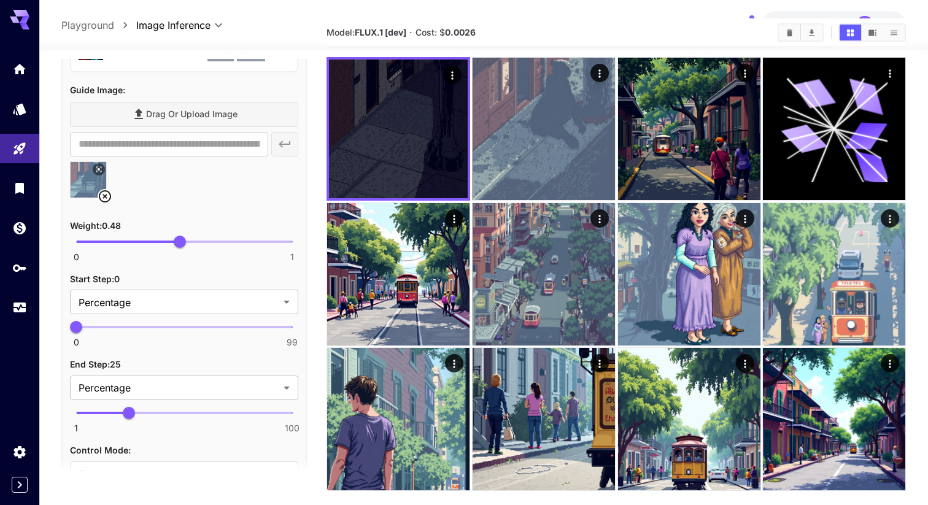
scroll to position [725, 0]
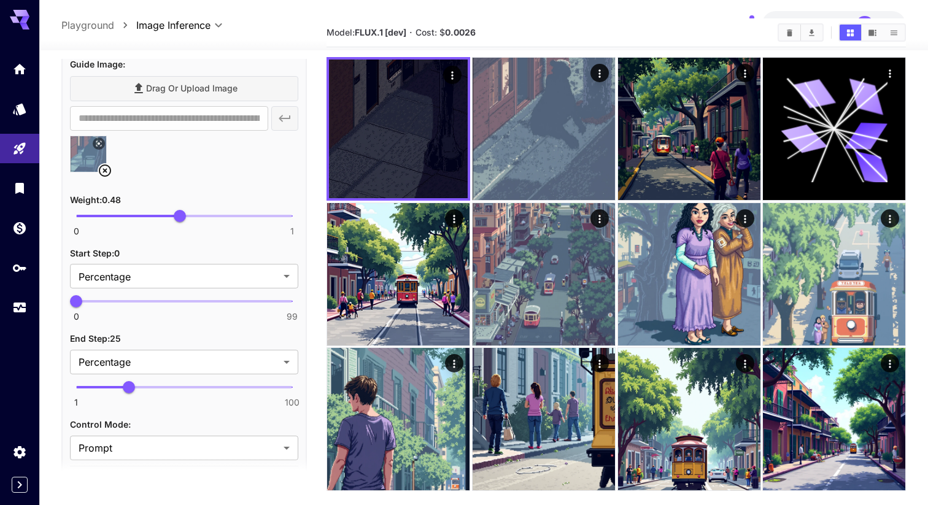
click at [206, 155] on div at bounding box center [184, 159] width 228 height 47
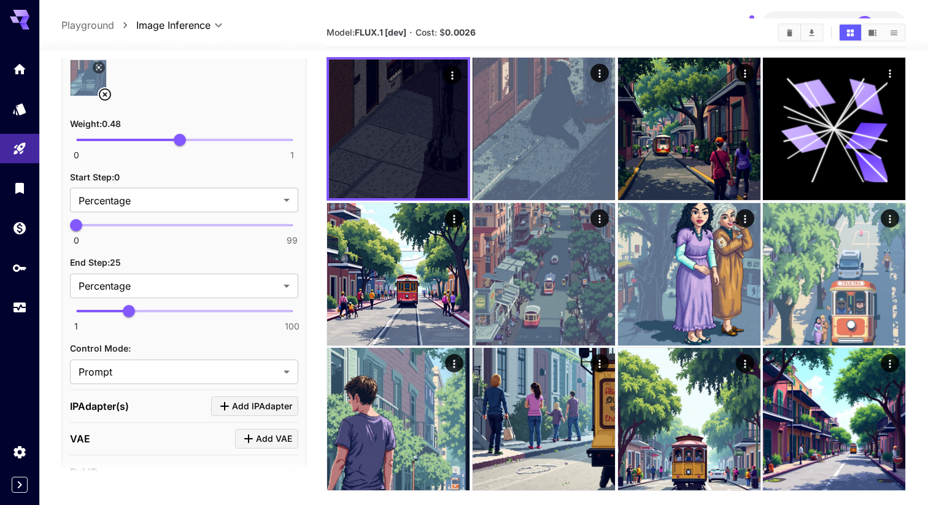
scroll to position [796, 0]
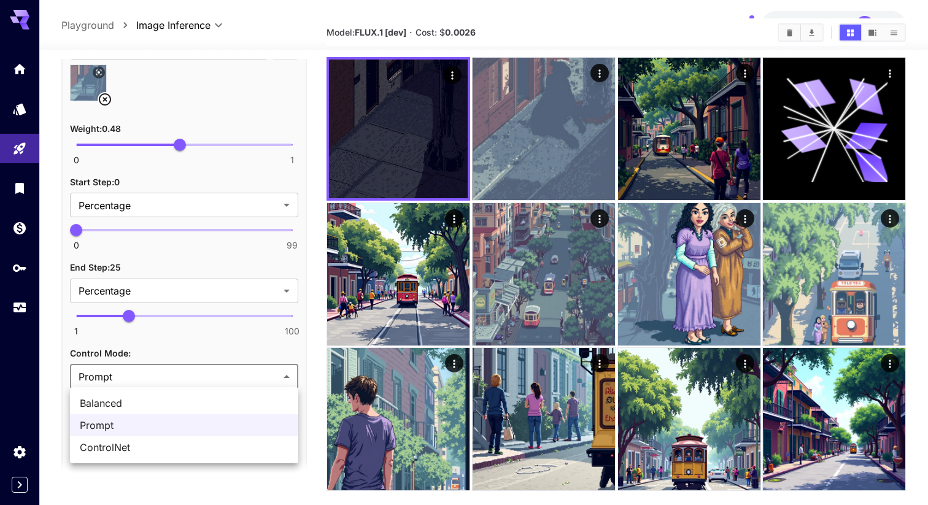
click at [180, 376] on body "**********" at bounding box center [464, 259] width 928 height 602
click at [178, 398] on span "Balanced" at bounding box center [184, 403] width 209 height 15
type input "********"
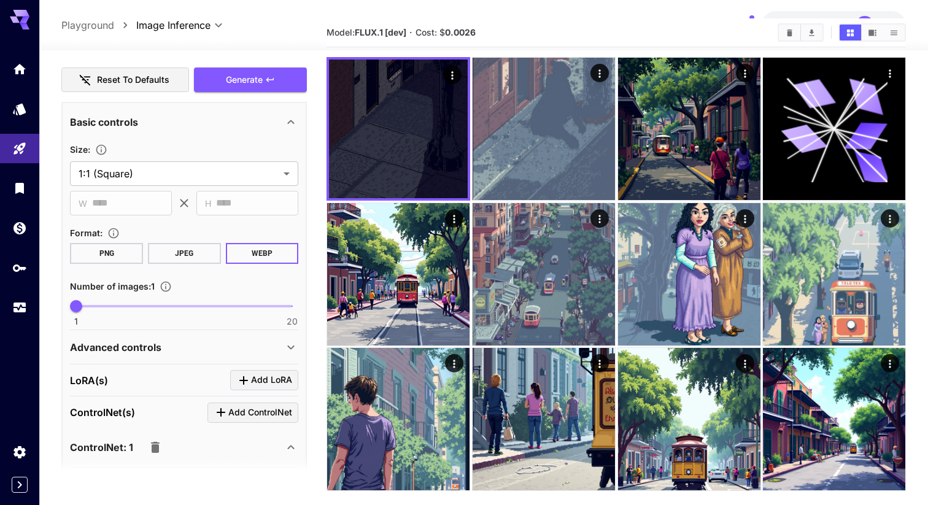
scroll to position [0, 0]
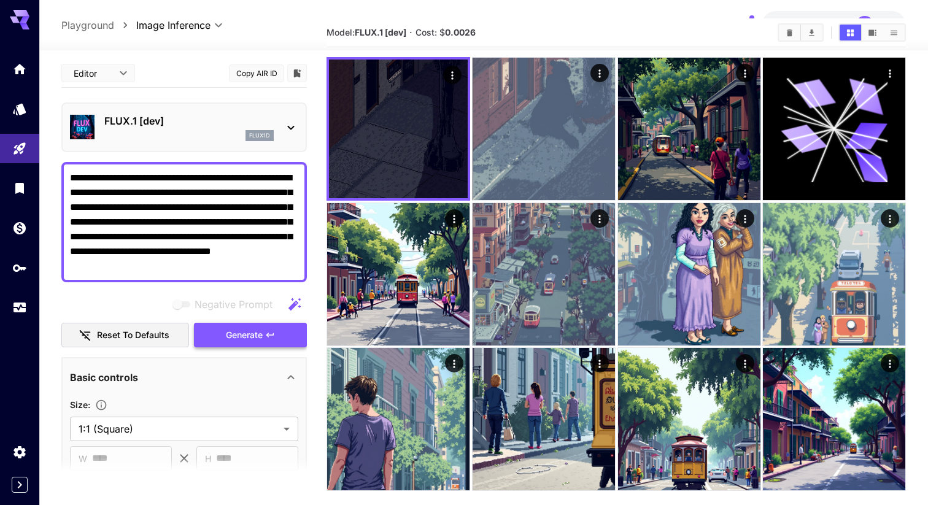
click at [236, 338] on span "Generate" at bounding box center [244, 335] width 37 height 15
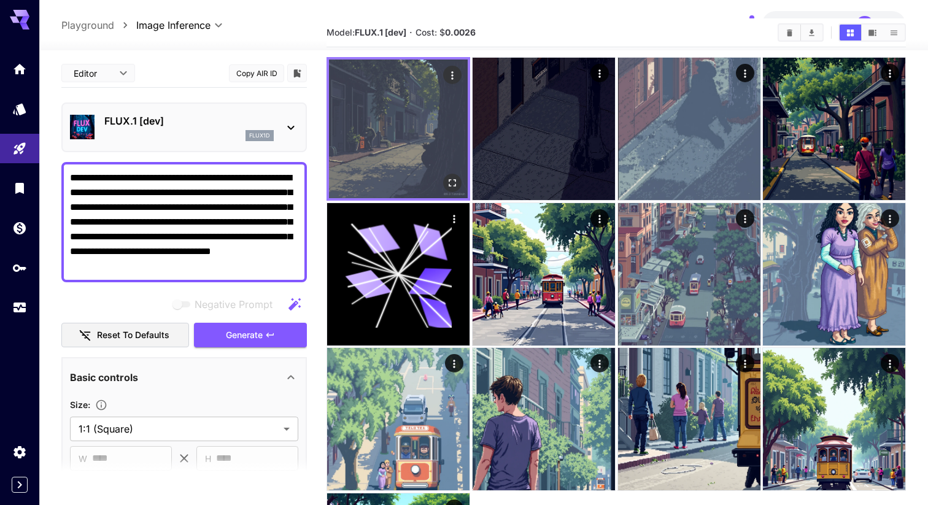
click at [450, 186] on icon "Open in fullscreen" at bounding box center [452, 183] width 12 height 12
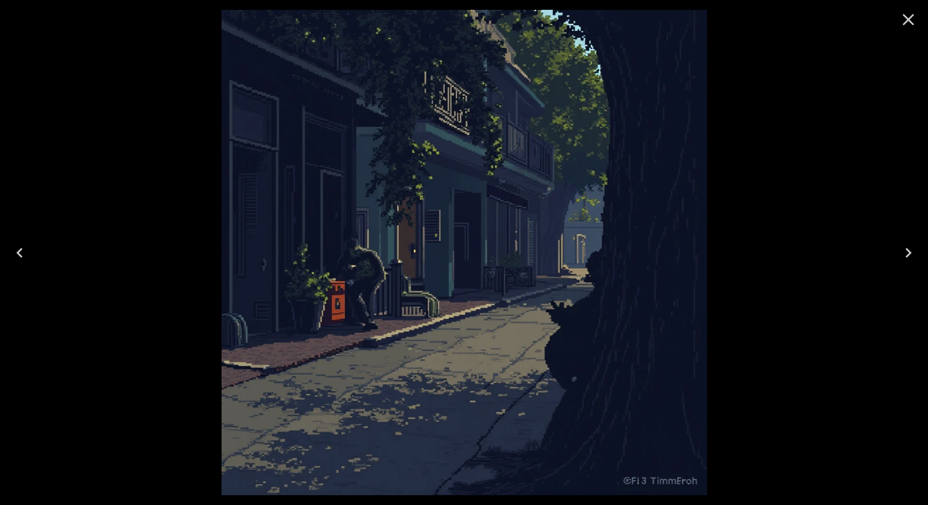
click at [907, 21] on icon "Close" at bounding box center [908, 20] width 20 height 20
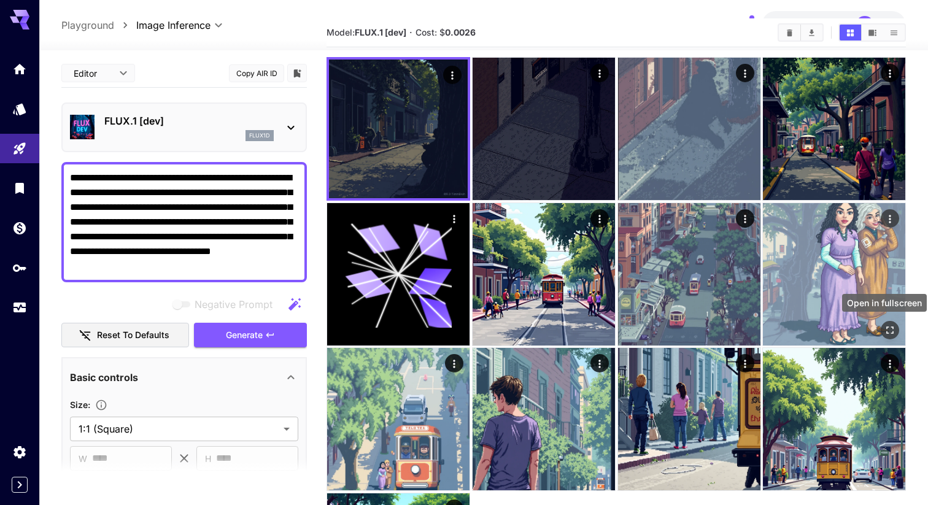
click at [887, 331] on icon "Open in fullscreen" at bounding box center [889, 329] width 7 height 7
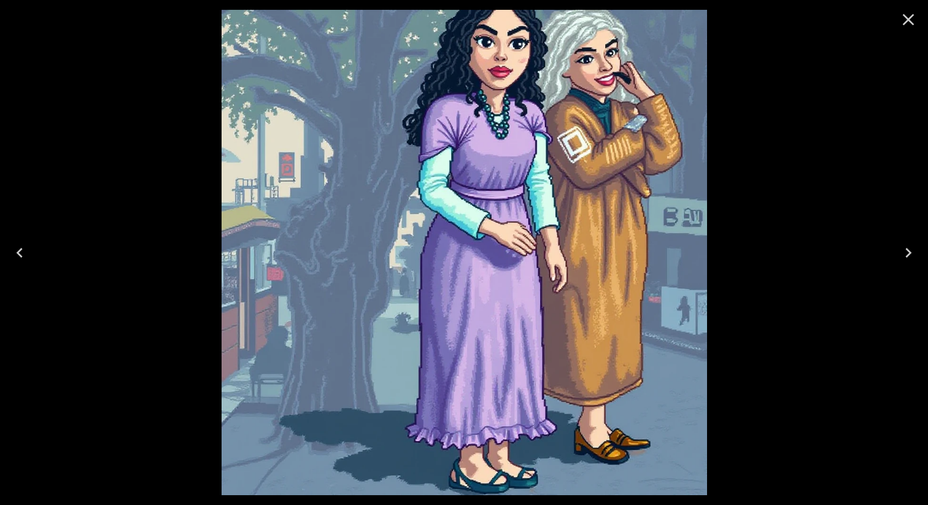
click at [907, 20] on icon "Close" at bounding box center [909, 20] width 12 height 12
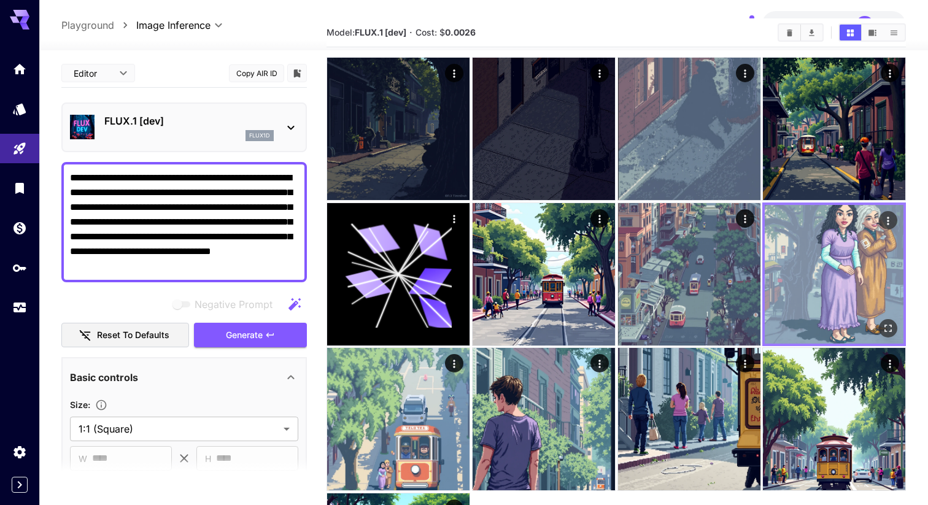
click at [887, 323] on icon "Open in fullscreen" at bounding box center [888, 328] width 12 height 12
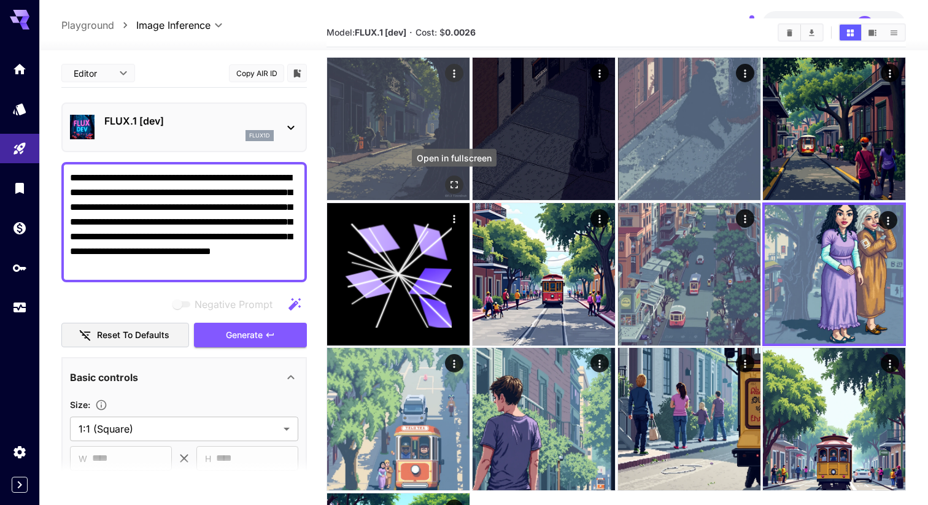
click at [453, 180] on icon "Open in fullscreen" at bounding box center [454, 185] width 12 height 12
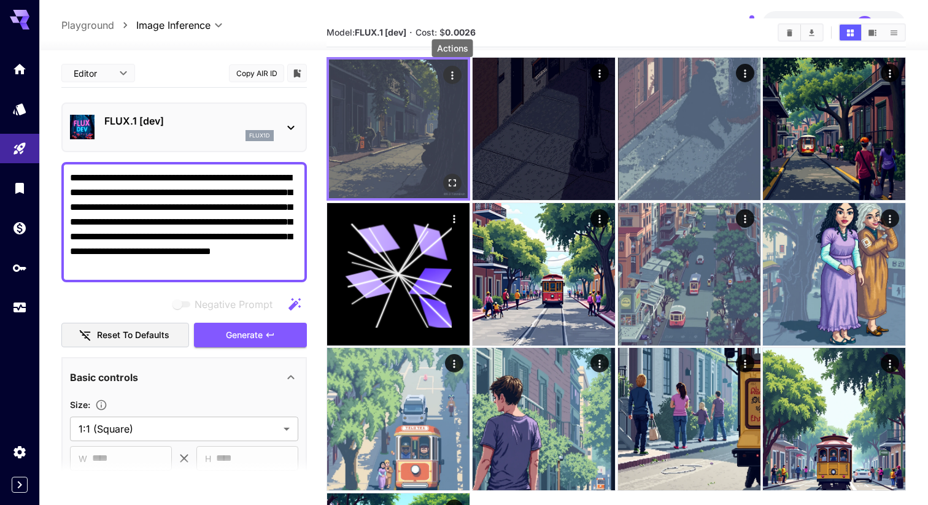
click at [451, 74] on icon "Actions" at bounding box center [452, 75] width 12 height 12
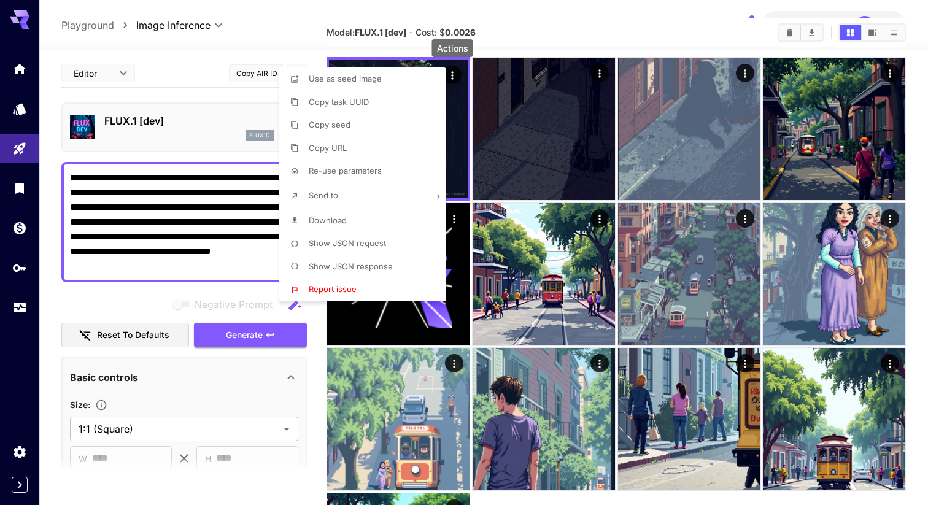
click at [382, 240] on span "Show JSON request" at bounding box center [347, 243] width 77 height 10
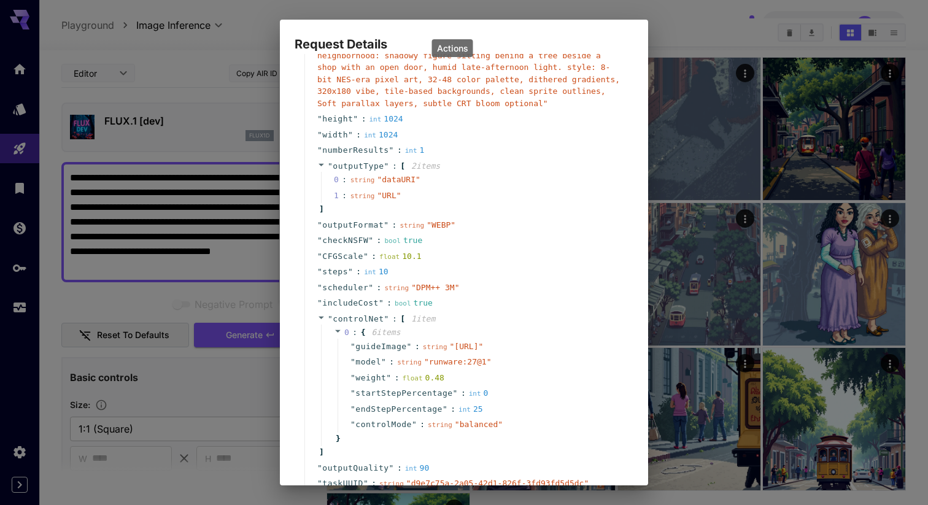
scroll to position [211, 0]
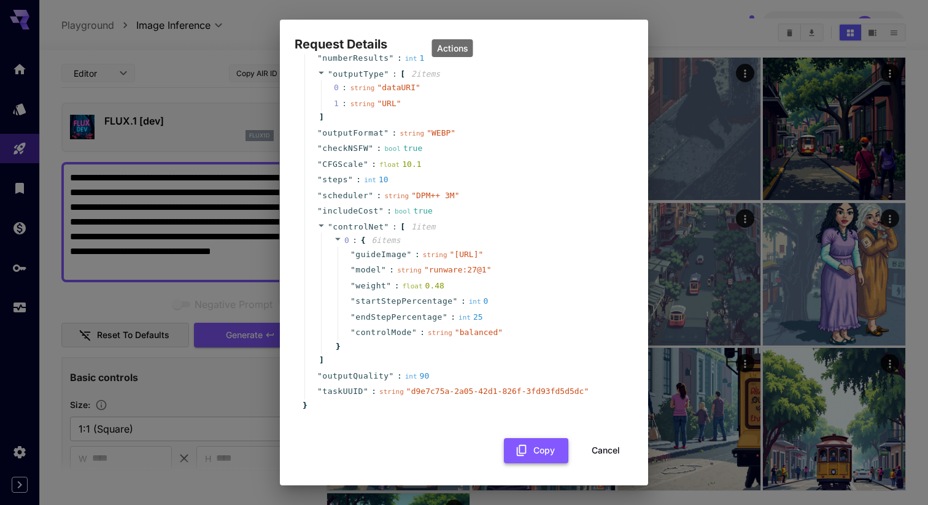
click at [552, 458] on button "Copy" at bounding box center [536, 450] width 64 height 25
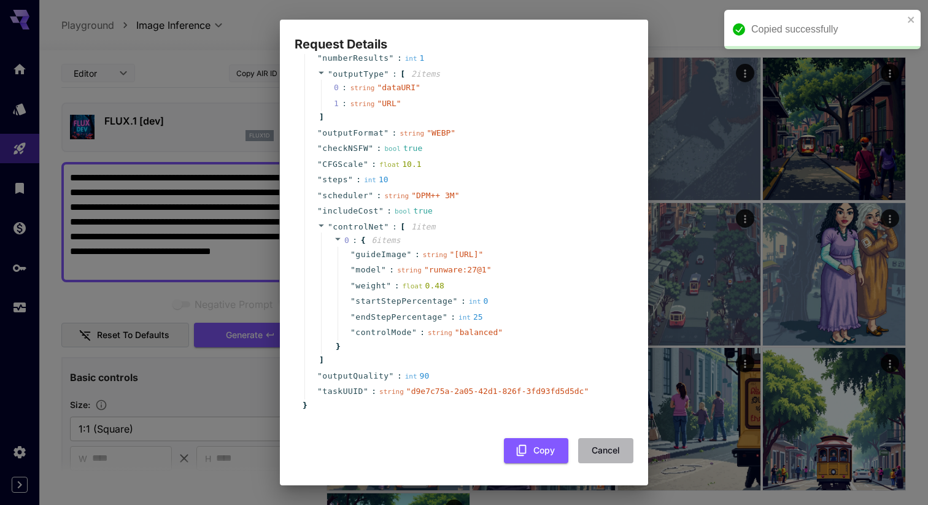
click at [608, 452] on button "Cancel" at bounding box center [605, 450] width 55 height 25
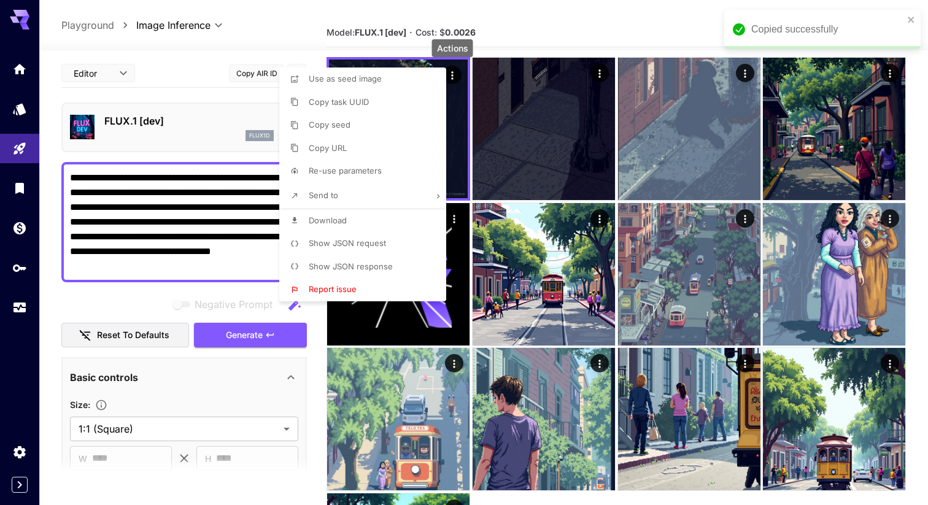
click at [515, 31] on div at bounding box center [464, 252] width 928 height 505
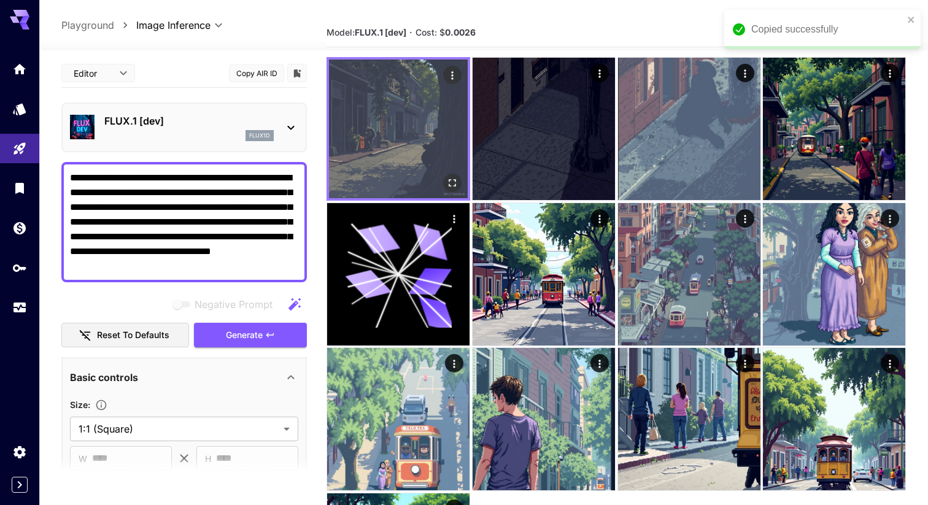
click at [422, 123] on img at bounding box center [398, 129] width 139 height 139
click at [453, 77] on icon "Actions" at bounding box center [452, 75] width 12 height 12
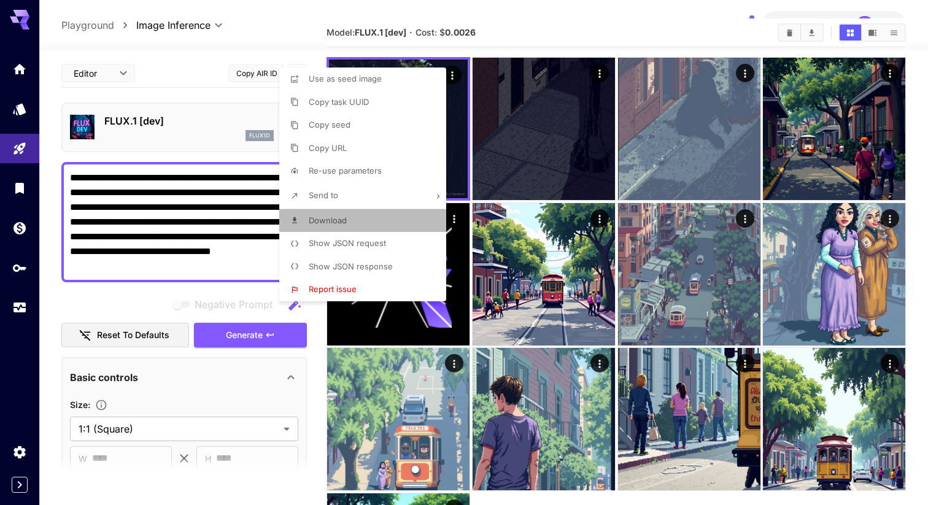
click at [364, 223] on li "Download" at bounding box center [366, 220] width 174 height 23
